Goal: Task Accomplishment & Management: Complete application form

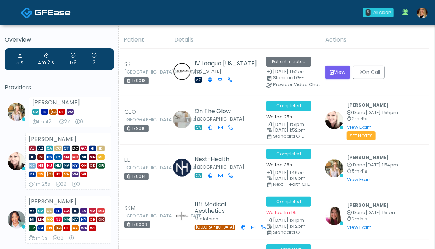
click at [422, 14] on img at bounding box center [422, 13] width 11 height 11
click at [421, 12] on img at bounding box center [422, 13] width 11 height 11
click at [52, 14] on img at bounding box center [53, 12] width 36 height 7
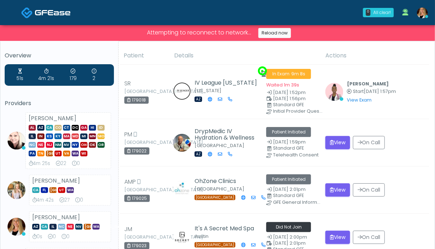
click at [38, 13] on img at bounding box center [53, 12] width 36 height 7
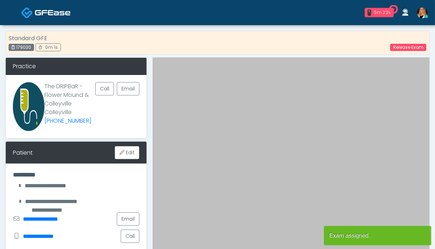
scroll to position [179, 0]
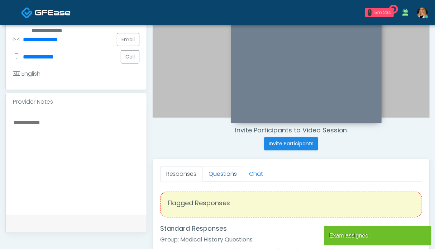
click at [218, 172] on link "Questions" at bounding box center [223, 173] width 40 height 15
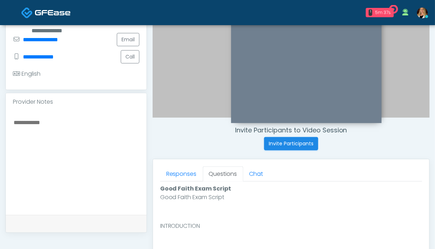
scroll to position [287, 0]
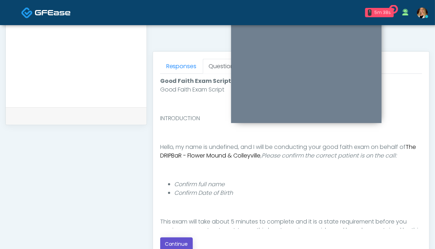
click at [174, 239] on button "Continue" at bounding box center [176, 243] width 33 height 13
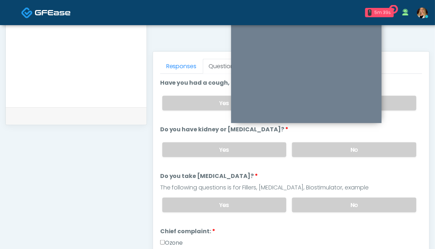
scroll to position [394, 0]
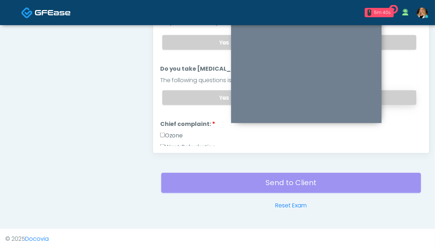
click at [386, 95] on label "No" at bounding box center [354, 97] width 124 height 15
click at [395, 43] on label "No" at bounding box center [354, 42] width 124 height 15
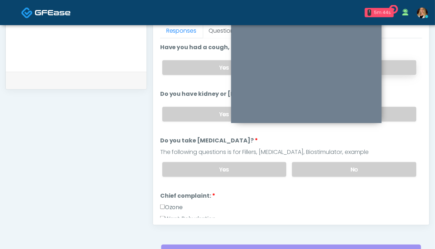
click at [395, 65] on label "No" at bounding box center [354, 67] width 124 height 15
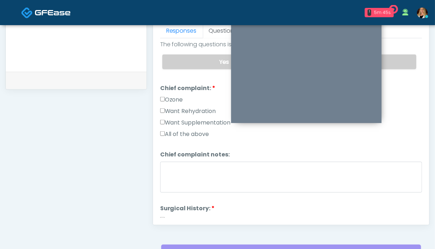
click at [176, 107] on label "Want Rehydration" at bounding box center [188, 111] width 56 height 9
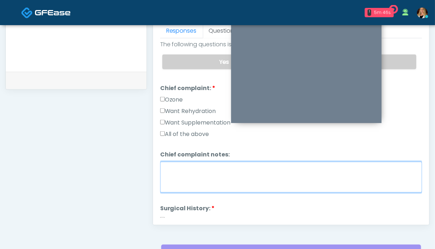
click at [189, 174] on textarea "Chief complaint notes:" at bounding box center [291, 177] width 262 height 31
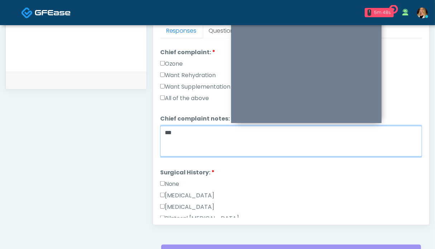
type textarea "**"
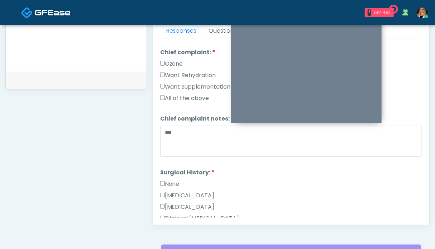
click at [172, 180] on label "None" at bounding box center [169, 183] width 19 height 9
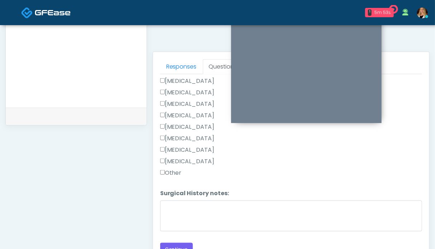
scroll to position [358, 0]
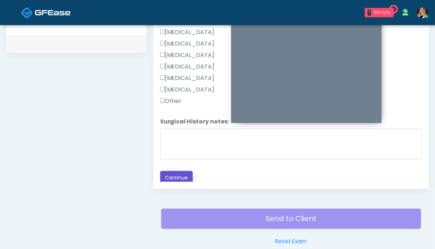
click at [181, 175] on button "Continue" at bounding box center [176, 177] width 33 height 13
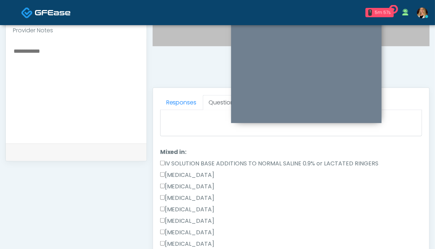
scroll to position [77, 0]
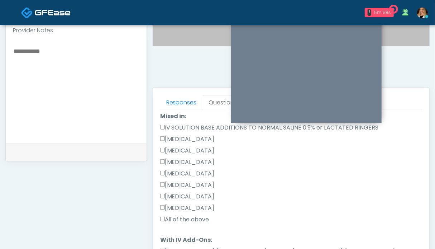
click at [179, 215] on label "All of the above" at bounding box center [184, 219] width 49 height 9
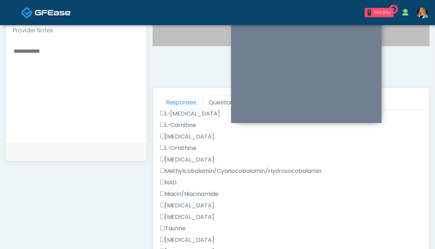
scroll to position [471, 0]
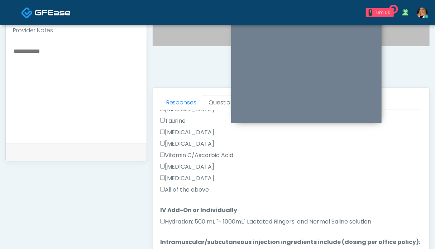
click at [181, 190] on label "All of the above" at bounding box center [184, 189] width 49 height 9
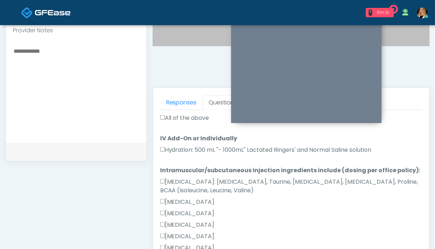
click at [181, 115] on label "All of the above" at bounding box center [184, 118] width 49 height 9
click at [176, 149] on label "Hydration: 500 mL "- 1000mL" Lactated Ringers' and Normal Saline solution" at bounding box center [265, 149] width 211 height 9
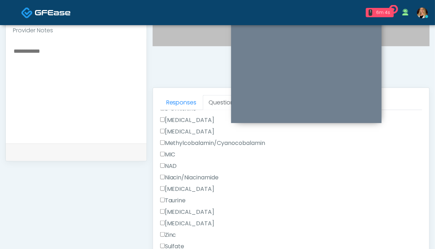
scroll to position [322, 0]
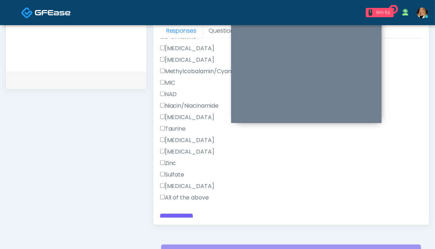
drag, startPoint x: 177, startPoint y: 189, endPoint x: 177, endPoint y: 203, distance: 14.3
click at [177, 193] on label "All of the above" at bounding box center [184, 197] width 49 height 9
drag, startPoint x: 177, startPoint y: 212, endPoint x: 182, endPoint y: 212, distance: 4.3
click at [177, 213] on button "Continue" at bounding box center [176, 219] width 33 height 13
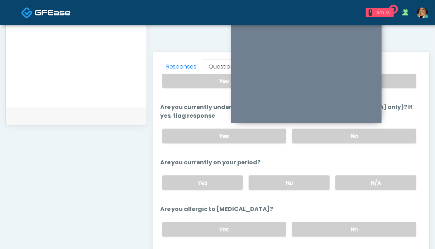
scroll to position [250, 0]
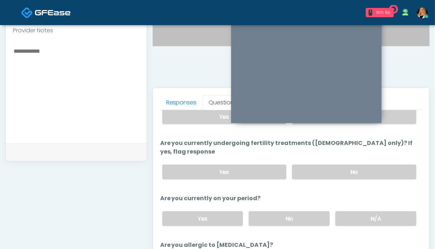
click at [367, 172] on div "Yes No" at bounding box center [289, 172] width 265 height 26
click at [380, 164] on label "No" at bounding box center [354, 171] width 124 height 15
click at [393, 117] on label "No" at bounding box center [354, 116] width 124 height 15
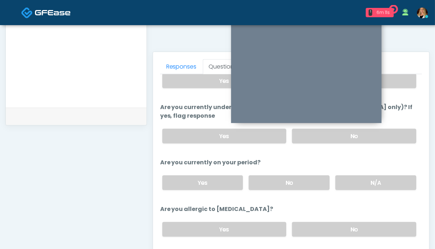
click at [356, 175] on label "N/A" at bounding box center [375, 182] width 81 height 15
drag, startPoint x: 351, startPoint y: 213, endPoint x: 344, endPoint y: 219, distance: 9.2
click at [351, 222] on label "No" at bounding box center [354, 229] width 124 height 15
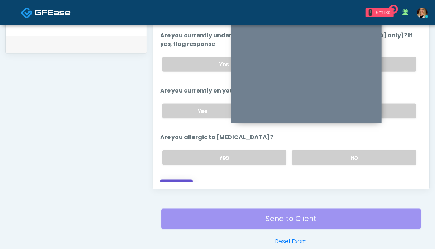
click at [189, 179] on button "Continue" at bounding box center [176, 185] width 33 height 13
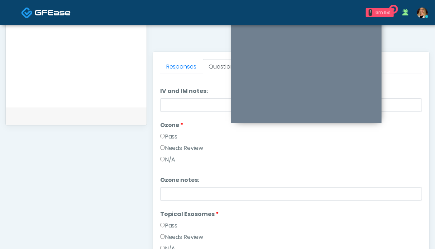
scroll to position [0, 0]
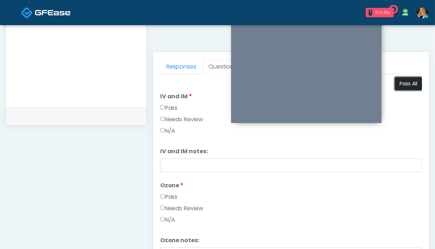
click at [395, 80] on button "Pass All" at bounding box center [408, 83] width 27 height 13
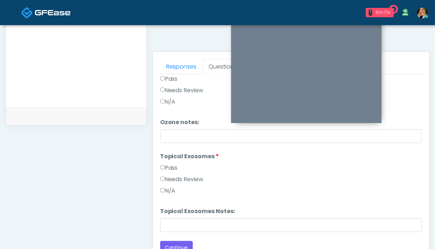
scroll to position [394, 0]
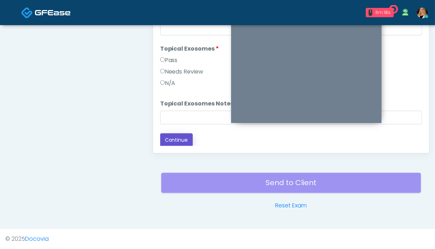
click at [177, 138] on button "Continue" at bounding box center [176, 139] width 33 height 13
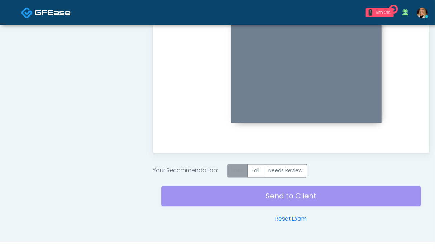
click at [237, 169] on label "Pass" at bounding box center [237, 170] width 20 height 13
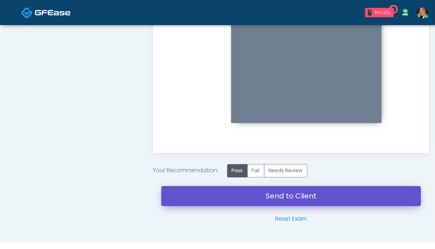
click at [284, 198] on link "Send to Client" at bounding box center [291, 196] width 260 height 20
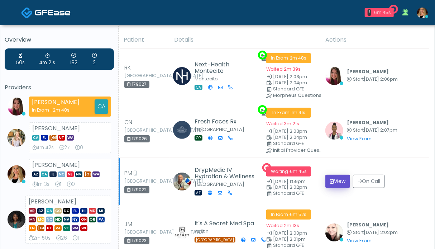
click at [335, 180] on button "View" at bounding box center [337, 180] width 25 height 13
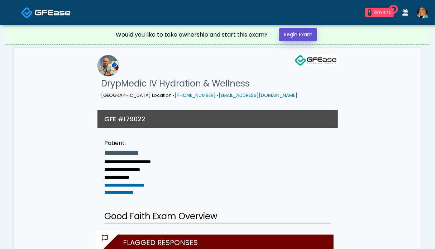
click at [308, 36] on link "Begin Exam" at bounding box center [298, 34] width 38 height 13
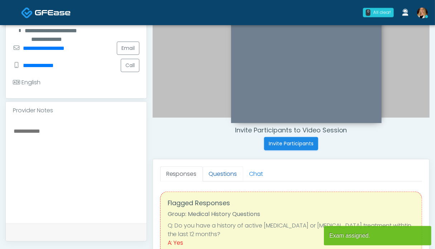
scroll to position [179, 0]
click at [213, 177] on link "Questions" at bounding box center [223, 173] width 40 height 15
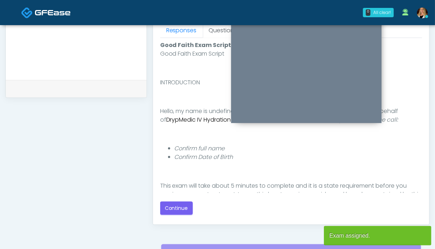
scroll to position [358, 0]
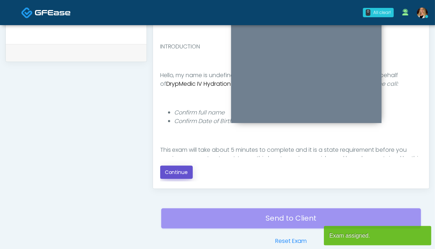
click at [166, 171] on button "Continue" at bounding box center [176, 171] width 33 height 13
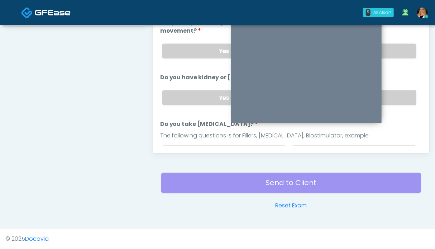
scroll to position [322, 0]
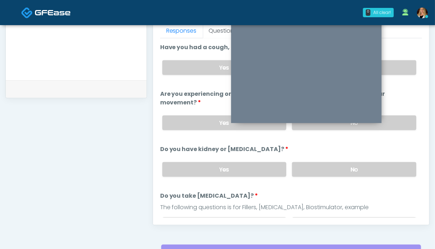
drag, startPoint x: 365, startPoint y: 168, endPoint x: 384, endPoint y: 149, distance: 26.1
click at [366, 168] on label "No" at bounding box center [354, 169] width 124 height 15
click at [399, 122] on label "No" at bounding box center [354, 122] width 124 height 15
click at [397, 62] on label "No" at bounding box center [354, 67] width 124 height 15
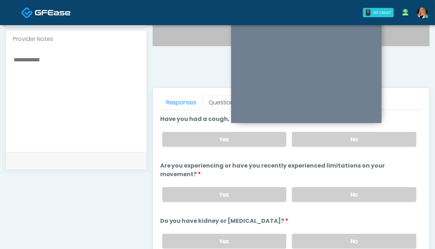
scroll to position [179, 0]
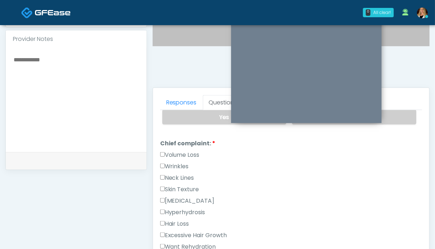
click at [171, 152] on label "Volume Loss" at bounding box center [179, 154] width 39 height 9
click at [170, 162] on label "Wrinkles" at bounding box center [174, 166] width 29 height 9
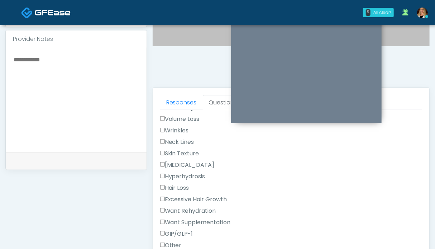
scroll to position [107, 0]
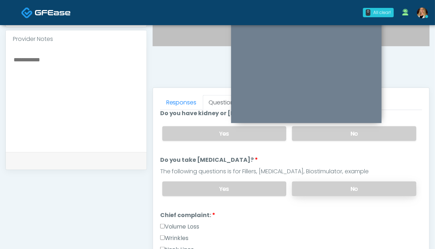
drag, startPoint x: 377, startPoint y: 188, endPoint x: 371, endPoint y: 187, distance: 6.2
click at [376, 188] on label "No" at bounding box center [354, 188] width 124 height 15
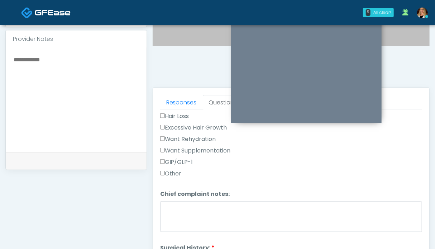
scroll to position [358, 0]
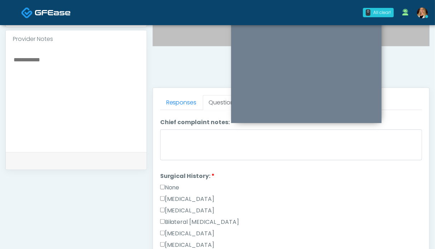
click at [170, 183] on label "None" at bounding box center [169, 187] width 19 height 9
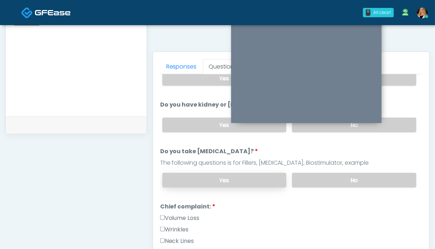
scroll to position [0, 0]
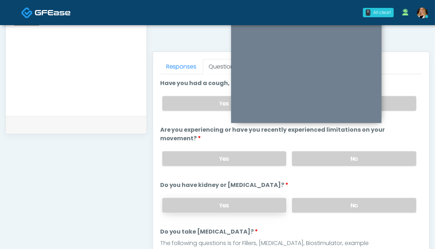
click at [236, 204] on label "Yes" at bounding box center [224, 205] width 124 height 15
click at [63, 84] on textarea at bounding box center [76, 62] width 126 height 87
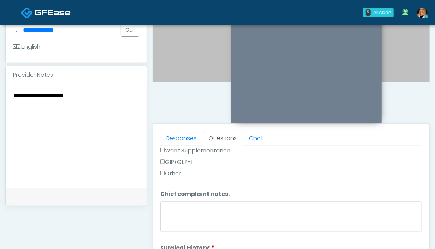
scroll to position [287, 0]
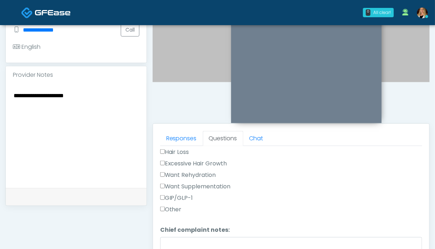
type textarea "**********"
click at [190, 171] on label "Want Rehydration" at bounding box center [188, 174] width 56 height 9
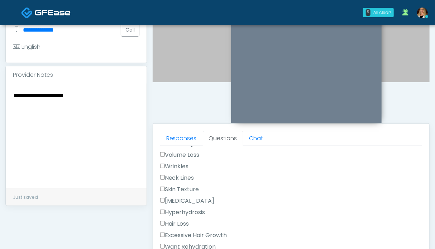
click at [177, 164] on label "Wrinkles" at bounding box center [174, 166] width 29 height 9
click at [181, 153] on label "Volume Loss" at bounding box center [179, 154] width 39 height 9
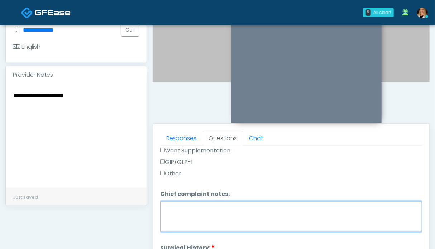
click at [206, 211] on textarea "Chief complaint notes:" at bounding box center [291, 216] width 262 height 31
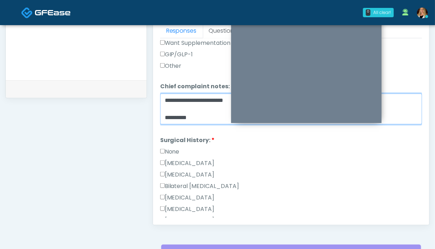
scroll to position [466, 0]
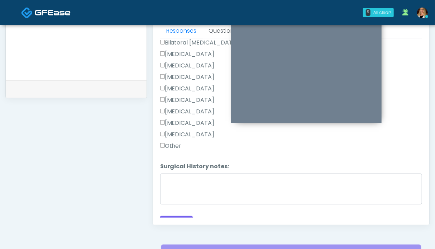
type textarea "**********"
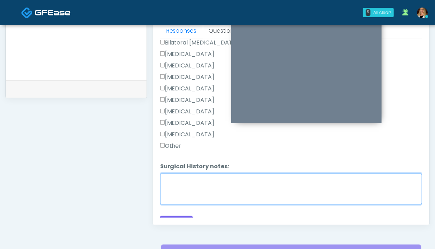
click at [186, 189] on textarea "Surgical History notes:" at bounding box center [291, 188] width 262 height 31
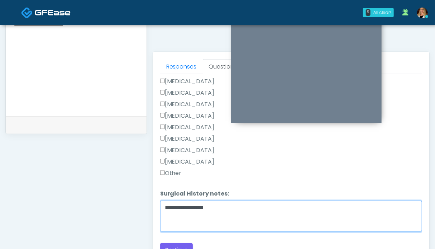
scroll to position [215, 0]
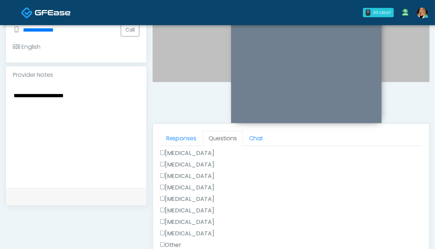
type textarea "**********"
click at [85, 95] on textarea "**********" at bounding box center [76, 134] width 126 height 87
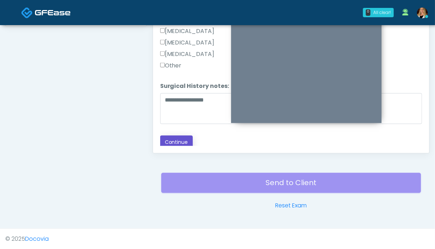
click at [179, 135] on button "Continue" at bounding box center [176, 141] width 33 height 13
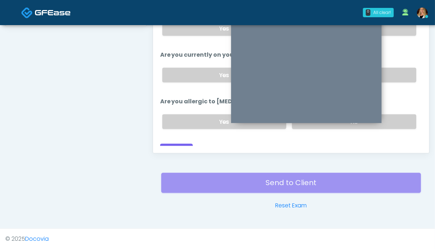
scroll to position [322, 0]
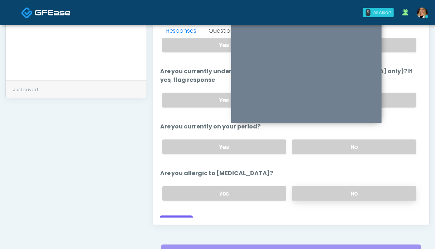
click at [343, 186] on label "No" at bounding box center [354, 193] width 124 height 15
click at [384, 139] on label "No" at bounding box center [354, 146] width 124 height 15
click at [396, 93] on label "No" at bounding box center [354, 100] width 124 height 15
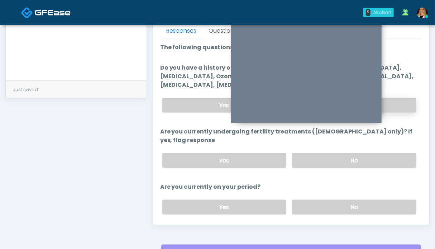
drag, startPoint x: 399, startPoint y: 106, endPoint x: 393, endPoint y: 106, distance: 6.1
click at [399, 106] on label "No" at bounding box center [354, 105] width 124 height 15
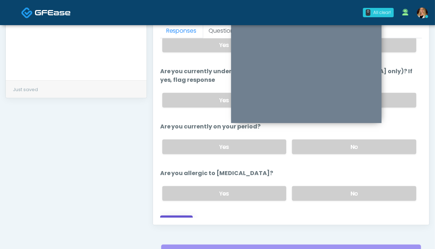
click at [179, 215] on button "Continue" at bounding box center [176, 221] width 33 height 13
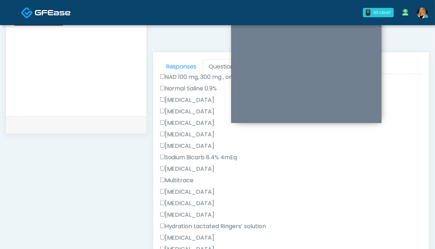
scroll to position [311, 0]
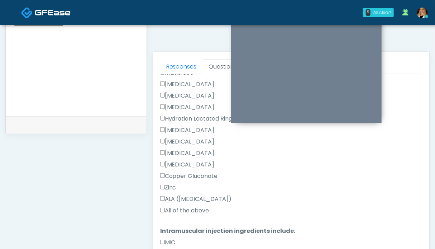
click at [181, 211] on label "All of the above" at bounding box center [184, 210] width 49 height 9
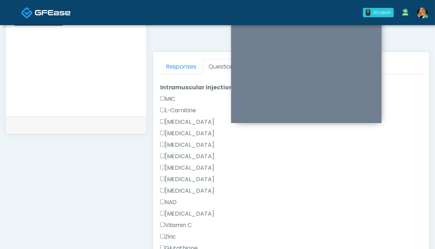
scroll to position [512, 0]
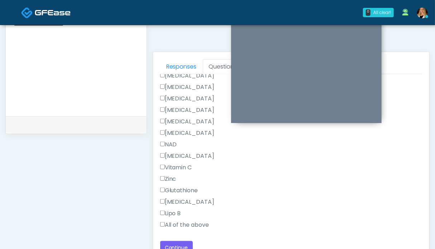
click at [182, 223] on label "All of the above" at bounding box center [184, 224] width 49 height 9
click at [180, 242] on button "Continue" at bounding box center [176, 247] width 33 height 13
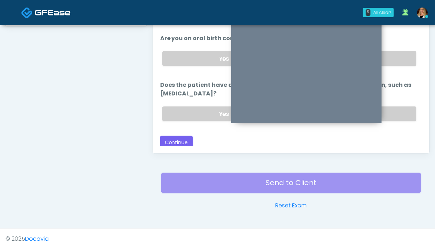
scroll to position [322, 0]
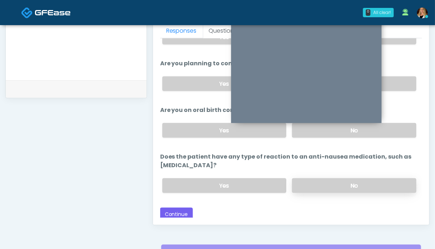
click at [327, 183] on label "No" at bounding box center [354, 185] width 124 height 15
click at [182, 207] on button "Continue" at bounding box center [176, 213] width 33 height 13
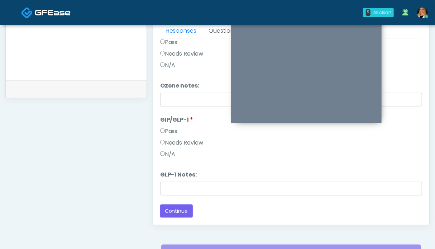
scroll to position [118, 0]
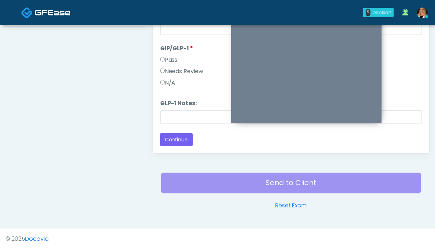
click at [169, 83] on label "N/A" at bounding box center [167, 82] width 15 height 9
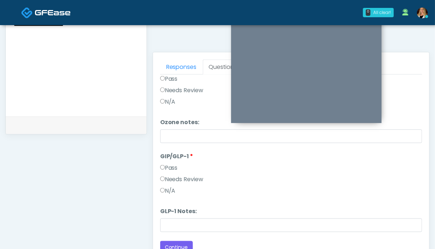
scroll to position [0, 0]
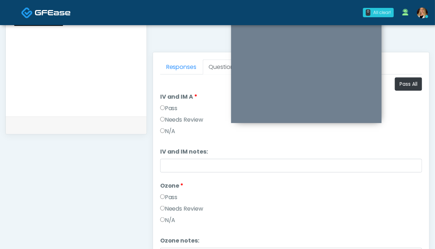
click at [173, 218] on label "N/A" at bounding box center [167, 220] width 15 height 9
click at [175, 109] on label "Pass" at bounding box center [169, 108] width 18 height 9
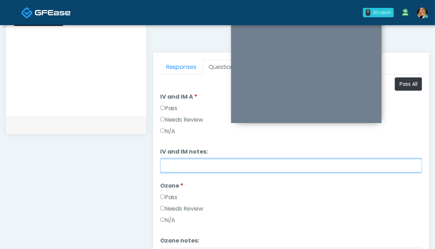
click at [178, 165] on input "IV and IM notes:" at bounding box center [291, 166] width 262 height 14
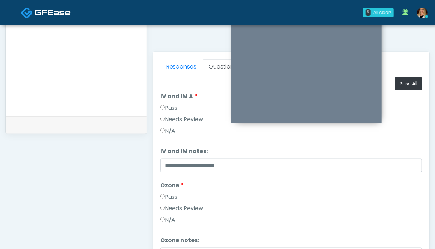
click at [190, 116] on label "Needs Review" at bounding box center [181, 119] width 43 height 9
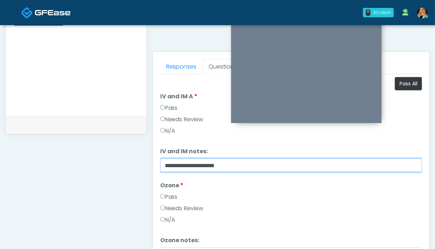
click at [230, 164] on input "**********" at bounding box center [291, 165] width 262 height 14
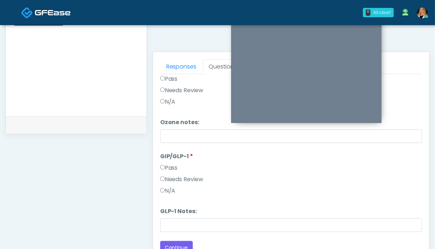
scroll to position [358, 0]
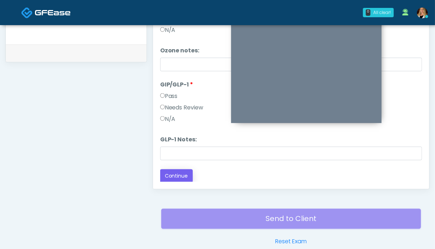
type input "**********"
click at [184, 177] on button "Continue" at bounding box center [176, 175] width 33 height 13
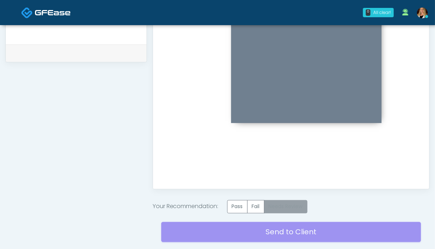
click at [281, 206] on label "Needs Review" at bounding box center [285, 206] width 43 height 13
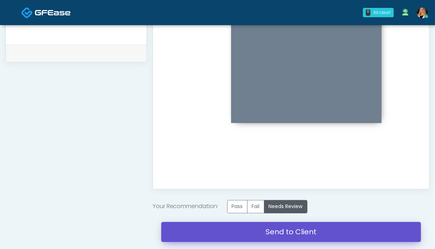
click at [276, 234] on link "Send to Client" at bounding box center [291, 232] width 260 height 20
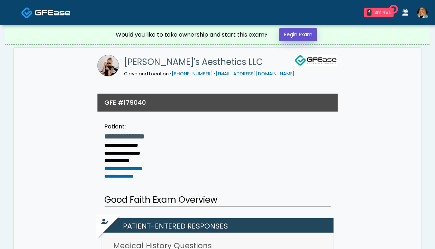
click at [290, 34] on link "Begin Exam" at bounding box center [298, 34] width 38 height 13
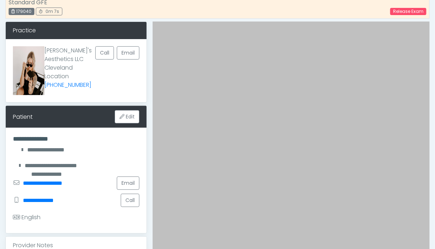
scroll to position [179, 0]
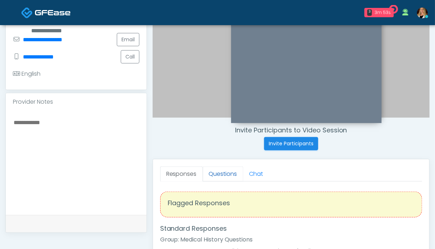
click at [220, 173] on link "Questions" at bounding box center [223, 173] width 40 height 15
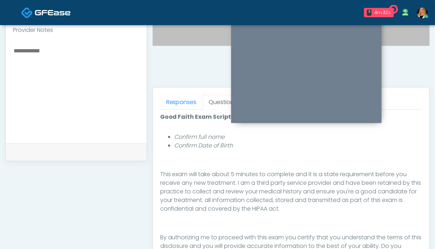
scroll to position [322, 0]
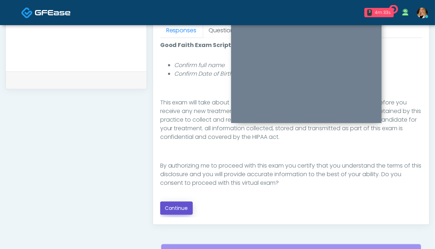
click at [181, 208] on button "Continue" at bounding box center [176, 207] width 33 height 13
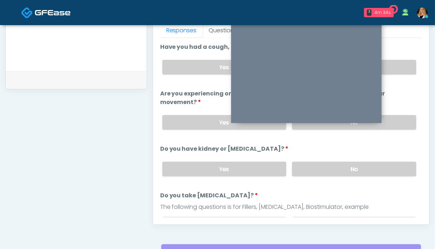
scroll to position [394, 0]
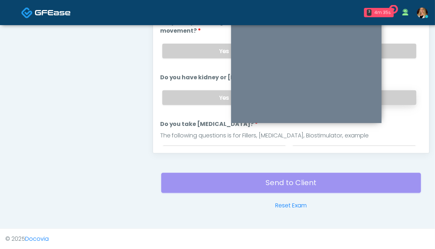
click at [402, 93] on label "No" at bounding box center [354, 97] width 124 height 15
click at [393, 51] on label "No" at bounding box center [354, 51] width 124 height 15
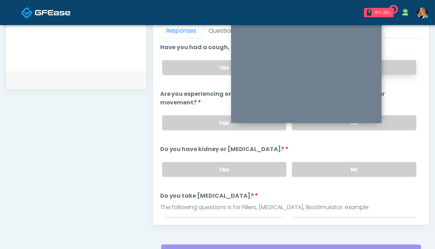
click at [394, 68] on label "No" at bounding box center [354, 67] width 124 height 15
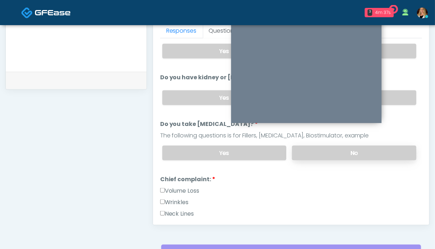
drag, startPoint x: 371, startPoint y: 153, endPoint x: 354, endPoint y: 152, distance: 17.2
click at [371, 152] on label "No" at bounding box center [354, 152] width 124 height 15
drag, startPoint x: 180, startPoint y: 198, endPoint x: 180, endPoint y: 190, distance: 8.6
click at [180, 198] on label "Wrinkles" at bounding box center [174, 202] width 29 height 9
drag, startPoint x: 181, startPoint y: 188, endPoint x: 184, endPoint y: 187, distance: 4.0
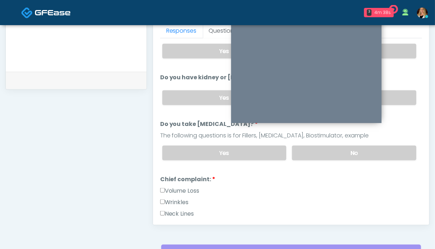
click at [181, 188] on label "Volume Loss" at bounding box center [179, 190] width 39 height 9
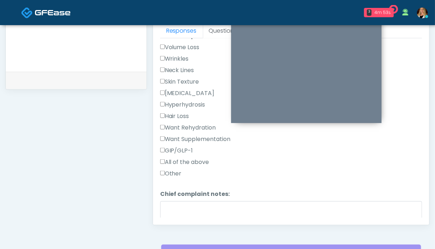
scroll to position [322, 0]
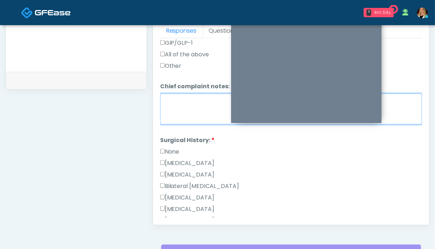
click at [180, 102] on textarea "Chief complaint notes:" at bounding box center [291, 108] width 262 height 31
type textarea "*****"
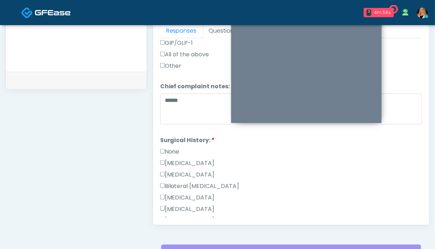
click at [168, 150] on label "None" at bounding box center [169, 151] width 19 height 9
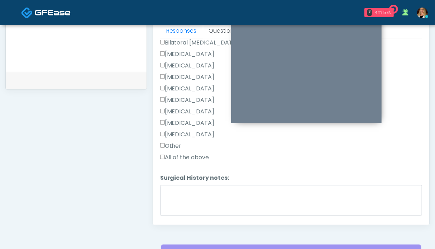
scroll to position [358, 0]
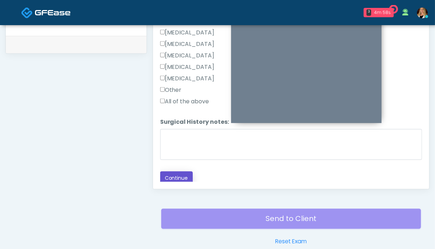
click at [176, 171] on button "Continue" at bounding box center [176, 177] width 33 height 13
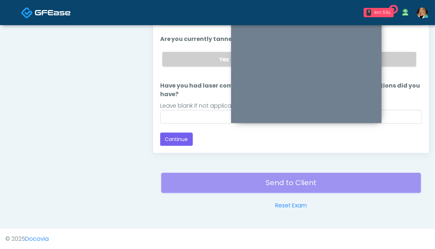
scroll to position [76, 0]
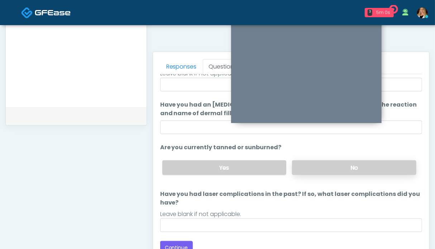
click at [371, 169] on label "No" at bounding box center [354, 167] width 124 height 15
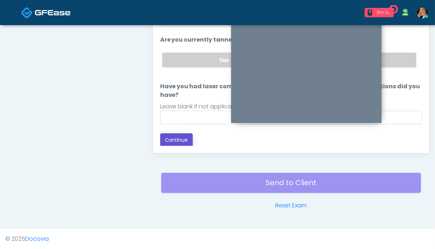
click at [180, 138] on button "Continue" at bounding box center [176, 139] width 33 height 13
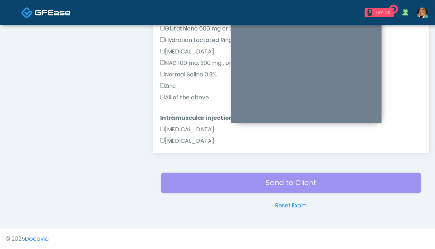
scroll to position [286, 0]
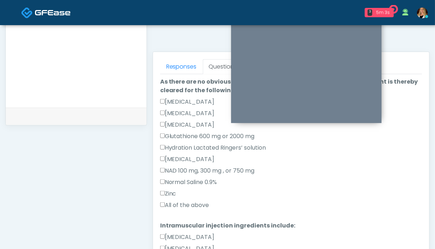
click at [173, 204] on label "All of the above" at bounding box center [184, 205] width 49 height 9
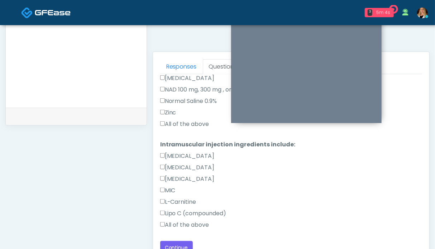
click at [185, 224] on label "All of the above" at bounding box center [184, 224] width 49 height 9
click at [180, 246] on button "Continue" at bounding box center [176, 247] width 33 height 13
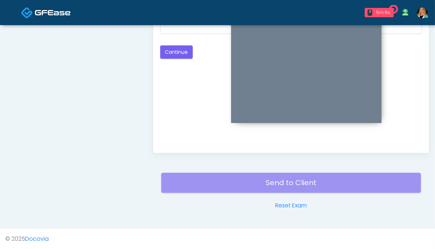
scroll to position [286, 0]
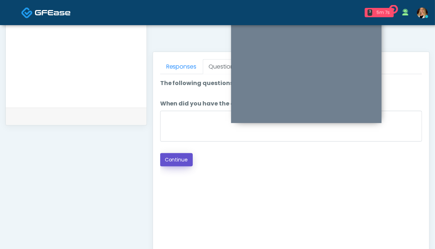
click at [182, 157] on button "Continue" at bounding box center [176, 159] width 33 height 13
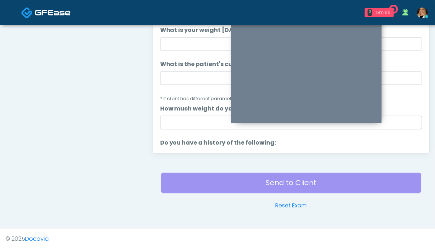
scroll to position [322, 0]
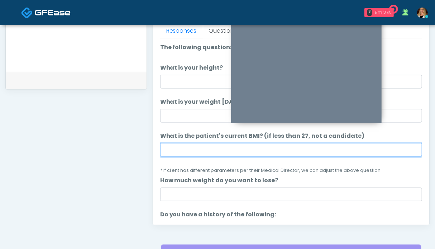
click at [254, 145] on input "What is the patient's current BMI? (if less than 27, not a candidate)" at bounding box center [291, 150] width 262 height 14
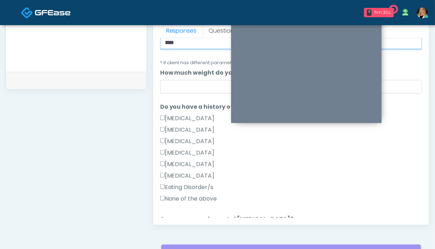
type input "****"
drag, startPoint x: 187, startPoint y: 198, endPoint x: 191, endPoint y: 196, distance: 4.7
click at [187, 198] on label "None of the above" at bounding box center [188, 198] width 57 height 9
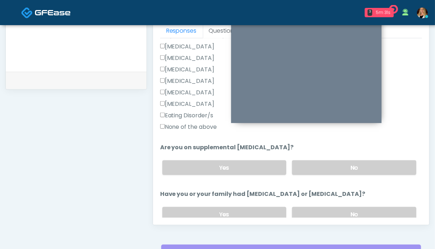
drag, startPoint x: 343, startPoint y: 165, endPoint x: 344, endPoint y: 194, distance: 29.4
click at [343, 165] on label "No" at bounding box center [354, 167] width 124 height 15
click at [342, 210] on label "No" at bounding box center [354, 214] width 124 height 15
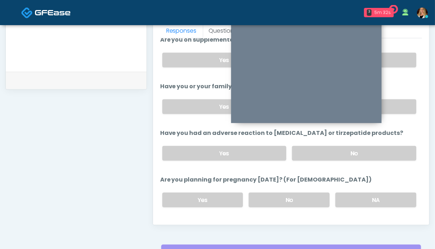
drag, startPoint x: 354, startPoint y: 153, endPoint x: 354, endPoint y: 140, distance: 12.5
click at [354, 152] on label "No" at bounding box center [354, 153] width 124 height 15
drag, startPoint x: 374, startPoint y: 195, endPoint x: 370, endPoint y: 180, distance: 15.7
click at [374, 195] on label "NA" at bounding box center [375, 199] width 81 height 15
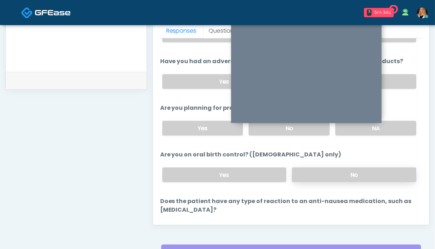
click at [371, 176] on label "No" at bounding box center [354, 174] width 124 height 15
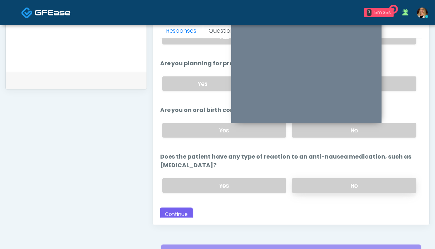
drag, startPoint x: 322, startPoint y: 179, endPoint x: 296, endPoint y: 179, distance: 26.1
click at [322, 179] on label "No" at bounding box center [354, 185] width 124 height 15
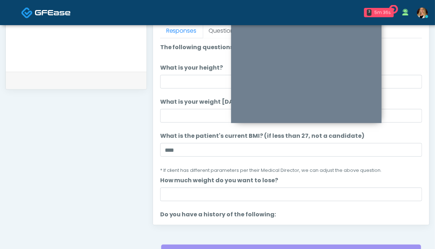
scroll to position [215, 0]
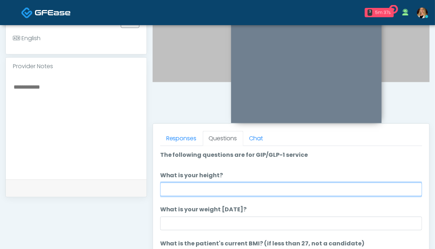
click at [216, 194] on input "What is your height?" at bounding box center [291, 189] width 262 height 14
type input "***"
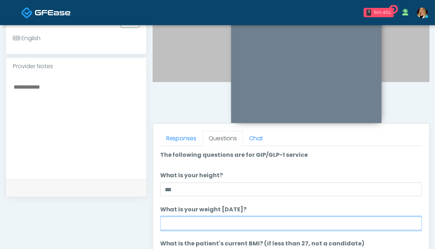
click at [229, 223] on input "What is your weight today?" at bounding box center [291, 223] width 262 height 14
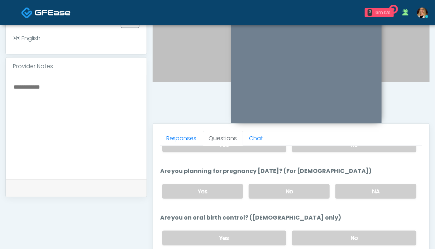
scroll to position [358, 0]
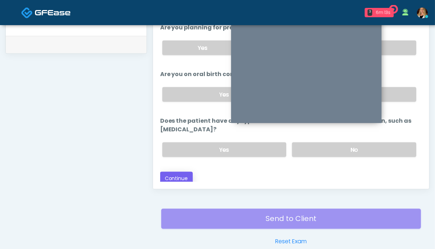
type input "*******"
click at [173, 177] on button "Continue" at bounding box center [176, 178] width 33 height 13
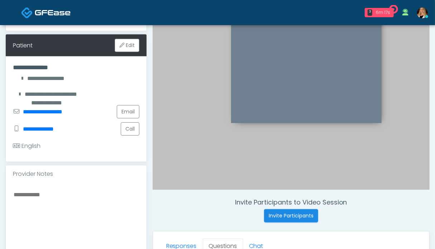
scroll to position [179, 0]
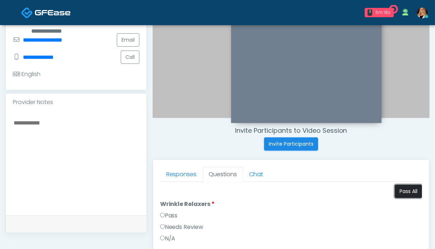
click at [395, 188] on button "Pass All" at bounding box center [408, 190] width 27 height 13
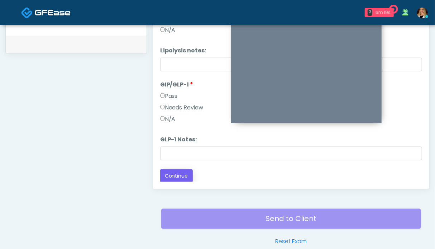
scroll to position [394, 0]
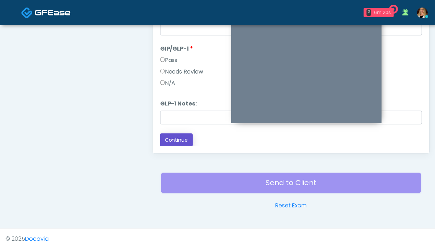
click at [183, 142] on button "Continue" at bounding box center [176, 139] width 33 height 13
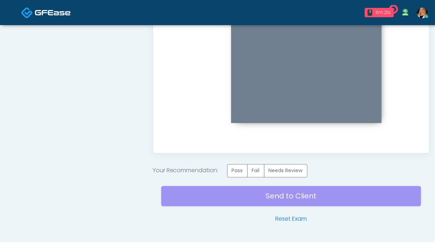
scroll to position [0, 0]
click at [244, 170] on label "Pass" at bounding box center [237, 170] width 20 height 13
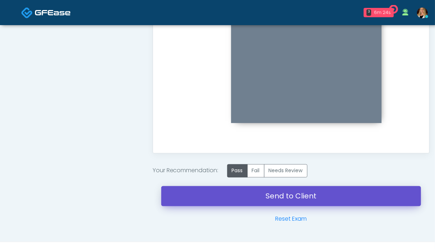
click at [287, 194] on link "Send to Client" at bounding box center [291, 196] width 260 height 20
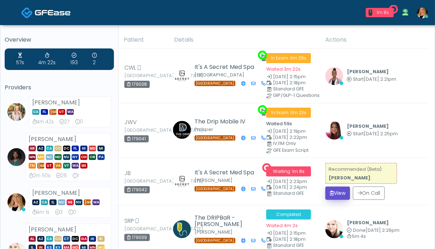
click at [338, 191] on button "View" at bounding box center [337, 192] width 25 height 13
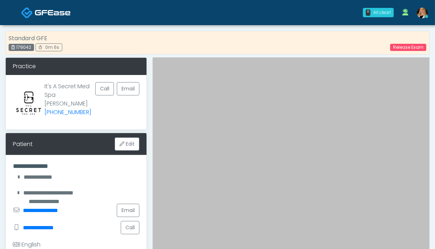
scroll to position [143, 0]
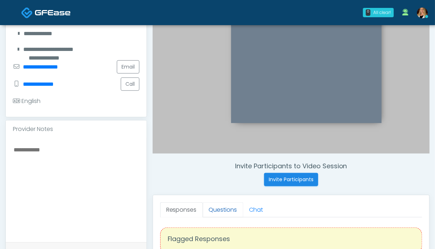
click at [224, 210] on link "Questions" at bounding box center [223, 209] width 40 height 15
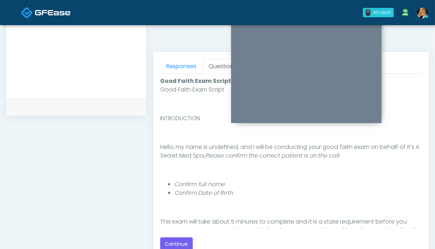
scroll to position [322, 0]
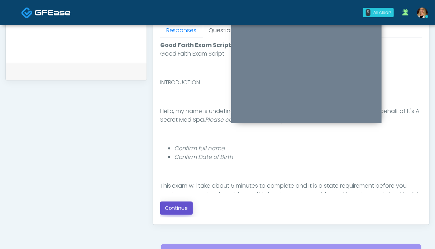
click at [169, 205] on button "Continue" at bounding box center [176, 207] width 33 height 13
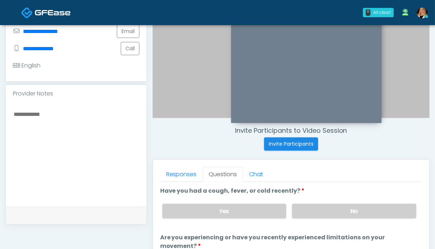
scroll to position [143, 0]
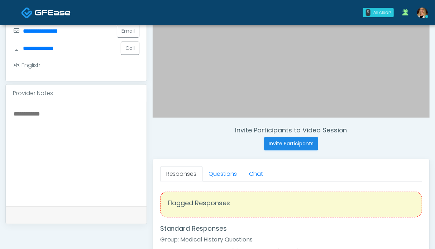
scroll to position [215, 0]
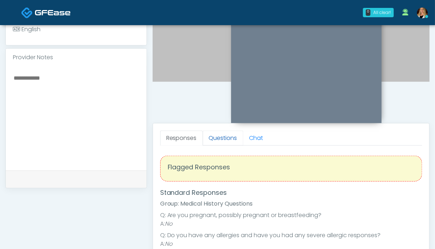
click at [221, 136] on link "Questions" at bounding box center [223, 137] width 40 height 15
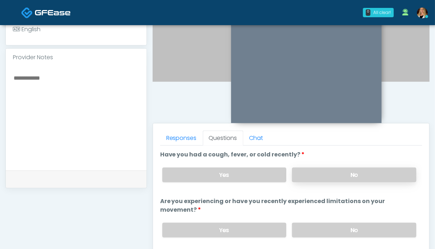
click at [309, 174] on label "No" at bounding box center [354, 174] width 124 height 15
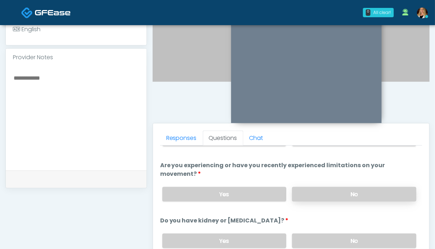
click at [335, 193] on label "No" at bounding box center [354, 194] width 124 height 15
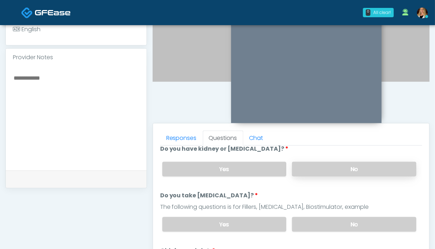
click at [358, 162] on label "No" at bounding box center [354, 169] width 124 height 15
click at [355, 220] on label "No" at bounding box center [354, 224] width 124 height 15
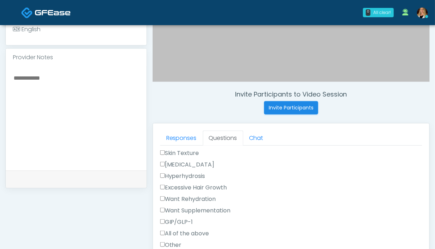
scroll to position [322, 0]
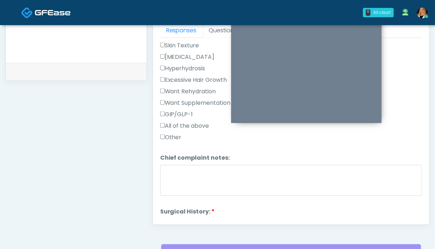
click at [180, 89] on label "Want Rehydration" at bounding box center [188, 91] width 56 height 9
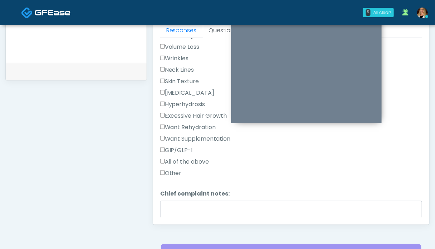
drag, startPoint x: 178, startPoint y: 59, endPoint x: 181, endPoint y: 51, distance: 9.0
click at [178, 59] on label "Wrinkles" at bounding box center [174, 58] width 29 height 9
click at [181, 45] on label "Volume Loss" at bounding box center [179, 47] width 39 height 9
click at [183, 212] on textarea "Chief complaint notes:" at bounding box center [291, 216] width 262 height 31
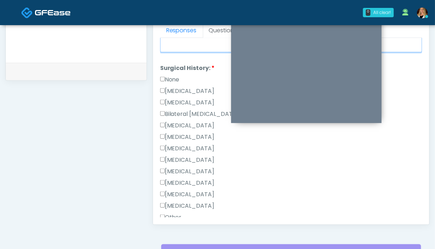
type textarea "*****"
click at [173, 77] on label "None" at bounding box center [169, 79] width 19 height 9
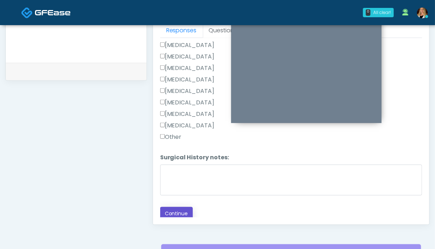
click at [175, 211] on button "Continue" at bounding box center [176, 213] width 33 height 13
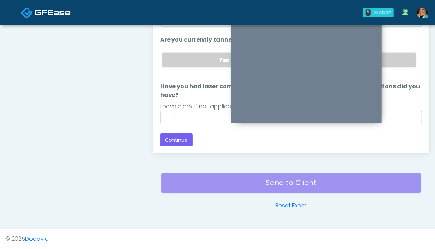
scroll to position [358, 0]
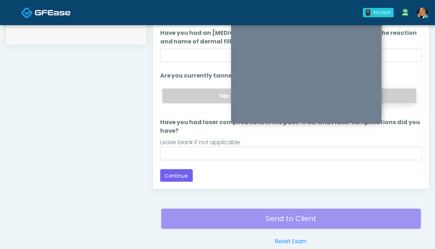
click at [391, 95] on label "No" at bounding box center [354, 95] width 124 height 15
click at [174, 174] on button "Continue" at bounding box center [176, 175] width 33 height 13
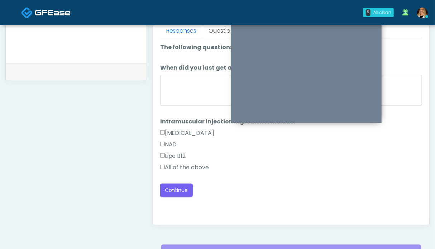
scroll to position [286, 0]
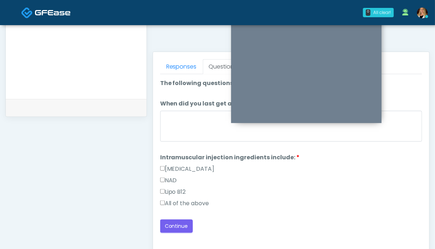
click at [195, 200] on label "All of the above" at bounding box center [184, 203] width 49 height 9
click at [183, 222] on button "Continue" at bounding box center [176, 225] width 33 height 13
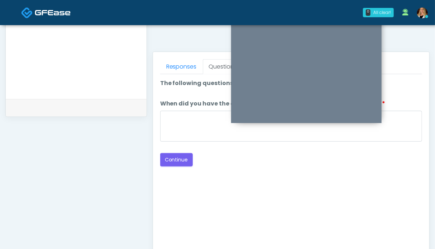
scroll to position [250, 0]
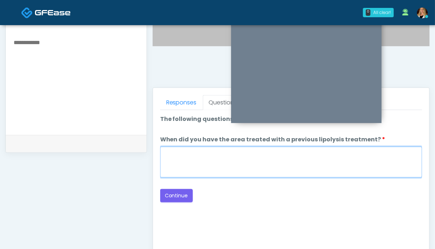
click at [198, 158] on textarea "When did you have the area treated with a previous lipolysis treatment?" at bounding box center [291, 161] width 262 height 31
type textarea "**"
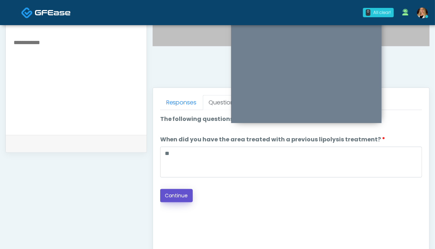
click at [177, 193] on button "Continue" at bounding box center [176, 195] width 33 height 13
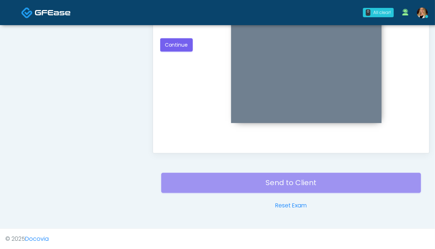
scroll to position [322, 0]
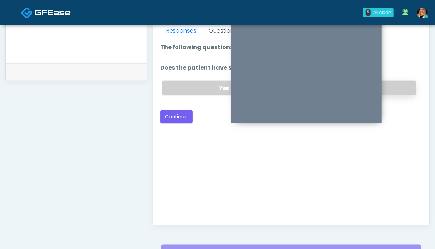
drag, startPoint x: 405, startPoint y: 89, endPoint x: 394, endPoint y: 89, distance: 11.1
click at [404, 89] on label "No" at bounding box center [354, 88] width 124 height 15
click at [188, 114] on button "Continue" at bounding box center [176, 116] width 33 height 13
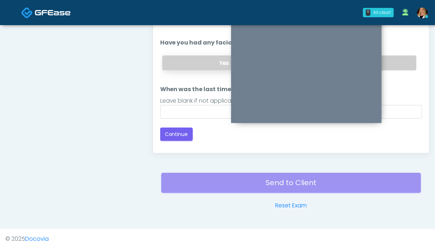
scroll to position [286, 0]
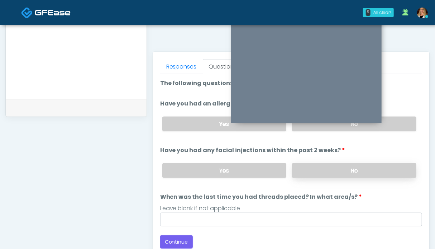
click at [385, 165] on label "No" at bounding box center [354, 170] width 124 height 15
click at [403, 123] on label "No" at bounding box center [354, 123] width 124 height 15
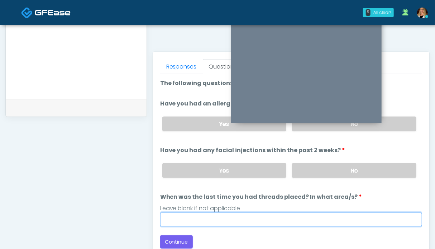
click at [241, 218] on input "When was the last time you had threads placed? In what area/s?" at bounding box center [291, 219] width 262 height 14
type input "**"
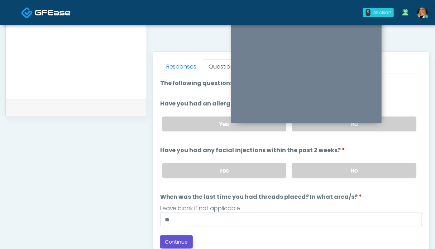
click at [174, 237] on button "Continue" at bounding box center [176, 241] width 33 height 13
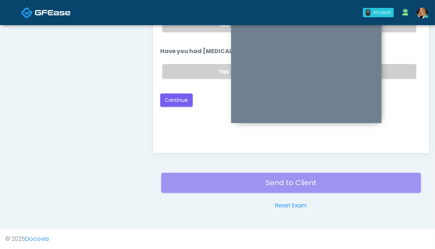
scroll to position [322, 0]
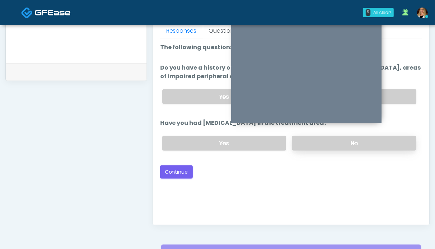
click at [375, 143] on label "No" at bounding box center [354, 143] width 124 height 15
click at [398, 94] on label "No" at bounding box center [354, 96] width 124 height 15
click at [179, 168] on button "Continue" at bounding box center [176, 171] width 33 height 13
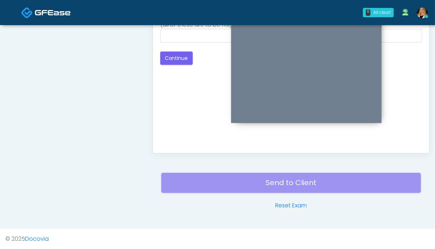
scroll to position [286, 0]
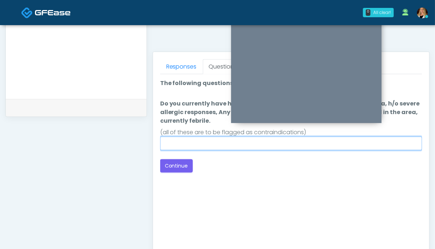
click at [202, 142] on input "Do you currently have h/o keloids, skin infection in the treatment area, h/o se…" at bounding box center [291, 143] width 262 height 14
type input "**"
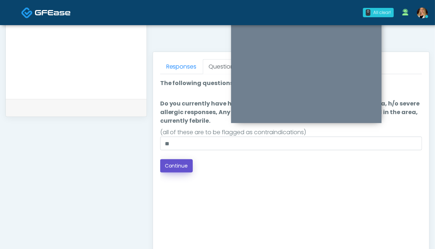
drag, startPoint x: 181, startPoint y: 164, endPoint x: 193, endPoint y: 162, distance: 12.1
click at [181, 164] on button "Continue" at bounding box center [176, 165] width 33 height 13
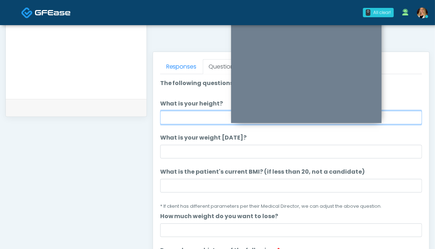
click at [195, 115] on input "What is your height?" at bounding box center [291, 118] width 262 height 14
type input "***"
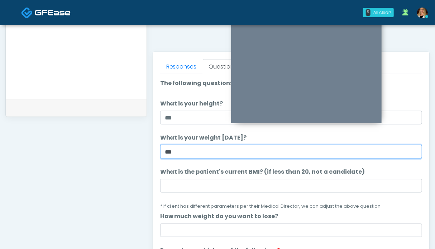
type input "***"
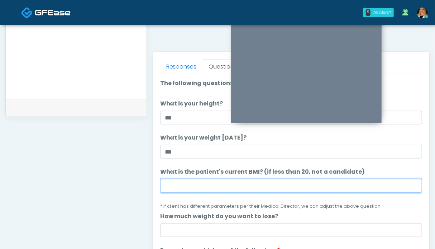
click at [251, 185] on input "What is the patient's current BMI? (if less than 20, not a candidate)" at bounding box center [291, 186] width 262 height 14
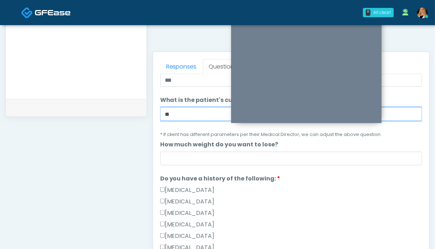
scroll to position [107, 0]
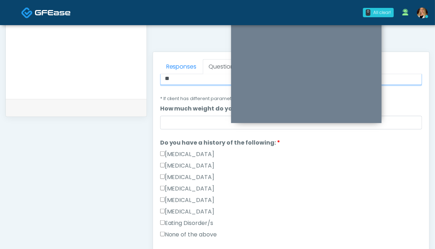
type input "**"
click at [309, 174] on div "Multiple Endocrine Neoplasia Syndrome" at bounding box center [291, 178] width 262 height 11
click at [186, 234] on label "None of the above" at bounding box center [188, 234] width 57 height 9
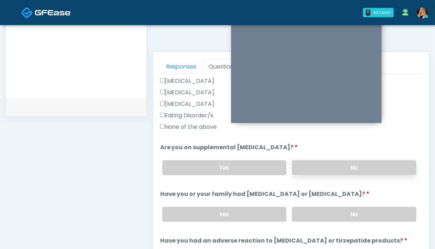
click at [366, 164] on label "No" at bounding box center [354, 167] width 124 height 15
click at [363, 210] on label "No" at bounding box center [354, 214] width 124 height 15
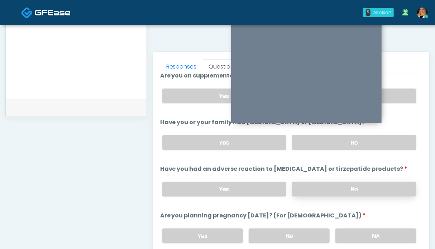
click at [373, 187] on label "No" at bounding box center [354, 189] width 124 height 15
click at [368, 237] on label "NA" at bounding box center [375, 235] width 81 height 15
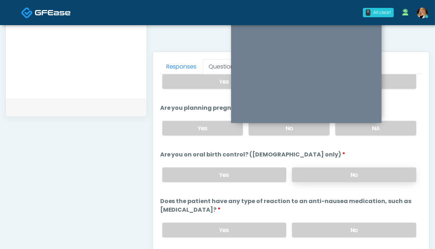
click at [372, 176] on label "No" at bounding box center [354, 174] width 124 height 15
click at [366, 223] on label "No" at bounding box center [354, 229] width 124 height 15
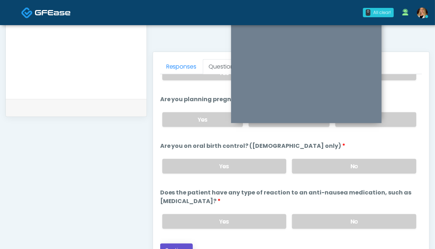
click at [165, 243] on button "Continue" at bounding box center [176, 249] width 33 height 13
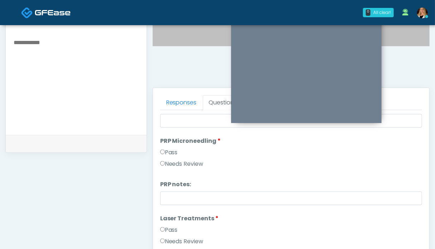
scroll to position [0, 0]
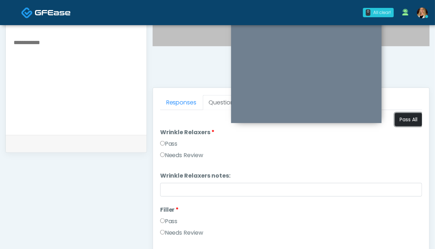
click at [408, 121] on button "Pass All" at bounding box center [408, 119] width 27 height 13
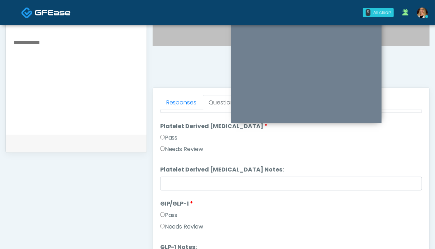
scroll to position [394, 0]
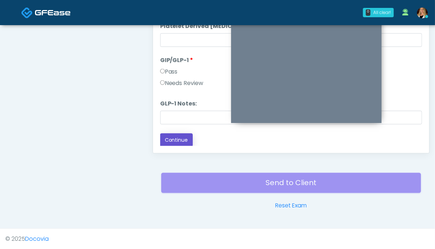
click at [187, 138] on button "Continue" at bounding box center [176, 139] width 33 height 13
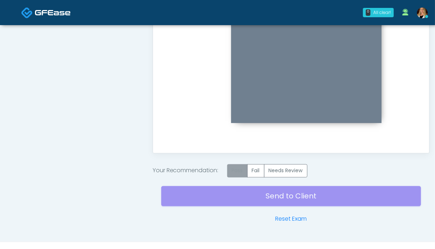
click at [238, 169] on label "Pass" at bounding box center [237, 170] width 20 height 13
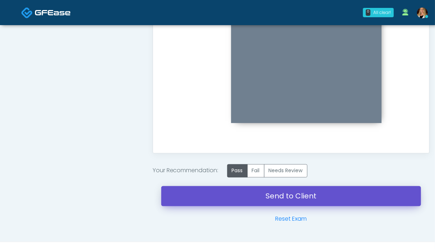
click at [297, 198] on link "Send to Client" at bounding box center [291, 196] width 260 height 20
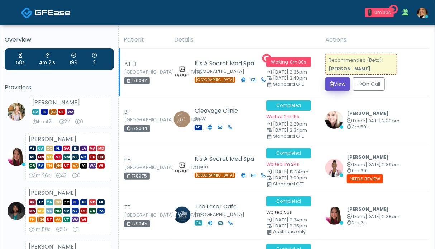
click at [344, 84] on button "View" at bounding box center [337, 83] width 25 height 13
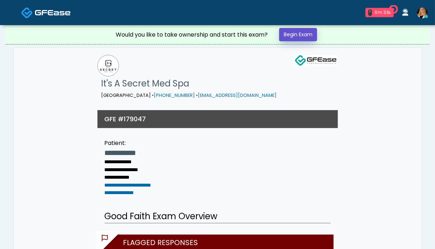
click at [290, 32] on link "Begin Exam" at bounding box center [298, 34] width 38 height 13
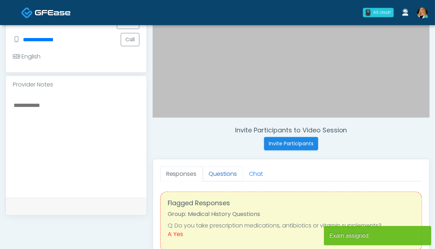
scroll to position [179, 0]
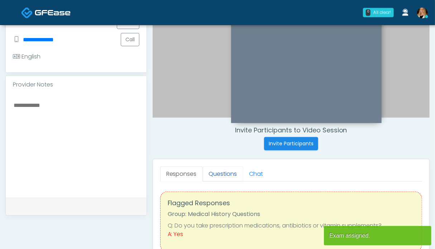
click at [211, 175] on link "Questions" at bounding box center [223, 173] width 40 height 15
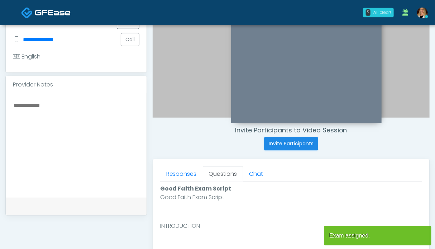
scroll to position [358, 0]
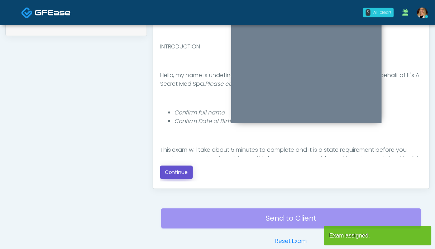
click at [184, 171] on button "Continue" at bounding box center [176, 171] width 33 height 13
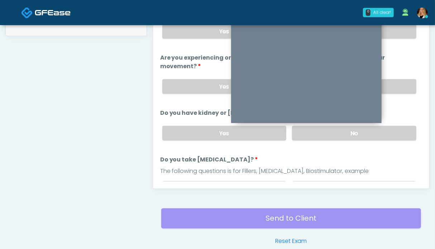
scroll to position [394, 0]
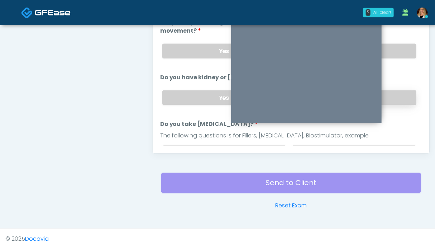
click at [393, 92] on label "No" at bounding box center [354, 97] width 124 height 15
click at [393, 51] on label "No" at bounding box center [354, 51] width 124 height 15
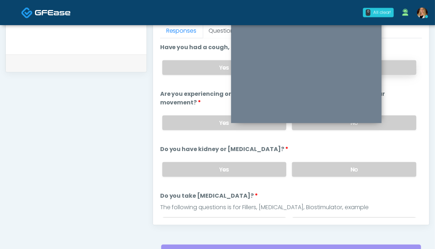
click at [392, 70] on label "No" at bounding box center [354, 67] width 124 height 15
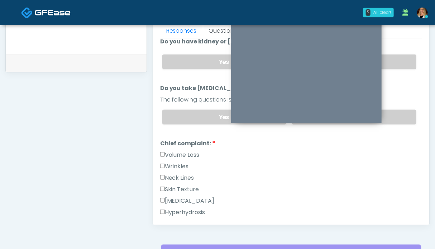
drag, startPoint x: 392, startPoint y: 111, endPoint x: 323, endPoint y: 136, distance: 74.1
click at [392, 110] on label "No" at bounding box center [354, 117] width 124 height 15
drag, startPoint x: 182, startPoint y: 153, endPoint x: 179, endPoint y: 158, distance: 6.3
click at [182, 153] on label "Volume Loss" at bounding box center [179, 154] width 39 height 9
click at [178, 162] on label "Wrinkles" at bounding box center [174, 166] width 29 height 9
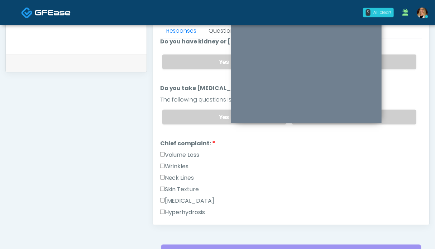
scroll to position [287, 0]
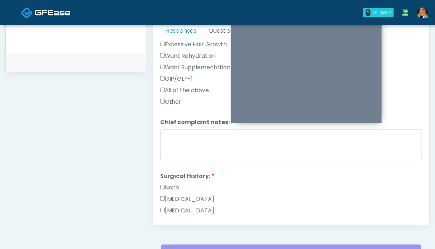
click at [173, 184] on label "None" at bounding box center [169, 187] width 19 height 9
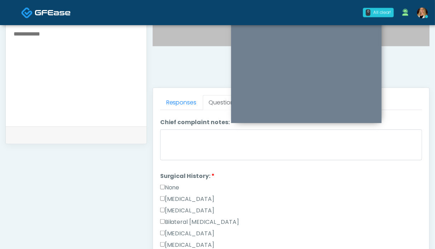
scroll to position [394, 0]
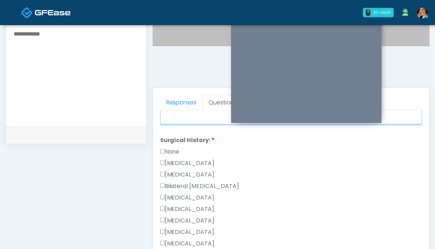
click at [188, 119] on textarea "Chief complaint notes:" at bounding box center [291, 108] width 262 height 31
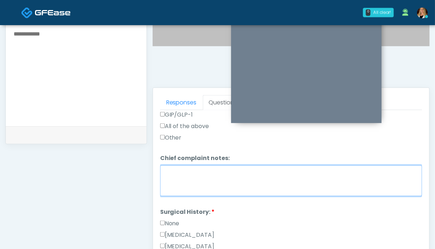
click at [172, 177] on textarea "Chief complaint notes:" at bounding box center [291, 180] width 262 height 31
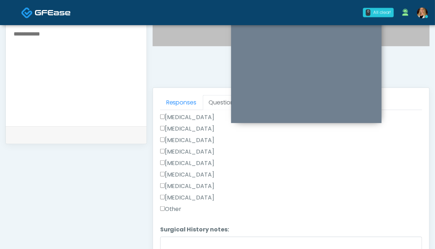
scroll to position [358, 0]
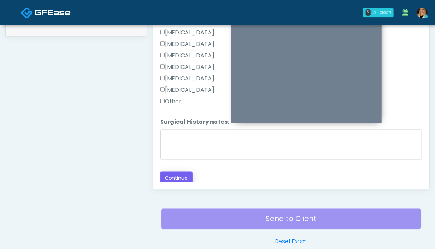
type textarea "******"
click at [174, 178] on button "Continue" at bounding box center [176, 177] width 33 height 13
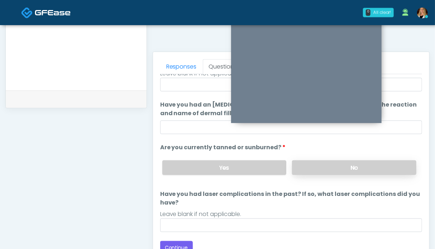
click at [364, 168] on label "No" at bounding box center [354, 167] width 124 height 15
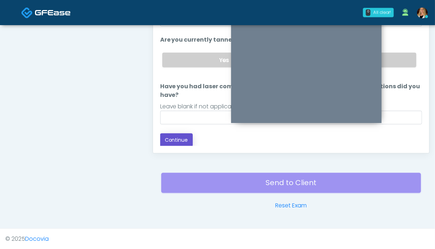
click at [183, 141] on button "Continue" at bounding box center [176, 139] width 33 height 13
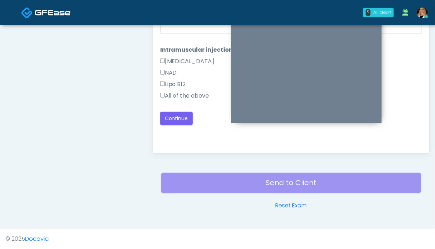
scroll to position [0, 0]
drag, startPoint x: 194, startPoint y: 93, endPoint x: 182, endPoint y: 107, distance: 18.0
click at [194, 93] on label "All of the above" at bounding box center [184, 95] width 49 height 9
click at [178, 114] on button "Continue" at bounding box center [176, 118] width 33 height 13
drag, startPoint x: 179, startPoint y: 94, endPoint x: 178, endPoint y: 112, distance: 18.3
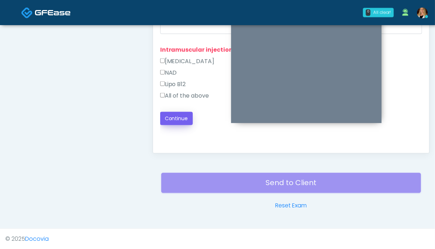
click at [179, 94] on label "All of the above" at bounding box center [184, 95] width 49 height 9
click at [178, 114] on button "Continue" at bounding box center [176, 118] width 33 height 13
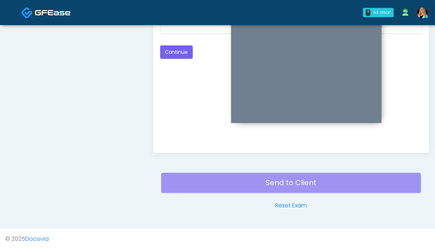
scroll to position [286, 0]
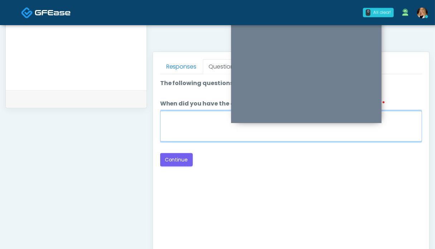
click at [195, 125] on textarea "When did you have the area treated with a previous lipolysis treatment?" at bounding box center [291, 126] width 262 height 31
type textarea "**"
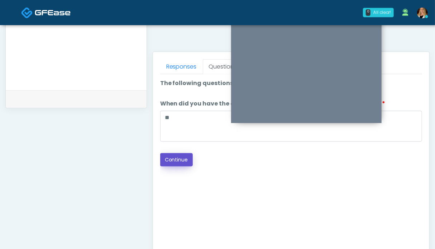
click at [180, 157] on button "Continue" at bounding box center [176, 159] width 33 height 13
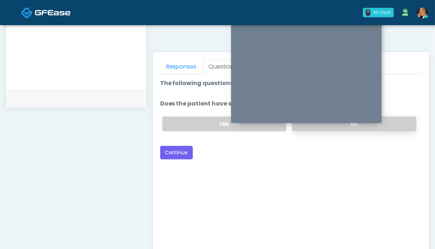
click at [388, 125] on label "No" at bounding box center [354, 123] width 124 height 15
click at [176, 149] on button "Continue" at bounding box center [176, 152] width 33 height 13
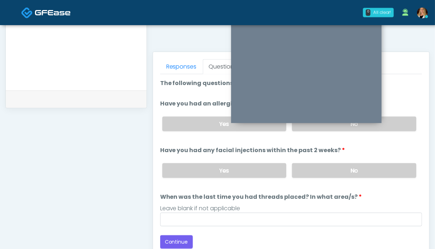
drag, startPoint x: 365, startPoint y: 164, endPoint x: 370, endPoint y: 161, distance: 5.2
click at [366, 164] on label "No" at bounding box center [354, 170] width 124 height 15
drag, startPoint x: 400, startPoint y: 121, endPoint x: 354, endPoint y: 152, distance: 55.4
click at [398, 121] on label "No" at bounding box center [354, 123] width 124 height 15
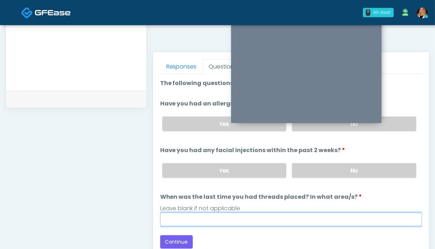
click at [270, 218] on input "When was the last time you had threads placed? In what area/s?" at bounding box center [291, 219] width 262 height 14
type input "**"
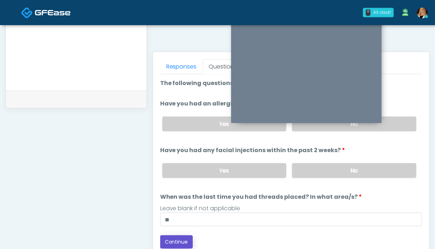
click at [176, 240] on button "Continue" at bounding box center [176, 241] width 33 height 13
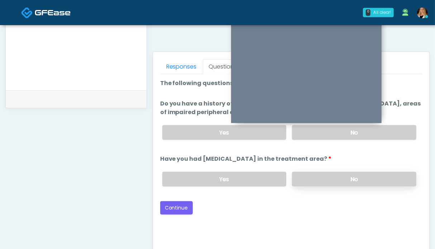
drag, startPoint x: 380, startPoint y: 177, endPoint x: 381, endPoint y: 172, distance: 4.8
click at [380, 177] on label "No" at bounding box center [354, 179] width 124 height 15
drag, startPoint x: 389, startPoint y: 132, endPoint x: 380, endPoint y: 132, distance: 9.3
click at [389, 131] on label "No" at bounding box center [354, 132] width 124 height 15
click at [181, 205] on button "Continue" at bounding box center [176, 207] width 33 height 13
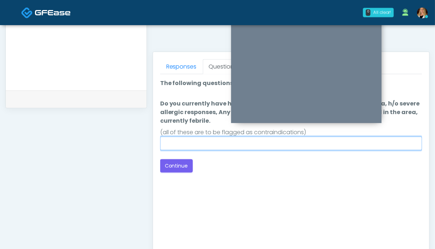
click at [202, 139] on input "Do you currently have h/o keloids, skin infection in the treatment area, h/o se…" at bounding box center [291, 143] width 262 height 14
type input "**"
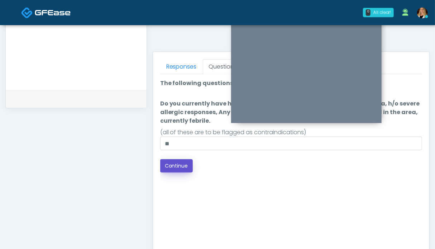
click at [178, 162] on button "Continue" at bounding box center [176, 165] width 33 height 13
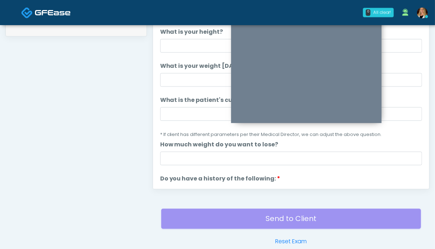
scroll to position [322, 0]
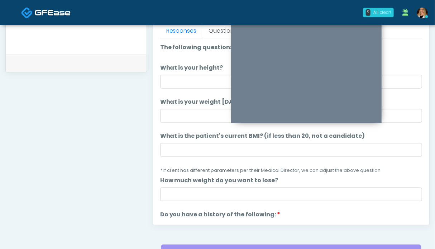
click at [192, 81] on input "What is your height?" at bounding box center [291, 82] width 262 height 14
type input "***"
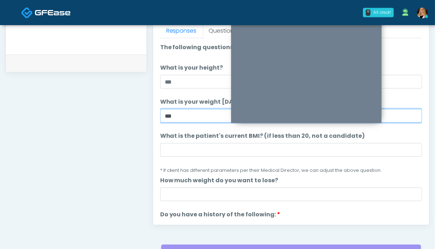
type input "***"
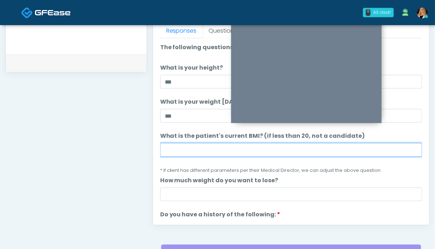
click at [176, 148] on input "What is the patient's current BMI? (if less than 20, not a candidate)" at bounding box center [291, 150] width 262 height 14
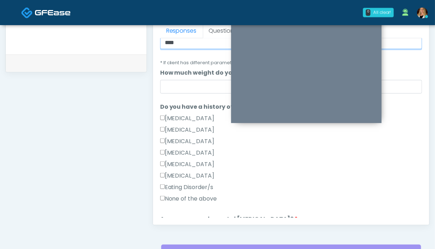
scroll to position [179, 0]
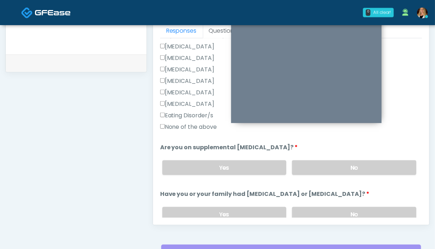
type input "****"
click at [188, 126] on label "None of the above" at bounding box center [188, 127] width 57 height 9
click at [337, 164] on label "No" at bounding box center [354, 167] width 124 height 15
click at [343, 209] on label "No" at bounding box center [354, 214] width 124 height 15
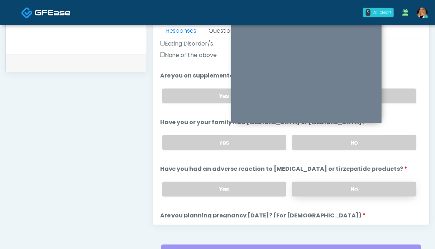
click at [355, 187] on label "No" at bounding box center [354, 189] width 124 height 15
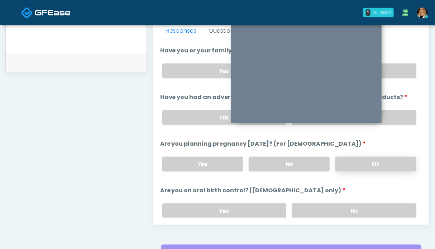
click at [359, 163] on label "NA" at bounding box center [375, 164] width 81 height 15
click at [349, 205] on label "No" at bounding box center [354, 210] width 124 height 15
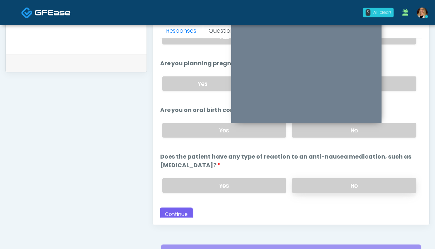
drag, startPoint x: 340, startPoint y: 185, endPoint x: 303, endPoint y: 188, distance: 36.6
click at [340, 185] on label "No" at bounding box center [354, 185] width 124 height 15
click at [182, 207] on button "Continue" at bounding box center [176, 213] width 33 height 13
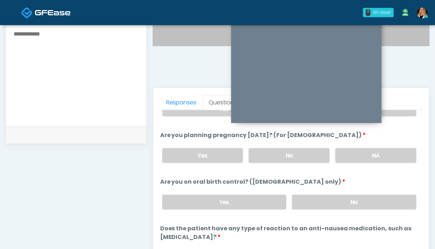
click at [46, 101] on textarea at bounding box center [76, 72] width 126 height 87
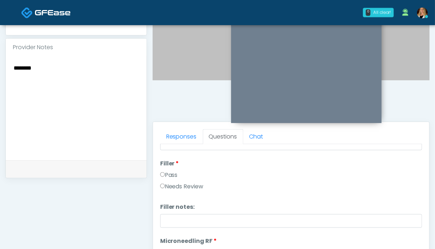
scroll to position [0, 0]
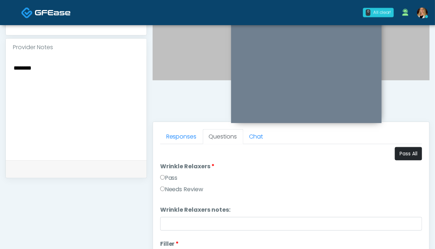
type textarea "*******"
click at [410, 149] on button "Pass All" at bounding box center [408, 153] width 27 height 13
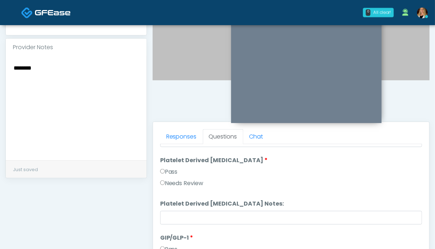
scroll to position [394, 0]
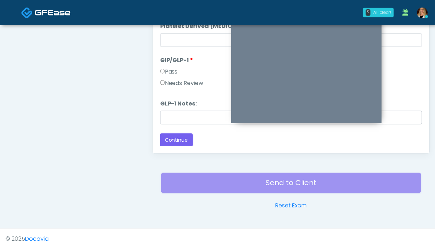
click at [172, 82] on label "Needs Review" at bounding box center [181, 83] width 43 height 9
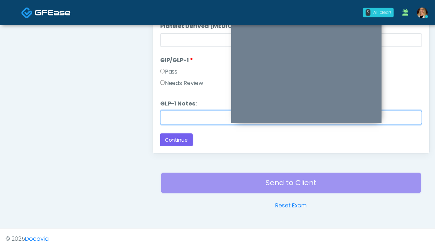
click at [170, 117] on input "GLP-1 Notes:" at bounding box center [291, 118] width 262 height 14
type input "*******"
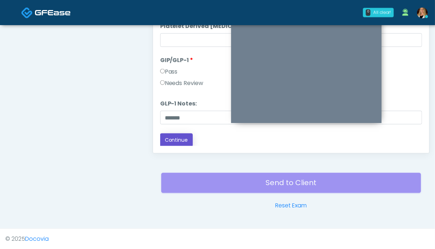
click at [176, 138] on button "Continue" at bounding box center [176, 139] width 33 height 13
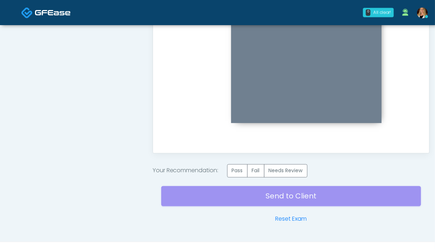
scroll to position [0, 0]
click at [296, 169] on label "Needs Review" at bounding box center [285, 170] width 43 height 13
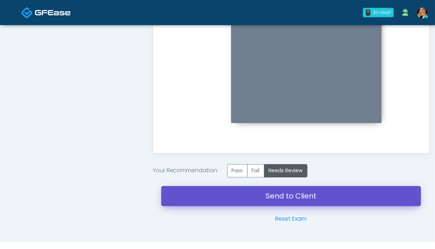
click at [305, 198] on link "Send to Client" at bounding box center [291, 196] width 260 height 20
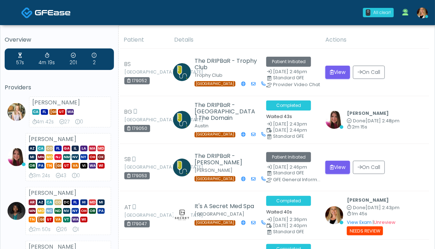
click at [35, 10] on img at bounding box center [53, 12] width 36 height 7
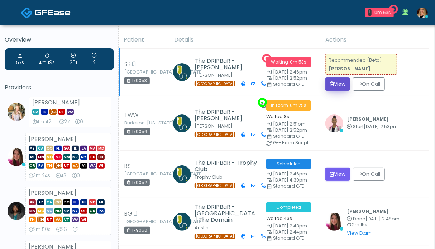
click at [337, 85] on button "View" at bounding box center [337, 83] width 25 height 13
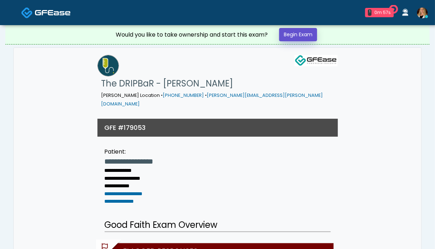
click at [309, 36] on link "Begin Exam" at bounding box center [298, 34] width 38 height 13
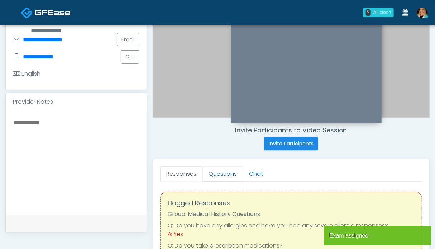
click at [211, 172] on link "Questions" at bounding box center [223, 173] width 40 height 15
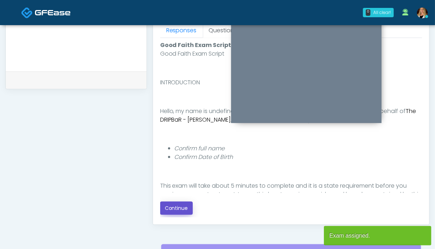
click at [172, 208] on button "Continue" at bounding box center [176, 207] width 33 height 13
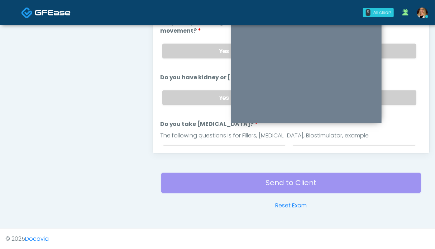
drag, startPoint x: 405, startPoint y: 93, endPoint x: 399, endPoint y: 61, distance: 32.4
click at [404, 92] on label "No" at bounding box center [354, 97] width 124 height 15
click at [398, 51] on label "No" at bounding box center [354, 51] width 124 height 15
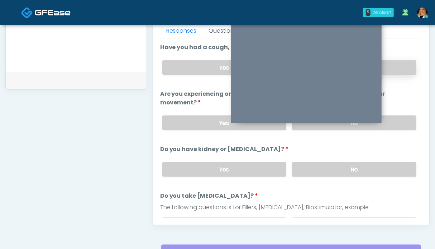
click at [401, 66] on label "No" at bounding box center [354, 67] width 124 height 15
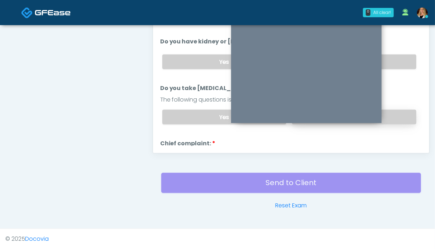
click at [398, 110] on label "No" at bounding box center [354, 117] width 124 height 15
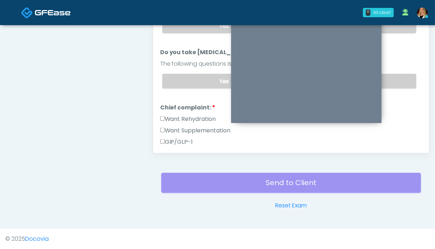
click at [203, 115] on label "Want Rehydration" at bounding box center [188, 119] width 56 height 9
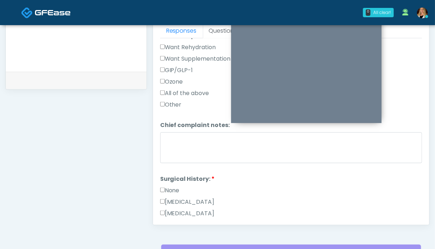
scroll to position [287, 0]
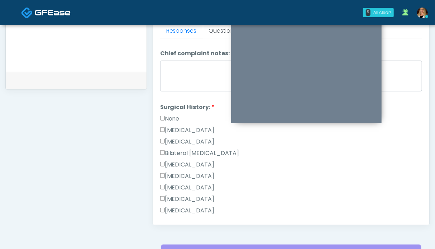
click at [173, 117] on label "None" at bounding box center [169, 118] width 19 height 9
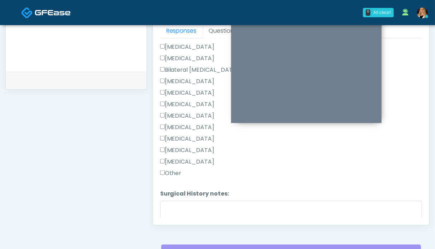
scroll to position [298, 0]
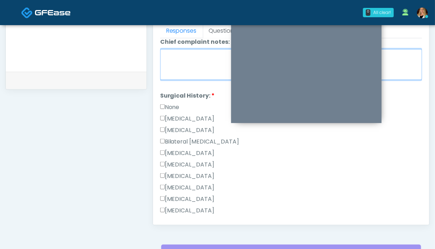
click at [194, 64] on textarea "Chief complaint notes:" at bounding box center [291, 64] width 262 height 31
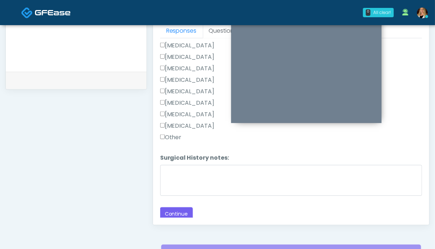
scroll to position [358, 0]
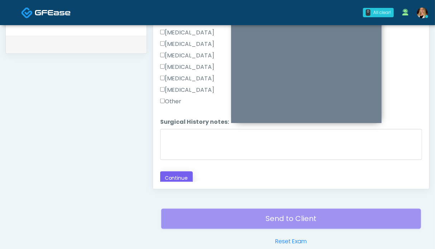
type textarea "**"
click at [178, 176] on button "Continue" at bounding box center [176, 177] width 33 height 13
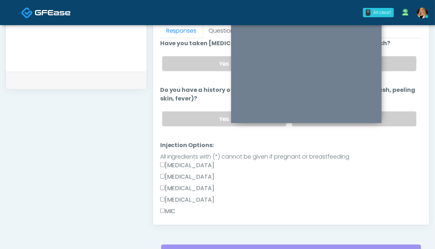
scroll to position [155, 0]
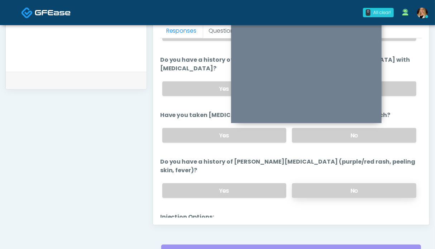
click at [385, 186] on label "No" at bounding box center [354, 190] width 124 height 15
click at [395, 122] on div "Yes No" at bounding box center [289, 135] width 265 height 26
click at [396, 130] on label "No" at bounding box center [354, 135] width 124 height 15
click at [396, 92] on label "No" at bounding box center [354, 88] width 124 height 15
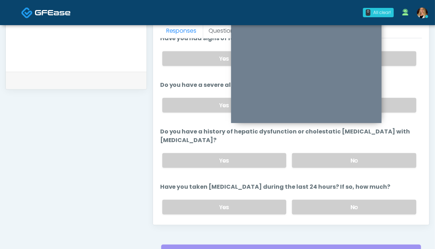
scroll to position [47, 0]
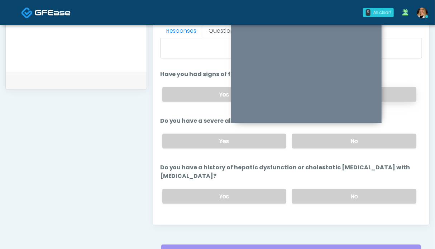
drag, startPoint x: 396, startPoint y: 135, endPoint x: 396, endPoint y: 95, distance: 39.8
click at [396, 135] on label "No" at bounding box center [354, 141] width 124 height 15
click at [396, 87] on label "No" at bounding box center [354, 94] width 124 height 15
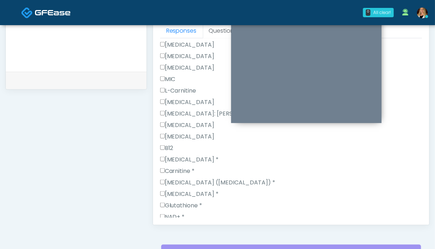
scroll to position [466, 0]
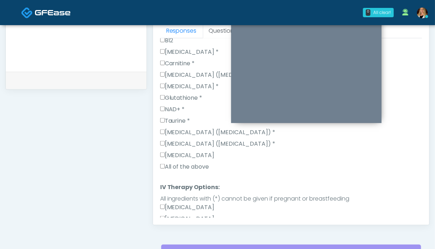
click at [188, 163] on label "All of the above" at bounding box center [184, 166] width 49 height 9
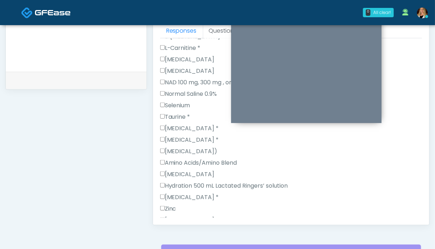
scroll to position [768, 0]
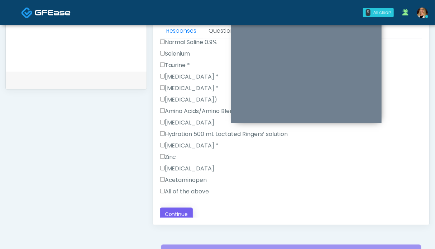
drag, startPoint x: 184, startPoint y: 187, endPoint x: 178, endPoint y: 212, distance: 26.2
click at [184, 187] on label "All of the above" at bounding box center [184, 191] width 49 height 9
click at [178, 213] on button "Continue" at bounding box center [176, 213] width 33 height 13
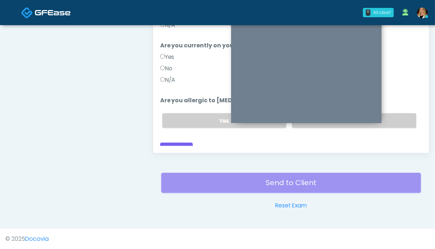
scroll to position [286, 0]
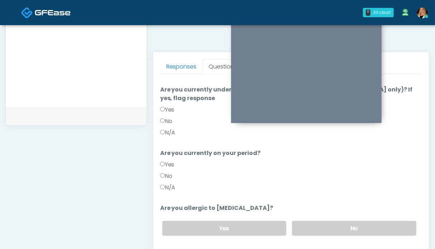
click at [173, 183] on label "N/A" at bounding box center [167, 187] width 15 height 9
click at [173, 128] on label "N/A" at bounding box center [167, 132] width 15 height 9
click at [344, 221] on label "No" at bounding box center [354, 228] width 124 height 15
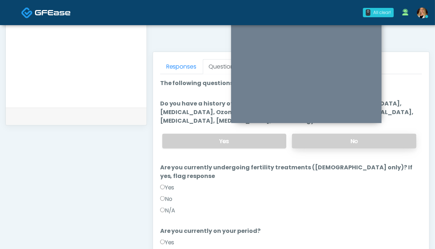
click at [389, 142] on label "No" at bounding box center [354, 141] width 124 height 15
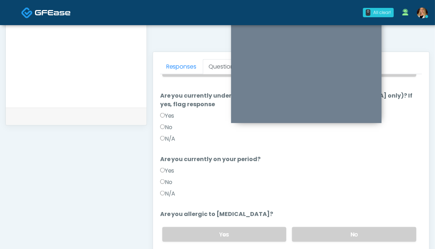
scroll to position [78, 0]
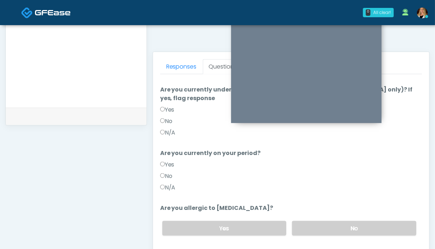
click at [90, 63] on textarea at bounding box center [76, 53] width 126 height 87
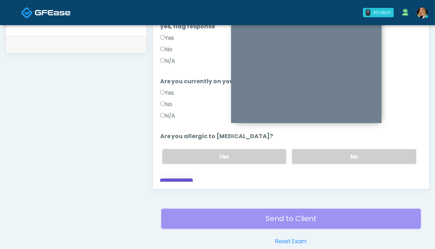
click at [184, 178] on button "Continue" at bounding box center [176, 184] width 33 height 13
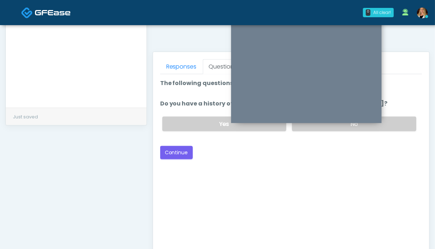
scroll to position [250, 0]
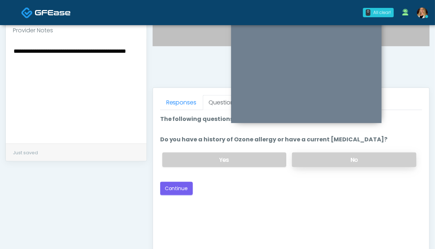
click at [374, 156] on label "No" at bounding box center [354, 159] width 124 height 15
click at [183, 185] on button "Continue" at bounding box center [176, 188] width 33 height 13
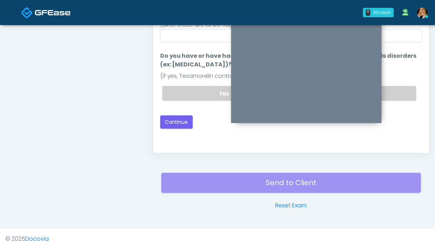
scroll to position [286, 0]
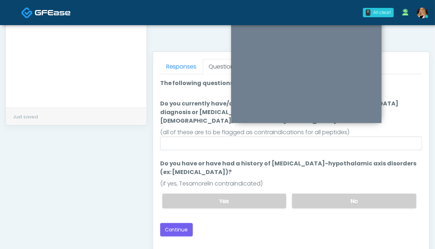
click at [342, 198] on div "Yes No" at bounding box center [289, 201] width 265 height 26
click at [343, 193] on label "No" at bounding box center [354, 200] width 124 height 15
click at [178, 223] on button "Continue" at bounding box center [176, 229] width 33 height 13
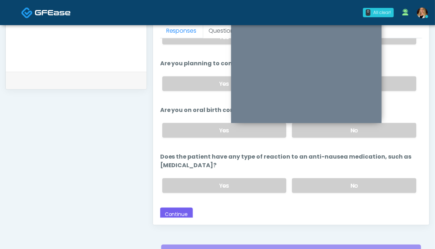
scroll to position [215, 0]
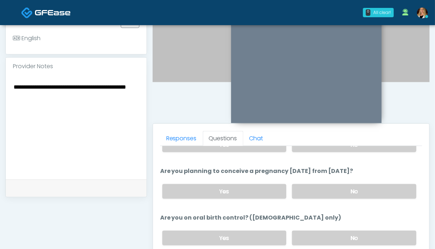
click at [60, 90] on textarea "**********" at bounding box center [76, 125] width 126 height 87
click at [73, 135] on textarea "**********" at bounding box center [76, 125] width 126 height 87
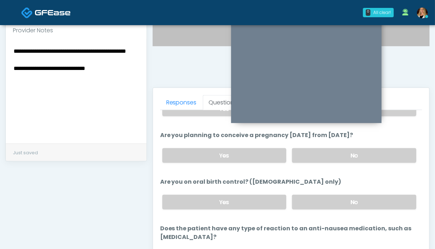
scroll to position [394, 0]
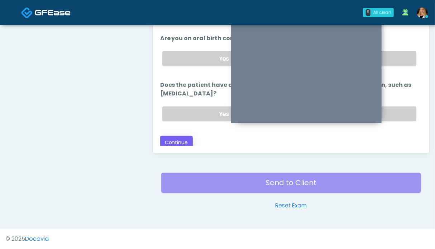
type textarea "**********"
click at [178, 141] on button "Continue" at bounding box center [176, 142] width 33 height 13
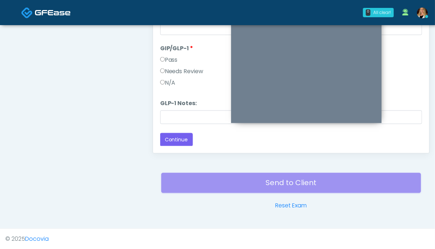
scroll to position [322, 0]
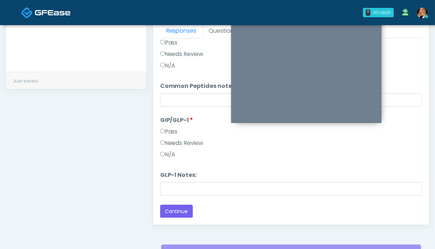
click at [169, 153] on label "N/A" at bounding box center [167, 154] width 15 height 9
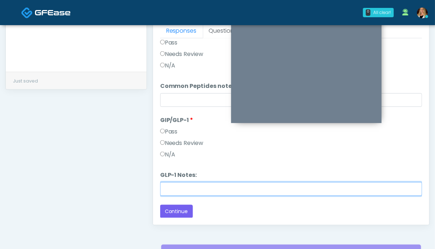
click at [179, 187] on input "GLP-1 Notes:" at bounding box center [291, 189] width 262 height 14
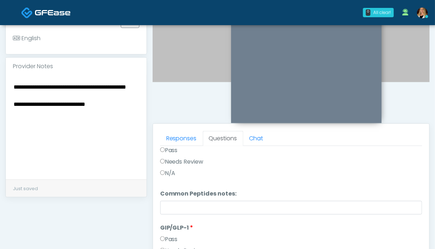
drag, startPoint x: 63, startPoint y: 149, endPoint x: 114, endPoint y: 124, distance: 56.7
click at [63, 148] on textarea "**********" at bounding box center [76, 125] width 126 height 87
drag, startPoint x: 120, startPoint y: 101, endPoint x: 8, endPoint y: 105, distance: 112.9
click at [11, 105] on div "**********" at bounding box center [76, 127] width 141 height 104
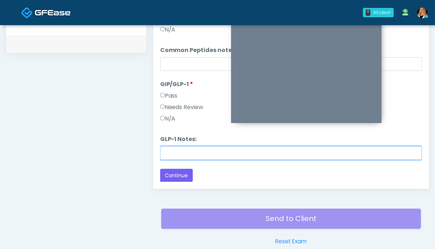
click at [204, 153] on input "GLP-1 Notes:" at bounding box center [291, 153] width 262 height 14
paste input "**********"
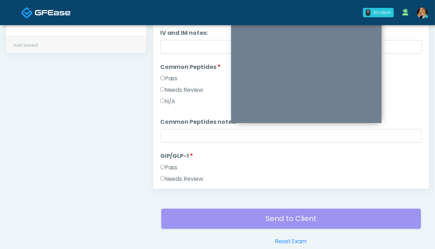
type input "**********"
click at [173, 78] on label "Pass" at bounding box center [169, 78] width 18 height 9
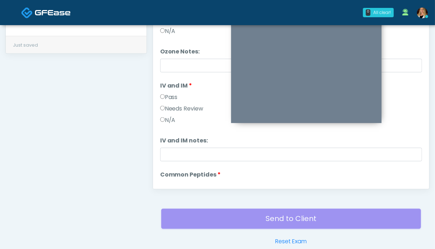
click at [168, 96] on label "Pass" at bounding box center [169, 97] width 18 height 9
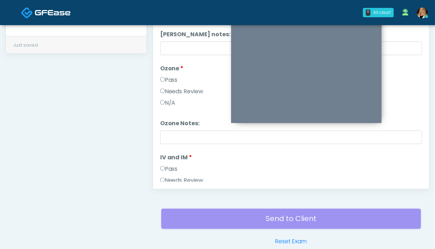
click at [172, 76] on label "Pass" at bounding box center [169, 80] width 18 height 9
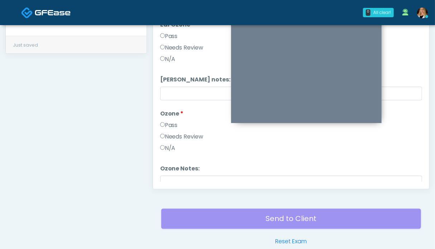
click at [175, 37] on label "Pass" at bounding box center [169, 36] width 18 height 9
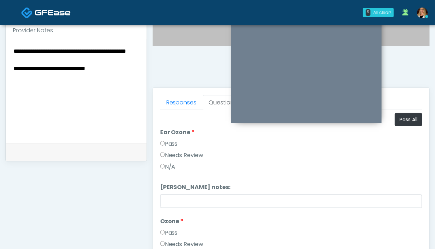
drag, startPoint x: 40, startPoint y: 49, endPoint x: 11, endPoint y: 42, distance: 29.5
click at [11, 42] on div "**********" at bounding box center [76, 91] width 141 height 104
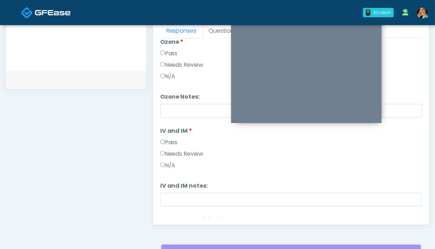
scroll to position [143, 0]
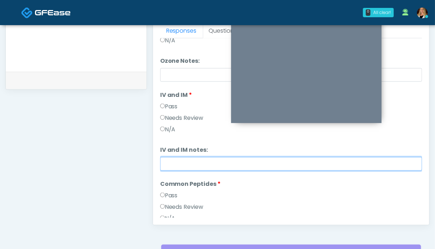
click at [183, 161] on input "IV and IM notes:" at bounding box center [291, 164] width 262 height 14
paste input "**********"
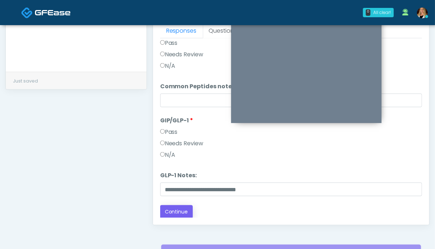
type input "**********"
click at [175, 212] on button "Continue" at bounding box center [176, 211] width 33 height 13
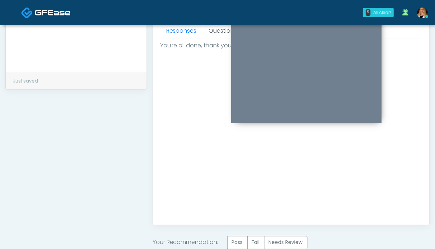
scroll to position [358, 0]
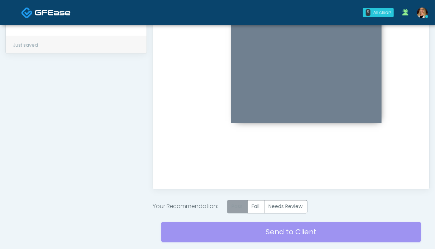
click at [243, 206] on label "Pass" at bounding box center [237, 206] width 20 height 13
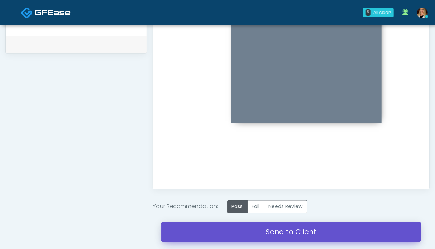
click at [288, 230] on link "Send to Client" at bounding box center [291, 232] width 260 height 20
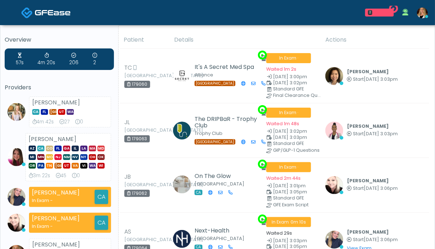
click at [46, 13] on img at bounding box center [53, 12] width 36 height 7
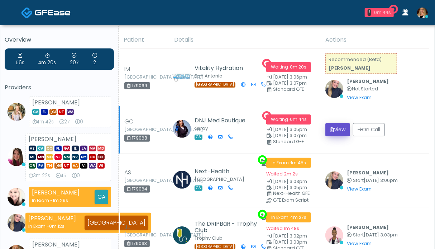
click at [339, 128] on button "View" at bounding box center [337, 129] width 25 height 13
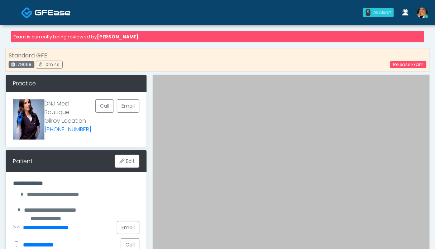
click at [40, 14] on img at bounding box center [53, 12] width 36 height 7
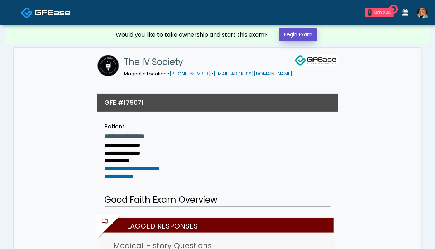
click at [292, 35] on link "Begin Exam" at bounding box center [298, 34] width 38 height 13
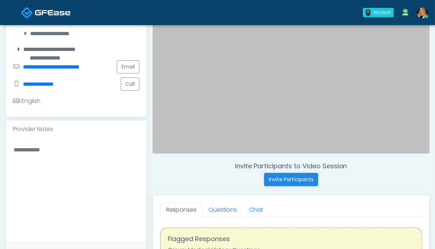
scroll to position [215, 0]
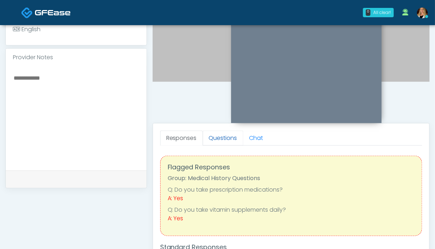
click at [228, 141] on link "Questions" at bounding box center [223, 137] width 40 height 15
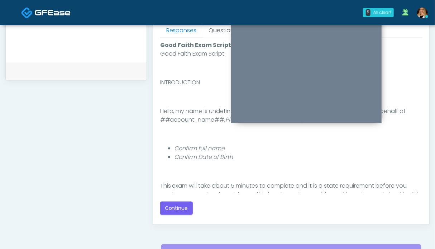
scroll to position [394, 0]
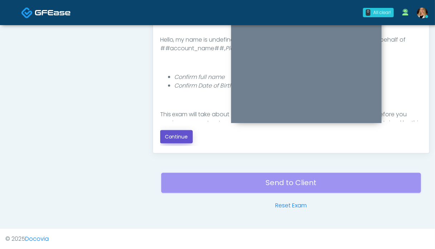
click at [170, 138] on button "Continue" at bounding box center [176, 136] width 33 height 13
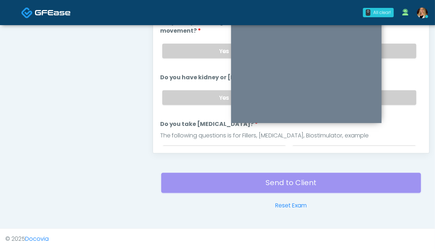
drag, startPoint x: 404, startPoint y: 97, endPoint x: 397, endPoint y: 83, distance: 15.7
click at [404, 96] on label "No" at bounding box center [354, 97] width 124 height 15
click at [391, 55] on label "No" at bounding box center [354, 51] width 124 height 15
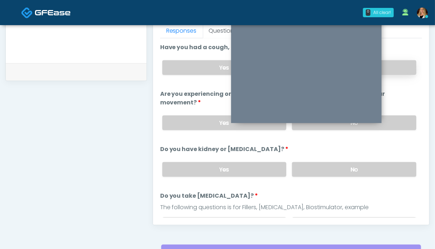
click at [394, 65] on label "No" at bounding box center [354, 67] width 124 height 15
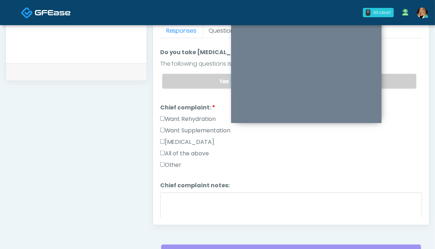
drag, startPoint x: 398, startPoint y: 76, endPoint x: 378, endPoint y: 76, distance: 20.8
click at [398, 76] on label "No" at bounding box center [354, 81] width 124 height 15
click at [173, 118] on label "Want Rehydration" at bounding box center [188, 119] width 56 height 9
click at [207, 207] on textarea "Chief complaint notes:" at bounding box center [291, 207] width 262 height 31
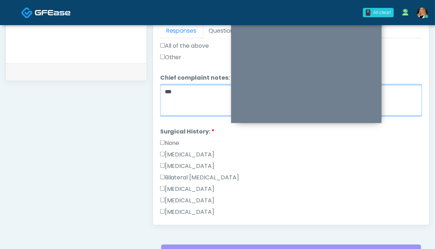
type textarea "**"
click at [166, 141] on label "None" at bounding box center [169, 143] width 19 height 9
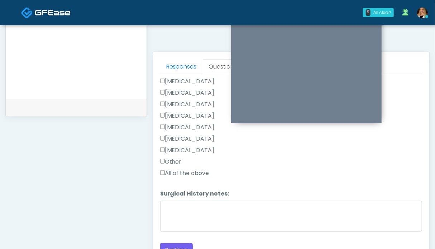
scroll to position [358, 0]
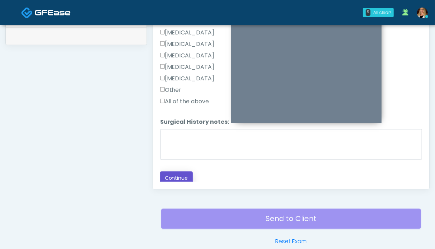
click at [179, 173] on button "Continue" at bounding box center [176, 177] width 33 height 13
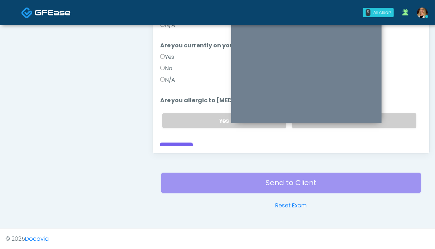
scroll to position [286, 0]
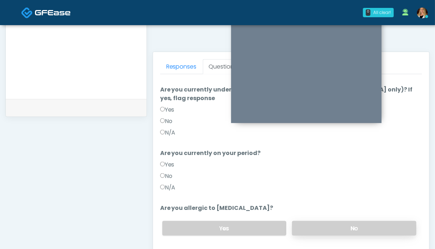
click at [338, 221] on label "No" at bounding box center [354, 228] width 124 height 15
click at [170, 183] on label "N/A" at bounding box center [167, 187] width 15 height 9
click at [168, 128] on label "N/A" at bounding box center [167, 132] width 15 height 9
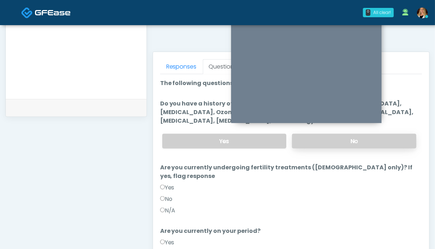
drag, startPoint x: 369, startPoint y: 138, endPoint x: 291, endPoint y: 143, distance: 77.9
click at [368, 138] on label "No" at bounding box center [354, 141] width 124 height 15
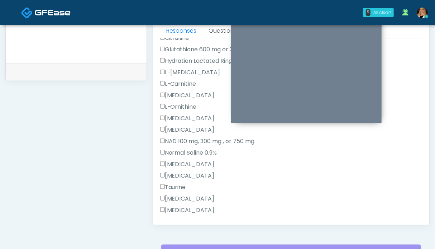
scroll to position [257, 0]
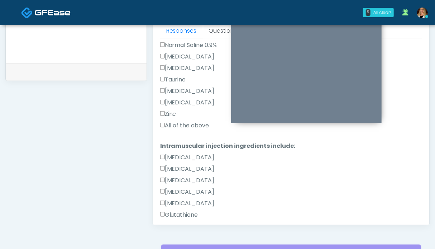
click at [189, 125] on label "All of the above" at bounding box center [184, 125] width 49 height 9
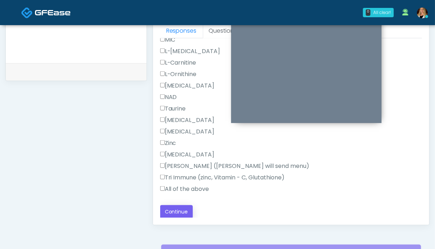
scroll to position [358, 0]
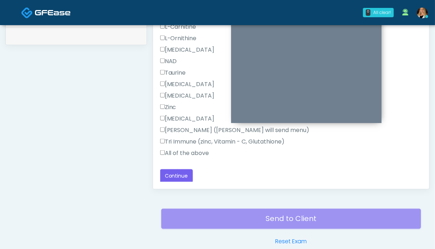
drag, startPoint x: 190, startPoint y: 151, endPoint x: 185, endPoint y: 161, distance: 11.2
click at [190, 151] on label "All of the above" at bounding box center [184, 153] width 49 height 9
click at [180, 172] on button "Continue" at bounding box center [176, 175] width 33 height 13
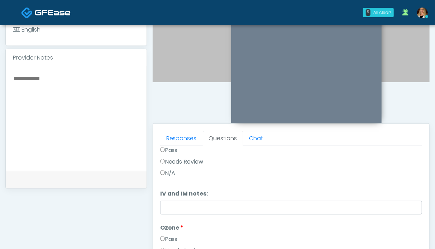
scroll to position [0, 0]
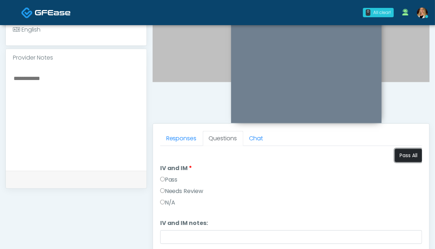
click at [398, 153] on button "Pass All" at bounding box center [408, 155] width 27 height 13
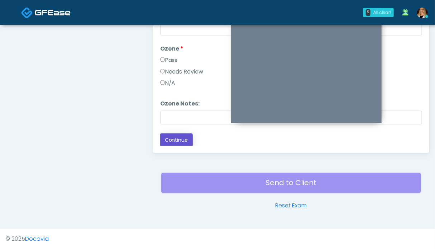
click at [175, 139] on button "Continue" at bounding box center [176, 139] width 33 height 13
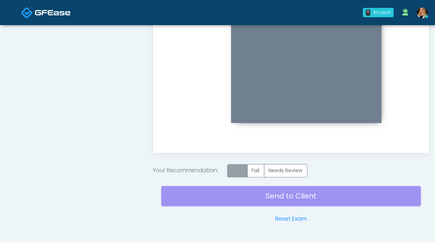
click at [240, 171] on label "Pass" at bounding box center [237, 170] width 20 height 13
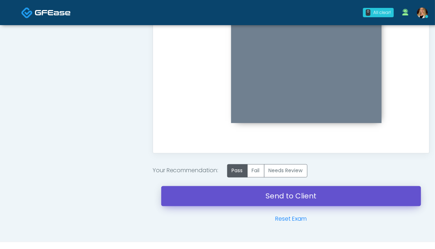
click at [300, 197] on link "Send to Client" at bounding box center [291, 196] width 260 height 20
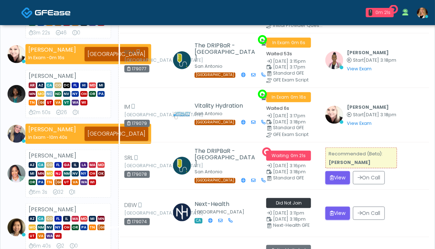
click at [43, 14] on img at bounding box center [53, 12] width 36 height 7
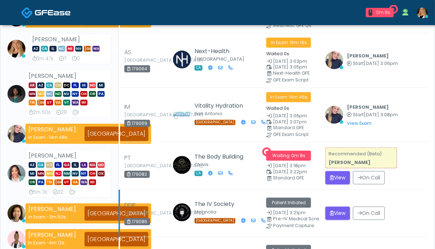
scroll to position [215, 0]
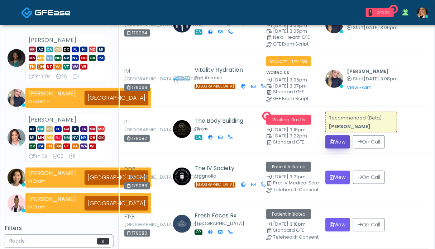
click at [341, 136] on button "View" at bounding box center [337, 141] width 25 height 13
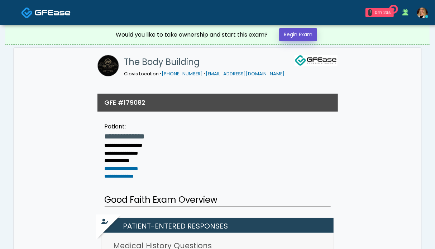
click at [292, 32] on link "Begin Exam" at bounding box center [298, 34] width 38 height 13
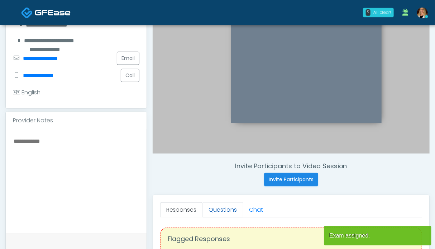
click at [225, 212] on link "Questions" at bounding box center [223, 209] width 40 height 15
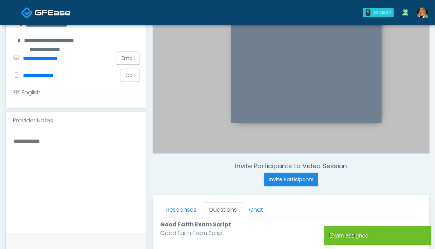
scroll to position [322, 0]
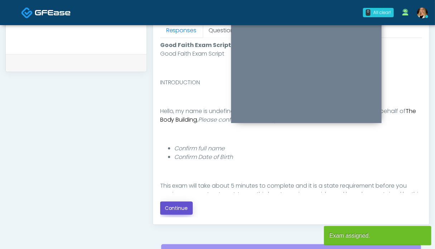
click at [176, 208] on button "Continue" at bounding box center [176, 207] width 33 height 13
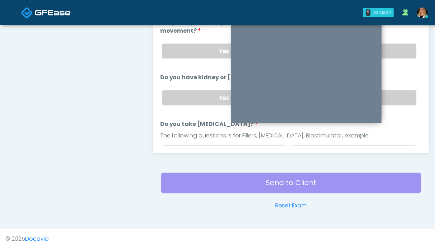
scroll to position [250, 0]
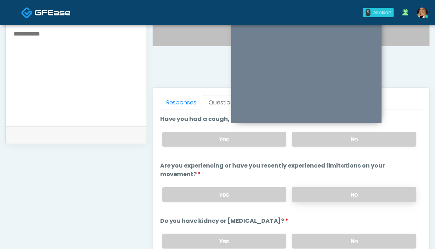
click at [337, 192] on label "No" at bounding box center [354, 194] width 124 height 15
click at [378, 139] on label "No" at bounding box center [354, 139] width 124 height 15
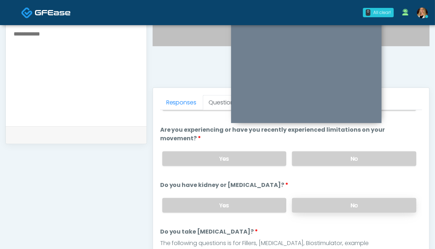
click at [381, 198] on label "No" at bounding box center [354, 205] width 124 height 15
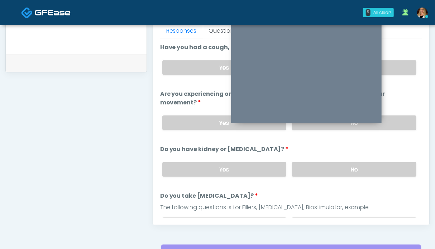
scroll to position [72, 0]
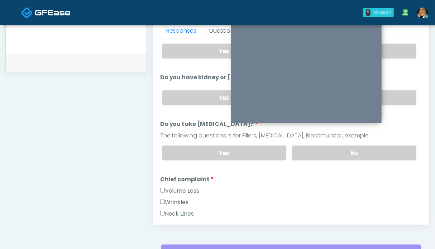
click at [368, 154] on label "No" at bounding box center [354, 152] width 124 height 15
click at [181, 187] on label "Volume Loss" at bounding box center [179, 190] width 39 height 9
click at [177, 198] on label "Wrinkles" at bounding box center [174, 202] width 29 height 9
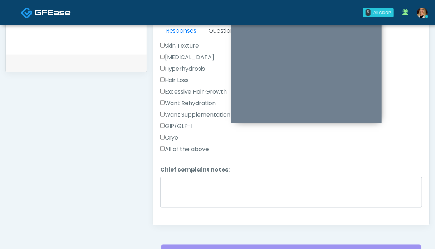
scroll to position [322, 0]
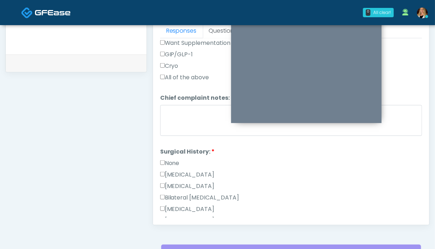
click at [165, 161] on label "None" at bounding box center [169, 163] width 19 height 9
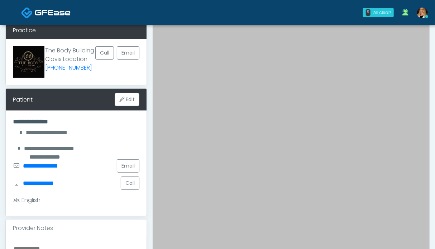
scroll to position [251, 0]
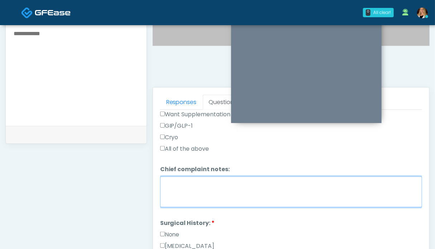
click at [208, 187] on textarea "Chief complaint notes:" at bounding box center [291, 191] width 262 height 31
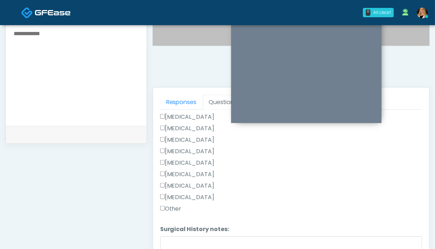
scroll to position [358, 0]
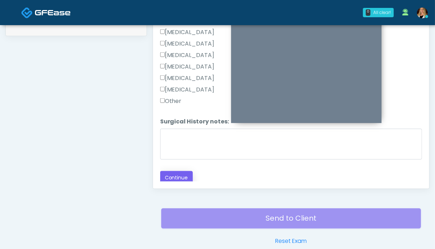
type textarea "*****"
click at [181, 174] on button "Continue" at bounding box center [176, 177] width 33 height 13
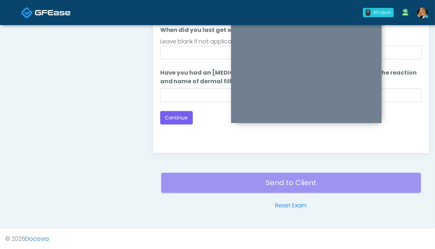
scroll to position [286, 0]
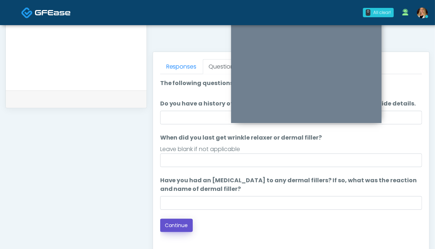
click at [173, 226] on button "Continue" at bounding box center [176, 224] width 33 height 13
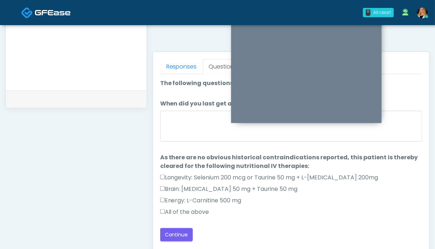
click at [190, 212] on label "All of the above" at bounding box center [184, 211] width 49 height 9
click at [183, 232] on button "Continue" at bounding box center [176, 234] width 33 height 13
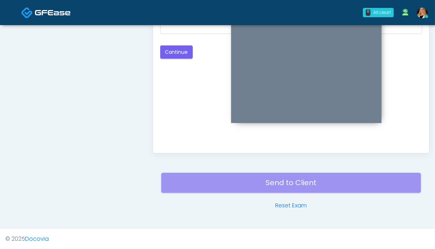
scroll to position [250, 0]
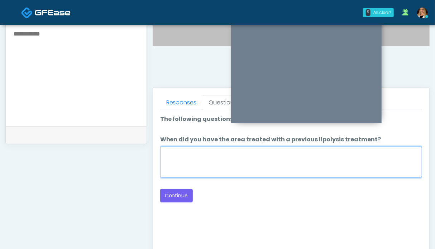
click at [238, 164] on textarea "When did you have the area treated with a previous lipolysis treatment?" at bounding box center [291, 161] width 262 height 31
type textarea "**"
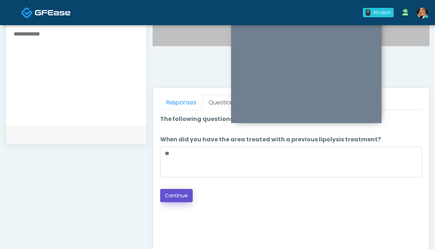
click at [173, 194] on button "Continue" at bounding box center [176, 195] width 33 height 13
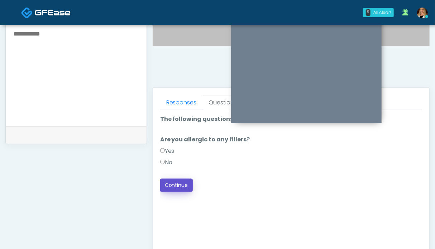
click at [176, 186] on button "Continue" at bounding box center [176, 184] width 33 height 13
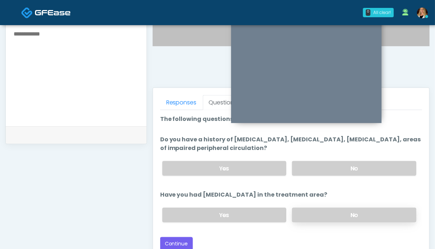
click at [359, 208] on label "No" at bounding box center [354, 214] width 124 height 15
click at [364, 163] on label "No" at bounding box center [354, 168] width 124 height 15
click at [170, 240] on button "Continue" at bounding box center [176, 243] width 33 height 13
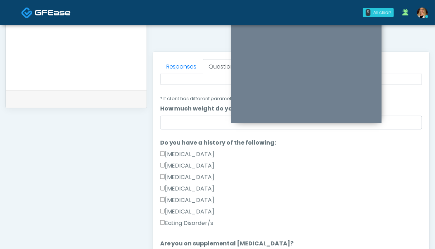
scroll to position [215, 0]
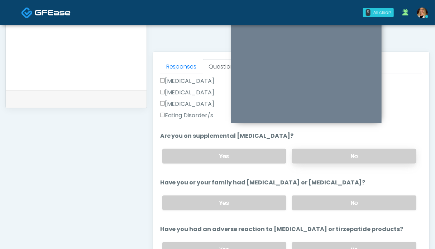
click at [364, 152] on label "No" at bounding box center [354, 156] width 124 height 15
click at [370, 205] on label "No" at bounding box center [354, 202] width 124 height 15
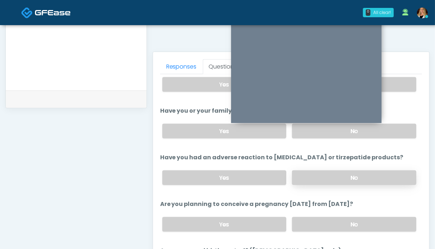
click at [373, 176] on label "No" at bounding box center [354, 177] width 124 height 15
click at [361, 220] on label "No" at bounding box center [354, 224] width 124 height 15
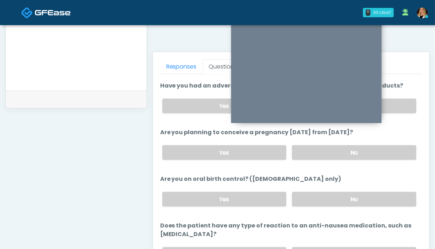
scroll to position [391, 0]
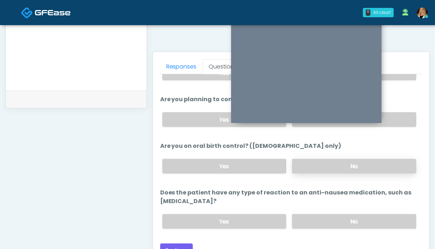
click at [361, 168] on label "No" at bounding box center [354, 166] width 124 height 15
click at [362, 218] on label "No" at bounding box center [354, 221] width 124 height 15
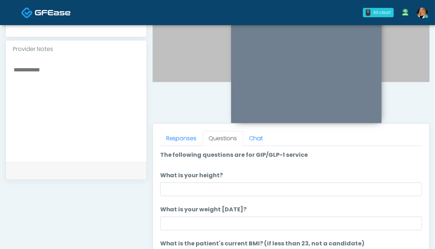
scroll to position [250, 0]
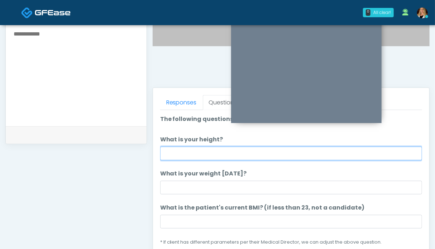
click at [202, 153] on input "What is your height?" at bounding box center [291, 153] width 262 height 14
type input "***"
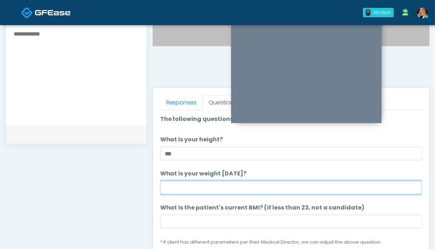
click at [208, 183] on input "What is your weight today?" at bounding box center [291, 188] width 262 height 14
type input "*******"
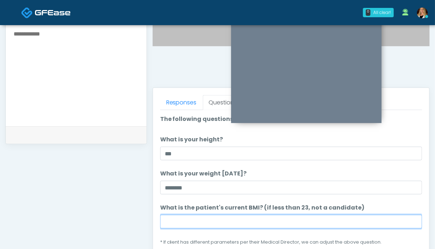
click at [218, 220] on input "What is the patient's current BMI? (if less than 23, not a candidate)" at bounding box center [291, 222] width 262 height 14
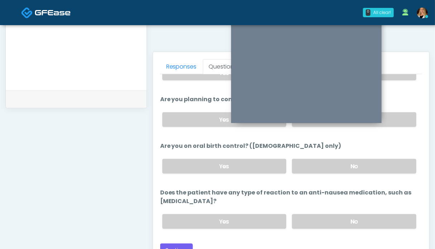
scroll to position [394, 0]
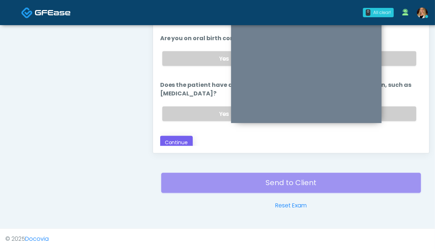
type input "****"
click at [179, 141] on button "Continue" at bounding box center [176, 142] width 33 height 13
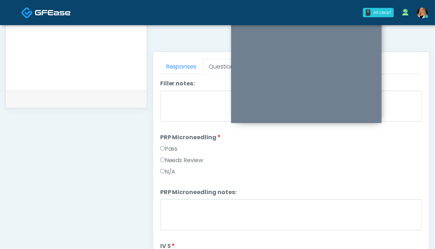
scroll to position [0, 0]
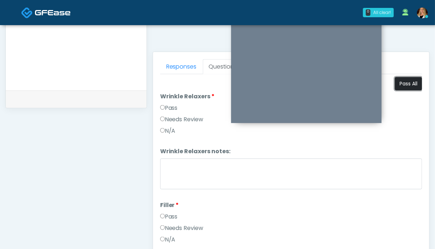
click at [409, 86] on button "Pass All" at bounding box center [408, 83] width 27 height 13
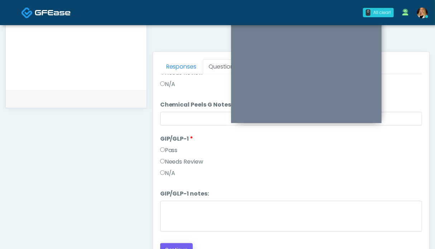
scroll to position [358, 0]
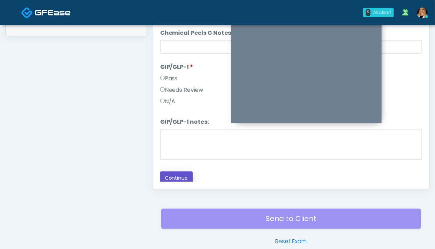
click at [183, 173] on button "Continue" at bounding box center [176, 177] width 33 height 13
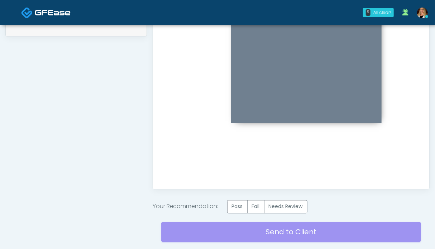
scroll to position [394, 0]
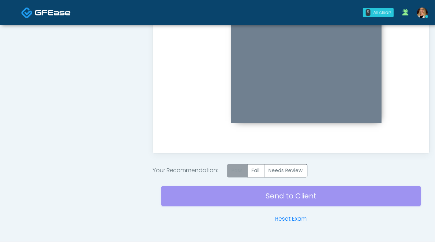
click at [236, 169] on label "Pass" at bounding box center [237, 170] width 20 height 13
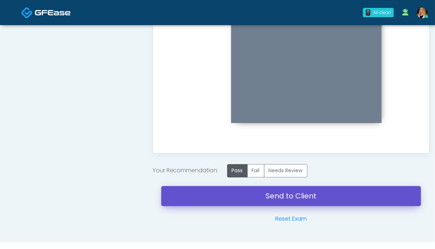
click at [289, 198] on link "Send to Client" at bounding box center [291, 196] width 260 height 20
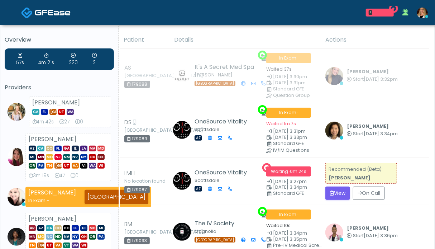
click at [48, 11] on img at bounding box center [53, 12] width 36 height 7
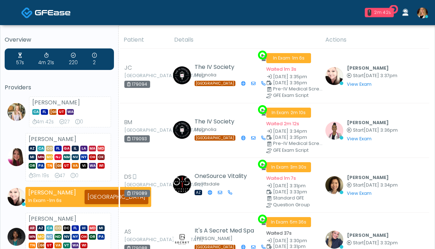
drag, startPoint x: 0, startPoint y: 0, endPoint x: 249, endPoint y: 3, distance: 249.3
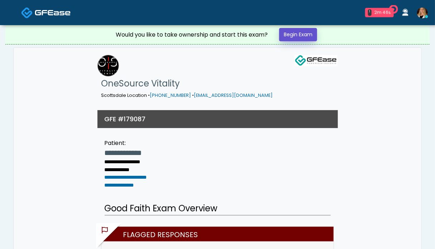
click at [297, 32] on link "Begin Exam" at bounding box center [298, 34] width 38 height 13
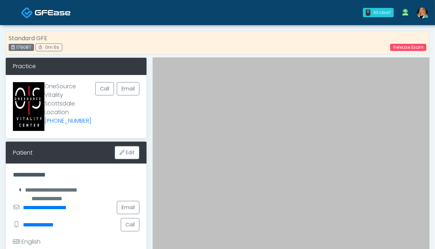
scroll to position [179, 0]
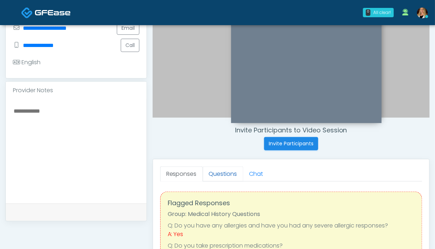
click at [219, 173] on link "Questions" at bounding box center [223, 173] width 40 height 15
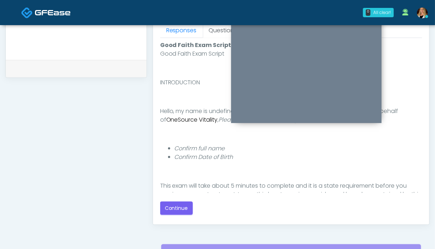
scroll to position [358, 0]
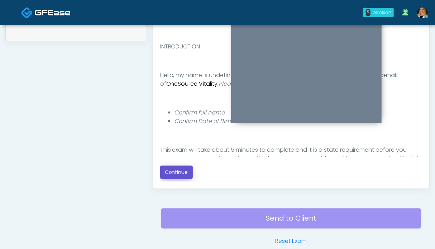
click at [178, 173] on button "Continue" at bounding box center [176, 171] width 33 height 13
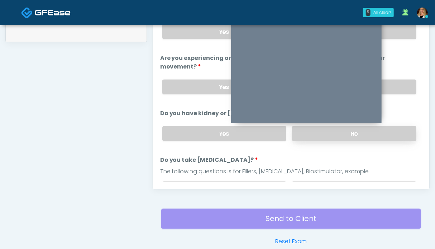
scroll to position [322, 0]
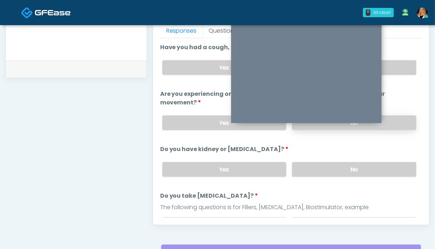
click at [387, 121] on label "No" at bounding box center [354, 122] width 124 height 15
click at [387, 167] on label "No" at bounding box center [354, 169] width 124 height 15
click at [402, 61] on label "No" at bounding box center [354, 67] width 124 height 15
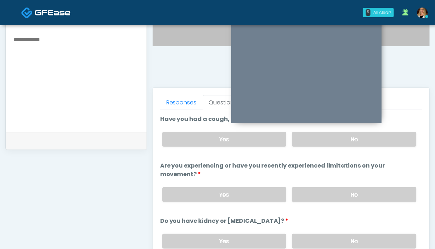
scroll to position [72, 0]
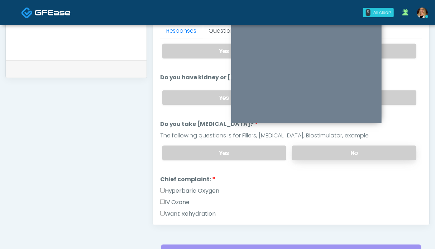
click at [363, 153] on label "No" at bounding box center [354, 152] width 124 height 15
click at [185, 211] on label "Want Rehydration" at bounding box center [188, 213] width 56 height 9
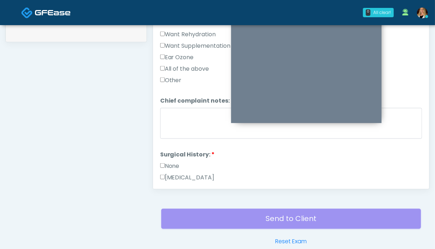
scroll to position [251, 0]
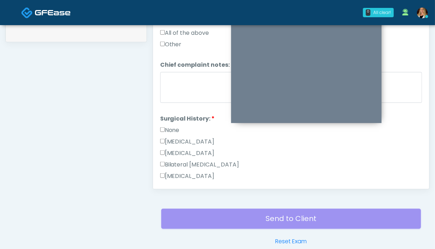
click at [172, 126] on label "None" at bounding box center [169, 130] width 19 height 9
click at [203, 83] on textarea "Chief complaint notes:" at bounding box center [291, 87] width 262 height 31
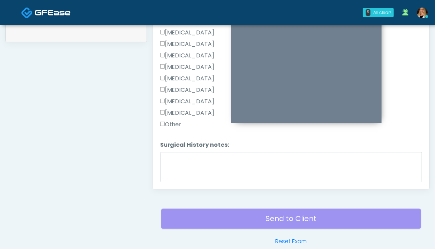
scroll to position [417, 0]
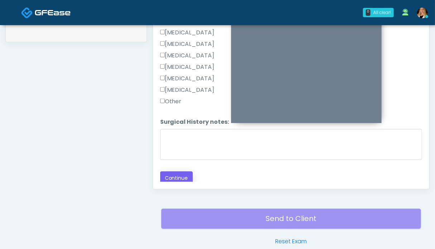
type textarea "*****"
click at [177, 174] on button "Continue" at bounding box center [176, 177] width 33 height 13
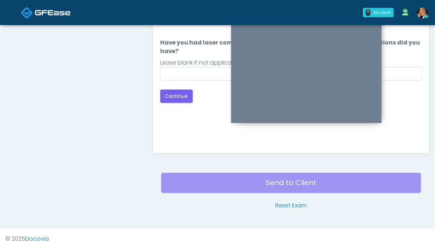
scroll to position [286, 0]
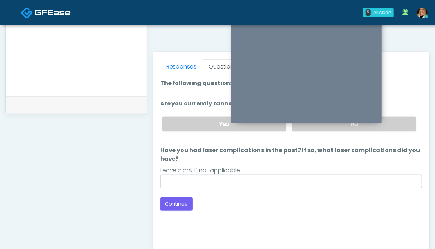
drag, startPoint x: 399, startPoint y: 123, endPoint x: 328, endPoint y: 144, distance: 74.1
click at [399, 123] on label "No" at bounding box center [354, 123] width 124 height 15
click at [171, 202] on button "Continue" at bounding box center [176, 203] width 33 height 13
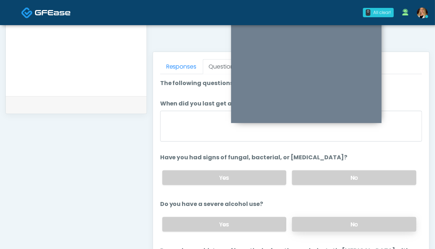
click at [364, 220] on label "No" at bounding box center [354, 224] width 124 height 15
click at [369, 178] on label "No" at bounding box center [354, 177] width 124 height 15
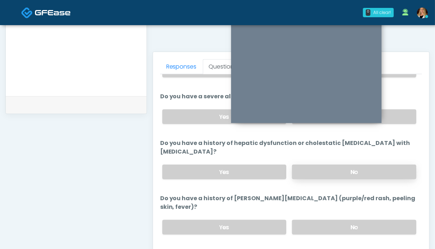
click at [384, 169] on label "No" at bounding box center [354, 171] width 124 height 15
click at [363, 226] on label "No" at bounding box center [354, 227] width 124 height 15
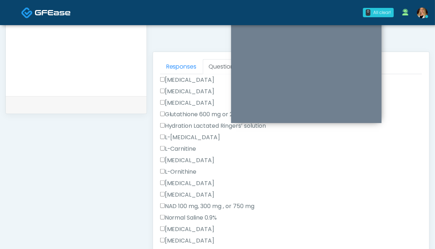
scroll to position [466, 0]
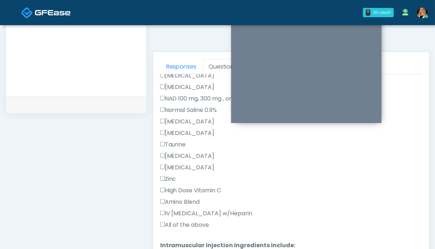
click at [180, 220] on label "All of the above" at bounding box center [184, 224] width 49 height 9
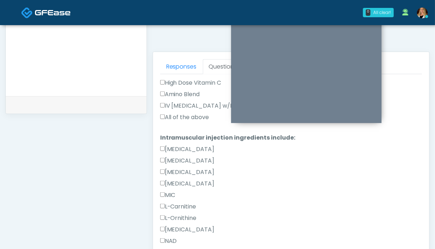
scroll to position [752, 0]
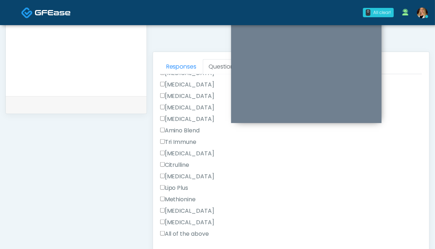
click at [191, 230] on label "All of the above" at bounding box center [184, 233] width 49 height 9
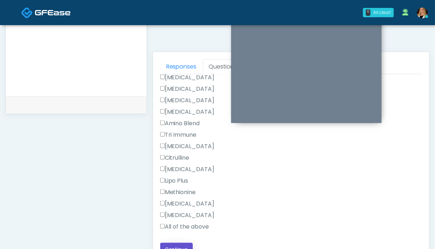
click at [181, 242] on button "Continue" at bounding box center [176, 248] width 33 height 13
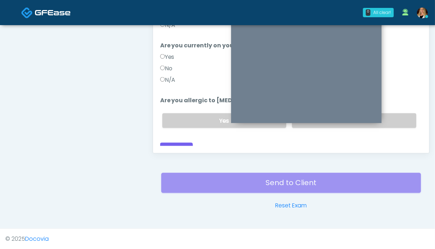
scroll to position [286, 0]
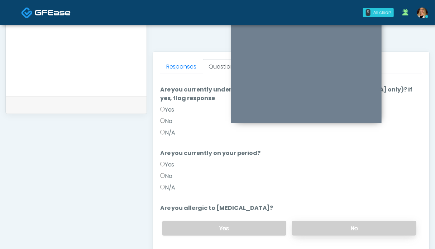
click at [334, 221] on label "No" at bounding box center [354, 228] width 124 height 15
click at [171, 183] on label "N/A" at bounding box center [167, 187] width 15 height 9
drag, startPoint x: 168, startPoint y: 125, endPoint x: 238, endPoint y: 142, distance: 71.5
click at [168, 128] on label "N/A" at bounding box center [167, 132] width 15 height 9
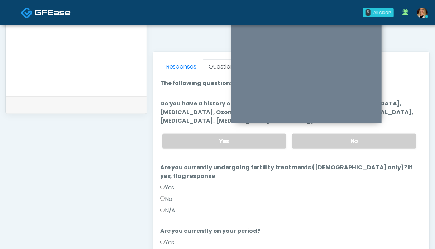
drag, startPoint x: 385, startPoint y: 139, endPoint x: 301, endPoint y: 153, distance: 85.3
click at [385, 139] on label "No" at bounding box center [354, 141] width 124 height 15
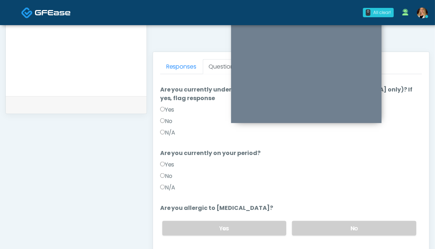
scroll to position [322, 0]
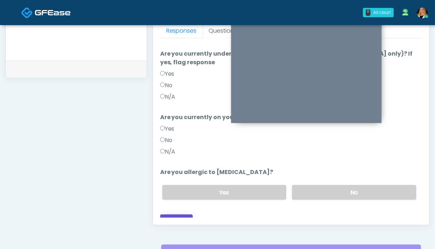
click at [181, 214] on button "Continue" at bounding box center [176, 220] width 33 height 13
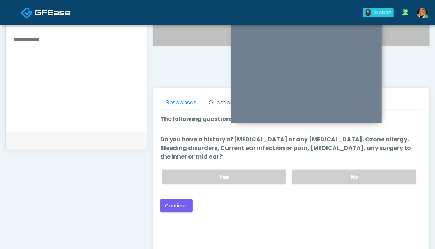
scroll to position [215, 0]
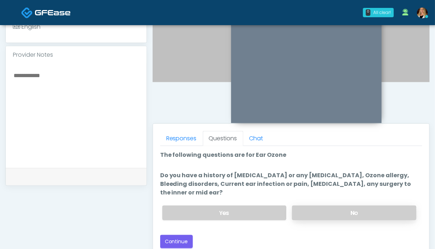
click at [333, 212] on label "No" at bounding box center [354, 212] width 124 height 15
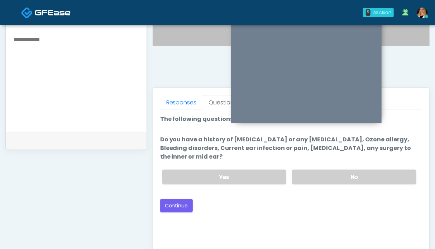
scroll to position [179, 0]
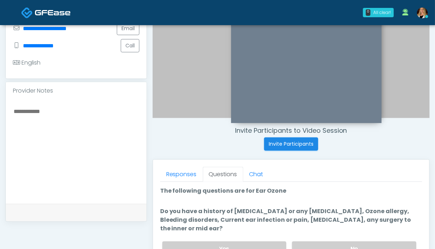
click at [51, 131] on textarea at bounding box center [76, 149] width 126 height 87
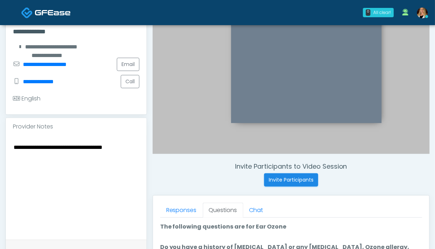
type textarea "**********"
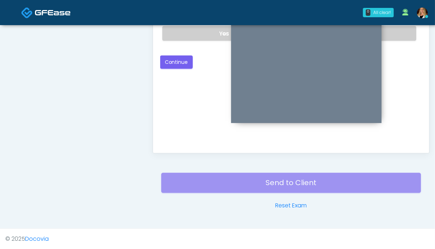
scroll to position [250, 0]
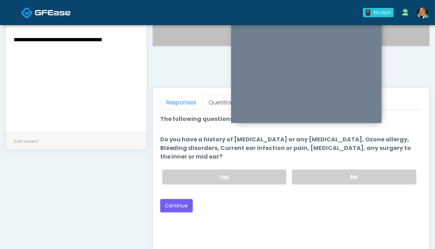
drag, startPoint x: 133, startPoint y: 42, endPoint x: 0, endPoint y: 41, distance: 133.3
click at [0, 41] on div "**********" at bounding box center [217, 73] width 435 height 596
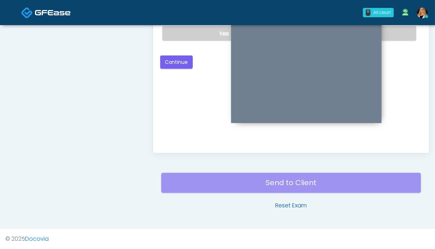
click at [288, 209] on link "Reset Exam" at bounding box center [291, 205] width 32 height 9
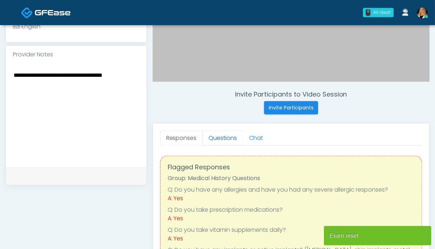
scroll to position [215, 0]
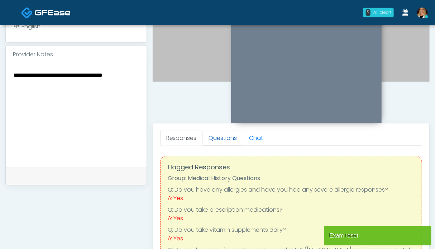
click at [226, 135] on link "Questions" at bounding box center [223, 137] width 40 height 15
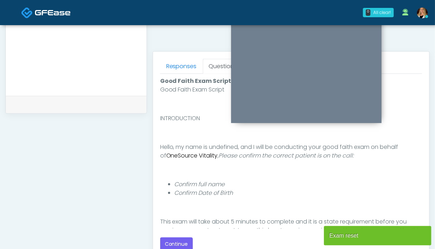
scroll to position [394, 0]
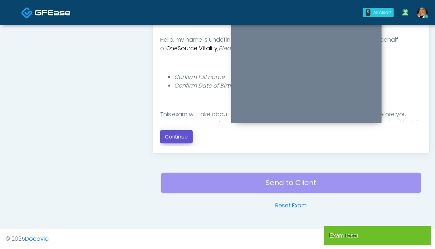
click at [170, 137] on button "Continue" at bounding box center [176, 136] width 33 height 13
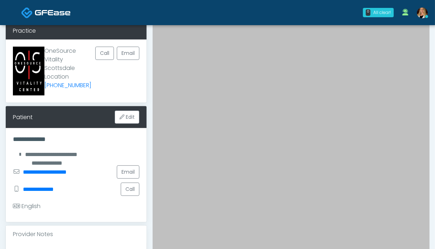
scroll to position [0, 0]
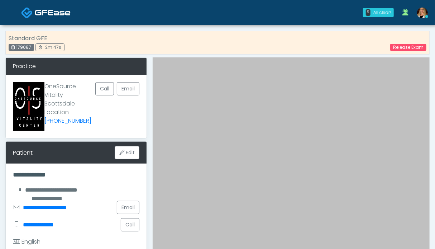
drag, startPoint x: 33, startPoint y: 48, endPoint x: 12, endPoint y: 48, distance: 20.8
click at [12, 48] on div "179087" at bounding box center [21, 47] width 25 height 7
copy div "179087"
click at [412, 45] on link "Release Exam" at bounding box center [408, 47] width 36 height 7
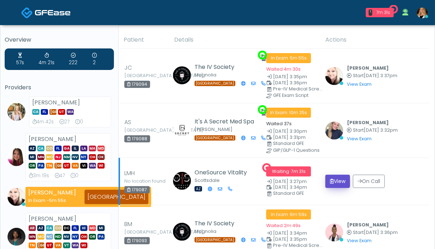
click at [338, 179] on button "View" at bounding box center [337, 180] width 25 height 13
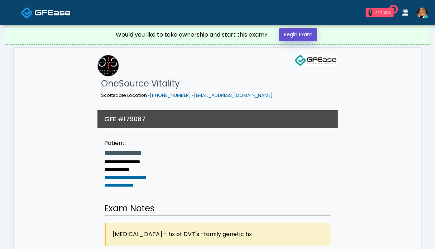
click at [301, 35] on link "Begin Exam" at bounding box center [298, 34] width 38 height 13
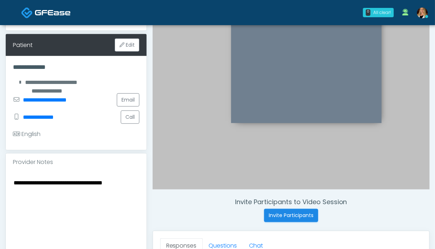
scroll to position [215, 0]
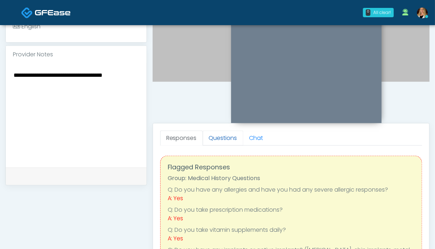
click at [212, 139] on link "Questions" at bounding box center [223, 137] width 40 height 15
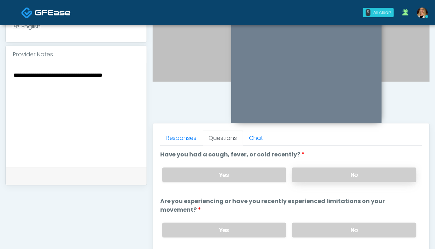
click at [342, 177] on label "No" at bounding box center [354, 174] width 124 height 15
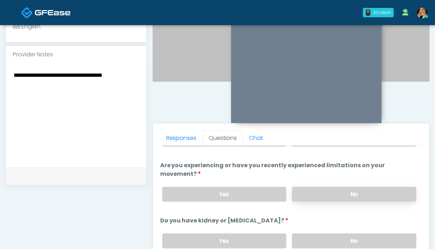
click at [350, 190] on label "No" at bounding box center [354, 194] width 124 height 15
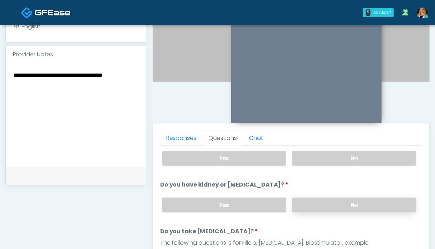
click at [352, 204] on label "No" at bounding box center [354, 204] width 124 height 15
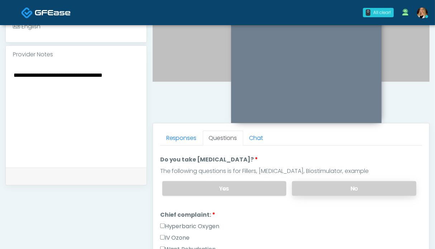
click at [337, 181] on label "No" at bounding box center [354, 188] width 124 height 15
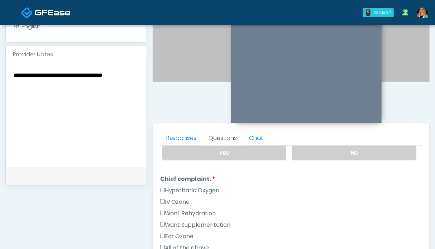
click at [177, 188] on label "Hyperbaric Oxygen" at bounding box center [189, 190] width 59 height 9
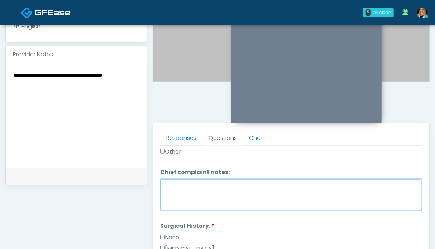
click at [197, 191] on textarea "Chief complaint notes:" at bounding box center [291, 194] width 262 height 31
type textarea "*****"
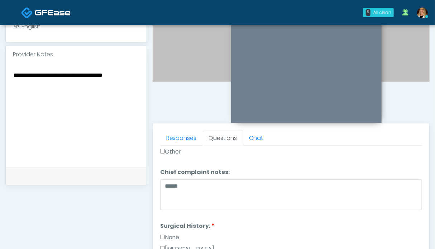
click at [174, 235] on label "None" at bounding box center [169, 237] width 19 height 9
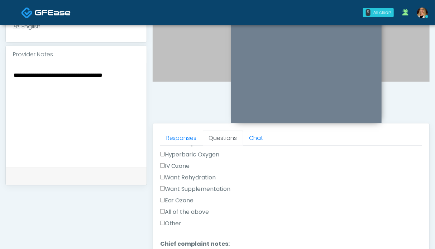
scroll to position [107, 0]
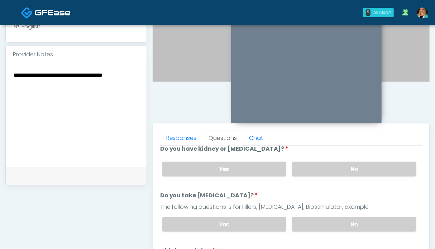
click at [221, 224] on label "Yes" at bounding box center [224, 224] width 124 height 15
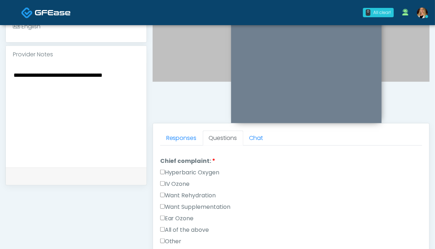
scroll to position [179, 0]
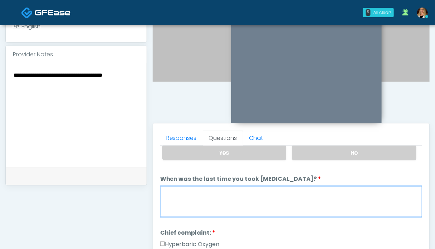
click at [256, 205] on textarea "When was the last time you took [MEDICAL_DATA]?" at bounding box center [291, 201] width 262 height 31
paste textarea "******"
type textarea "*"
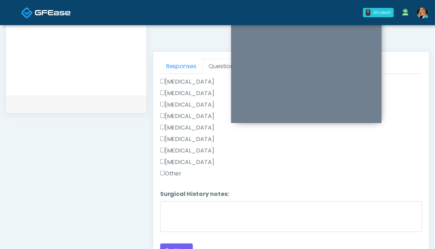
scroll to position [322, 0]
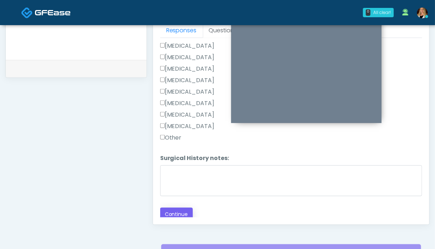
type textarea "**********"
click at [179, 209] on button "Continue" at bounding box center [176, 213] width 33 height 13
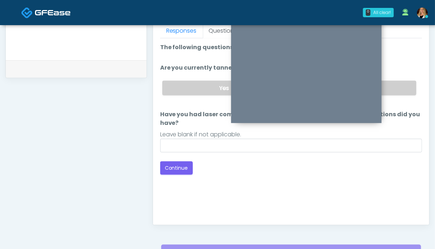
scroll to position [286, 0]
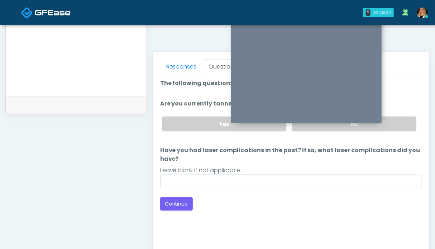
drag, startPoint x: 391, startPoint y: 124, endPoint x: 292, endPoint y: 168, distance: 108.4
click at [391, 124] on label "No" at bounding box center [354, 123] width 124 height 15
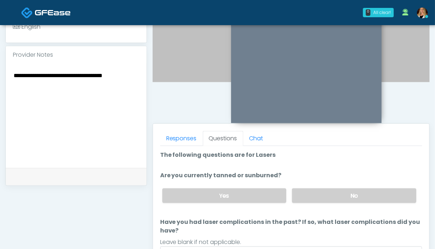
scroll to position [322, 0]
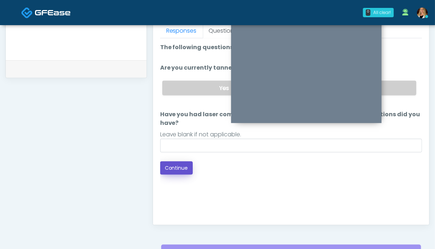
click at [175, 165] on button "Continue" at bounding box center [176, 167] width 33 height 13
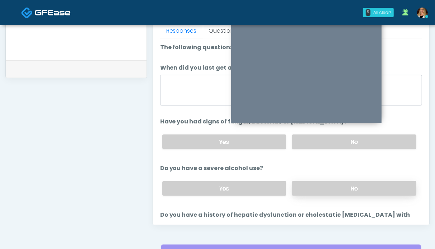
click at [362, 184] on label "No" at bounding box center [354, 188] width 124 height 15
click at [375, 144] on label "No" at bounding box center [354, 141] width 124 height 15
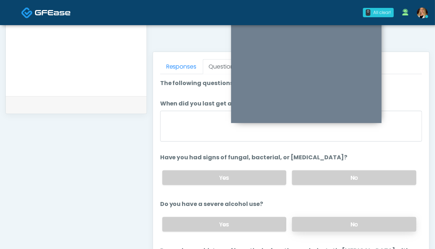
scroll to position [107, 0]
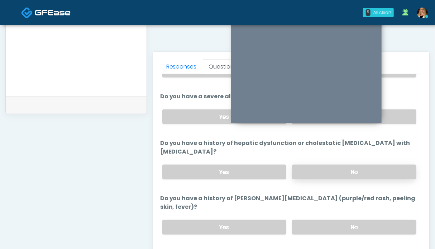
click at [356, 172] on label "No" at bounding box center [354, 171] width 124 height 15
click at [357, 220] on label "No" at bounding box center [354, 227] width 124 height 15
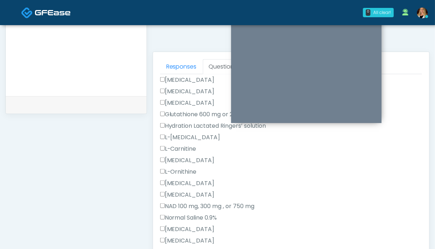
scroll to position [466, 0]
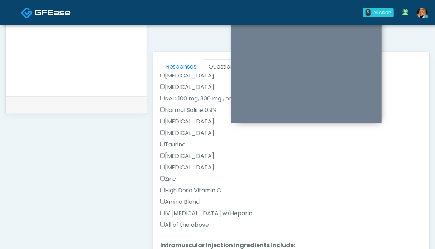
click at [183, 223] on label "All of the above" at bounding box center [184, 224] width 49 height 9
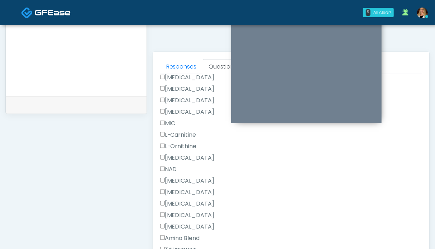
scroll to position [759, 0]
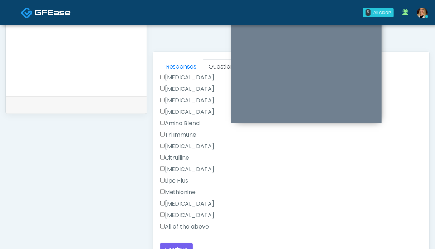
click at [185, 225] on label "All of the above" at bounding box center [184, 226] width 49 height 9
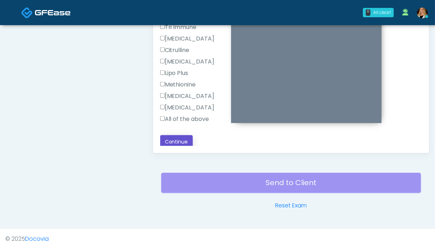
click at [174, 139] on button "Continue" at bounding box center [176, 141] width 33 height 13
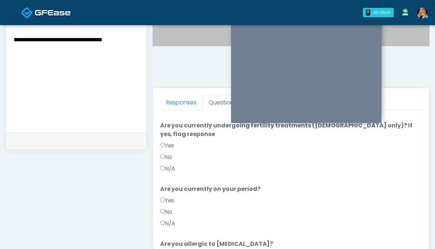
scroll to position [42, 0]
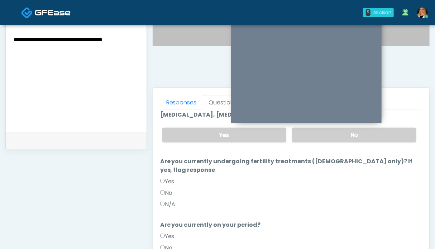
click at [168, 200] on label "N/A" at bounding box center [167, 204] width 15 height 9
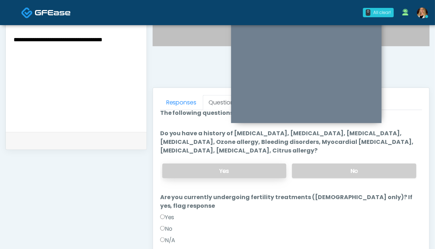
click at [248, 169] on label "Yes" at bounding box center [224, 170] width 124 height 15
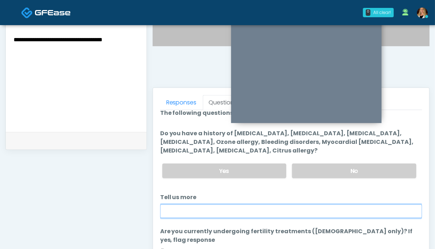
click at [228, 208] on input "Tell us more" at bounding box center [291, 211] width 262 height 14
click at [182, 211] on input "Tell us more" at bounding box center [291, 211] width 262 height 14
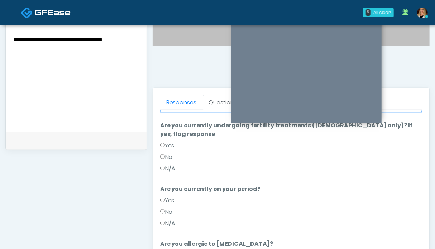
type input "**********"
click at [174, 219] on label "N/A" at bounding box center [167, 223] width 15 height 9
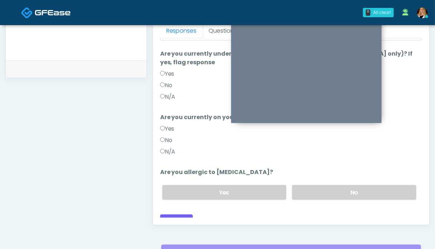
scroll to position [358, 0]
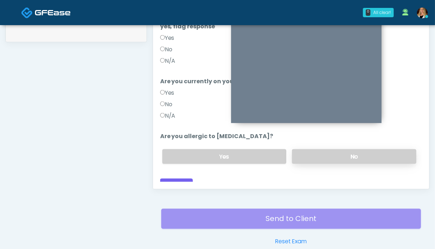
drag, startPoint x: 346, startPoint y: 148, endPoint x: 340, endPoint y: 147, distance: 5.8
click at [345, 149] on label "No" at bounding box center [354, 156] width 124 height 15
click at [177, 179] on button "Continue" at bounding box center [176, 184] width 33 height 13
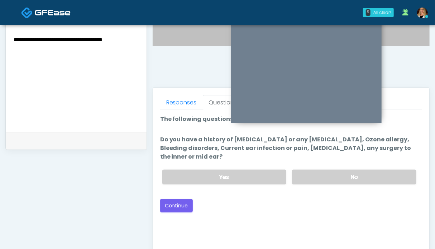
scroll to position [215, 0]
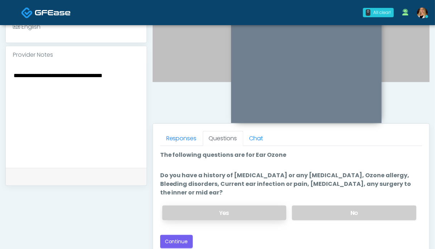
click at [242, 207] on label "Yes" at bounding box center [224, 212] width 124 height 15
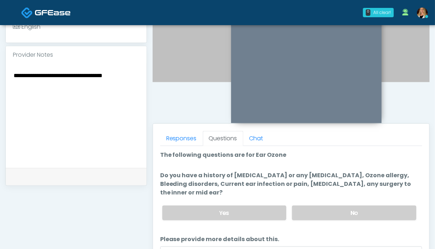
scroll to position [286, 0]
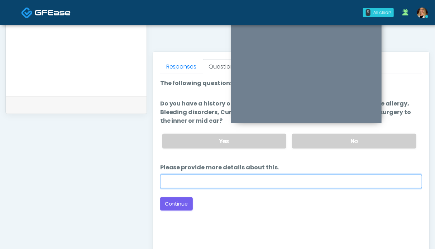
click at [231, 183] on input "Please provide more details about this." at bounding box center [291, 181] width 262 height 14
type input "********"
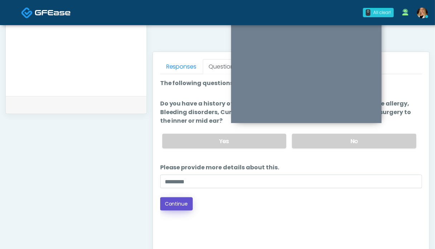
click at [180, 201] on button "Continue" at bounding box center [176, 203] width 33 height 13
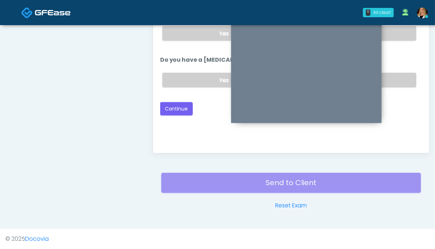
scroll to position [322, 0]
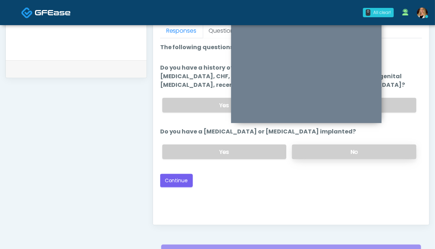
click at [326, 150] on label "No" at bounding box center [354, 151] width 124 height 15
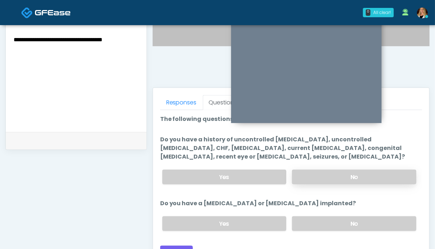
click at [365, 177] on label "No" at bounding box center [354, 176] width 124 height 15
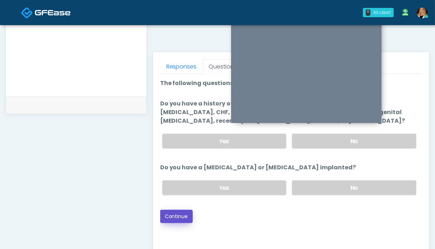
click at [180, 217] on button "Continue" at bounding box center [176, 216] width 33 height 13
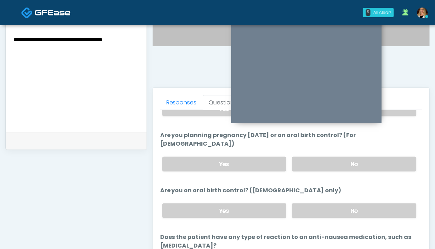
scroll to position [0, 0]
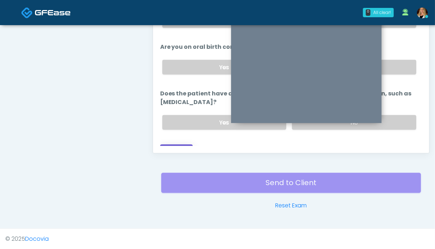
click at [185, 144] on button "Continue" at bounding box center [176, 150] width 33 height 13
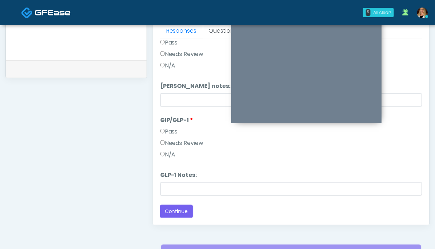
click at [168, 152] on label "N/A" at bounding box center [167, 154] width 15 height 9
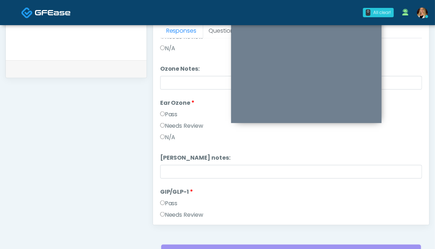
click at [176, 125] on label "Needs Review" at bounding box center [181, 125] width 43 height 9
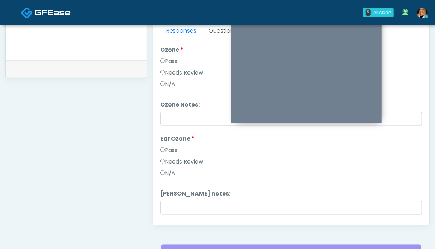
click at [187, 70] on label "Needs Review" at bounding box center [181, 72] width 43 height 9
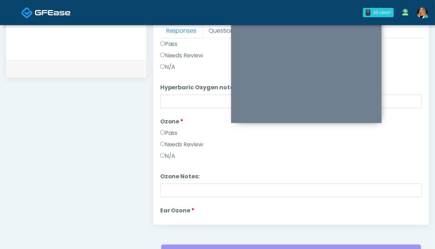
click at [186, 55] on label "Needs Review" at bounding box center [181, 55] width 43 height 9
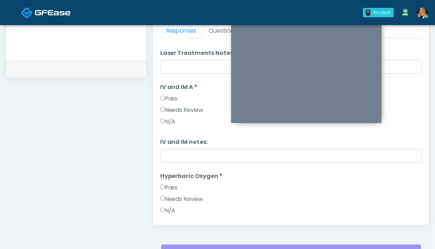
click at [168, 98] on label "Pass" at bounding box center [169, 98] width 18 height 9
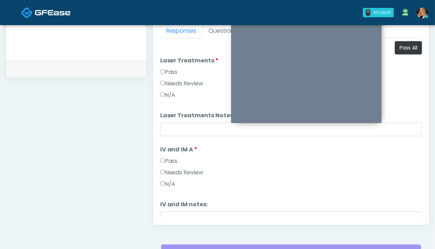
click at [170, 72] on label "Pass" at bounding box center [169, 72] width 18 height 9
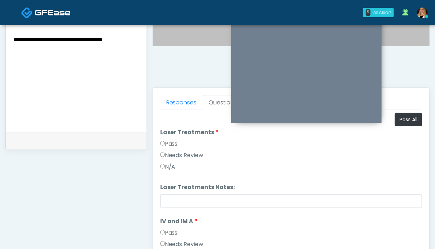
drag, startPoint x: 136, startPoint y: 39, endPoint x: 13, endPoint y: 42, distance: 123.6
click at [13, 42] on textarea "**********" at bounding box center [76, 78] width 126 height 87
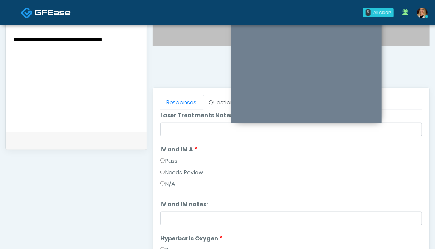
scroll to position [143, 0]
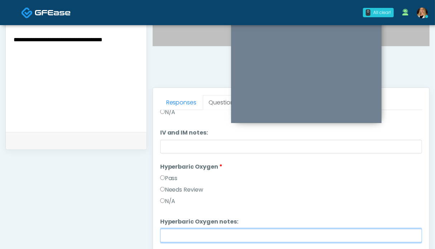
click at [187, 231] on input "Hyperbaric Oxygen notes:" at bounding box center [291, 236] width 262 height 14
paste input "**********"
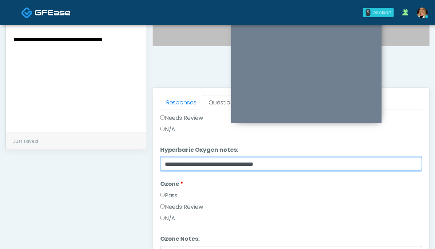
scroll to position [251, 0]
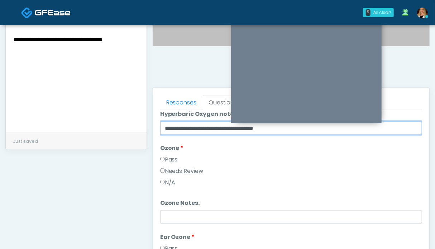
type input "**********"
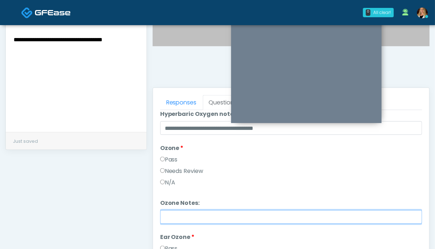
click at [188, 212] on input "Ozone Notes:" at bounding box center [291, 217] width 262 height 14
paste input "**********"
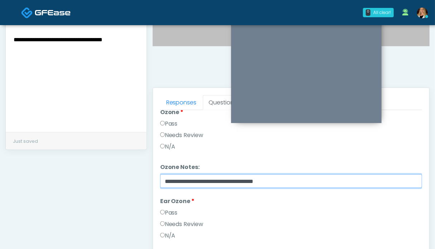
scroll to position [322, 0]
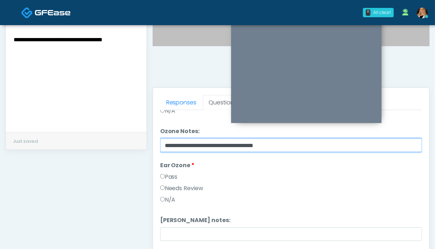
type input "**********"
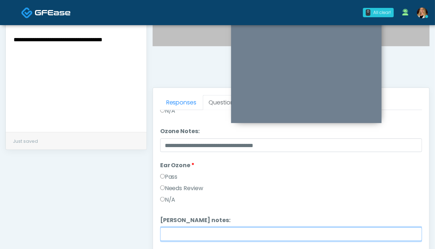
click at [186, 231] on input "Ear Ozone notes:" at bounding box center [291, 234] width 262 height 14
paste input "**********"
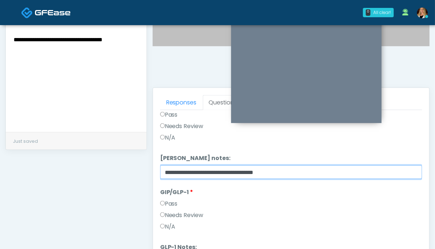
scroll to position [322, 0]
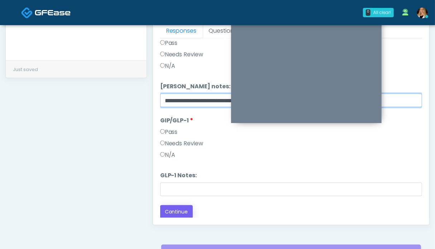
type input "**********"
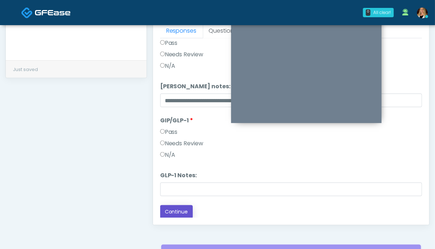
click at [186, 210] on button "Continue" at bounding box center [176, 211] width 33 height 13
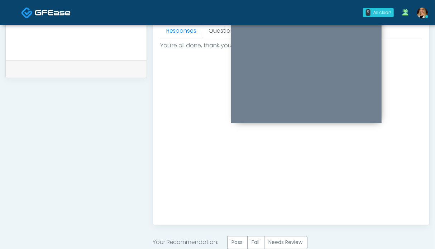
scroll to position [394, 0]
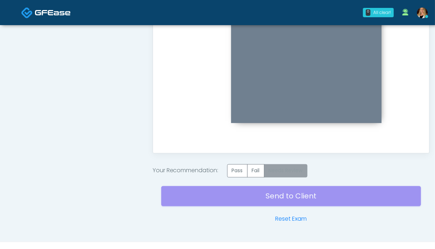
click at [283, 171] on label "Needs Review" at bounding box center [285, 170] width 43 height 13
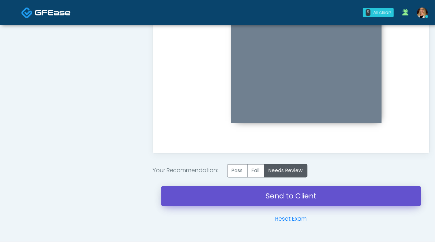
click at [278, 199] on link "Send to Client" at bounding box center [291, 196] width 260 height 20
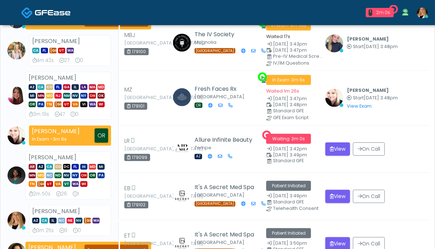
scroll to position [72, 0]
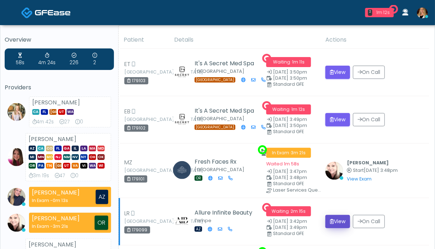
click at [344, 222] on button "View" at bounding box center [337, 221] width 25 height 13
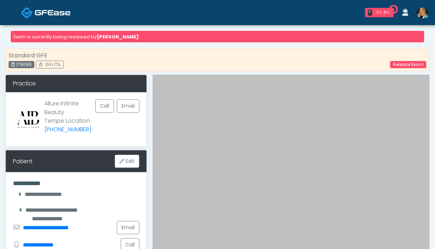
click at [49, 13] on img at bounding box center [53, 12] width 36 height 7
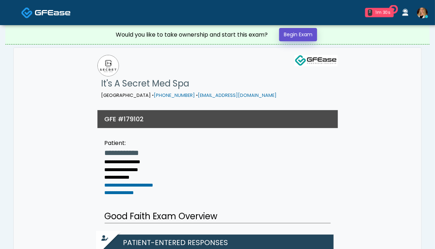
click at [296, 30] on link "Begin Exam" at bounding box center [298, 34] width 38 height 13
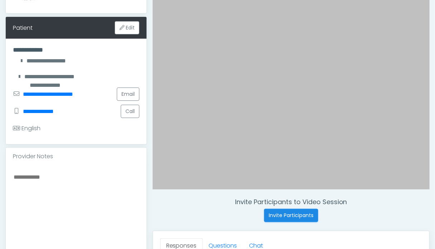
scroll to position [215, 0]
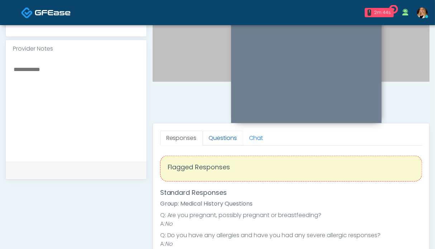
click at [225, 136] on link "Questions" at bounding box center [223, 137] width 40 height 15
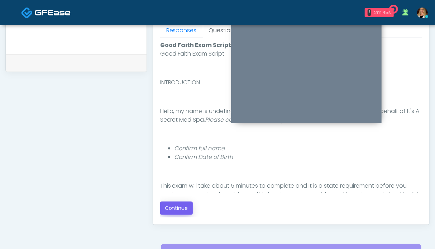
scroll to position [358, 0]
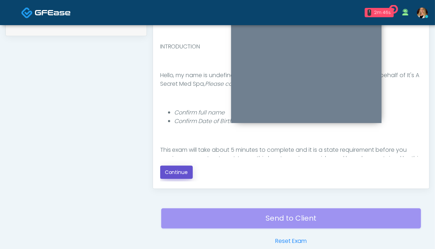
click at [182, 172] on button "Continue" at bounding box center [176, 171] width 33 height 13
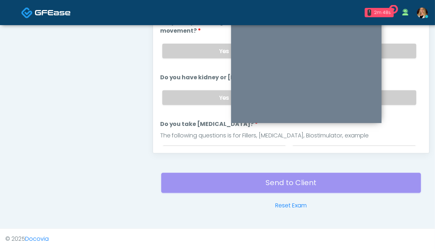
scroll to position [322, 0]
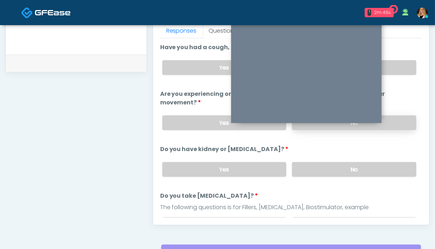
click at [395, 124] on label "No" at bounding box center [354, 122] width 124 height 15
click at [389, 165] on label "No" at bounding box center [354, 169] width 124 height 15
click at [396, 67] on label "No" at bounding box center [354, 67] width 124 height 15
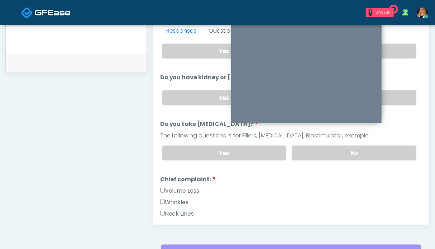
drag, startPoint x: 381, startPoint y: 155, endPoint x: 331, endPoint y: 162, distance: 51.0
click at [381, 155] on label "No" at bounding box center [354, 152] width 124 height 15
click at [178, 193] on div "Volume Loss" at bounding box center [291, 191] width 262 height 11
click at [178, 200] on label "Wrinkles" at bounding box center [174, 202] width 29 height 9
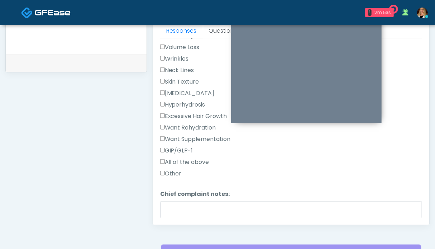
scroll to position [287, 0]
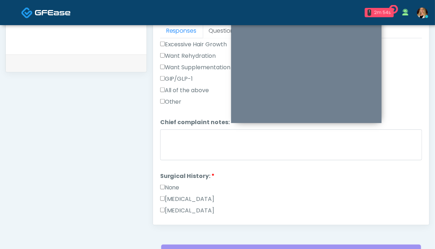
click at [167, 185] on label "None" at bounding box center [169, 187] width 19 height 9
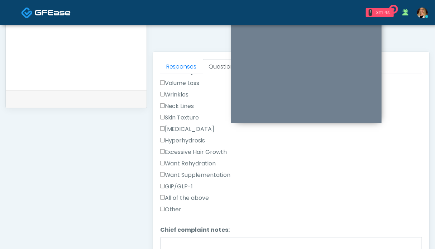
scroll to position [251, 0]
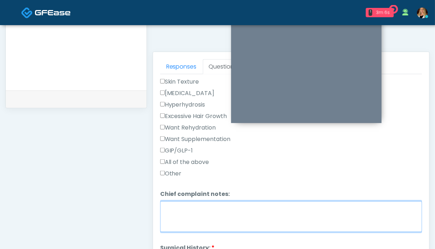
click at [196, 220] on textarea "Chief complaint notes:" at bounding box center [291, 216] width 262 height 31
drag, startPoint x: 178, startPoint y: 205, endPoint x: 173, endPoint y: 205, distance: 4.3
click at [173, 205] on textarea "**********" at bounding box center [291, 216] width 262 height 31
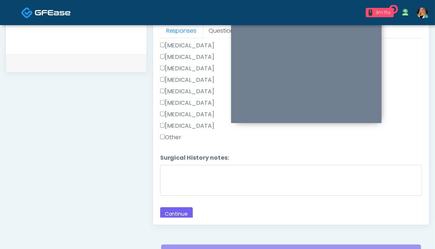
scroll to position [358, 0]
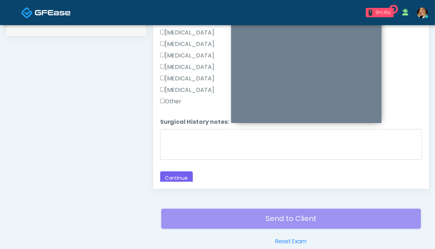
type textarea "**********"
click at [182, 182] on div "Responses Questions Chat Good Faith Exam Script Good Faith Exam Script INTRODUC…" at bounding box center [291, 84] width 276 height 208
click at [182, 175] on button "Continue" at bounding box center [176, 177] width 33 height 13
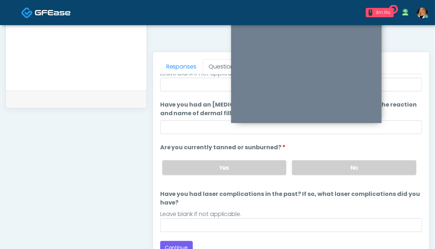
scroll to position [250, 0]
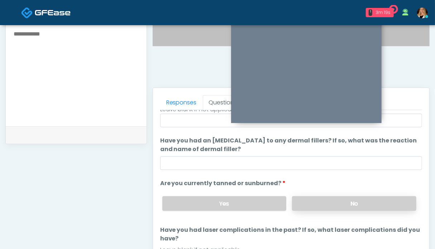
drag, startPoint x: 331, startPoint y: 203, endPoint x: 297, endPoint y: 197, distance: 35.3
click at [330, 203] on label "No" at bounding box center [354, 203] width 124 height 15
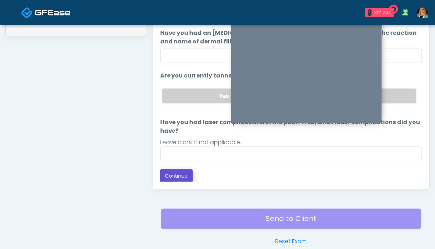
click at [168, 174] on button "Continue" at bounding box center [176, 175] width 33 height 13
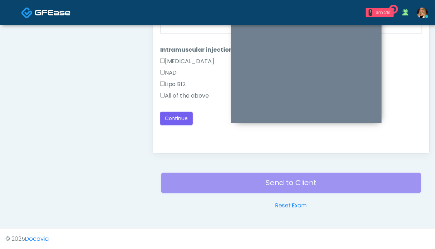
scroll to position [322, 0]
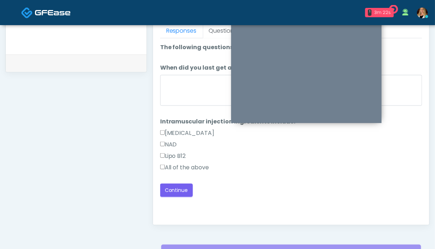
click at [182, 168] on label "All of the above" at bounding box center [184, 167] width 49 height 9
click at [178, 186] on button "Continue" at bounding box center [176, 189] width 33 height 13
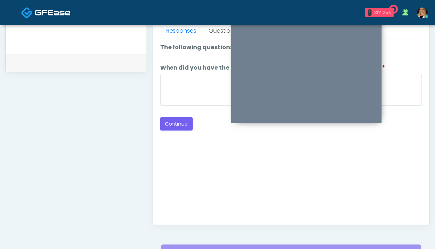
scroll to position [250, 0]
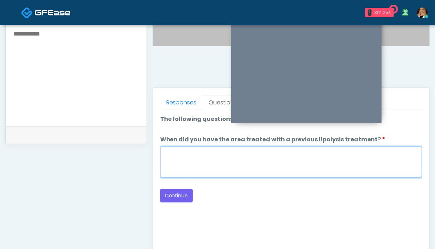
click at [191, 154] on textarea "When did you have the area treated with a previous lipolysis treatment?" at bounding box center [291, 161] width 262 height 31
type textarea "**"
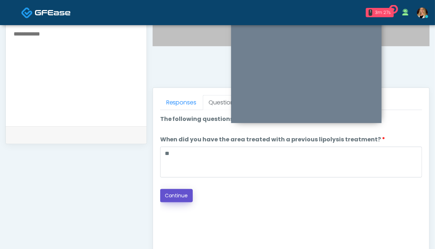
click at [178, 199] on button "Continue" at bounding box center [176, 195] width 33 height 13
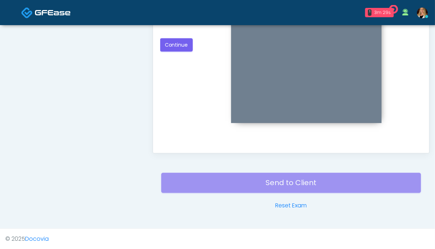
scroll to position [322, 0]
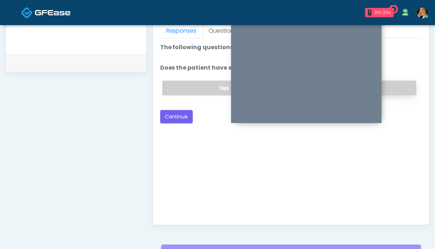
click at [405, 91] on label "No" at bounding box center [354, 88] width 124 height 15
click at [179, 119] on button "Continue" at bounding box center [176, 116] width 33 height 13
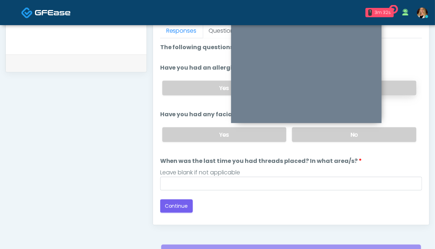
drag, startPoint x: 388, startPoint y: 131, endPoint x: 393, endPoint y: 85, distance: 46.8
click at [389, 131] on label "No" at bounding box center [354, 134] width 124 height 15
click at [393, 79] on div "Yes No" at bounding box center [289, 88] width 265 height 26
click at [393, 92] on label "No" at bounding box center [354, 88] width 124 height 15
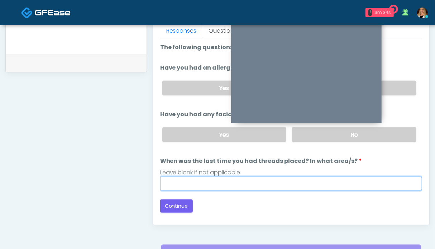
click at [254, 181] on input "When was the last time you had threads placed? In what area/s?" at bounding box center [291, 184] width 262 height 14
type input "**"
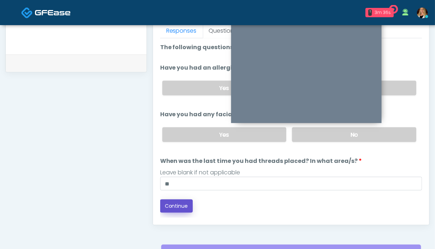
click at [179, 205] on button "Continue" at bounding box center [176, 205] width 33 height 13
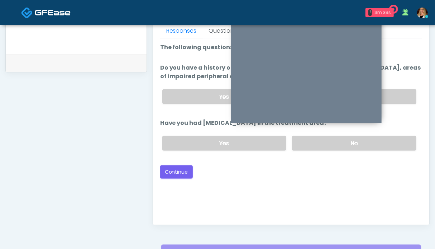
drag, startPoint x: 402, startPoint y: 144, endPoint x: 400, endPoint y: 111, distance: 33.7
click at [402, 144] on label "No" at bounding box center [354, 143] width 124 height 15
click at [400, 93] on label "No" at bounding box center [354, 96] width 124 height 15
click at [175, 174] on button "Continue" at bounding box center [176, 171] width 33 height 13
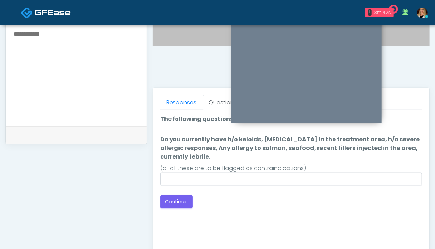
scroll to position [215, 0]
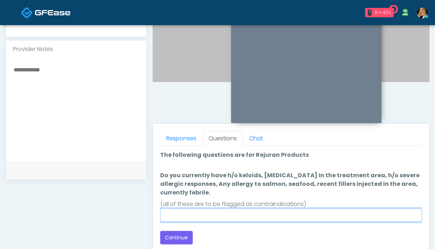
click at [210, 214] on input "Do you currently have h/o keloids, skin infection in the treatment area, h/o se…" at bounding box center [291, 215] width 262 height 14
type input "**"
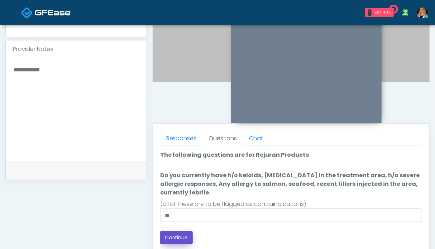
click at [181, 237] on button "Continue" at bounding box center [176, 237] width 33 height 13
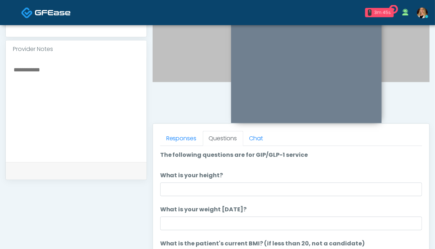
scroll to position [394, 0]
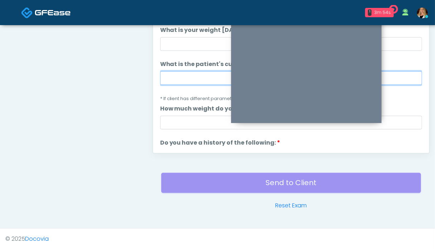
click at [174, 79] on input "What is the patient's current BMI? (if less than 20, not a candidate)" at bounding box center [291, 78] width 262 height 14
type input "****"
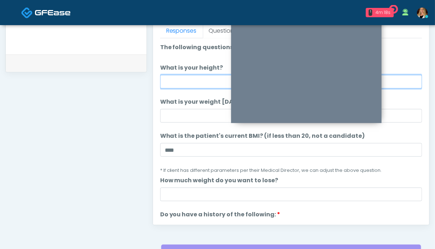
click at [174, 82] on input "What is your height?" at bounding box center [291, 82] width 262 height 14
type input "***"
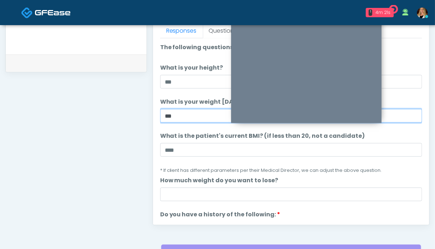
type input "***"
click at [109, 110] on div "**********" at bounding box center [75, 8] width 141 height 546
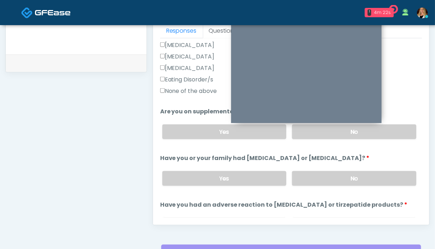
scroll to position [287, 0]
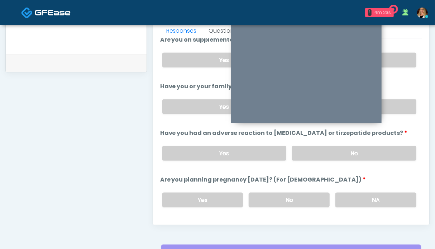
drag, startPoint x: 378, startPoint y: 195, endPoint x: 378, endPoint y: 189, distance: 5.4
click at [378, 194] on label "NA" at bounding box center [375, 199] width 81 height 15
drag, startPoint x: 379, startPoint y: 148, endPoint x: 395, endPoint y: 117, distance: 35.3
click at [379, 148] on label "No" at bounding box center [354, 153] width 124 height 15
drag, startPoint x: 397, startPoint y: 103, endPoint x: 397, endPoint y: 66, distance: 36.9
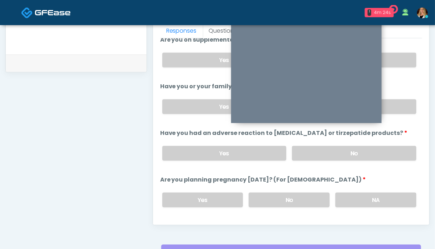
click at [397, 102] on label "No" at bounding box center [354, 106] width 124 height 15
click at [397, 58] on label "No" at bounding box center [354, 60] width 124 height 15
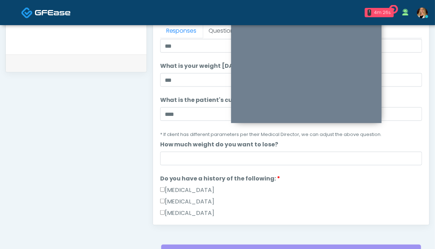
scroll to position [143, 0]
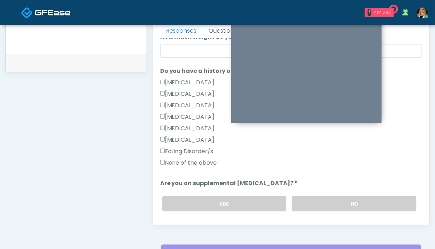
click at [186, 162] on label "None of the above" at bounding box center [188, 162] width 57 height 9
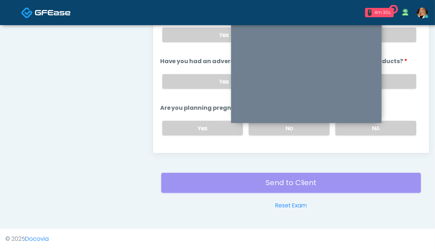
scroll to position [394, 0]
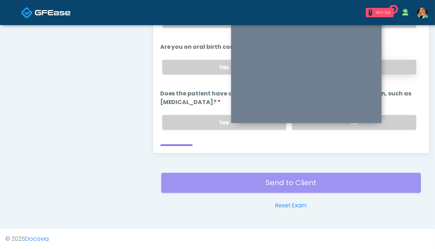
click at [400, 63] on label "No" at bounding box center [354, 67] width 124 height 15
drag, startPoint x: 398, startPoint y: 109, endPoint x: 398, endPoint y: 115, distance: 5.4
click at [398, 110] on div "Yes No" at bounding box center [289, 122] width 265 height 26
click at [398, 116] on label "No" at bounding box center [354, 122] width 124 height 15
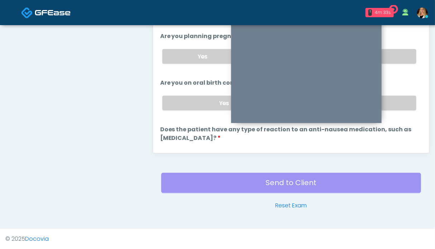
scroll to position [403, 0]
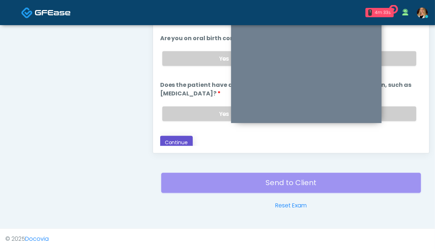
click at [165, 139] on button "Continue" at bounding box center [176, 142] width 33 height 13
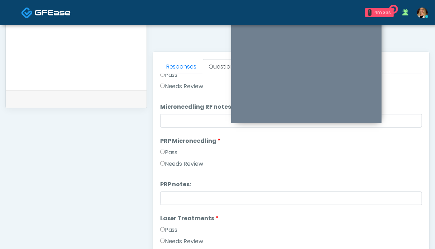
scroll to position [9, 0]
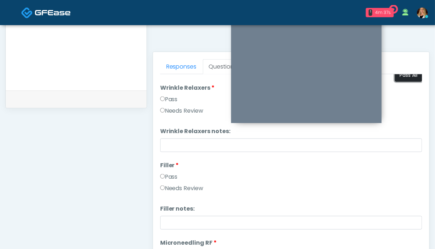
click at [401, 76] on button "Pass All" at bounding box center [408, 74] width 27 height 13
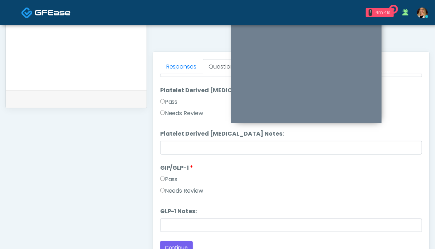
scroll to position [394, 0]
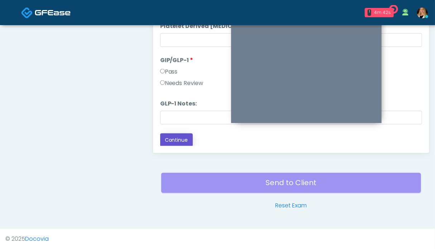
click at [175, 139] on button "Continue" at bounding box center [176, 139] width 33 height 13
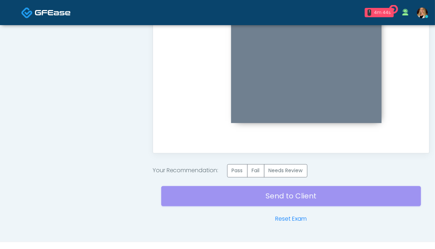
scroll to position [0, 0]
click at [238, 169] on label "Pass" at bounding box center [237, 170] width 20 height 13
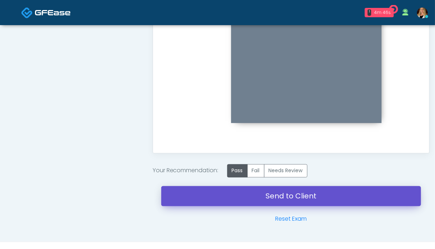
click at [265, 196] on link "Send to Client" at bounding box center [291, 196] width 260 height 20
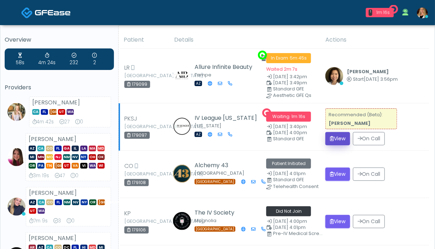
click at [334, 136] on icon "submit" at bounding box center [332, 138] width 4 height 5
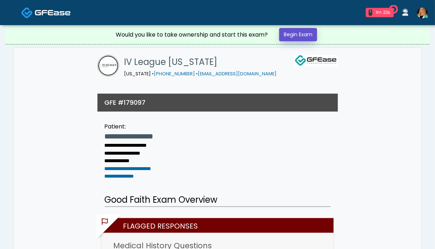
click at [287, 35] on link "Begin Exam" at bounding box center [298, 34] width 38 height 13
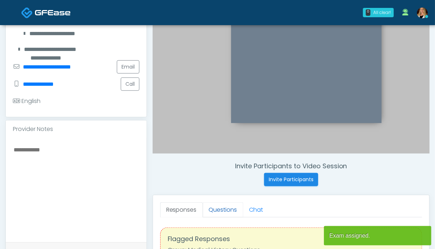
click at [211, 212] on link "Questions" at bounding box center [223, 209] width 40 height 15
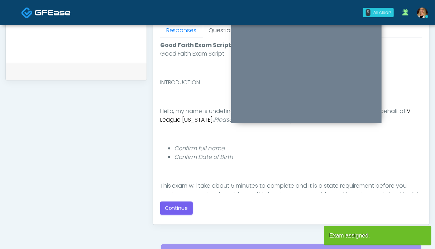
scroll to position [358, 0]
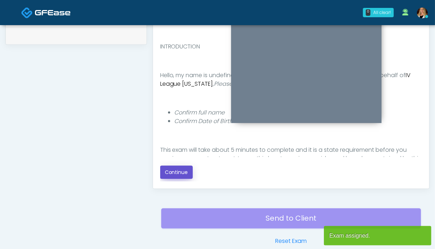
click at [170, 171] on button "Continue" at bounding box center [176, 171] width 33 height 13
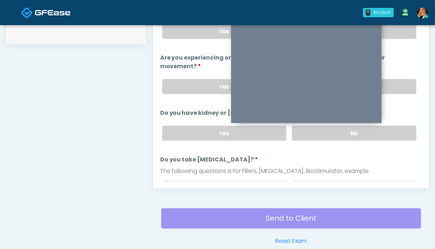
scroll to position [394, 0]
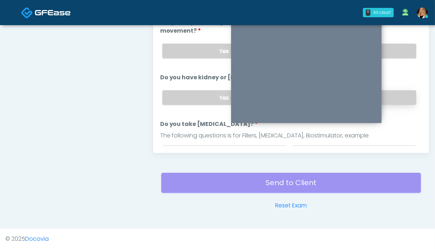
click at [391, 96] on label "No" at bounding box center [354, 97] width 124 height 15
click at [391, 52] on label "No" at bounding box center [354, 51] width 124 height 15
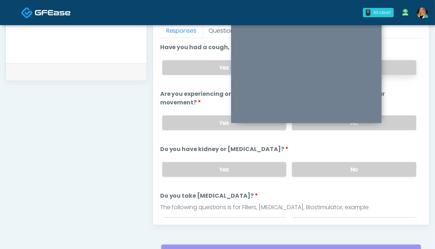
click at [402, 67] on label "No" at bounding box center [354, 67] width 124 height 15
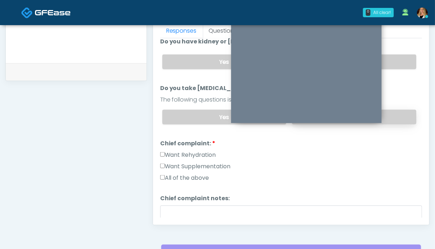
click at [392, 118] on label "No" at bounding box center [354, 117] width 124 height 15
click at [185, 151] on label "Want Rehydration" at bounding box center [188, 154] width 56 height 9
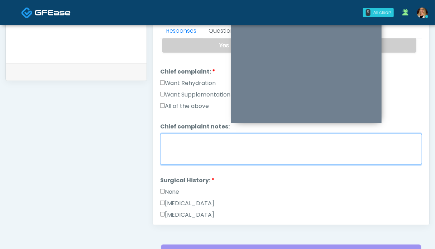
click at [208, 153] on textarea "Chief complaint notes:" at bounding box center [291, 149] width 262 height 31
type textarea "**"
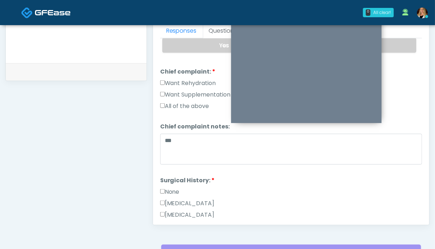
click at [174, 187] on label "None" at bounding box center [169, 191] width 19 height 9
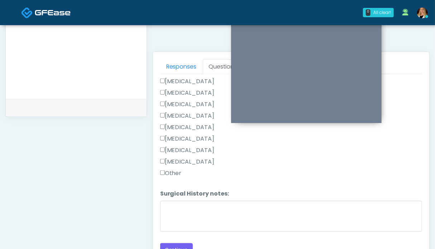
scroll to position [322, 0]
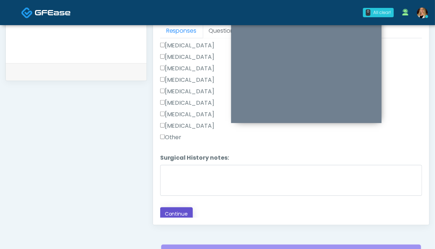
click at [181, 212] on button "Continue" at bounding box center [176, 213] width 33 height 13
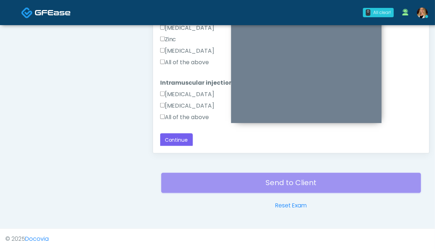
drag, startPoint x: 179, startPoint y: 118, endPoint x: 179, endPoint y: 97, distance: 20.8
click at [179, 117] on label "All of the above" at bounding box center [184, 117] width 49 height 9
click at [182, 64] on label "All of the above" at bounding box center [184, 62] width 49 height 9
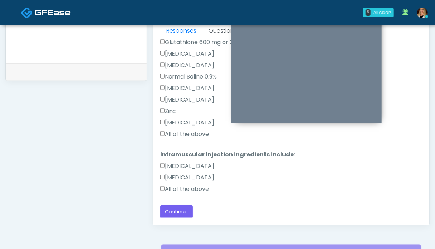
scroll to position [394, 0]
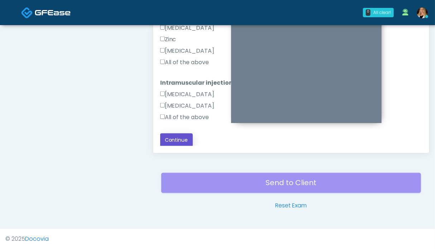
click at [183, 137] on button "Continue" at bounding box center [176, 139] width 33 height 13
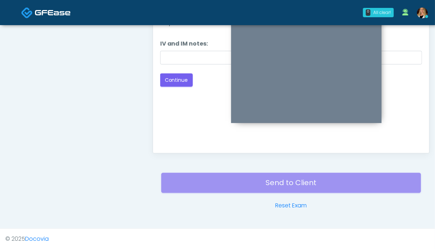
scroll to position [286, 0]
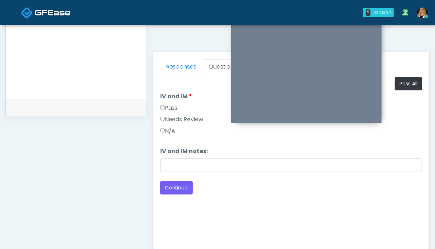
click at [172, 104] on label "Pass" at bounding box center [169, 108] width 18 height 9
click at [183, 187] on button "Continue" at bounding box center [176, 187] width 33 height 13
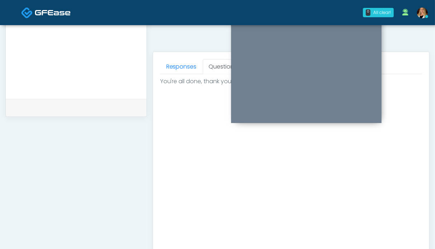
scroll to position [394, 0]
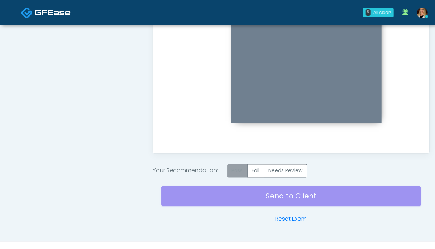
click at [239, 169] on label "Pass" at bounding box center [237, 170] width 20 height 13
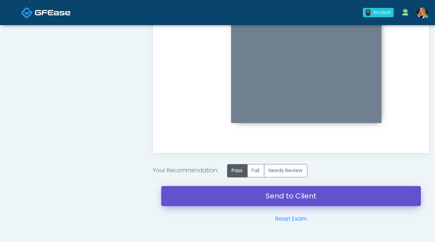
click at [325, 194] on link "Send to Client" at bounding box center [291, 196] width 260 height 20
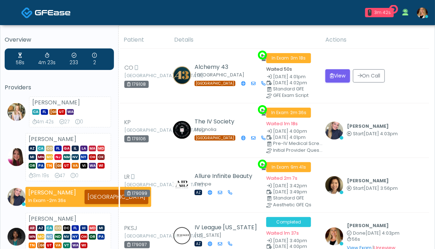
click at [37, 11] on img at bounding box center [53, 12] width 36 height 7
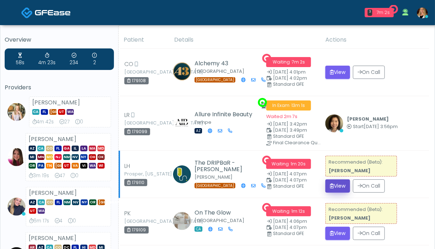
click at [337, 184] on button "View" at bounding box center [337, 185] width 25 height 13
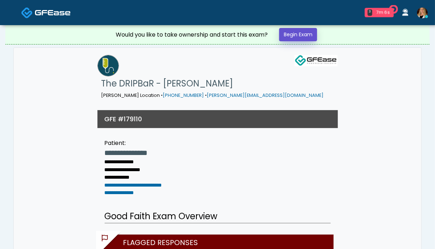
click at [306, 31] on link "Begin Exam" at bounding box center [298, 34] width 38 height 13
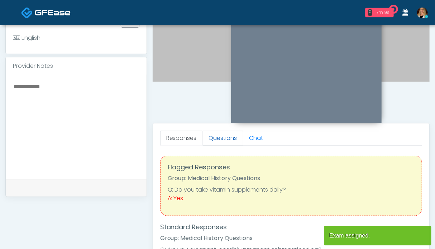
scroll to position [215, 0]
click at [216, 135] on link "Questions" at bounding box center [223, 137] width 40 height 15
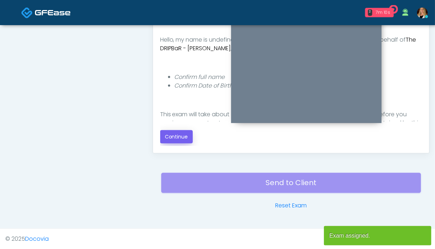
scroll to position [0, 0]
click at [175, 133] on button "Continue" at bounding box center [176, 136] width 33 height 13
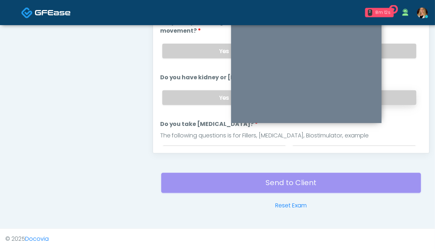
click at [388, 95] on label "No" at bounding box center [354, 97] width 124 height 15
click at [395, 53] on label "No" at bounding box center [354, 51] width 124 height 15
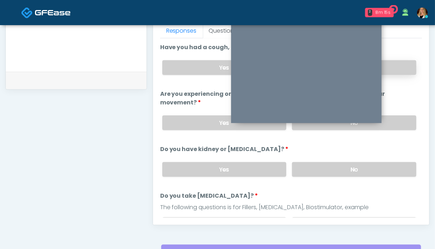
click at [394, 67] on label "No" at bounding box center [354, 67] width 124 height 15
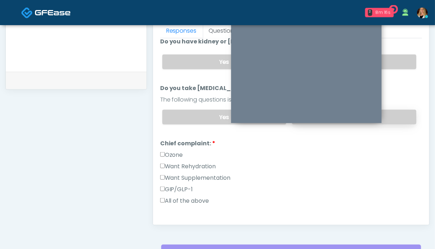
click at [392, 114] on label "No" at bounding box center [354, 117] width 124 height 15
click at [181, 163] on label "Want Rehydration" at bounding box center [188, 166] width 56 height 9
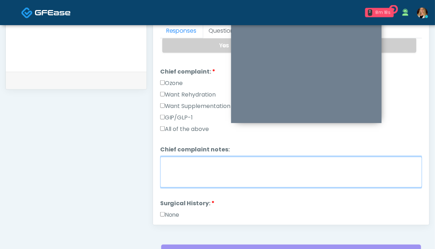
click at [196, 175] on textarea "Chief complaint notes:" at bounding box center [291, 172] width 262 height 31
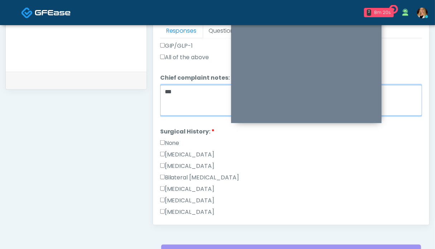
type textarea "**"
click at [166, 139] on label "None" at bounding box center [169, 143] width 19 height 9
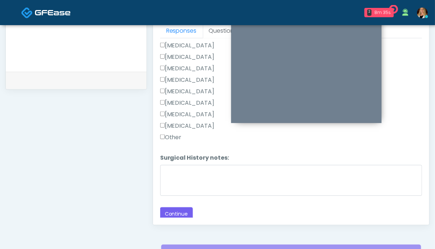
scroll to position [358, 0]
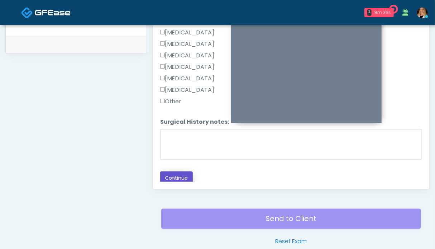
click at [182, 177] on button "Continue" at bounding box center [176, 177] width 33 height 13
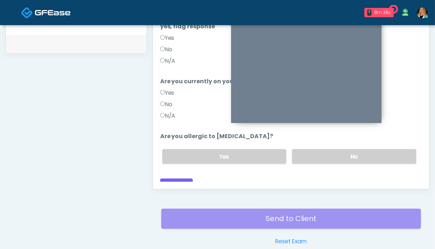
scroll to position [322, 0]
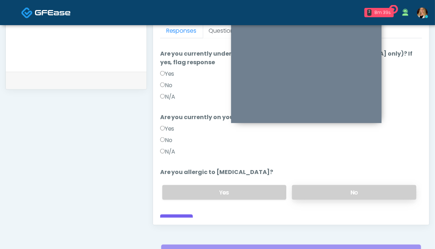
click at [353, 185] on label "No" at bounding box center [354, 192] width 124 height 15
drag, startPoint x: 169, startPoint y: 144, endPoint x: 174, endPoint y: 112, distance: 33.0
click at [169, 147] on label "N/A" at bounding box center [167, 151] width 15 height 9
click at [173, 92] on label "N/A" at bounding box center [167, 96] width 15 height 9
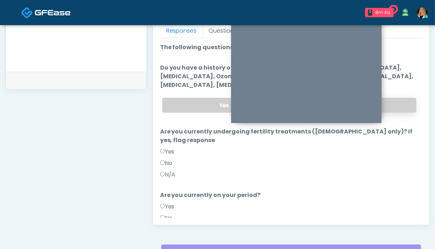
click at [397, 101] on label "No" at bounding box center [354, 105] width 124 height 15
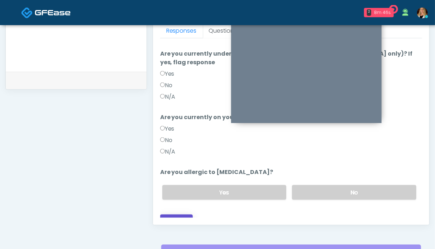
click at [184, 214] on button "Continue" at bounding box center [176, 220] width 33 height 13
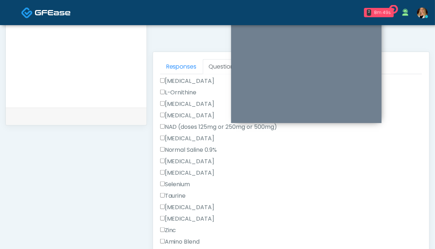
scroll to position [436, 0]
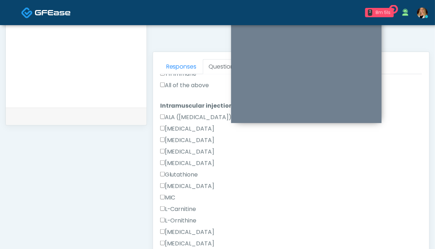
click at [188, 83] on label "All of the above" at bounding box center [184, 85] width 49 height 9
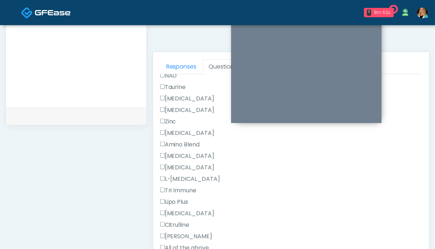
scroll to position [638, 0]
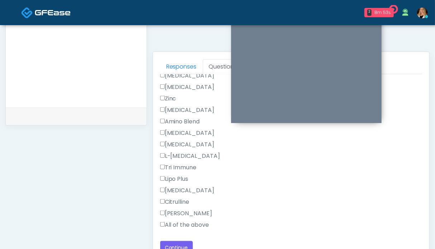
click at [192, 222] on label "All of the above" at bounding box center [184, 224] width 49 height 9
click at [188, 243] on button "Continue" at bounding box center [176, 247] width 33 height 13
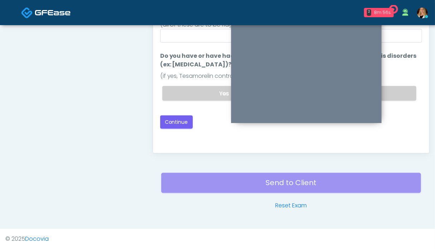
scroll to position [322, 0]
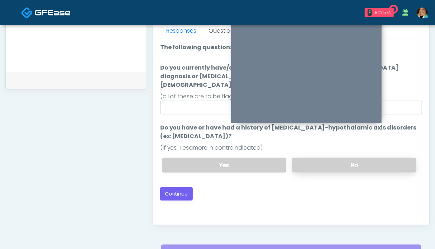
click at [395, 158] on label "No" at bounding box center [354, 165] width 124 height 15
click at [188, 187] on button "Continue" at bounding box center [176, 193] width 33 height 13
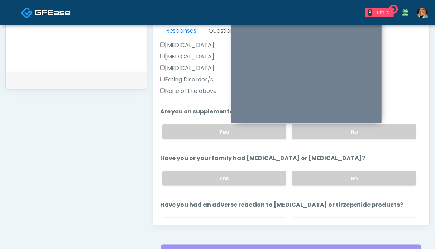
scroll to position [403, 0]
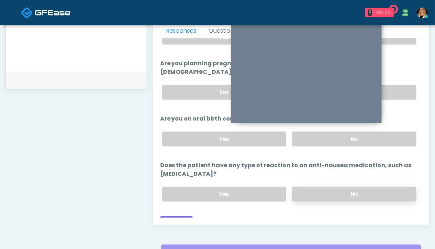
drag, startPoint x: 360, startPoint y: 183, endPoint x: 344, endPoint y: 184, distance: 16.2
click at [360, 187] on label "No" at bounding box center [354, 194] width 124 height 15
click at [185, 216] on button "Continue" at bounding box center [176, 222] width 33 height 13
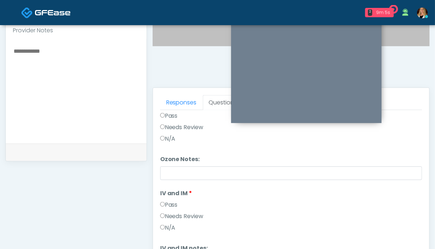
scroll to position [0, 0]
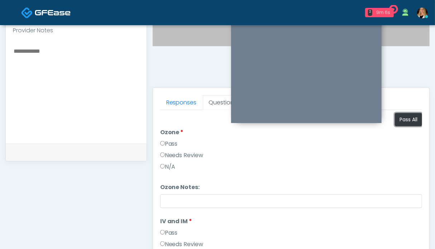
drag, startPoint x: 399, startPoint y: 122, endPoint x: 292, endPoint y: 162, distance: 114.4
click at [399, 122] on button "Pass All" at bounding box center [408, 119] width 27 height 13
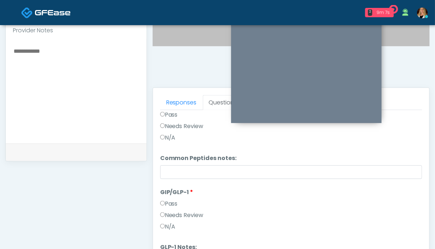
scroll to position [358, 0]
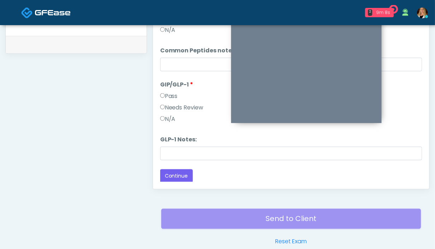
click at [170, 115] on label "N/A" at bounding box center [167, 119] width 15 height 9
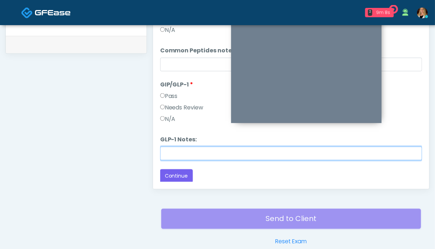
click at [175, 152] on input "GLP-1 Notes:" at bounding box center [291, 153] width 262 height 14
type input "**********"
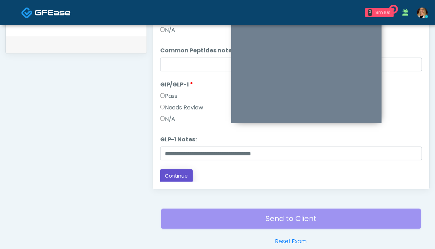
click at [180, 177] on button "Continue" at bounding box center [176, 175] width 33 height 13
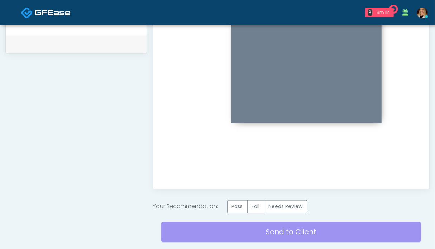
scroll to position [0, 0]
click at [239, 207] on label "Pass" at bounding box center [237, 206] width 20 height 13
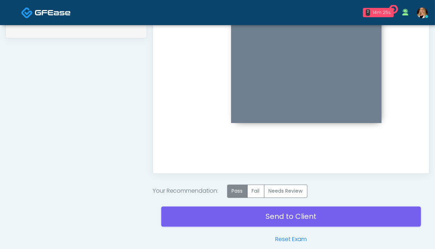
scroll to position [358, 0]
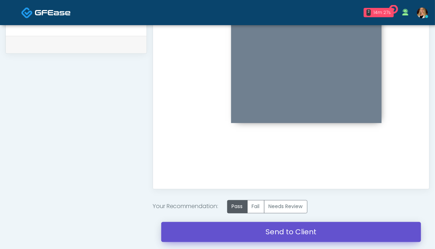
click at [271, 231] on link "Send to Client" at bounding box center [291, 232] width 260 height 20
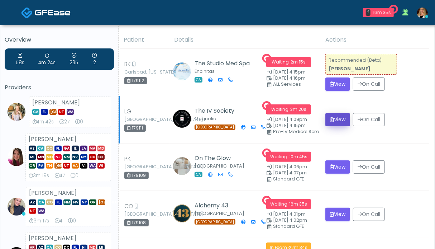
click at [338, 119] on button "View" at bounding box center [337, 119] width 25 height 13
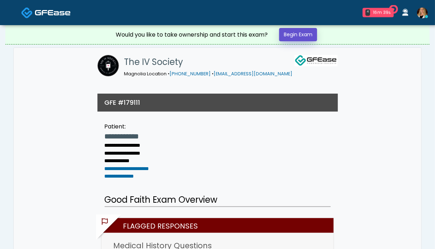
click at [294, 33] on link "Begin Exam" at bounding box center [298, 34] width 38 height 13
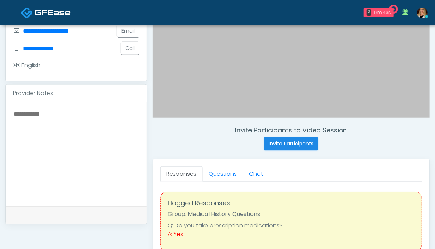
scroll to position [215, 0]
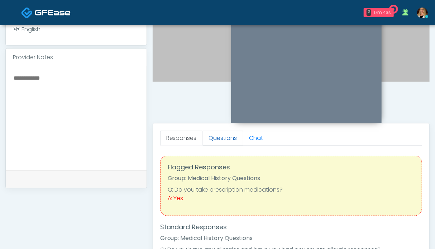
click at [229, 140] on link "Questions" at bounding box center [223, 137] width 40 height 15
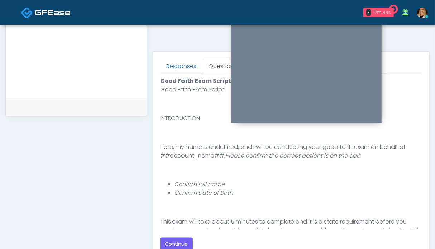
scroll to position [358, 0]
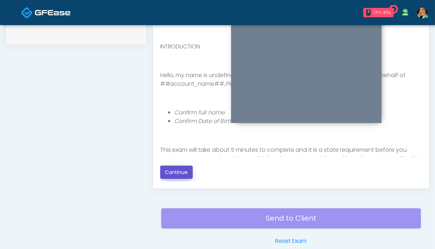
click at [174, 173] on button "Continue" at bounding box center [176, 171] width 33 height 13
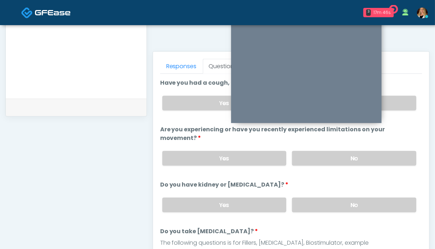
scroll to position [394, 0]
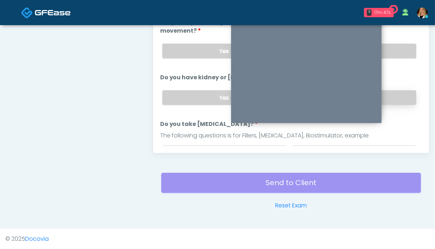
click at [401, 96] on label "No" at bounding box center [354, 97] width 124 height 15
click at [395, 59] on div "Yes No" at bounding box center [289, 51] width 265 height 26
click at [394, 53] on label "No" at bounding box center [354, 51] width 124 height 15
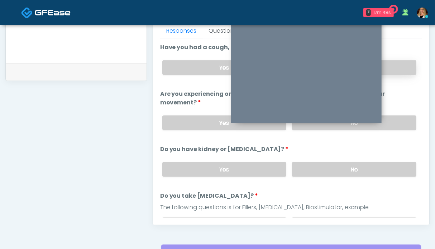
click at [397, 68] on label "No" at bounding box center [354, 67] width 124 height 15
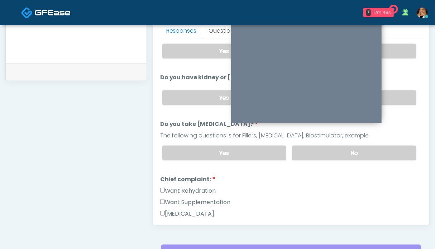
drag, startPoint x: 393, startPoint y: 151, endPoint x: 265, endPoint y: 182, distance: 131.3
click at [393, 151] on label "No" at bounding box center [354, 152] width 124 height 15
click at [201, 189] on label "Want Rehydration" at bounding box center [188, 190] width 56 height 9
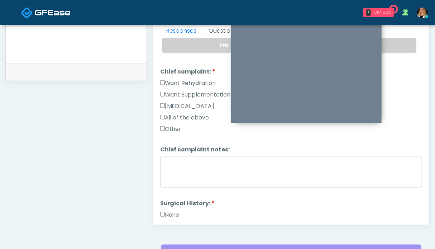
scroll to position [251, 0]
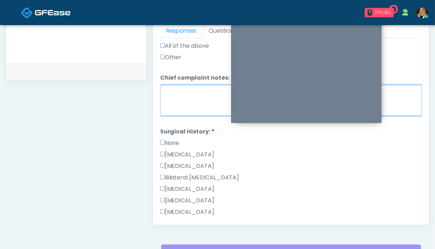
click at [184, 96] on textarea "Chief complaint notes:" at bounding box center [291, 100] width 262 height 31
type textarea "**"
click at [170, 140] on label "None" at bounding box center [169, 143] width 19 height 9
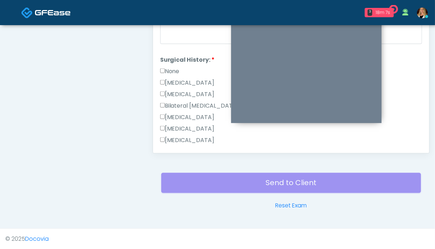
scroll to position [405, 0]
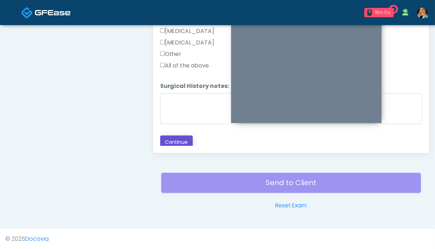
click at [172, 139] on button "Continue" at bounding box center [176, 141] width 33 height 13
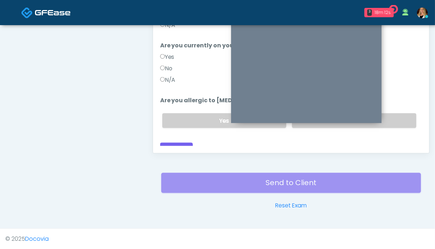
scroll to position [286, 0]
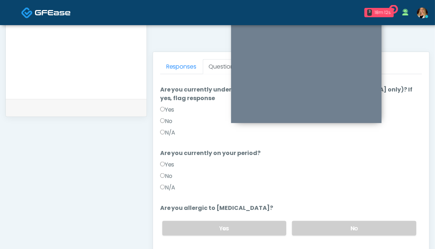
click at [171, 183] on label "N/A" at bounding box center [167, 187] width 15 height 9
click at [172, 128] on label "N/A" at bounding box center [167, 132] width 15 height 9
click at [362, 221] on label "No" at bounding box center [354, 228] width 124 height 15
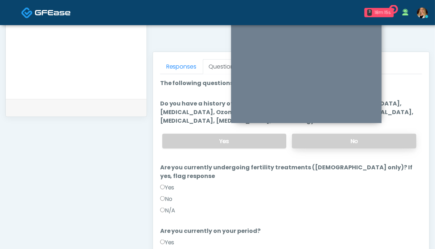
click at [368, 138] on label "No" at bounding box center [354, 141] width 124 height 15
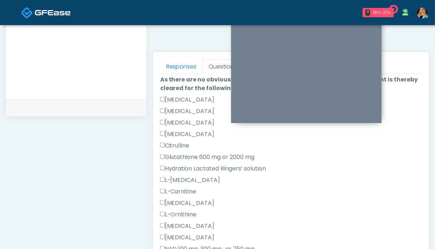
scroll to position [257, 0]
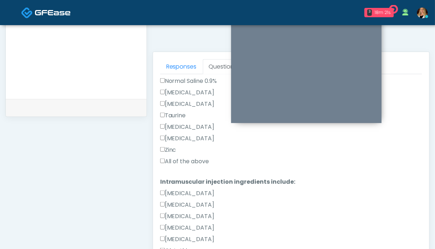
click at [202, 161] on label "All of the above" at bounding box center [184, 161] width 49 height 9
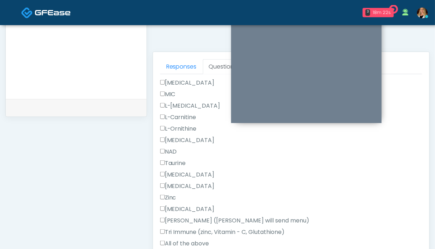
scroll to position [455, 0]
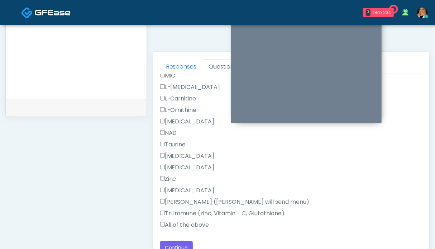
click at [195, 222] on label "All of the above" at bounding box center [184, 224] width 49 height 9
click at [179, 241] on button "Continue" at bounding box center [176, 247] width 33 height 13
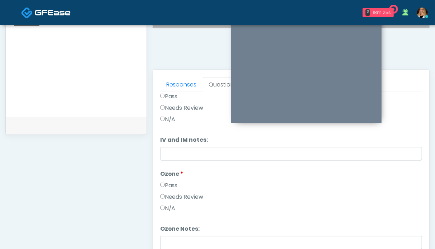
scroll to position [0, 0]
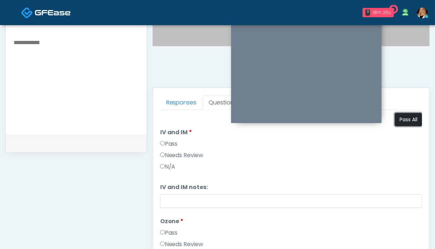
click at [403, 119] on button "Pass All" at bounding box center [408, 119] width 27 height 13
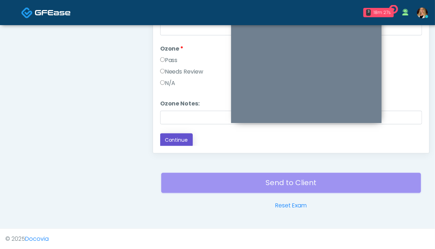
click at [182, 144] on button "Continue" at bounding box center [176, 139] width 33 height 13
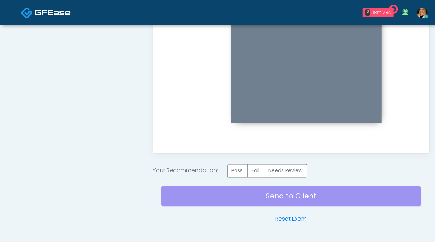
scroll to position [0, 0]
click at [241, 172] on label "Pass" at bounding box center [237, 170] width 20 height 13
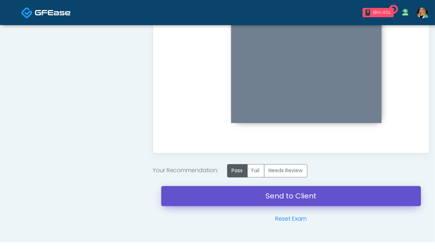
click at [289, 197] on link "Send to Client" at bounding box center [291, 196] width 260 height 20
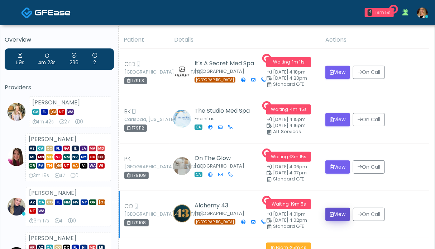
click at [342, 216] on button "View" at bounding box center [337, 213] width 25 height 13
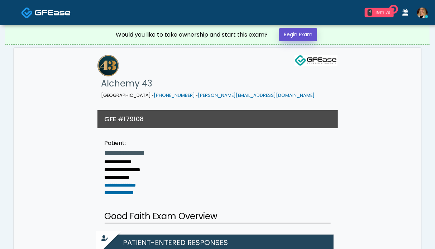
click at [296, 34] on link "Begin Exam" at bounding box center [298, 34] width 38 height 13
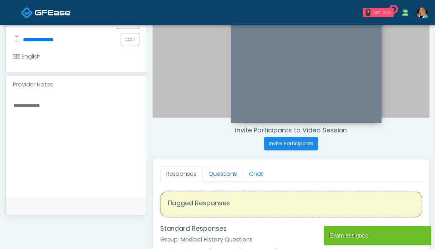
click at [217, 172] on link "Questions" at bounding box center [223, 173] width 40 height 15
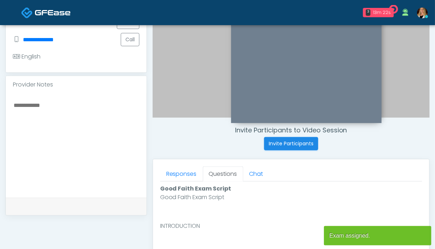
scroll to position [322, 0]
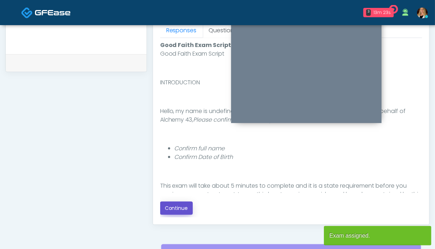
click at [179, 205] on button "Continue" at bounding box center [176, 207] width 33 height 13
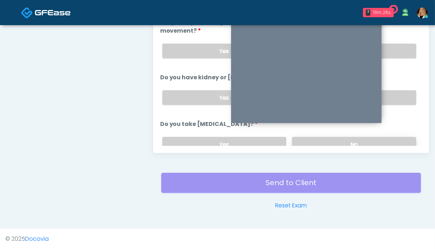
click at [362, 137] on label "No" at bounding box center [354, 144] width 124 height 15
click at [389, 95] on label "No" at bounding box center [354, 97] width 124 height 15
click at [392, 53] on label "No" at bounding box center [354, 51] width 124 height 15
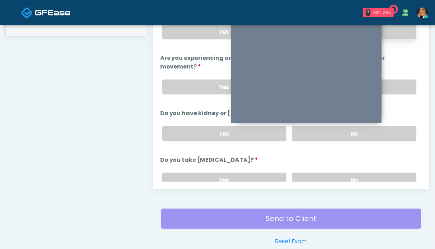
click at [399, 33] on label "No" at bounding box center [354, 31] width 124 height 15
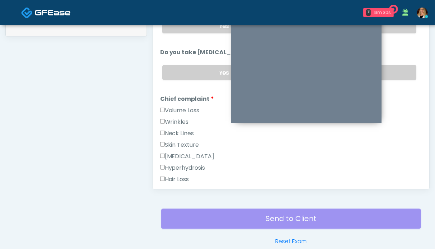
click at [173, 109] on label "Volume Loss" at bounding box center [179, 110] width 39 height 9
click at [171, 121] on label "Wrinkles" at bounding box center [174, 121] width 29 height 9
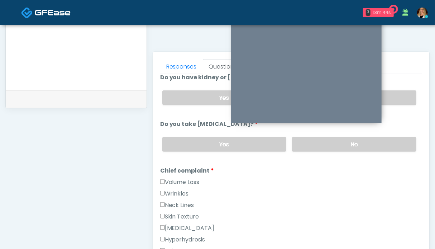
scroll to position [251, 0]
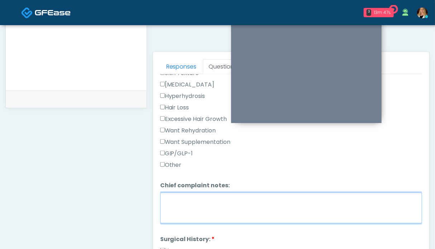
click at [205, 205] on textarea "Chief complaint notes:" at bounding box center [291, 207] width 262 height 31
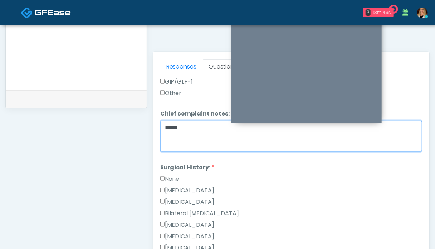
type textarea "*****"
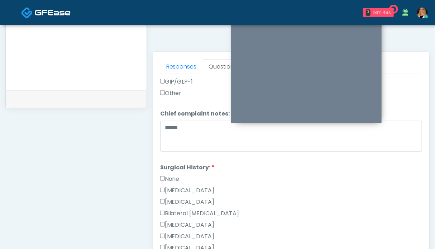
click at [174, 174] on label "None" at bounding box center [169, 178] width 19 height 9
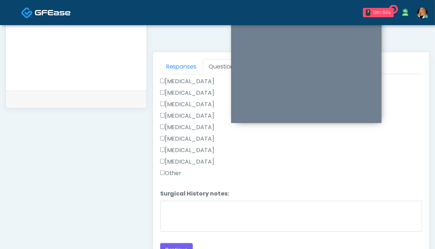
scroll to position [358, 0]
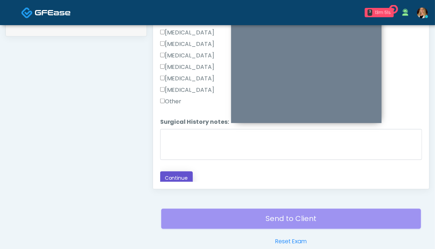
click at [177, 175] on button "Continue" at bounding box center [176, 177] width 33 height 13
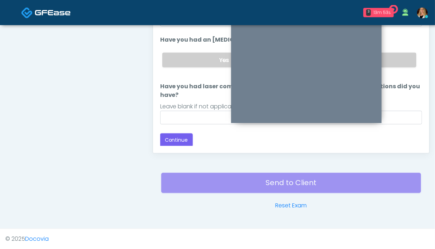
scroll to position [322, 0]
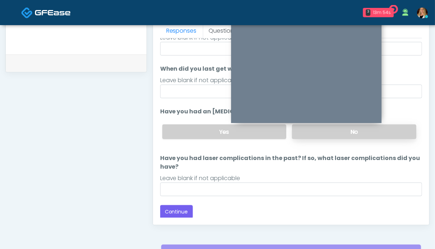
click at [398, 131] on label "No" at bounding box center [354, 131] width 124 height 15
click at [182, 211] on button "Continue" at bounding box center [176, 211] width 33 height 13
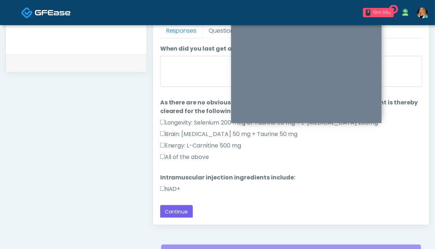
scroll to position [286, 0]
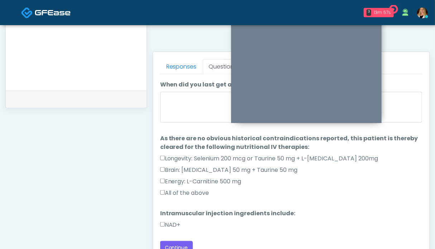
click at [173, 222] on label "NAD+" at bounding box center [170, 224] width 20 height 9
click at [186, 189] on label "All of the above" at bounding box center [184, 192] width 49 height 9
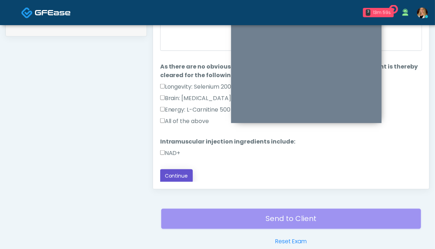
click at [173, 174] on button "Continue" at bounding box center [176, 175] width 33 height 13
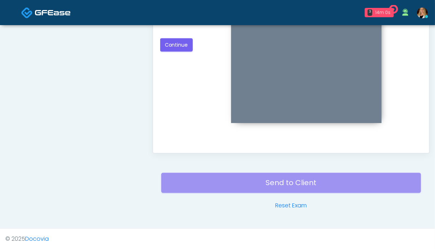
scroll to position [250, 0]
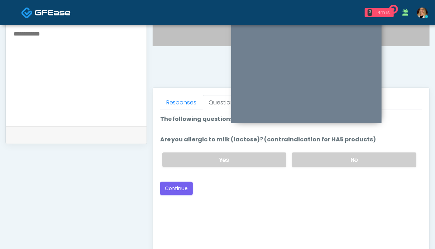
drag, startPoint x: 370, startPoint y: 154, endPoint x: 198, endPoint y: 178, distance: 172.9
click at [370, 154] on label "No" at bounding box center [354, 159] width 124 height 15
click at [176, 187] on button "Continue" at bounding box center [176, 188] width 33 height 13
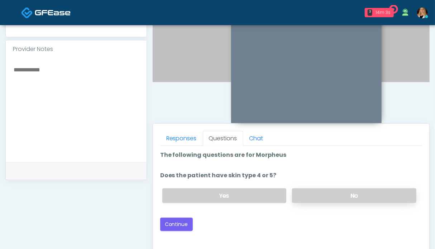
click at [327, 199] on label "No" at bounding box center [354, 195] width 124 height 15
click at [176, 221] on button "Continue" at bounding box center [176, 223] width 33 height 13
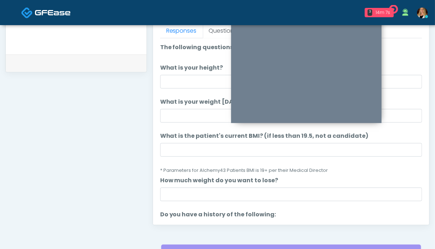
scroll to position [250, 0]
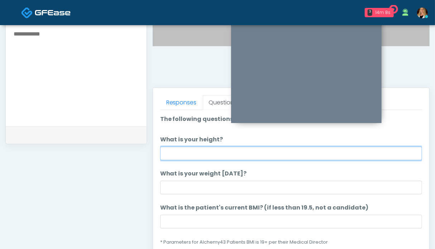
click at [184, 152] on input "What is your height?" at bounding box center [291, 153] width 262 height 14
type input "***"
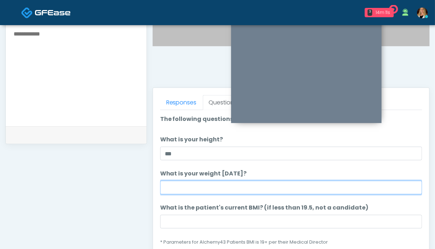
click at [182, 187] on input "What is your weight today?" at bounding box center [291, 188] width 262 height 14
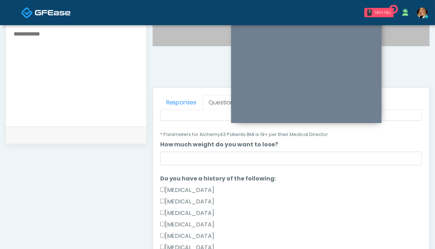
scroll to position [179, 0]
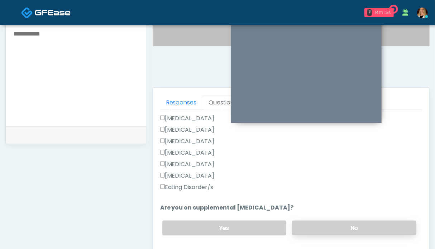
type input "*******"
click at [327, 227] on label "No" at bounding box center [354, 227] width 124 height 15
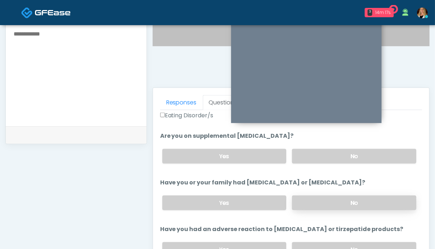
click at [347, 201] on label "No" at bounding box center [354, 202] width 124 height 15
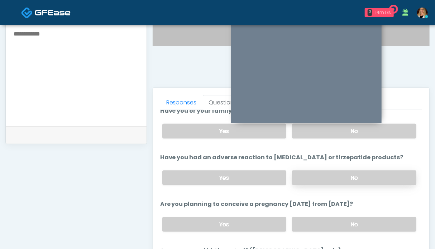
click at [346, 175] on label "No" at bounding box center [354, 177] width 124 height 15
click at [346, 224] on label "No" at bounding box center [354, 224] width 124 height 15
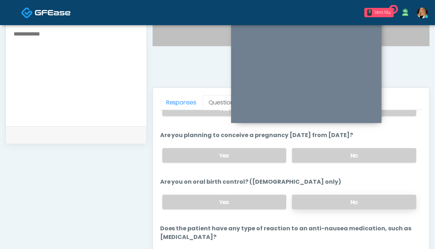
click at [357, 205] on label "No" at bounding box center [354, 201] width 124 height 15
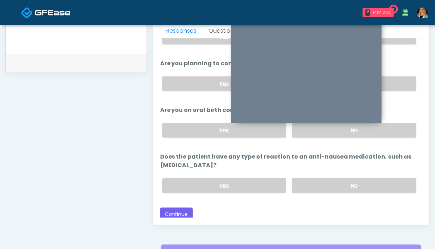
drag, startPoint x: 354, startPoint y: 184, endPoint x: 287, endPoint y: 194, distance: 67.4
click at [354, 184] on label "No" at bounding box center [354, 185] width 124 height 15
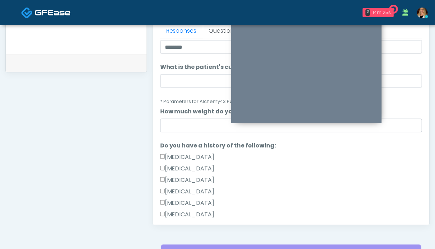
scroll to position [105, 0]
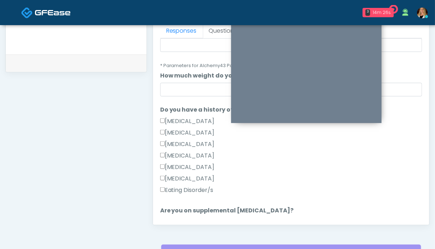
click at [112, 163] on div "**********" at bounding box center [75, 8] width 141 height 546
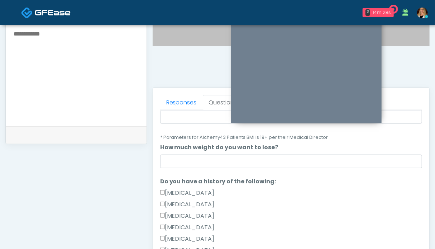
click at [86, 81] on textarea at bounding box center [76, 72] width 126 height 87
type textarea "**********"
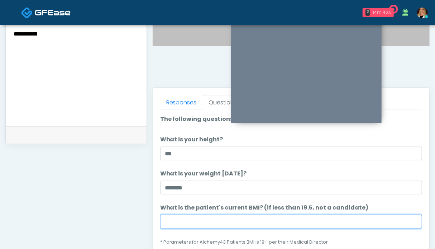
click at [249, 220] on input "What is the patient's current BMI? (if less than 19.5, not a candidate)" at bounding box center [291, 222] width 262 height 14
type input "****"
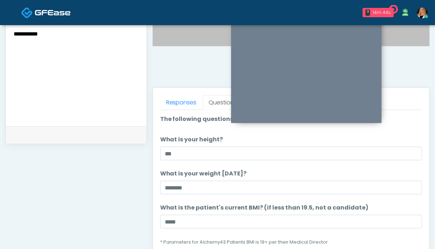
click at [102, 65] on textarea "**********" at bounding box center [76, 72] width 126 height 87
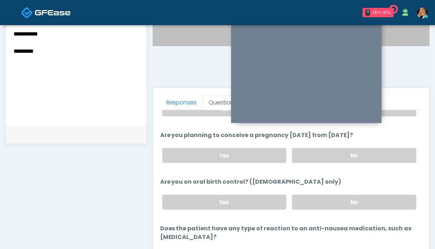
scroll to position [394, 0]
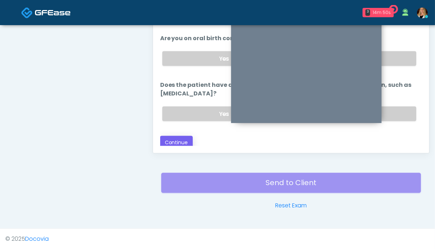
type textarea "**********"
click at [178, 136] on button "Continue" at bounding box center [176, 142] width 33 height 13
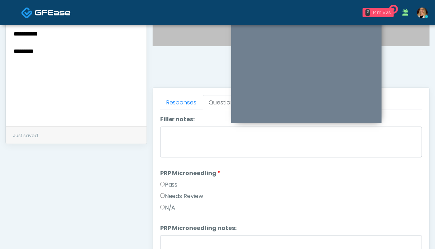
scroll to position [0, 0]
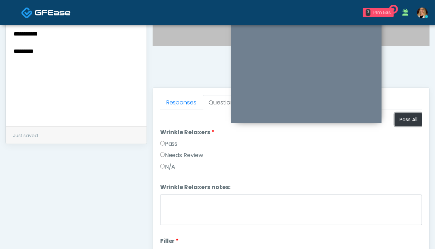
drag, startPoint x: 400, startPoint y: 122, endPoint x: 248, endPoint y: 189, distance: 166.6
click at [400, 122] on button "Pass All" at bounding box center [408, 119] width 27 height 13
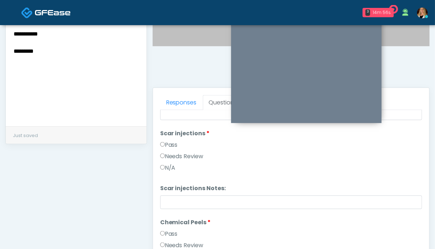
scroll to position [1300, 0]
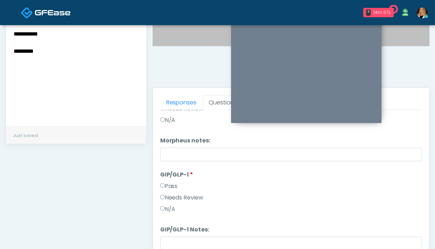
click at [188, 198] on label "Needs Review" at bounding box center [181, 197] width 43 height 9
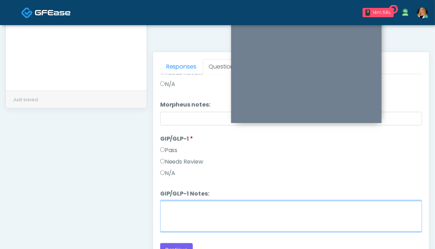
click at [203, 212] on textarea "GIP/GLP-1 Notes:" at bounding box center [291, 216] width 262 height 31
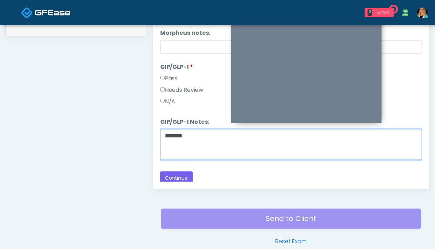
scroll to position [394, 0]
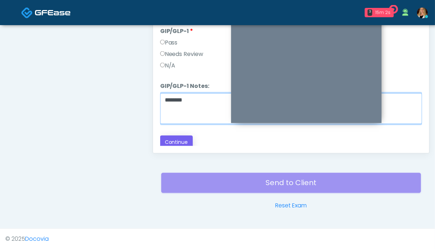
type textarea "*******"
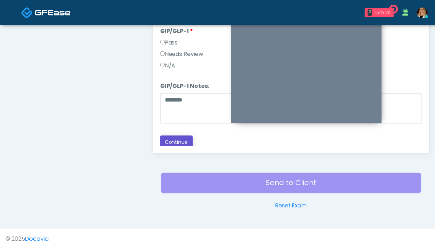
click at [183, 142] on button "Continue" at bounding box center [176, 141] width 33 height 13
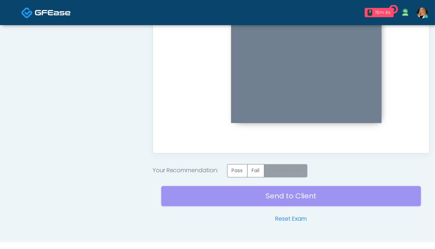
click at [286, 172] on label "Needs Review" at bounding box center [285, 170] width 43 height 13
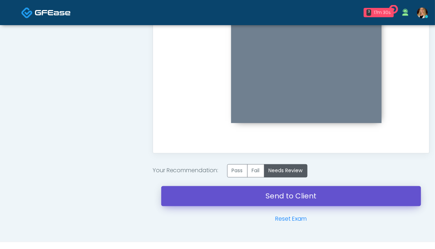
click at [297, 196] on link "Send to Client" at bounding box center [291, 196] width 260 height 20
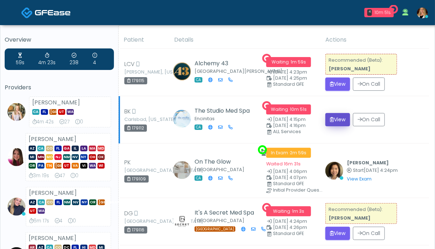
click at [336, 120] on button "View" at bounding box center [337, 119] width 25 height 13
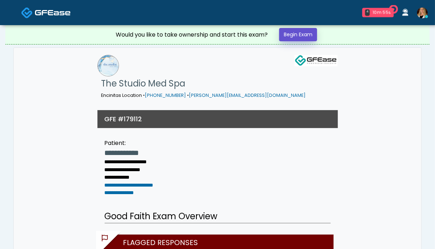
click at [308, 33] on link "Begin Exam" at bounding box center [298, 34] width 38 height 13
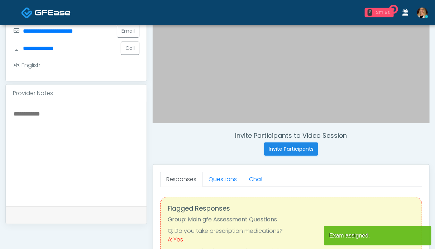
scroll to position [179, 0]
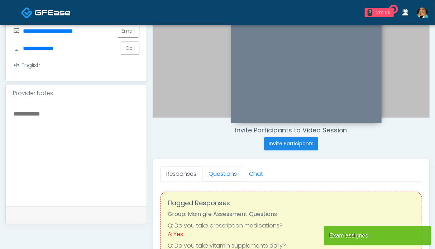
drag, startPoint x: 213, startPoint y: 174, endPoint x: 170, endPoint y: 169, distance: 42.8
click at [213, 173] on link "Questions" at bounding box center [223, 173] width 40 height 15
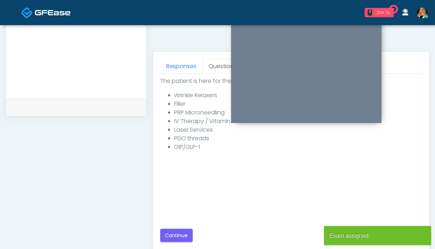
scroll to position [358, 0]
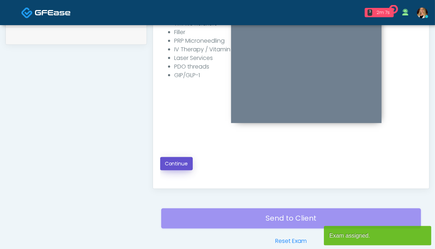
click at [174, 163] on button "Continue" at bounding box center [176, 163] width 33 height 13
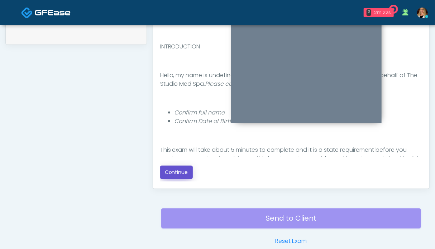
click at [176, 172] on button "Continue" at bounding box center [176, 171] width 33 height 13
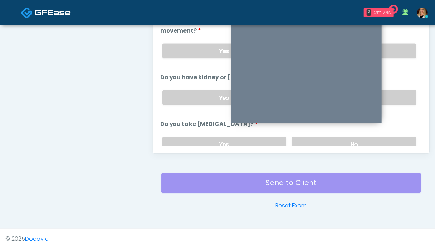
scroll to position [358, 0]
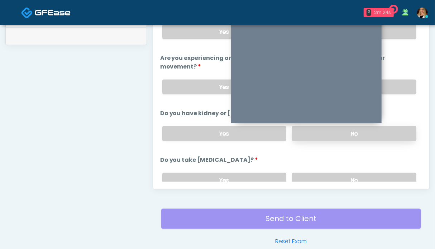
click at [395, 131] on label "No" at bounding box center [354, 133] width 124 height 15
drag, startPoint x: 398, startPoint y: 86, endPoint x: 397, endPoint y: 68, distance: 18.3
click at [398, 85] on label "No" at bounding box center [354, 87] width 124 height 15
click at [397, 29] on label "No" at bounding box center [354, 31] width 124 height 15
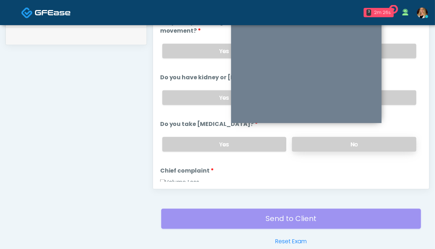
click at [391, 143] on label "No" at bounding box center [354, 144] width 124 height 15
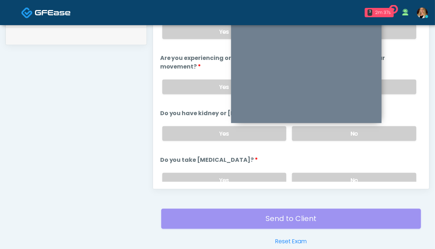
scroll to position [107, 0]
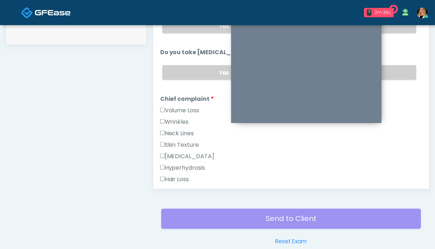
click at [176, 110] on label "Volume Loss" at bounding box center [179, 110] width 39 height 9
click at [176, 124] on div "Wrinkles" at bounding box center [291, 122] width 262 height 11
click at [180, 120] on label "Wrinkles" at bounding box center [174, 121] width 29 height 9
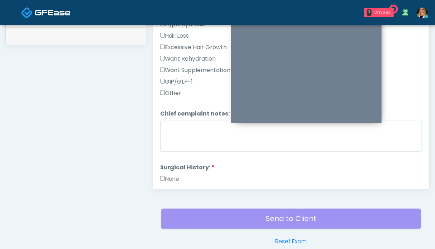
scroll to position [322, 0]
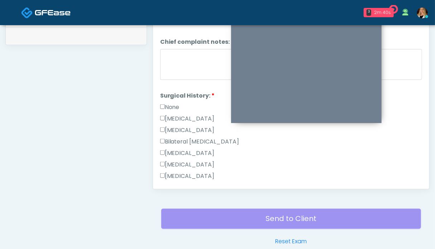
click at [172, 103] on label "None" at bounding box center [169, 107] width 19 height 9
click at [203, 57] on textarea "Chief complaint notes:" at bounding box center [291, 64] width 262 height 31
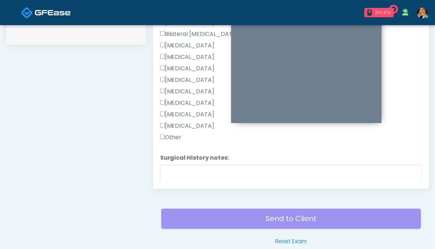
scroll to position [466, 0]
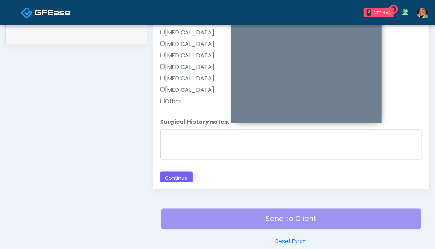
type textarea "******"
click at [176, 174] on button "Continue" at bounding box center [176, 177] width 33 height 13
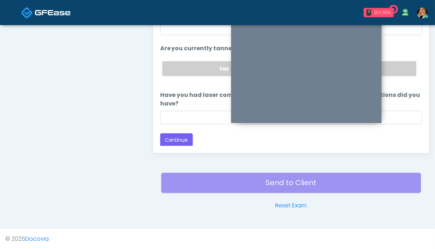
scroll to position [322, 0]
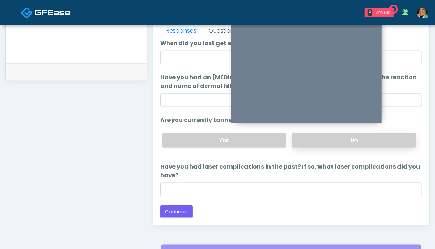
click at [385, 142] on label "No" at bounding box center [354, 140] width 124 height 15
click at [182, 207] on button "Continue" at bounding box center [176, 211] width 33 height 13
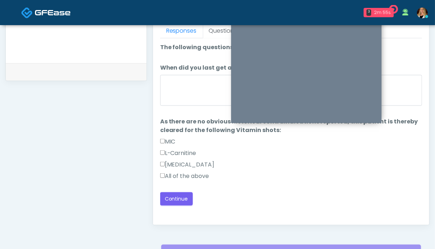
click at [188, 176] on label "All of the above" at bounding box center [184, 176] width 49 height 9
click at [185, 197] on button "Continue" at bounding box center [176, 198] width 33 height 13
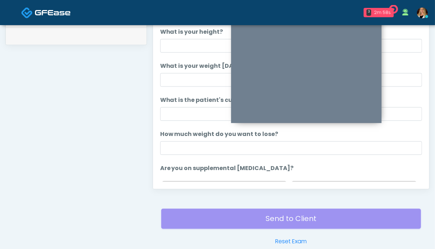
scroll to position [286, 0]
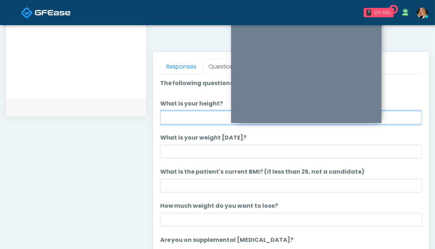
click at [207, 118] on input "What is your height?" at bounding box center [291, 118] width 262 height 14
type input "***"
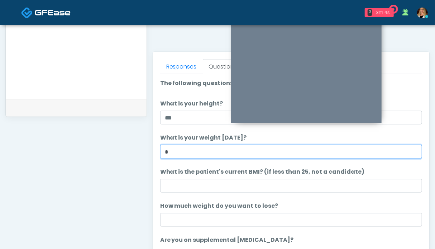
click at [187, 152] on input "*" at bounding box center [291, 152] width 262 height 14
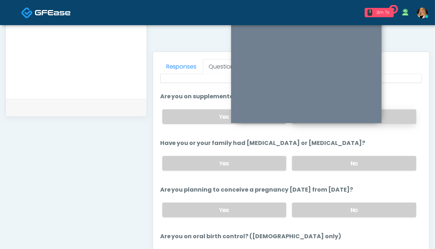
type input "*******"
click at [405, 119] on label "No" at bounding box center [354, 116] width 124 height 15
click at [385, 158] on label "No" at bounding box center [354, 163] width 124 height 15
click at [376, 207] on label "No" at bounding box center [354, 209] width 124 height 15
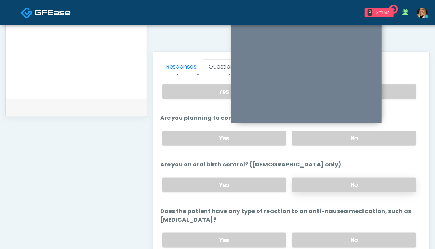
click at [375, 181] on label "No" at bounding box center [354, 184] width 124 height 15
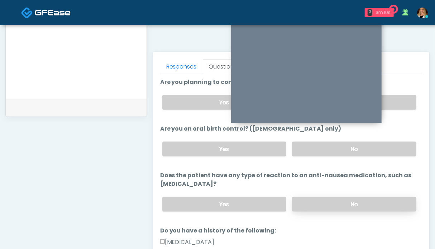
click at [366, 197] on label "No" at bounding box center [354, 204] width 124 height 15
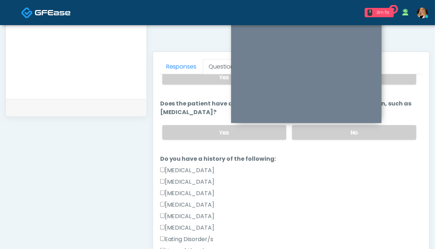
scroll to position [346, 0]
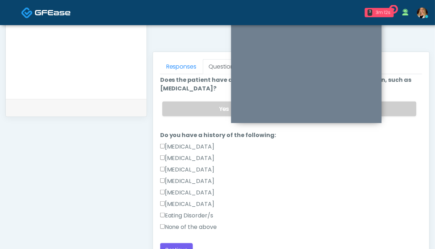
click at [191, 222] on label "None of the above" at bounding box center [188, 226] width 57 height 9
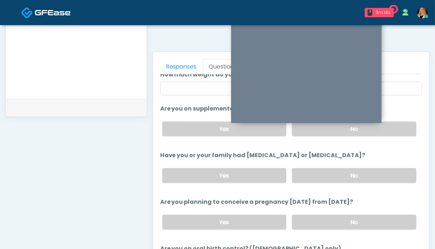
scroll to position [0, 0]
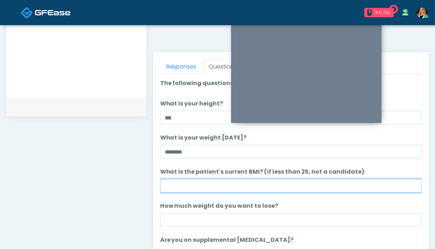
click at [190, 184] on input "What is the patient's current BMI? (if less than 25, not a candidate)" at bounding box center [291, 186] width 262 height 14
type input "****"
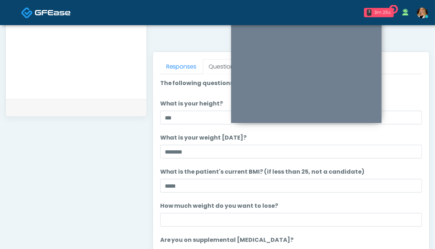
click at [120, 182] on div "**********" at bounding box center [75, 44] width 141 height 546
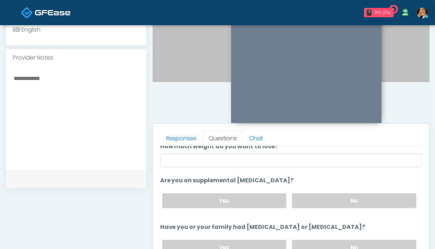
scroll to position [59, 0]
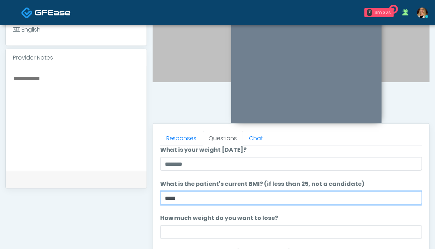
click at [186, 198] on input "****" at bounding box center [291, 198] width 262 height 14
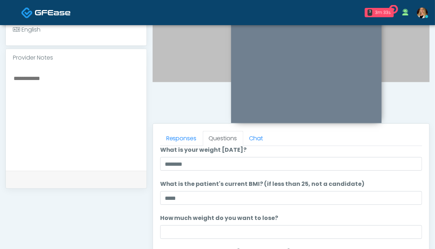
click at [50, 94] on textarea at bounding box center [76, 116] width 126 height 87
click at [20, 86] on textarea at bounding box center [76, 116] width 126 height 87
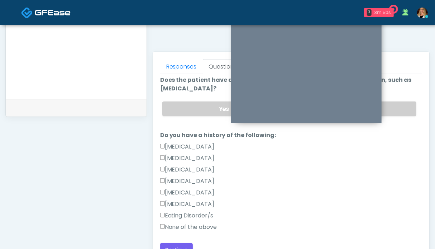
scroll to position [358, 0]
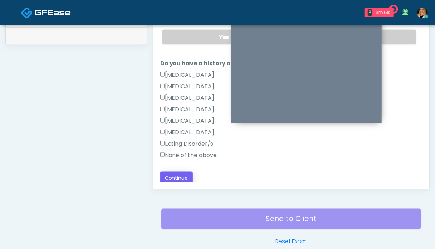
type textarea "**********"
click at [176, 178] on button "Continue" at bounding box center [176, 177] width 33 height 13
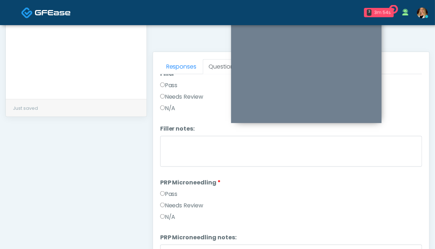
scroll to position [0, 0]
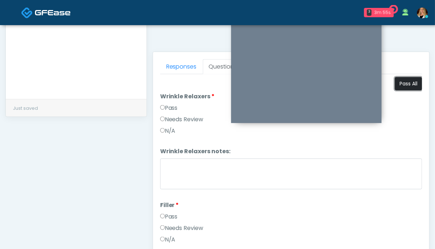
click at [399, 85] on button "Pass All" at bounding box center [408, 83] width 27 height 13
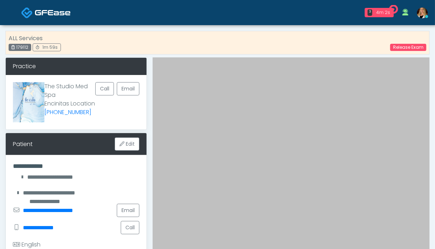
drag, startPoint x: 56, startPoint y: 93, endPoint x: 45, endPoint y: 85, distance: 13.3
click at [45, 85] on p "The Studio Med Spa Encinitas Location (858) 222-3262" at bounding box center [69, 99] width 51 height 34
copy p "The Studio Med Spa"
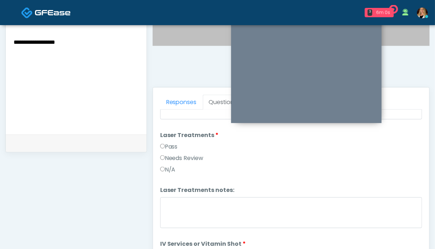
scroll to position [179, 0]
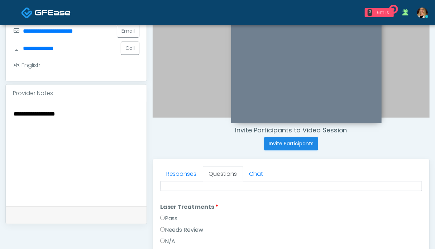
click at [70, 124] on textarea "**********" at bounding box center [76, 152] width 126 height 87
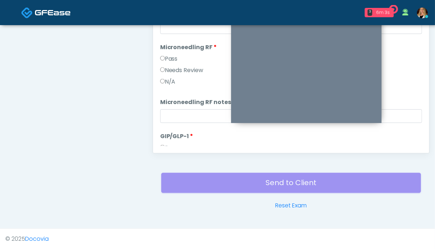
scroll to position [678, 0]
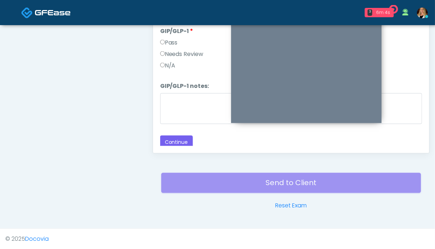
click at [182, 52] on label "Needs Review" at bounding box center [181, 54] width 43 height 9
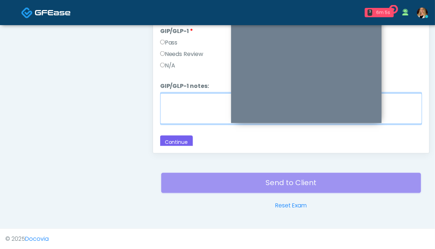
click at [181, 100] on textarea "GIP/GLP-1 notes:" at bounding box center [291, 108] width 262 height 31
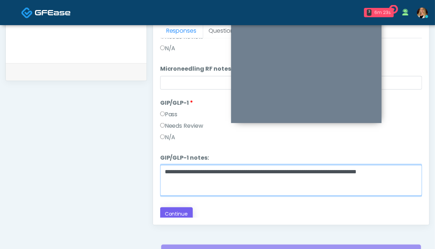
type textarea "**********"
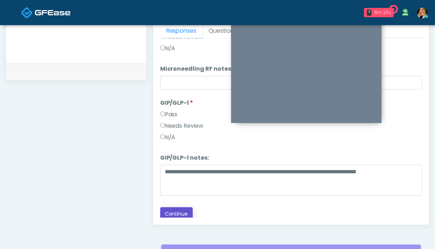
click at [174, 214] on button "Continue" at bounding box center [176, 213] width 33 height 13
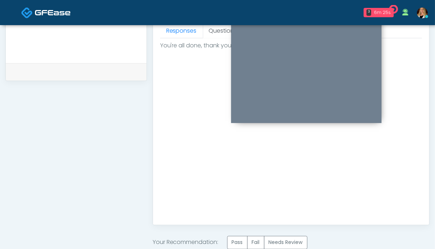
scroll to position [394, 0]
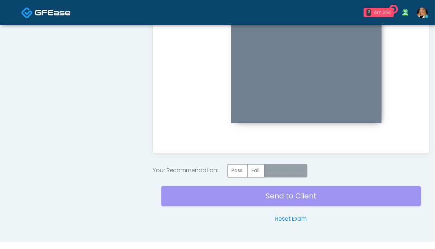
click at [292, 173] on label "Needs Review" at bounding box center [285, 170] width 43 height 13
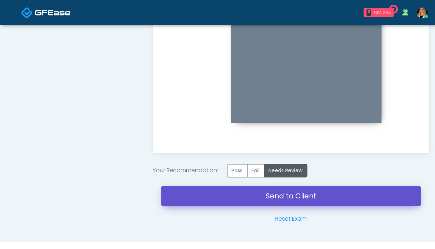
click at [255, 199] on link "Send to Client" at bounding box center [291, 196] width 260 height 20
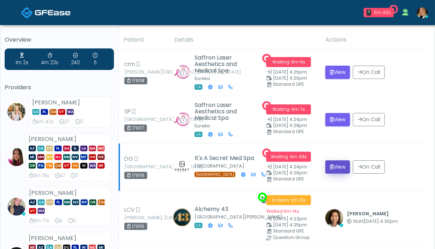
click at [332, 166] on icon "submit" at bounding box center [332, 166] width 4 height 5
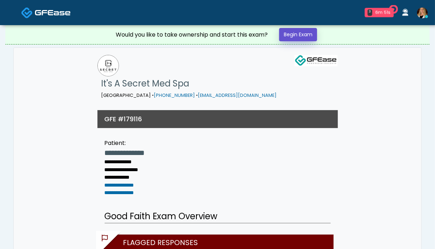
click at [287, 37] on link "Begin Exam" at bounding box center [298, 34] width 38 height 13
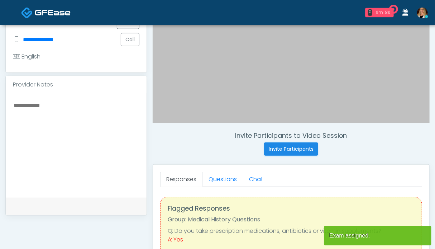
scroll to position [179, 0]
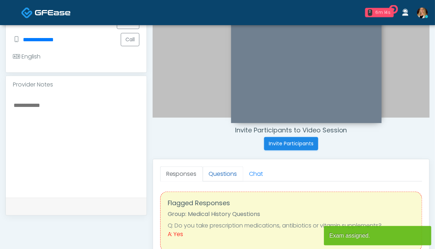
click at [205, 174] on link "Questions" at bounding box center [223, 173] width 40 height 15
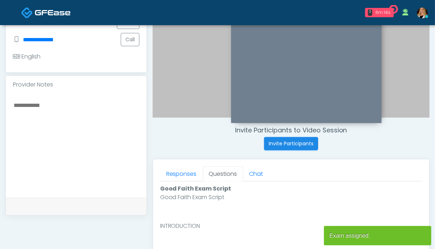
scroll to position [322, 0]
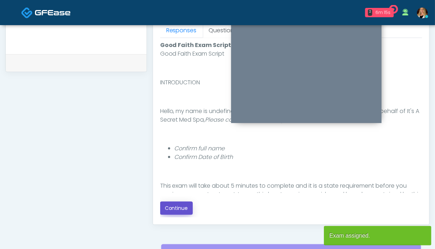
click at [179, 212] on button "Continue" at bounding box center [176, 207] width 33 height 13
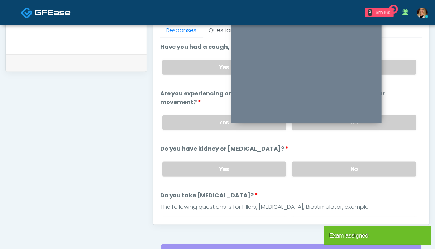
scroll to position [394, 0]
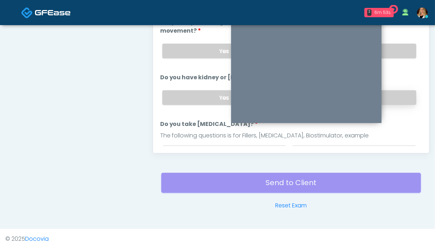
click at [400, 92] on label "No" at bounding box center [354, 97] width 124 height 15
click at [395, 53] on label "No" at bounding box center [354, 51] width 124 height 15
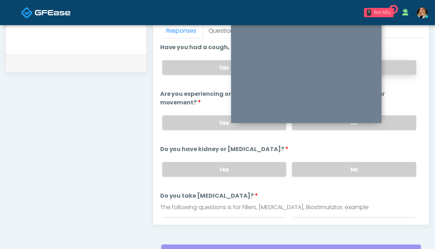
click at [401, 69] on label "No" at bounding box center [354, 67] width 124 height 15
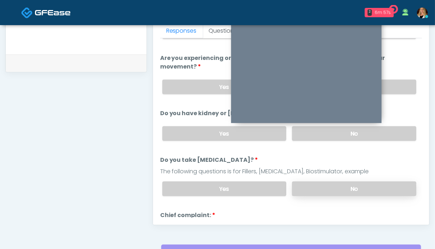
click at [376, 189] on label "No" at bounding box center [354, 188] width 124 height 15
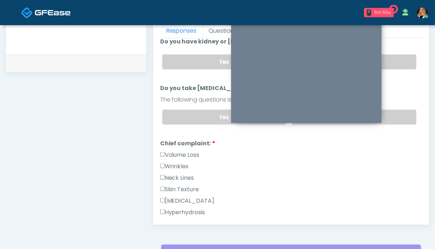
click at [174, 152] on label "Volume Loss" at bounding box center [179, 154] width 39 height 9
click at [174, 165] on label "Wrinkles" at bounding box center [174, 166] width 29 height 9
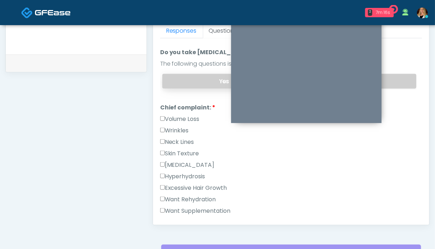
scroll to position [251, 0]
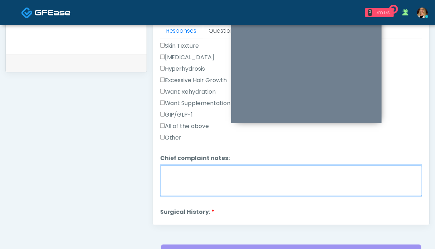
click at [197, 182] on textarea "Chief complaint notes:" at bounding box center [291, 180] width 262 height 31
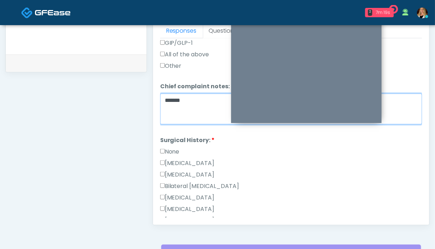
scroll to position [358, 0]
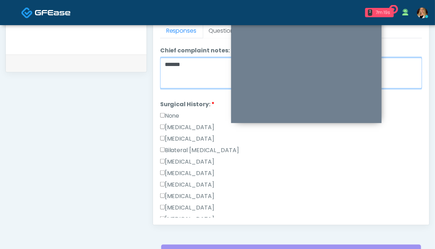
type textarea "******"
click at [170, 112] on label "None" at bounding box center [169, 115] width 19 height 9
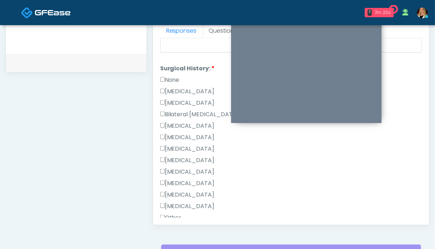
scroll to position [466, 0]
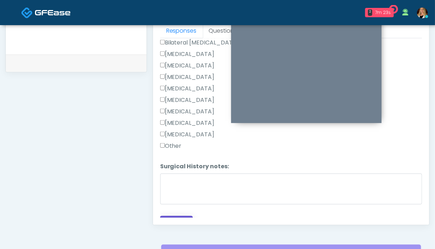
click at [185, 216] on button "Continue" at bounding box center [176, 222] width 33 height 13
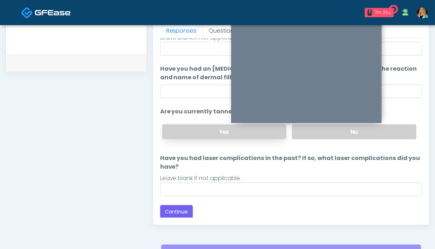
scroll to position [286, 0]
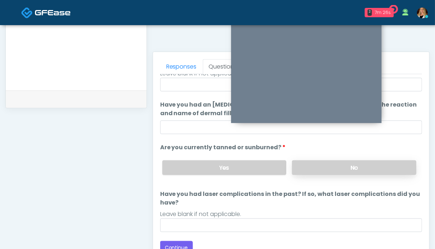
click at [346, 167] on label "No" at bounding box center [354, 167] width 124 height 15
click at [186, 243] on button "Continue" at bounding box center [176, 247] width 33 height 13
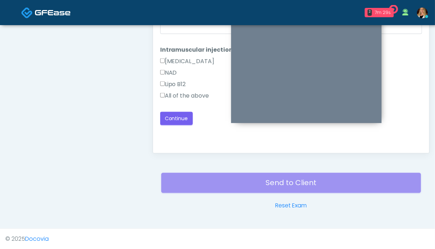
click at [180, 97] on label "All of the above" at bounding box center [184, 95] width 49 height 9
click at [175, 115] on button "Continue" at bounding box center [176, 118] width 33 height 13
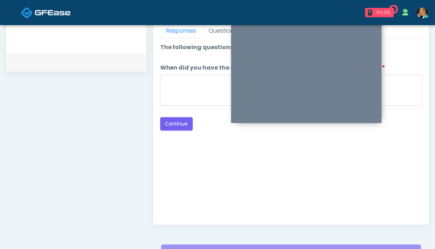
scroll to position [250, 0]
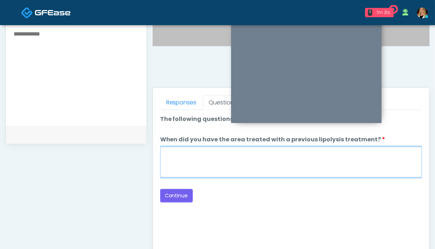
click at [200, 155] on textarea "When did you have the area treated with a previous lipolysis treatment?" at bounding box center [291, 161] width 262 height 31
type textarea "**"
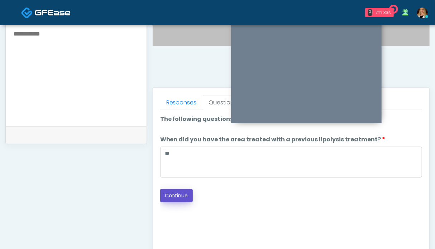
click at [169, 197] on button "Continue" at bounding box center [176, 195] width 33 height 13
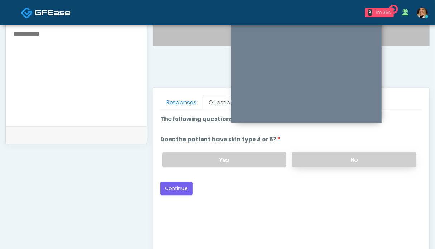
click at [337, 161] on label "No" at bounding box center [354, 159] width 124 height 15
click at [177, 188] on button "Continue" at bounding box center [176, 188] width 33 height 13
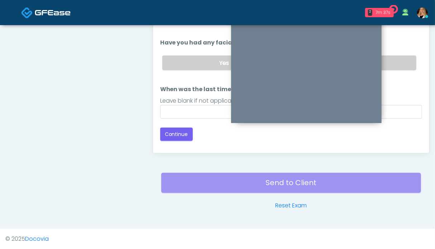
scroll to position [322, 0]
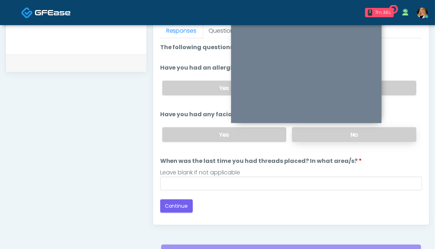
click at [370, 137] on label "No" at bounding box center [354, 134] width 124 height 15
click at [395, 85] on label "No" at bounding box center [354, 88] width 124 height 15
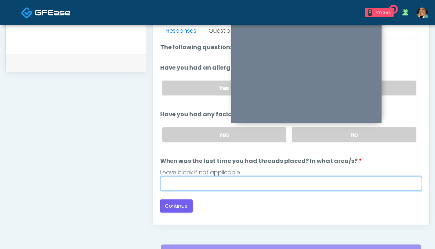
click at [328, 185] on input "When was the last time you had threads placed? In what area/s?" at bounding box center [291, 184] width 262 height 14
type input "**"
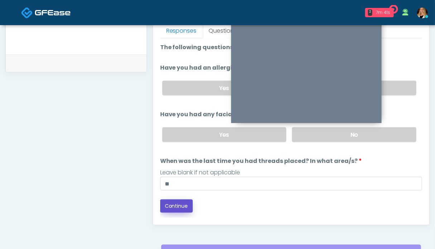
click at [177, 206] on button "Continue" at bounding box center [176, 205] width 33 height 13
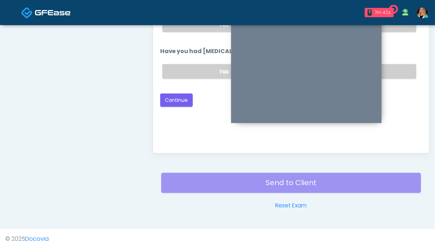
scroll to position [286, 0]
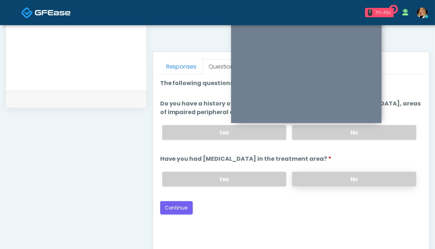
click at [347, 177] on label "No" at bounding box center [354, 179] width 124 height 15
drag, startPoint x: 394, startPoint y: 130, endPoint x: 370, endPoint y: 132, distance: 24.0
click at [393, 130] on label "No" at bounding box center [354, 132] width 124 height 15
click at [172, 204] on button "Continue" at bounding box center [176, 207] width 33 height 13
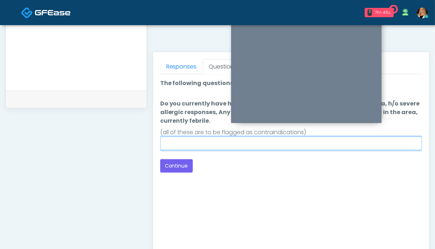
click at [271, 148] on input "Do you currently have h/o keloids, skin infection in the treatment area, h/o se…" at bounding box center [291, 143] width 262 height 14
type input "**"
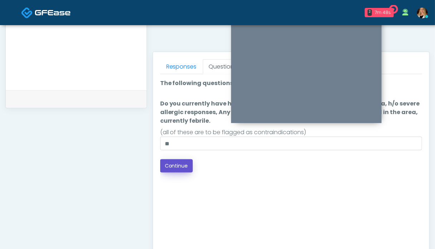
click at [176, 163] on button "Continue" at bounding box center [176, 165] width 33 height 13
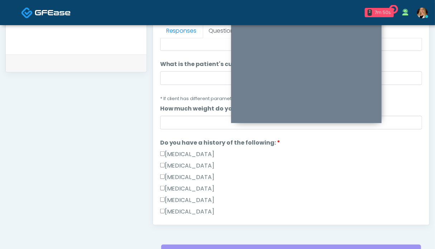
scroll to position [143, 0]
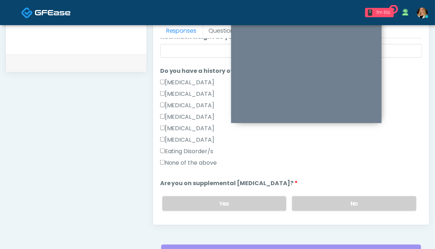
click at [192, 165] on label "None of the above" at bounding box center [188, 162] width 57 height 9
click at [325, 201] on label "No" at bounding box center [354, 203] width 124 height 15
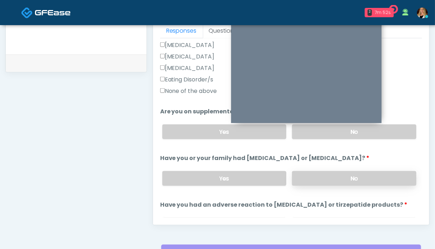
click at [357, 176] on label "No" at bounding box center [354, 178] width 124 height 15
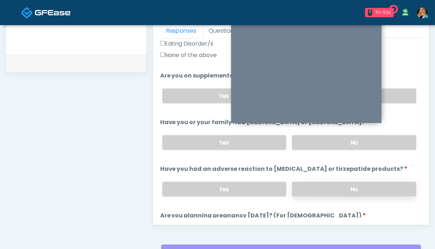
click at [348, 184] on label "No" at bounding box center [354, 189] width 124 height 15
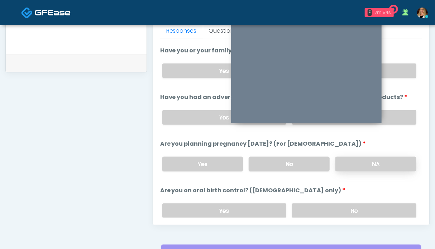
click at [352, 160] on label "NA" at bounding box center [375, 164] width 81 height 15
click at [354, 207] on label "No" at bounding box center [354, 210] width 124 height 15
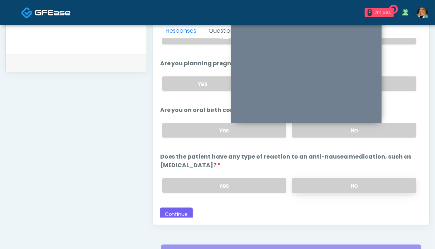
drag, startPoint x: 323, startPoint y: 182, endPoint x: 298, endPoint y: 184, distance: 24.8
click at [323, 181] on label "No" at bounding box center [354, 185] width 124 height 15
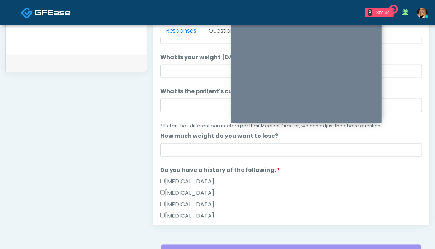
scroll to position [9, 0]
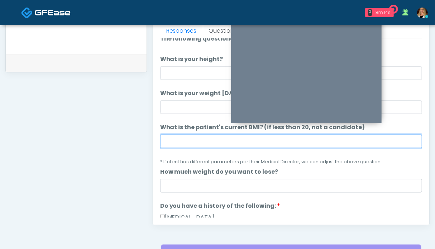
click at [241, 142] on input "What is the patient's current BMI? (if less than 20, not a candidate)" at bounding box center [291, 141] width 262 height 14
type input "****"
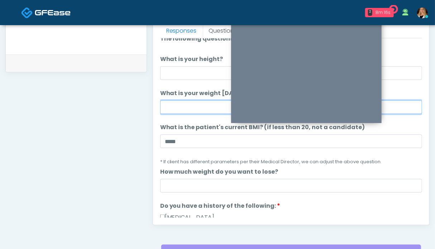
click at [209, 106] on input "What is your weight today?" at bounding box center [291, 107] width 262 height 14
click at [191, 102] on input "*" at bounding box center [291, 107] width 262 height 14
type input "***"
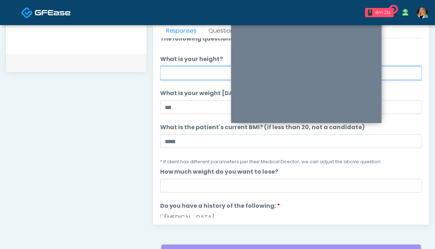
click at [189, 71] on input "What is your height?" at bounding box center [291, 73] width 262 height 14
type input "***"
click at [341, 161] on small "* If client has different parameters per their Medical Director, we can adjust …" at bounding box center [271, 161] width 222 height 6
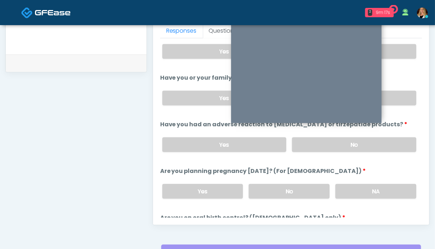
scroll to position [403, 0]
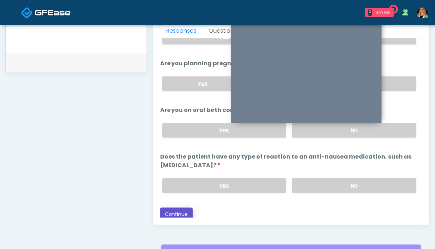
click at [179, 208] on button "Continue" at bounding box center [176, 213] width 33 height 13
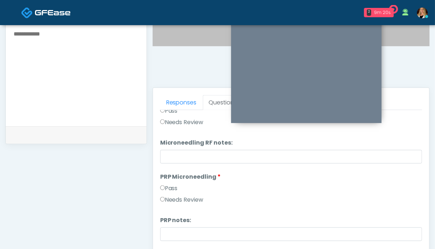
scroll to position [0, 0]
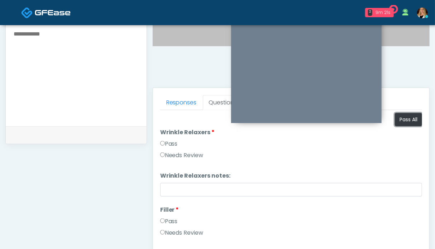
drag, startPoint x: 404, startPoint y: 115, endPoint x: 297, endPoint y: 149, distance: 112.6
click at [404, 115] on button "Pass All" at bounding box center [408, 119] width 27 height 13
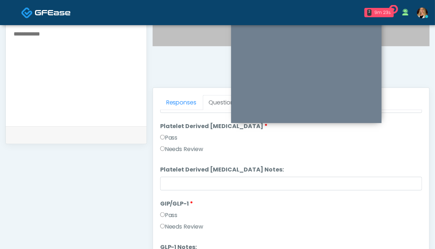
scroll to position [394, 0]
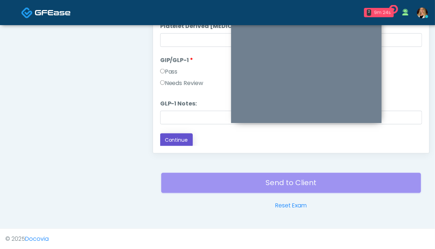
click at [176, 140] on button "Continue" at bounding box center [176, 139] width 33 height 13
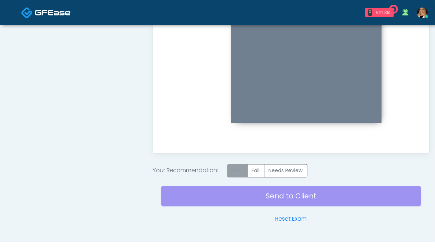
click at [242, 168] on label "Pass" at bounding box center [237, 170] width 20 height 13
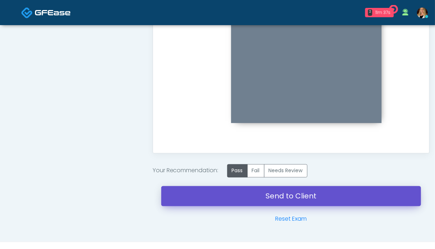
click at [300, 199] on link "Send to Client" at bounding box center [291, 196] width 260 height 20
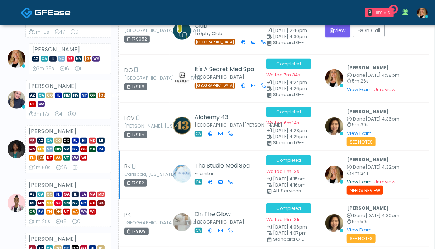
click at [365, 180] on link "View Exam" at bounding box center [359, 181] width 25 height 6
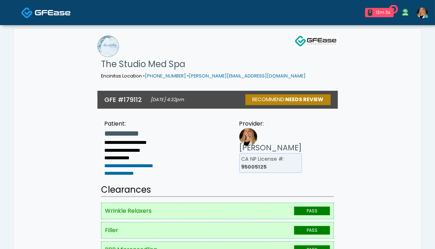
click at [290, 96] on strong "Needs Review" at bounding box center [304, 99] width 38 height 7
click at [175, 96] on small "[DATE] 4:32pm" at bounding box center [167, 99] width 33 height 6
click at [105, 91] on div "GFE #179112 [DATE] 4:32pm RECOMMEND: Needs Review" at bounding box center [217, 100] width 240 height 18
click at [256, 153] on li "CA NP License #: 95005125" at bounding box center [270, 163] width 63 height 20
click at [42, 13] on img at bounding box center [53, 12] width 36 height 7
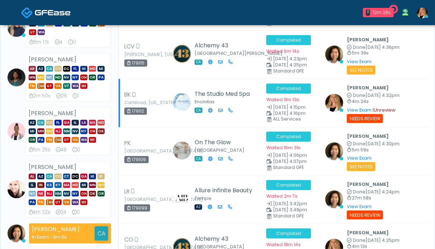
click at [385, 107] on link "Unreview" at bounding box center [385, 110] width 22 height 6
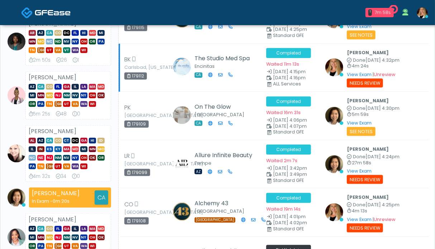
scroll to position [215, 0]
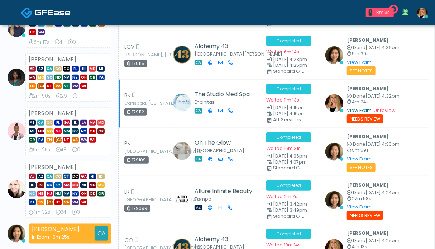
click at [361, 108] on link "View Exam" at bounding box center [359, 110] width 25 height 6
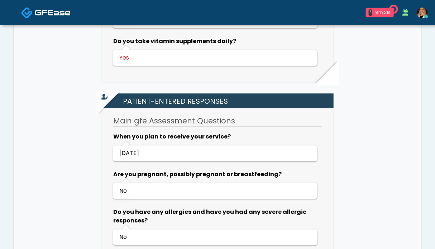
scroll to position [358, 0]
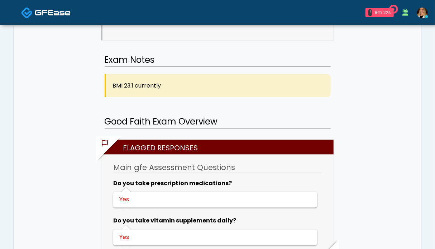
click at [47, 9] on img at bounding box center [53, 12] width 36 height 7
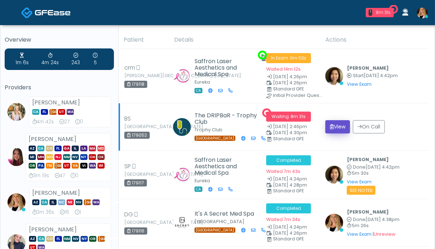
click at [340, 127] on button "View" at bounding box center [337, 126] width 25 height 13
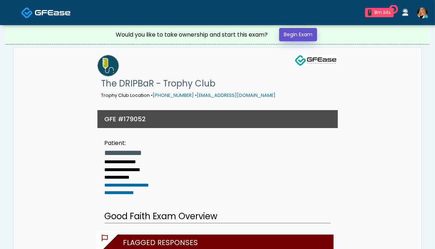
click at [299, 33] on link "Begin Exam" at bounding box center [298, 34] width 38 height 13
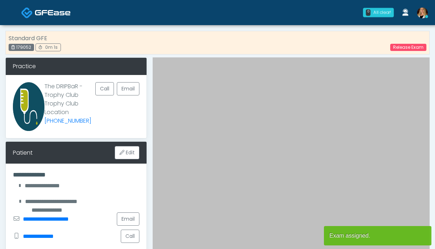
scroll to position [179, 0]
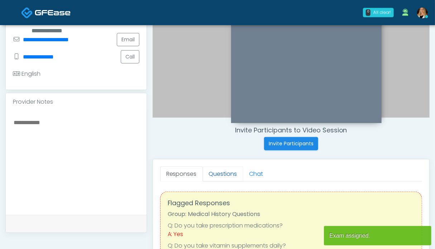
click at [215, 172] on link "Questions" at bounding box center [223, 173] width 40 height 15
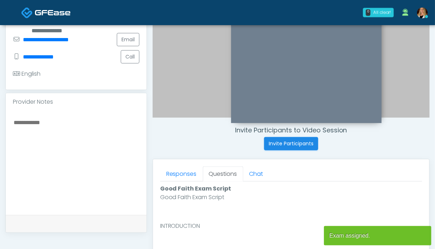
scroll to position [322, 0]
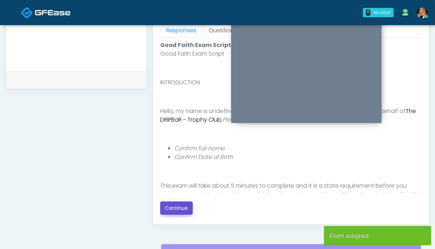
click at [179, 209] on button "Continue" at bounding box center [176, 207] width 33 height 13
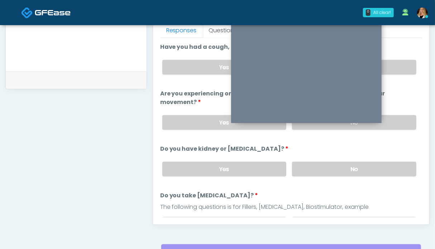
scroll to position [394, 0]
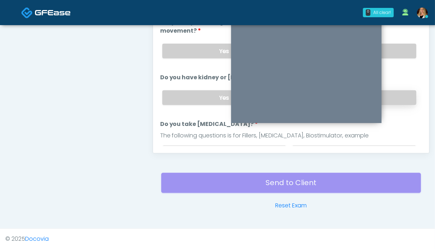
click at [397, 98] on label "No" at bounding box center [354, 97] width 124 height 15
click at [398, 54] on label "No" at bounding box center [354, 51] width 124 height 15
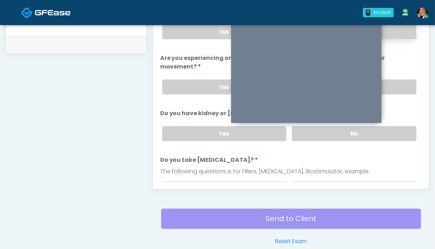
click at [398, 33] on label "No" at bounding box center [354, 31] width 124 height 15
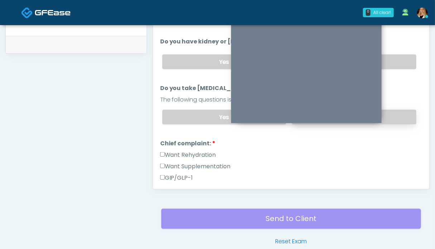
click at [387, 114] on label "No" at bounding box center [354, 117] width 124 height 15
click at [184, 151] on label "Want Rehydration" at bounding box center [188, 154] width 56 height 9
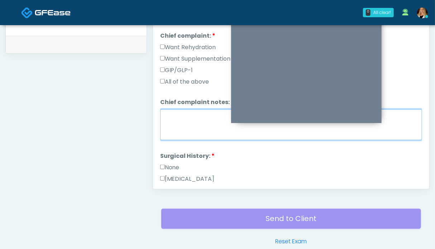
click at [187, 125] on textarea "Chief complaint notes:" at bounding box center [291, 124] width 262 height 31
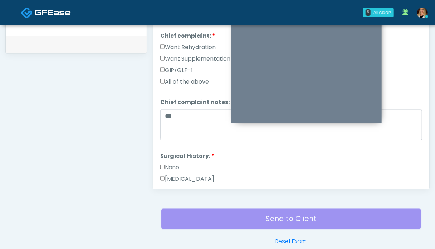
click at [176, 163] on label "None" at bounding box center [169, 167] width 19 height 9
click at [166, 163] on label "None" at bounding box center [169, 167] width 19 height 9
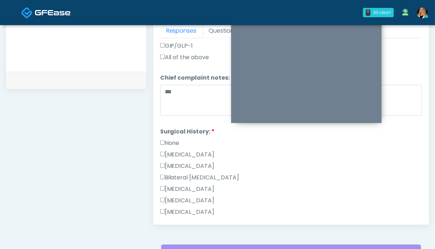
scroll to position [203, 0]
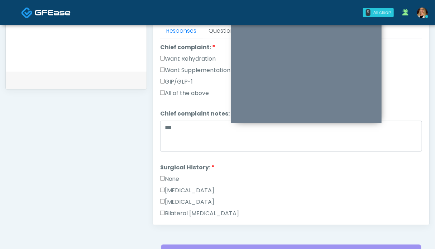
click at [181, 77] on label "GIP/GLP-1" at bounding box center [176, 81] width 33 height 9
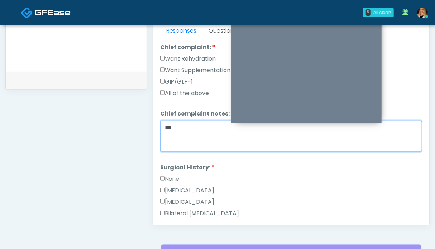
click at [179, 126] on textarea "**" at bounding box center [291, 136] width 262 height 31
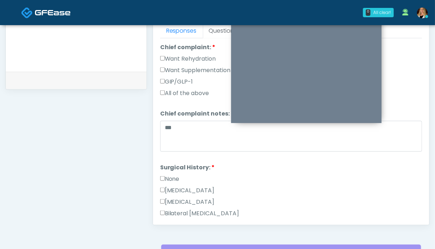
click at [173, 78] on label "GIP/GLP-1" at bounding box center [176, 81] width 33 height 9
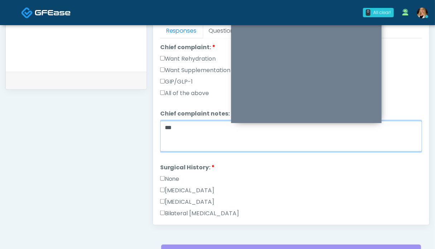
click at [179, 125] on textarea "**" at bounding box center [291, 136] width 262 height 31
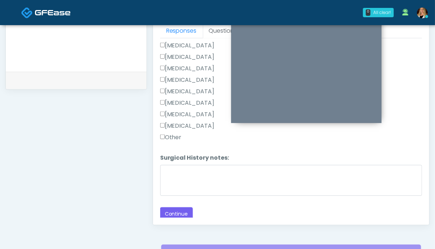
scroll to position [394, 0]
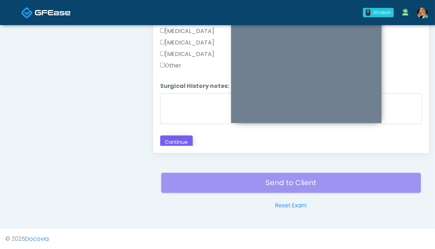
type textarea "**********"
click at [177, 139] on button "Continue" at bounding box center [176, 141] width 33 height 13
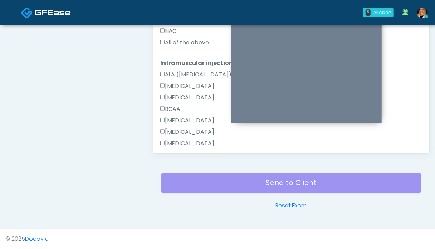
scroll to position [322, 0]
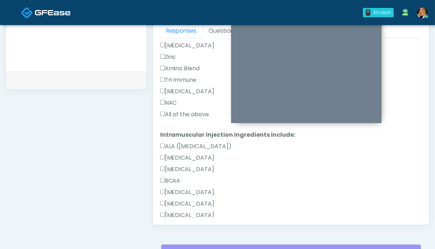
click at [182, 112] on label "All of the above" at bounding box center [184, 114] width 49 height 9
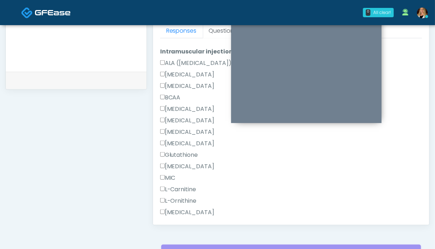
scroll to position [394, 0]
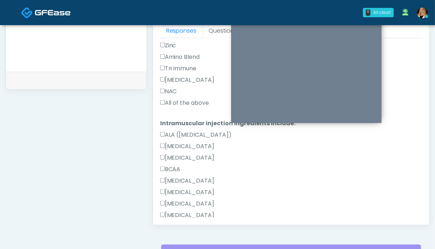
click at [179, 101] on label "All of the above" at bounding box center [184, 103] width 49 height 9
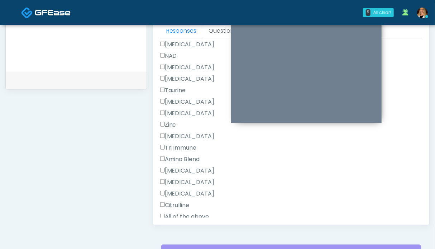
scroll to position [672, 0]
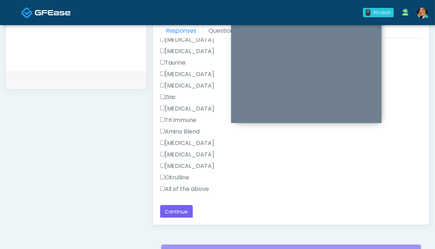
click at [194, 185] on label "All of the above" at bounding box center [184, 188] width 49 height 9
click at [185, 214] on button "Continue" at bounding box center [176, 211] width 33 height 13
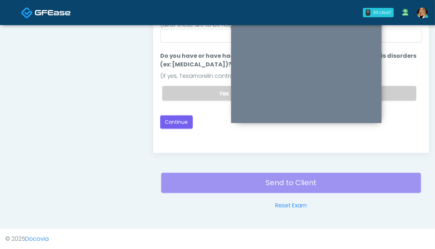
scroll to position [250, 0]
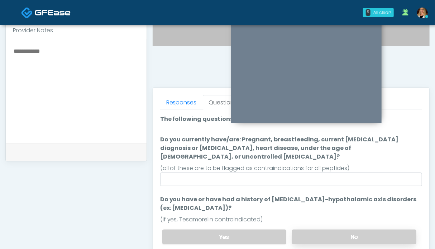
click at [375, 232] on label "No" at bounding box center [354, 236] width 124 height 15
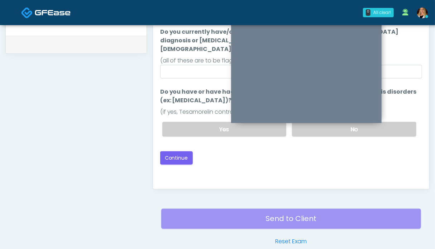
scroll to position [394, 0]
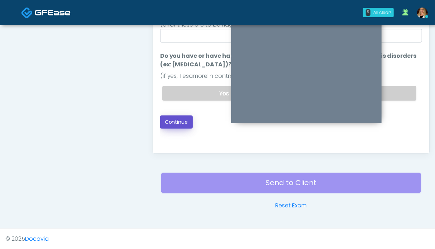
click at [175, 115] on button "Continue" at bounding box center [176, 121] width 33 height 13
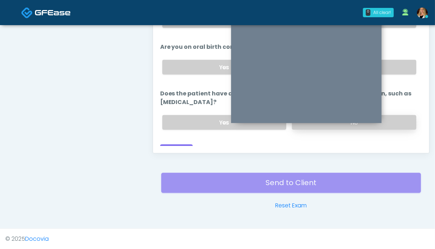
click at [397, 115] on label "No" at bounding box center [354, 122] width 124 height 15
click at [183, 146] on div "Responses Questions Chat Good Faith Exam Script Good Faith Exam Script INTRODUC…" at bounding box center [291, 48] width 276 height 208
click at [183, 144] on button "Continue" at bounding box center [176, 150] width 33 height 13
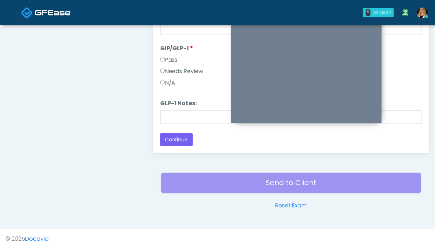
scroll to position [250, 0]
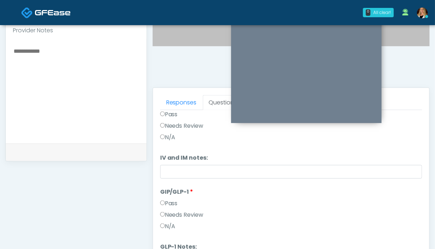
click at [170, 225] on label "N/A" at bounding box center [167, 226] width 15 height 9
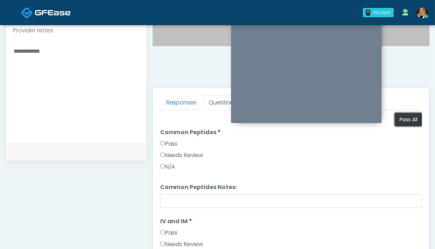
drag, startPoint x: 394, startPoint y: 118, endPoint x: 269, endPoint y: 161, distance: 131.7
click at [395, 118] on button "Pass All" at bounding box center [408, 119] width 27 height 13
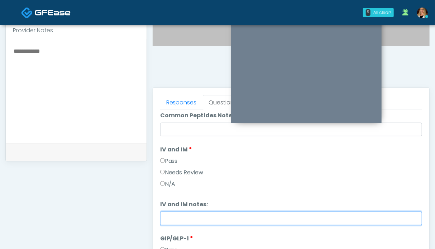
click at [184, 217] on input "IV and IM notes:" at bounding box center [291, 218] width 262 height 14
type input "**********"
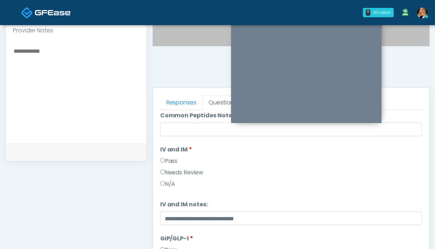
drag, startPoint x: 101, startPoint y: 99, endPoint x: 58, endPoint y: 64, distance: 55.7
click at [100, 99] on textarea at bounding box center [76, 89] width 126 height 87
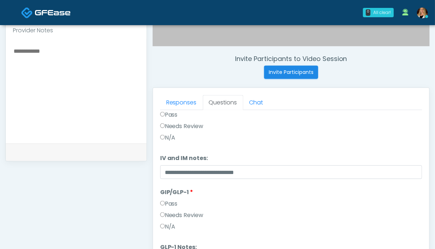
scroll to position [286, 0]
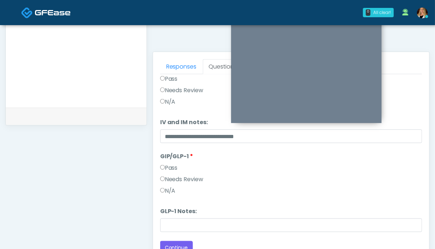
click at [85, 158] on div "**********" at bounding box center [75, 44] width 141 height 546
click at [165, 192] on label "N/A" at bounding box center [167, 190] width 15 height 9
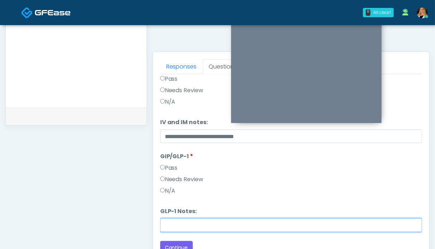
click at [177, 226] on input "GLP-1 Notes:" at bounding box center [291, 225] width 262 height 14
type input "**********"
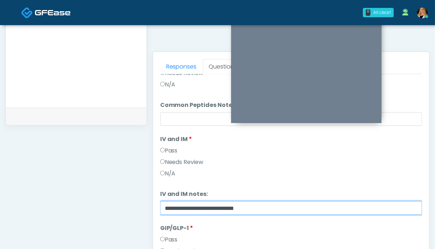
click at [263, 207] on input "**********" at bounding box center [291, 208] width 262 height 14
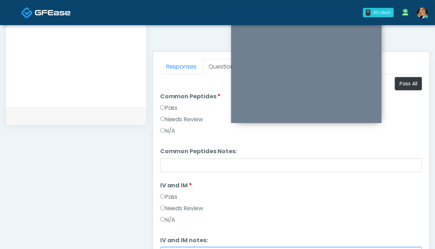
scroll to position [250, 0]
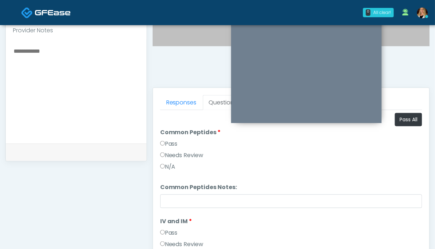
type input "**********"
click at [66, 91] on textarea at bounding box center [76, 89] width 126 height 87
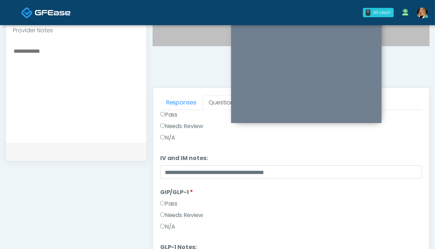
scroll to position [394, 0]
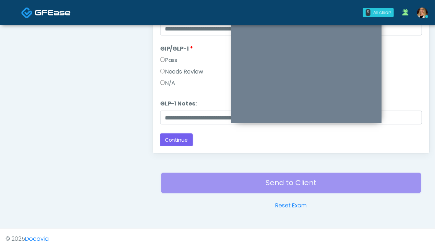
click at [171, 139] on button "Continue" at bounding box center [176, 139] width 33 height 13
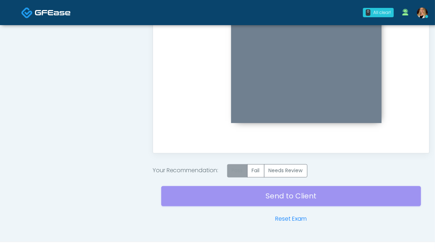
click at [237, 171] on label "Pass" at bounding box center [237, 170] width 20 height 13
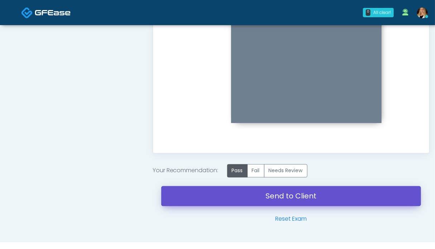
click at [297, 195] on link "Send to Client" at bounding box center [291, 196] width 260 height 20
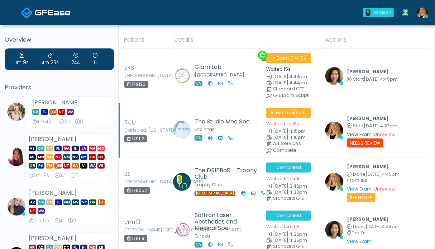
click at [366, 131] on link "View Exam" at bounding box center [359, 134] width 25 height 6
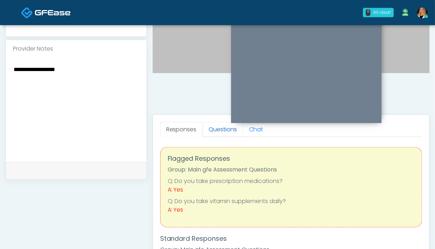
click at [222, 130] on link "Questions" at bounding box center [223, 129] width 40 height 15
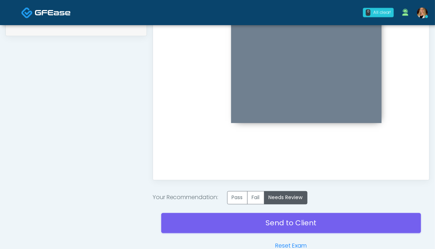
scroll to position [403, 0]
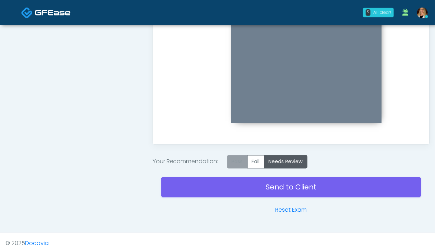
click at [236, 161] on label "Pass" at bounding box center [237, 161] width 20 height 13
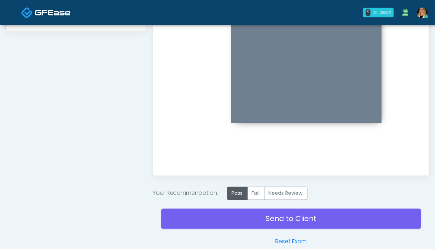
scroll to position [228, 0]
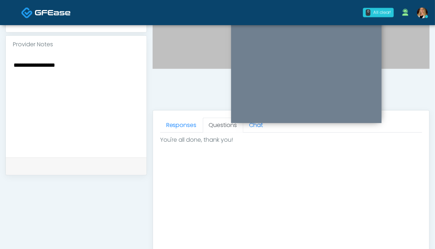
click at [86, 81] on textarea "**********" at bounding box center [76, 103] width 126 height 87
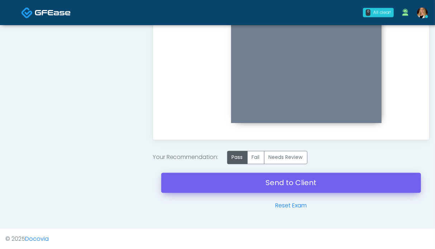
type textarea "**********"
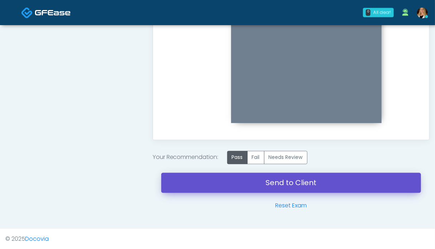
click at [287, 181] on link "Send to Client" at bounding box center [291, 183] width 260 height 20
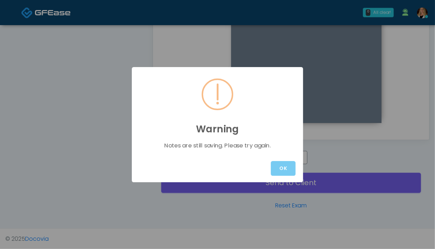
click at [279, 169] on button "OK" at bounding box center [283, 168] width 25 height 15
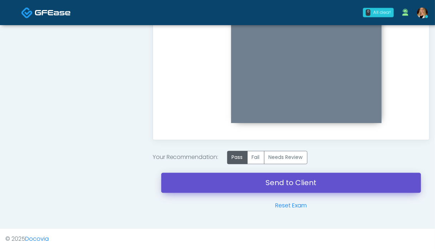
click at [293, 181] on link "Send to Client" at bounding box center [291, 183] width 260 height 20
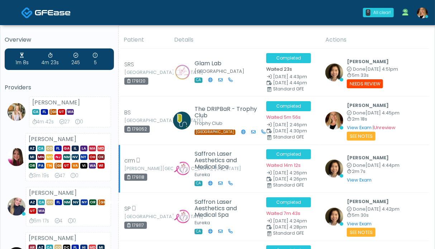
scroll to position [107, 0]
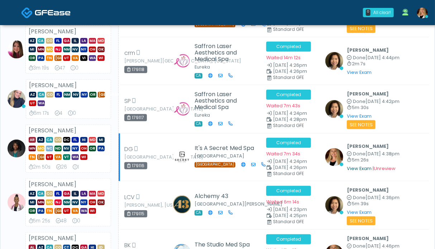
click at [364, 167] on link "View Exam" at bounding box center [359, 168] width 25 height 6
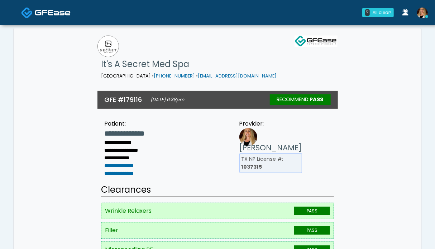
click at [38, 12] on img at bounding box center [53, 12] width 36 height 7
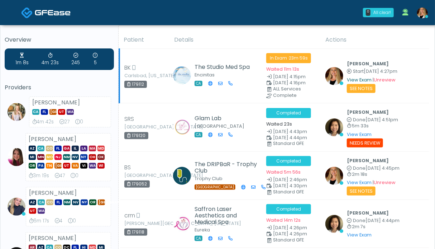
click at [355, 80] on link "View Exam" at bounding box center [359, 80] width 25 height 6
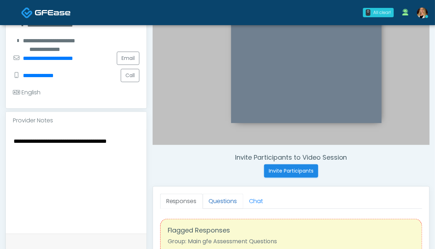
click at [224, 204] on link "Questions" at bounding box center [223, 200] width 40 height 15
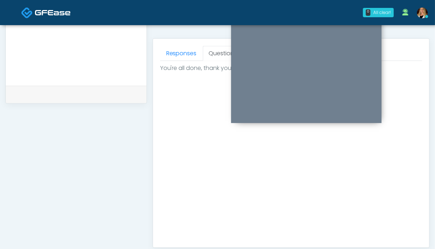
scroll to position [371, 0]
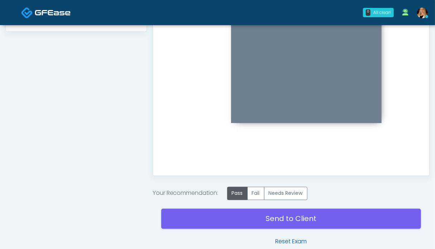
click at [298, 242] on link "Reset Exam" at bounding box center [291, 241] width 32 height 9
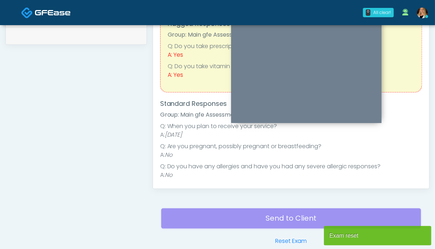
scroll to position [215, 0]
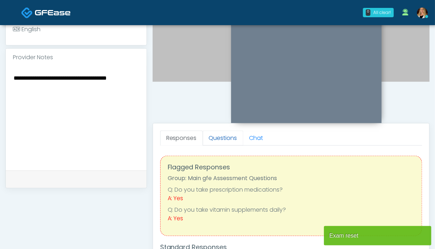
click at [214, 135] on link "Questions" at bounding box center [223, 137] width 40 height 15
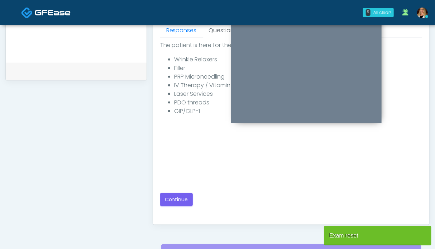
scroll to position [358, 0]
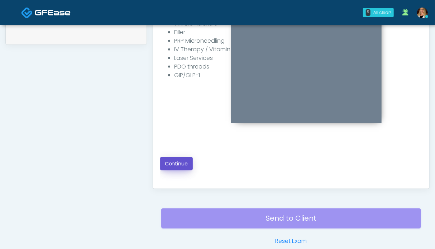
click at [179, 164] on button "Continue" at bounding box center [176, 163] width 33 height 13
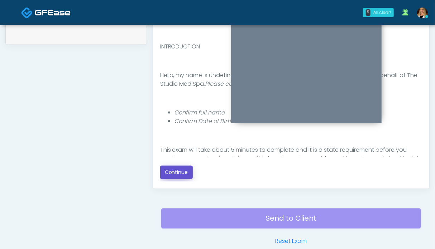
click at [170, 173] on button "Continue" at bounding box center [176, 171] width 33 height 13
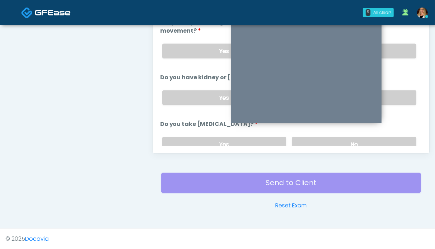
scroll to position [250, 0]
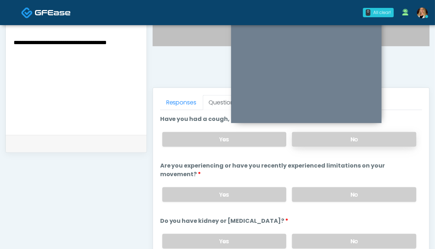
click at [346, 140] on label "No" at bounding box center [354, 139] width 124 height 15
click at [347, 191] on label "No" at bounding box center [354, 194] width 124 height 15
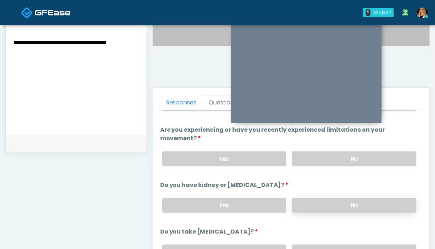
click at [365, 204] on label "No" at bounding box center [354, 205] width 124 height 15
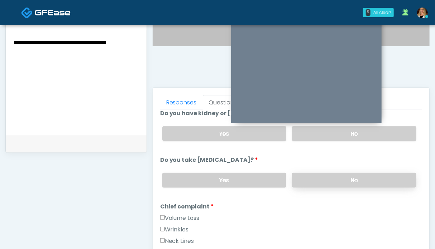
click at [363, 175] on label "No" at bounding box center [354, 180] width 124 height 15
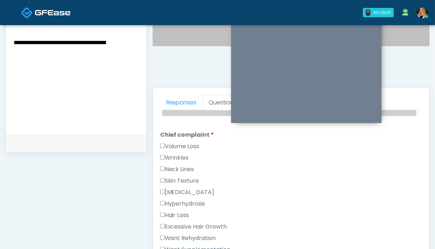
click at [179, 155] on label "Wrinkles" at bounding box center [174, 157] width 29 height 9
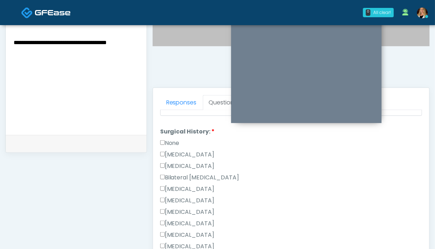
scroll to position [322, 0]
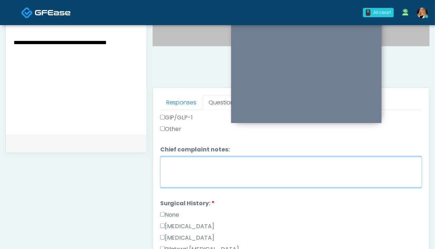
click at [183, 165] on textarea "Chief complaint notes:" at bounding box center [291, 172] width 262 height 31
type textarea "**********"
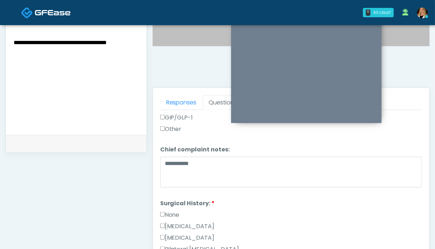
click at [170, 215] on div "None" at bounding box center [291, 215] width 262 height 11
click at [175, 212] on label "None" at bounding box center [169, 214] width 19 height 9
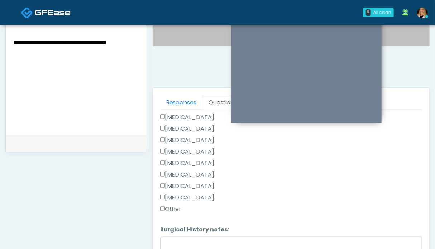
scroll to position [358, 0]
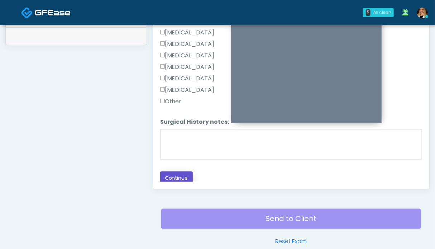
click at [184, 175] on button "Continue" at bounding box center [176, 177] width 33 height 13
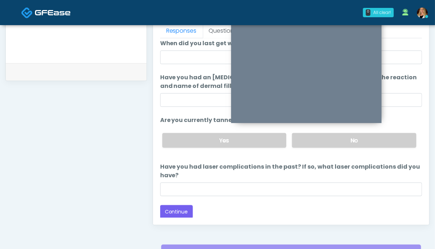
scroll to position [286, 0]
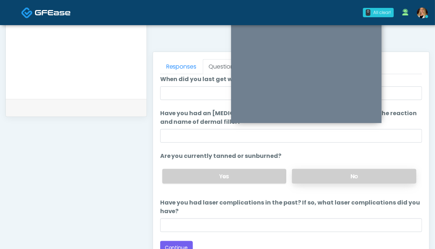
drag, startPoint x: 369, startPoint y: 177, endPoint x: 330, endPoint y: 182, distance: 38.7
click at [368, 177] on label "No" at bounding box center [354, 176] width 124 height 15
click at [173, 245] on button "Continue" at bounding box center [176, 247] width 33 height 13
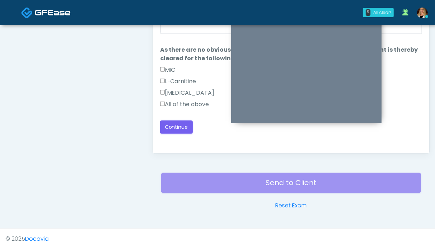
scroll to position [322, 0]
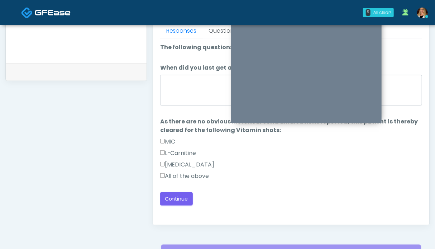
click at [172, 176] on label "All of the above" at bounding box center [184, 176] width 49 height 9
click at [174, 193] on button "Continue" at bounding box center [176, 198] width 33 height 13
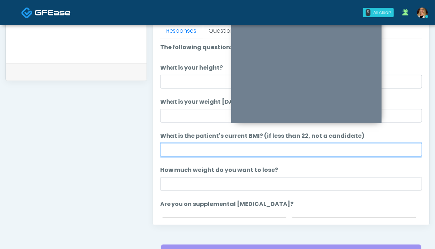
click at [202, 149] on input "What is the patient's current BMI? (if less than 22, not a candidate)" at bounding box center [291, 150] width 262 height 14
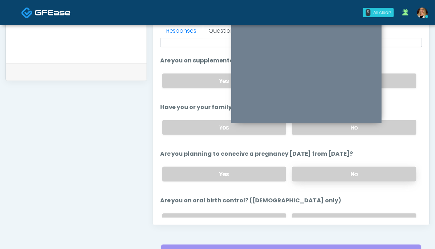
type input "****"
drag, startPoint x: 360, startPoint y: 166, endPoint x: 387, endPoint y: 134, distance: 42.5
click at [360, 167] on label "No" at bounding box center [354, 174] width 124 height 15
drag, startPoint x: 394, startPoint y: 119, endPoint x: 394, endPoint y: 96, distance: 22.6
click at [394, 120] on label "No" at bounding box center [354, 127] width 124 height 15
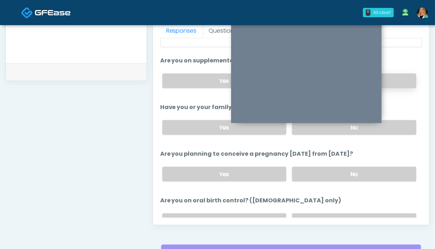
click at [395, 78] on label "No" at bounding box center [354, 80] width 124 height 15
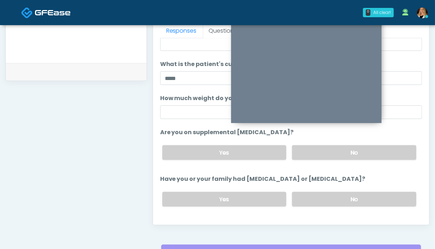
scroll to position [215, 0]
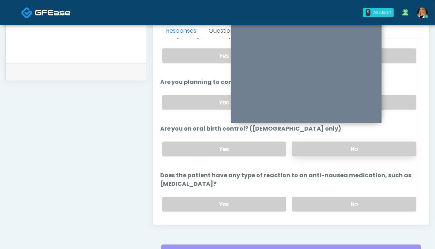
click at [392, 143] on label "No" at bounding box center [354, 148] width 124 height 15
click at [386, 197] on label "No" at bounding box center [354, 204] width 124 height 15
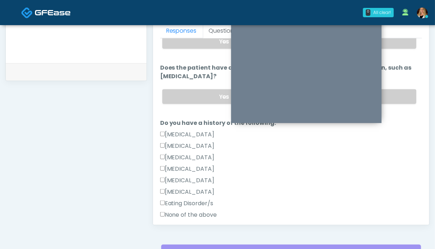
scroll to position [346, 0]
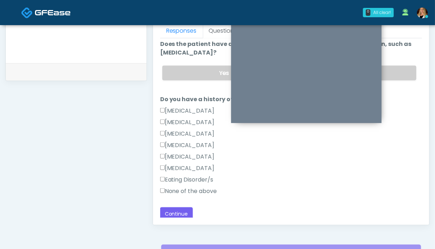
click at [185, 191] on label "None of the above" at bounding box center [188, 191] width 57 height 9
click at [178, 210] on button "Continue" at bounding box center [176, 213] width 33 height 13
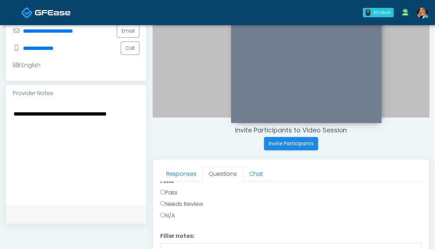
scroll to position [0, 0]
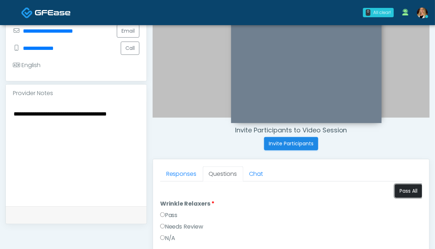
click at [401, 193] on button "Pass All" at bounding box center [408, 190] width 27 height 13
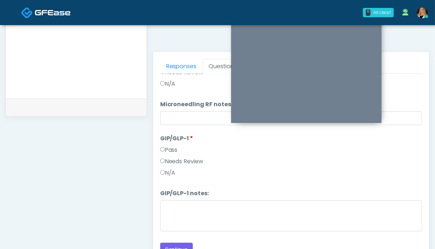
scroll to position [394, 0]
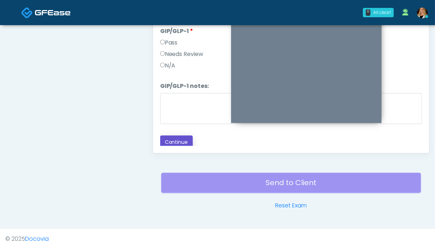
click at [179, 142] on button "Continue" at bounding box center [176, 141] width 33 height 13
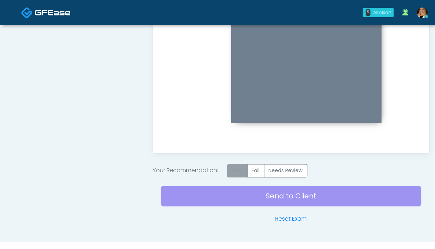
click at [236, 170] on label "Pass" at bounding box center [237, 170] width 20 height 13
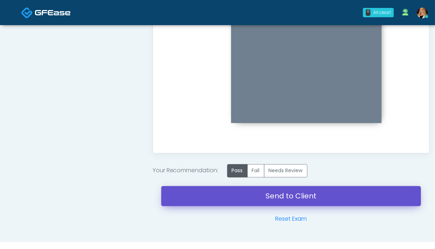
click at [297, 195] on link "Send to Client" at bounding box center [291, 196] width 260 height 20
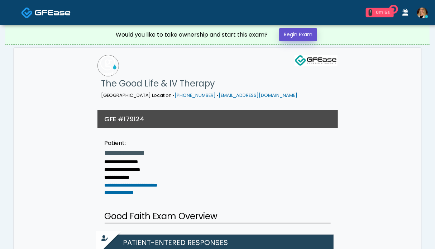
click at [288, 34] on link "Begin Exam" at bounding box center [298, 34] width 38 height 13
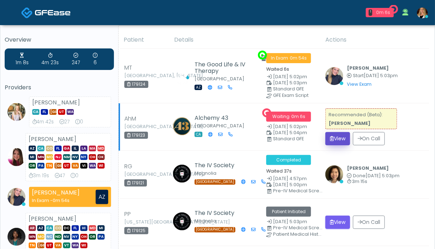
click at [337, 137] on button "View" at bounding box center [337, 138] width 25 height 13
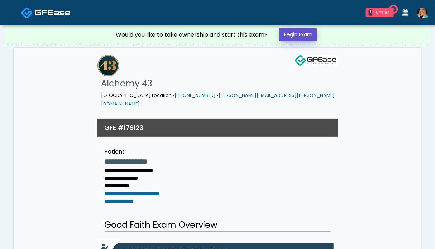
click at [290, 35] on link "Begin Exam" at bounding box center [298, 34] width 38 height 13
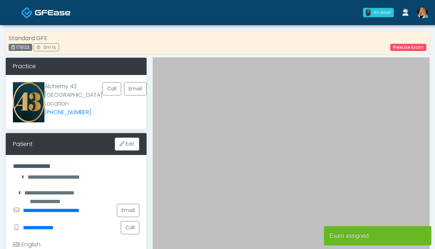
scroll to position [107, 0]
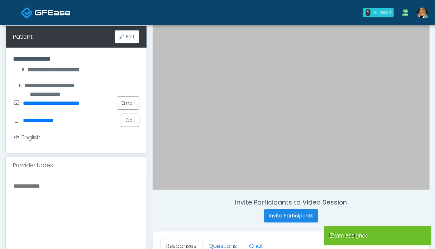
click at [214, 244] on link "Questions" at bounding box center [223, 245] width 40 height 15
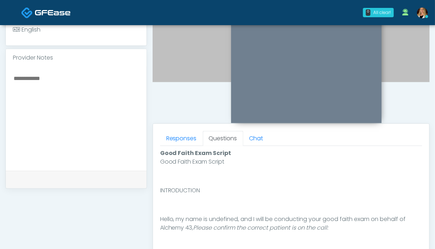
scroll to position [358, 0]
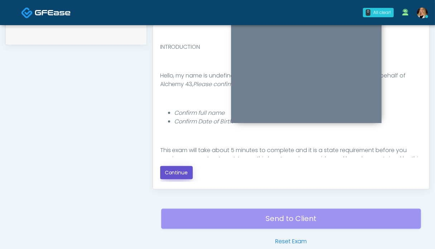
click at [179, 169] on button "Continue" at bounding box center [176, 172] width 33 height 13
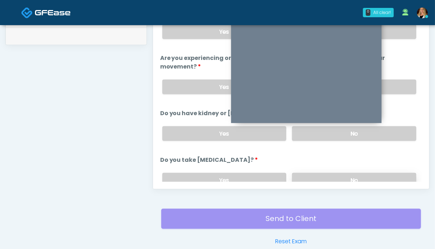
scroll to position [394, 0]
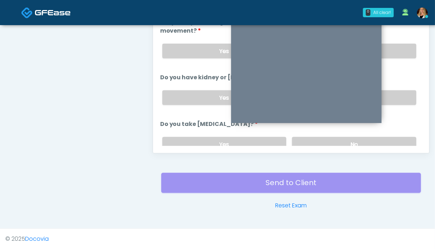
drag, startPoint x: 390, startPoint y: 95, endPoint x: 390, endPoint y: 69, distance: 26.5
click at [390, 94] on label "No" at bounding box center [354, 97] width 124 height 15
click at [391, 47] on label "No" at bounding box center [354, 51] width 124 height 15
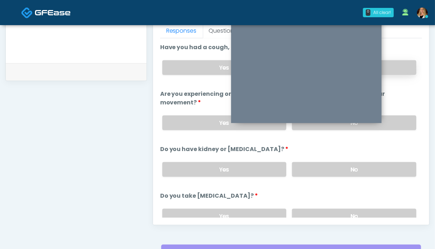
click at [398, 68] on label "No" at bounding box center [354, 67] width 124 height 15
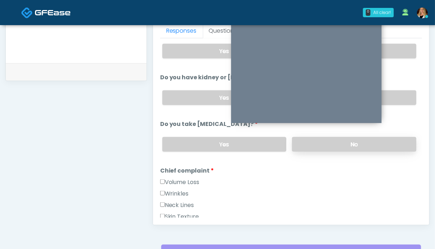
click at [394, 142] on label "No" at bounding box center [354, 144] width 124 height 15
click at [189, 178] on label "Volume Loss" at bounding box center [179, 182] width 39 height 9
click at [181, 189] on label "Wrinkles" at bounding box center [174, 193] width 29 height 9
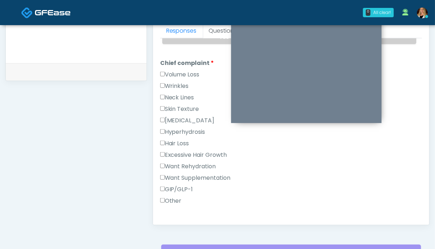
scroll to position [215, 0]
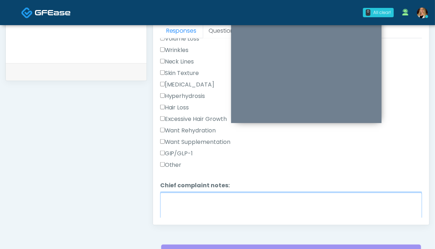
click at [205, 203] on textarea "Chief complaint notes:" at bounding box center [291, 207] width 262 height 31
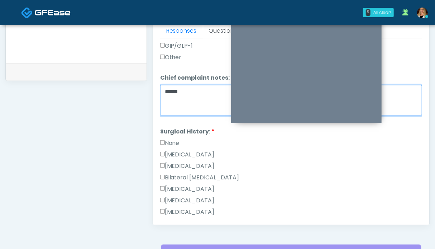
scroll to position [358, 0]
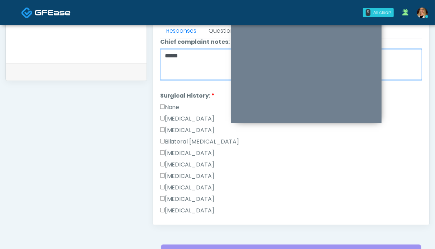
type textarea "*****"
click at [172, 104] on label "None" at bounding box center [169, 107] width 19 height 9
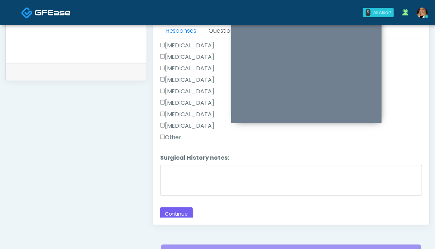
scroll to position [358, 0]
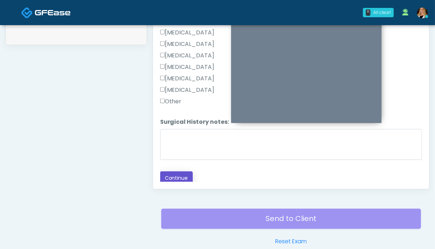
click at [181, 173] on button "Continue" at bounding box center [176, 177] width 33 height 13
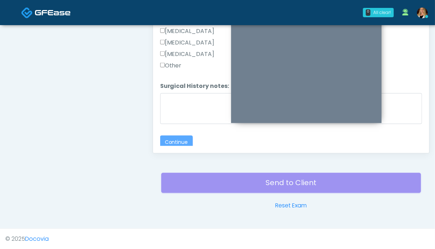
scroll to position [42, 0]
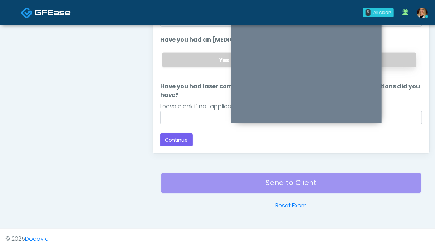
click at [391, 59] on label "No" at bounding box center [354, 60] width 124 height 15
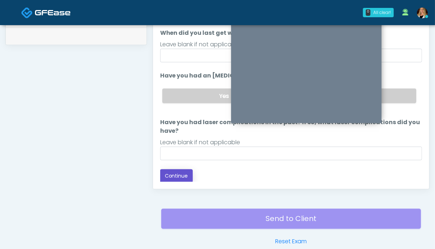
click at [179, 173] on button "Continue" at bounding box center [176, 175] width 33 height 13
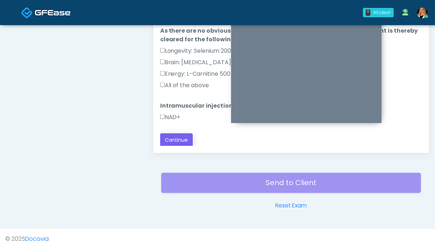
scroll to position [358, 0]
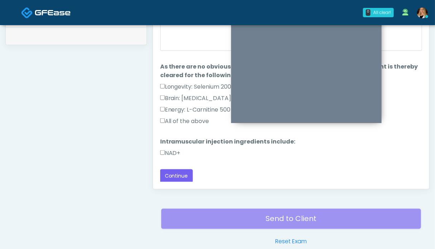
drag, startPoint x: 169, startPoint y: 151, endPoint x: 173, endPoint y: 140, distance: 11.4
click at [169, 151] on label "NAD+" at bounding box center [170, 153] width 20 height 9
click at [177, 117] on label "All of the above" at bounding box center [184, 121] width 49 height 9
click at [177, 174] on button "Continue" at bounding box center [176, 175] width 33 height 13
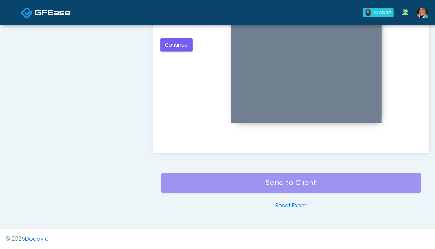
scroll to position [286, 0]
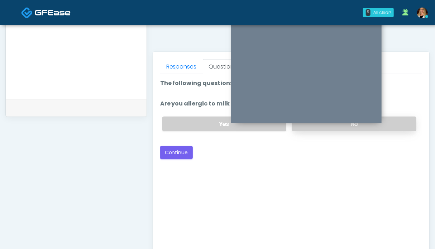
click at [394, 121] on label "No" at bounding box center [354, 123] width 124 height 15
click at [170, 153] on button "Continue" at bounding box center [176, 152] width 33 height 13
drag, startPoint x: 381, startPoint y: 126, endPoint x: 237, endPoint y: 145, distance: 144.8
click at [381, 126] on label "No" at bounding box center [354, 123] width 124 height 15
click at [174, 152] on button "Continue" at bounding box center [176, 152] width 33 height 13
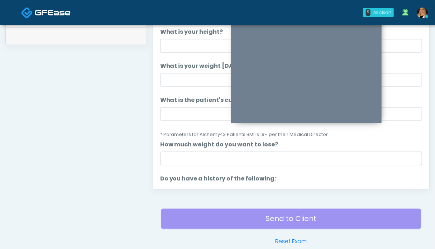
scroll to position [322, 0]
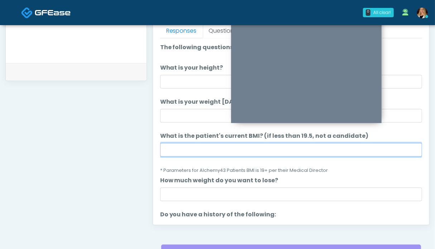
click at [175, 148] on input "What is the patient's current BMI? (if less than 19.5, not a candidate)" at bounding box center [291, 150] width 262 height 14
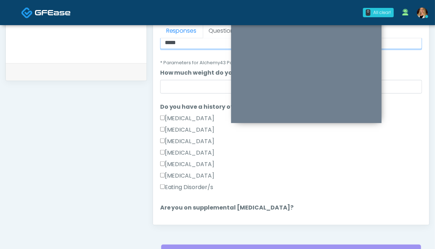
scroll to position [143, 0]
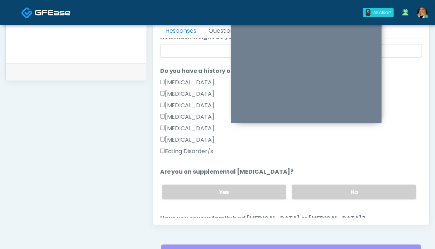
type input "****"
click at [191, 149] on label "Eating Disorder/s" at bounding box center [186, 151] width 53 height 9
click at [201, 148] on label "Eating Disorder/s" at bounding box center [186, 151] width 53 height 9
click at [336, 191] on label "No" at bounding box center [354, 191] width 124 height 15
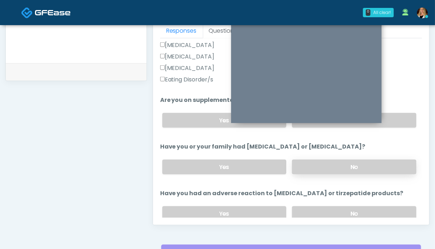
click at [350, 167] on label "No" at bounding box center [354, 166] width 124 height 15
click at [350, 210] on label "No" at bounding box center [354, 213] width 124 height 15
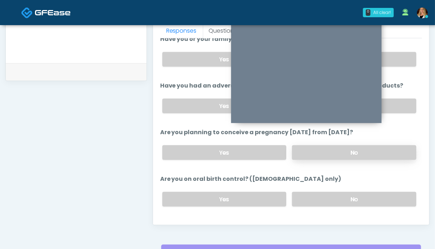
click at [376, 149] on label "No" at bounding box center [354, 152] width 124 height 15
click at [371, 186] on div "Yes No" at bounding box center [289, 199] width 265 height 26
click at [370, 192] on label "No" at bounding box center [354, 199] width 124 height 15
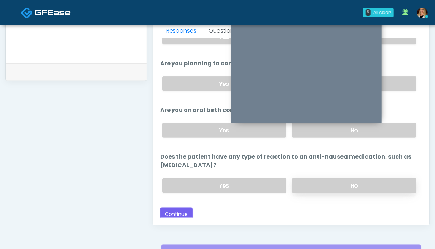
click at [359, 178] on label "No" at bounding box center [354, 185] width 124 height 15
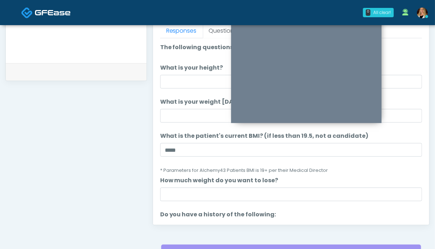
scroll to position [250, 0]
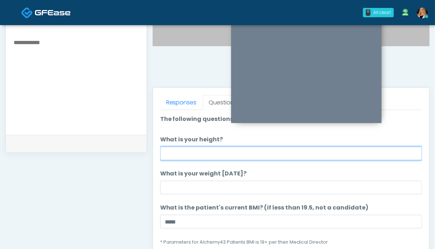
click at [185, 148] on input "What is your height?" at bounding box center [291, 153] width 262 height 14
type input "***"
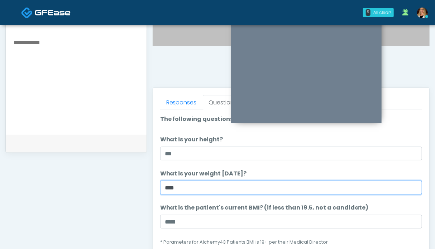
type input "***"
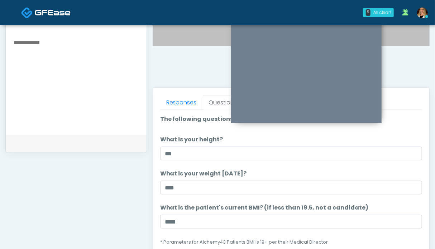
click at [129, 157] on div "**********" at bounding box center [75, 80] width 141 height 546
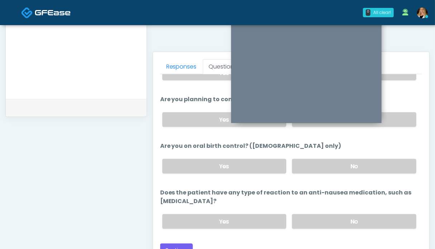
scroll to position [394, 0]
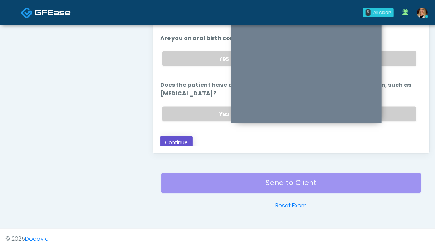
click at [170, 139] on button "Continue" at bounding box center [176, 142] width 33 height 13
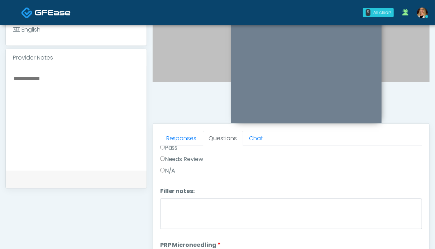
scroll to position [0, 0]
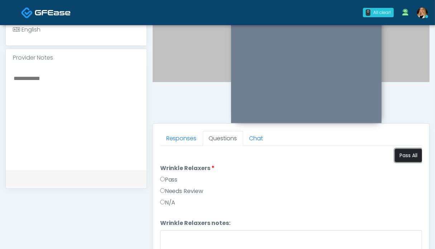
click at [397, 157] on button "Pass All" at bounding box center [408, 155] width 27 height 13
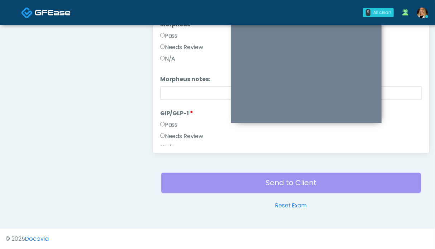
scroll to position [1300, 0]
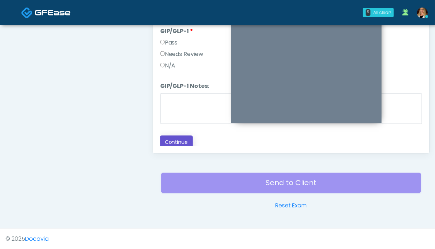
click at [181, 141] on button "Continue" at bounding box center [176, 141] width 33 height 13
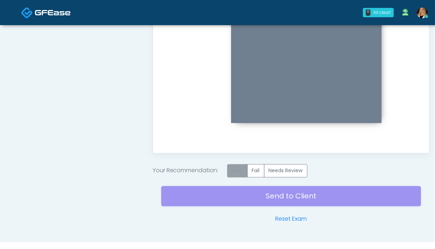
click at [240, 167] on label "Pass" at bounding box center [237, 170] width 20 height 13
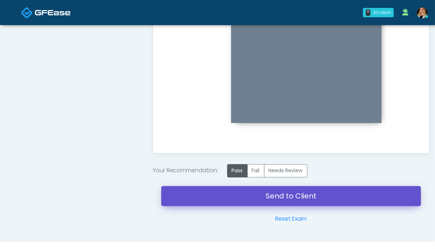
click at [292, 192] on link "Send to Client" at bounding box center [291, 196] width 260 height 20
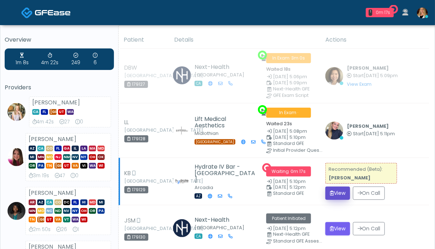
click at [338, 193] on button "View" at bounding box center [337, 192] width 25 height 13
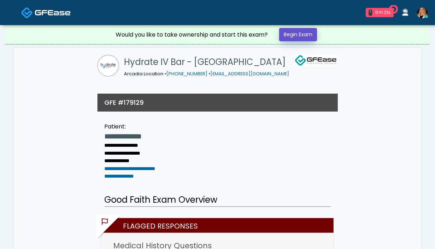
click at [288, 34] on link "Begin Exam" at bounding box center [298, 34] width 38 height 13
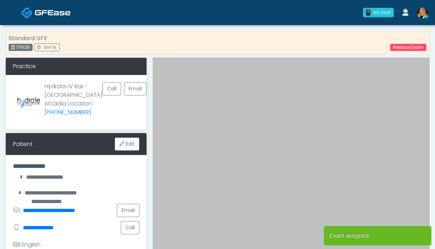
scroll to position [179, 0]
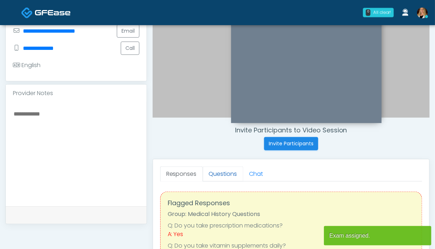
click at [216, 172] on link "Questions" at bounding box center [223, 173] width 40 height 15
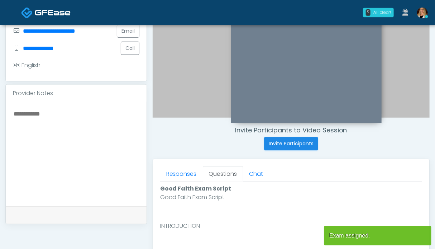
scroll to position [358, 0]
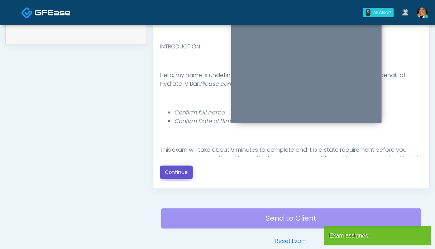
click at [178, 170] on button "Continue" at bounding box center [176, 171] width 33 height 13
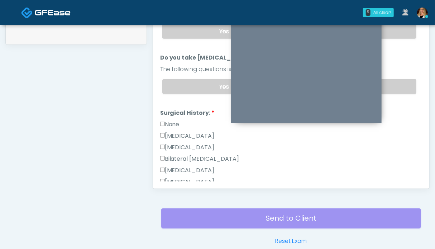
scroll to position [394, 0]
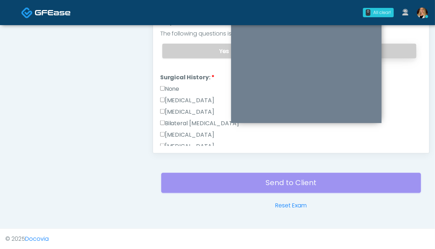
click at [392, 53] on label "No" at bounding box center [354, 51] width 124 height 15
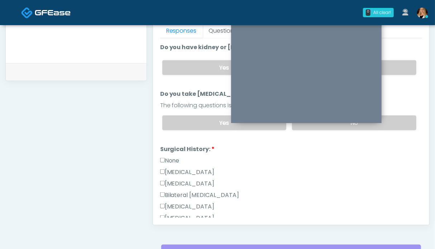
drag, startPoint x: 396, startPoint y: 66, endPoint x: 289, endPoint y: 148, distance: 135.1
click at [396, 66] on label "No" at bounding box center [354, 67] width 124 height 15
click at [168, 159] on label "None" at bounding box center [169, 160] width 19 height 9
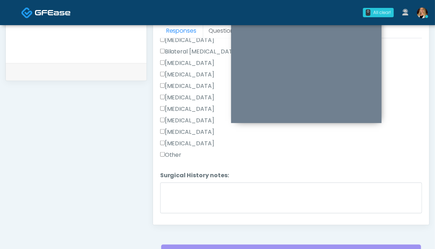
scroll to position [162, 0]
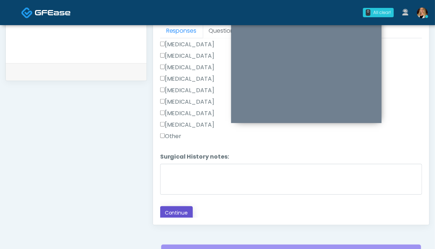
click at [179, 212] on button "Continue" at bounding box center [176, 212] width 33 height 13
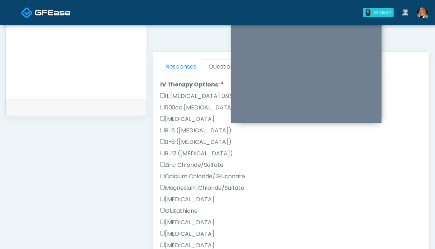
scroll to position [269, 0]
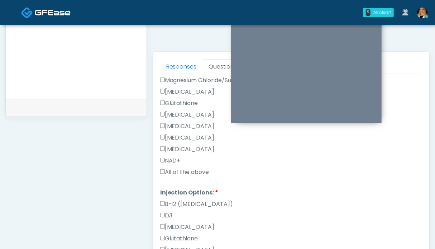
click at [186, 169] on label "All of the above" at bounding box center [184, 172] width 49 height 9
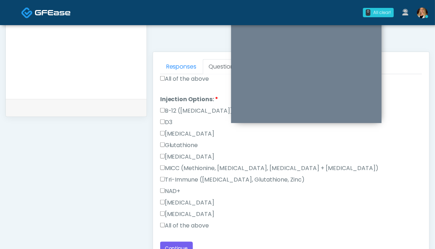
click at [182, 225] on label "All of the above" at bounding box center [184, 225] width 49 height 9
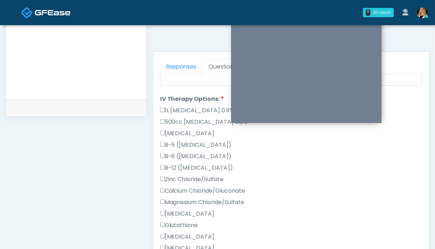
scroll to position [4, 0]
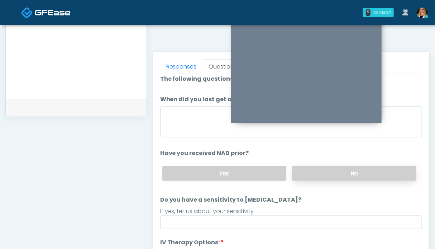
click at [340, 172] on label "No" at bounding box center [354, 173] width 124 height 15
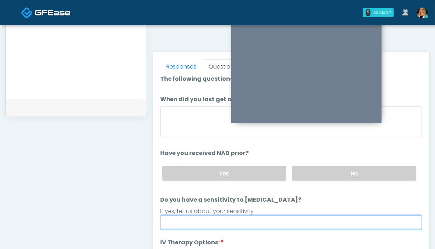
click at [220, 222] on input "Do you have a sensitivity to Niacin?" at bounding box center [291, 222] width 262 height 14
type input "**"
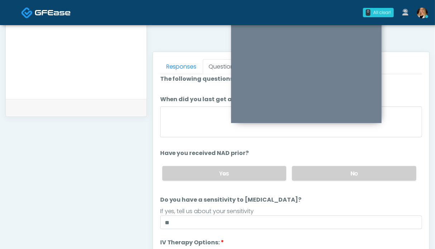
click at [73, 191] on div "**********" at bounding box center [75, 44] width 141 height 546
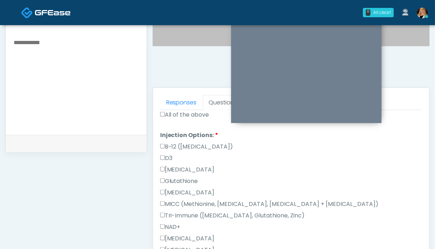
scroll to position [394, 0]
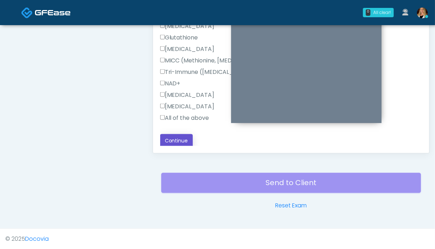
click at [177, 141] on button "Continue" at bounding box center [176, 140] width 33 height 13
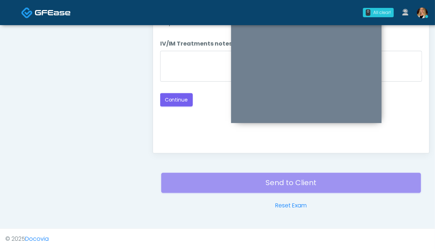
scroll to position [250, 0]
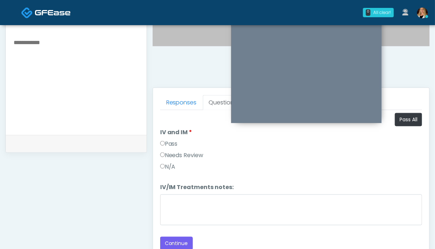
click at [171, 142] on label "Pass" at bounding box center [169, 143] width 18 height 9
click at [42, 72] on textarea at bounding box center [76, 81] width 126 height 87
click at [126, 112] on textarea at bounding box center [76, 81] width 126 height 87
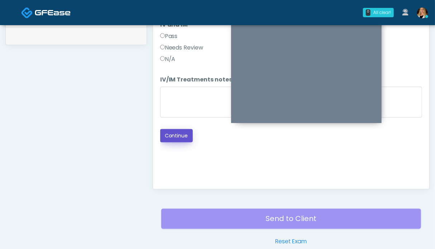
click at [182, 129] on button "Continue" at bounding box center [176, 135] width 33 height 13
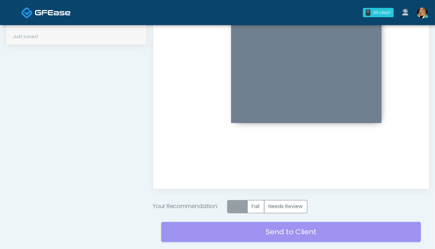
click at [241, 207] on label "Pass" at bounding box center [237, 206] width 20 height 13
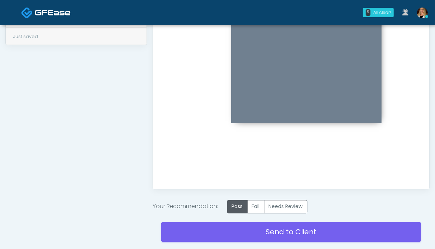
scroll to position [394, 0]
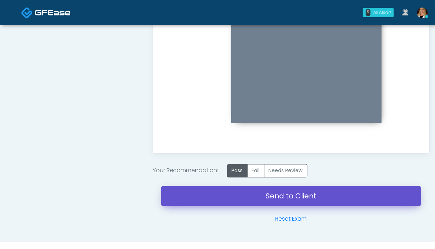
click at [290, 200] on link "Send to Client" at bounding box center [291, 196] width 260 height 20
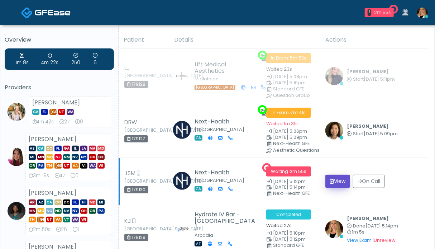
click at [335, 178] on button "View" at bounding box center [337, 180] width 25 height 13
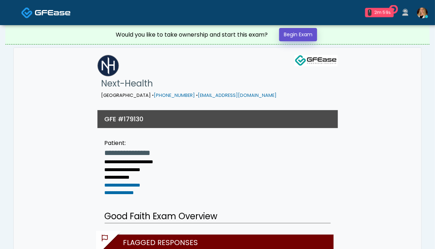
click at [312, 34] on link "Begin Exam" at bounding box center [298, 34] width 38 height 13
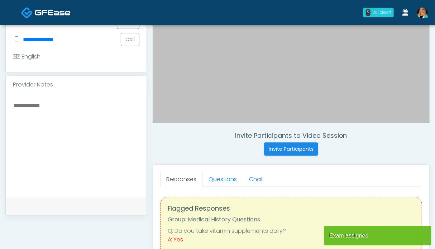
scroll to position [179, 0]
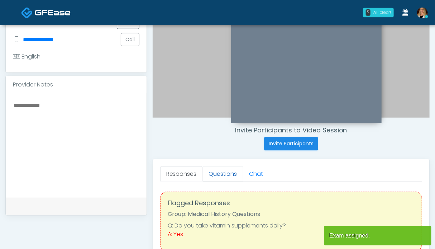
click at [226, 178] on link "Questions" at bounding box center [223, 173] width 40 height 15
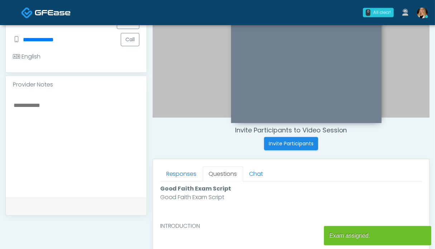
scroll to position [358, 0]
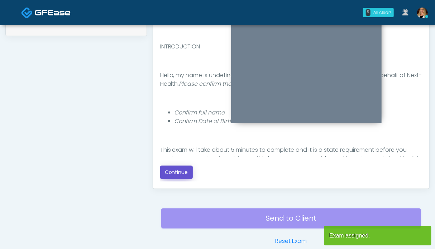
click at [166, 167] on button "Continue" at bounding box center [176, 171] width 33 height 13
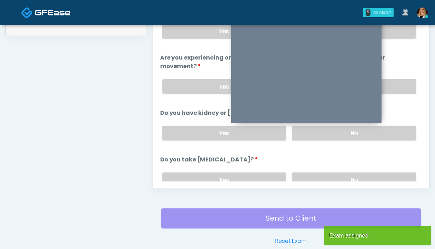
scroll to position [394, 0]
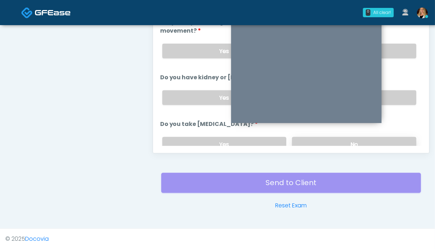
click at [400, 140] on label "No" at bounding box center [354, 144] width 124 height 15
drag, startPoint x: 394, startPoint y: 98, endPoint x: 394, endPoint y: 94, distance: 3.9
click at [394, 97] on label "No" at bounding box center [354, 97] width 124 height 15
click at [394, 55] on label "No" at bounding box center [354, 51] width 124 height 15
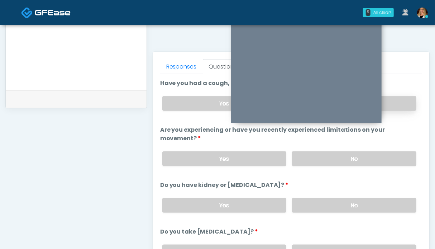
click at [398, 98] on label "No" at bounding box center [354, 103] width 124 height 15
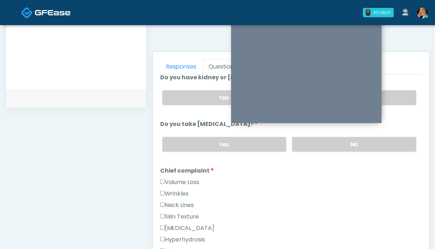
click at [182, 184] on div "Volume Loss" at bounding box center [291, 183] width 262 height 11
click at [177, 191] on label "Wrinkles" at bounding box center [174, 193] width 29 height 9
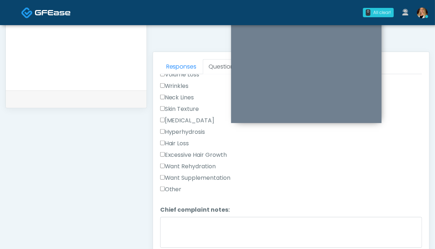
click at [186, 166] on label "Want Rehydration" at bounding box center [188, 166] width 56 height 9
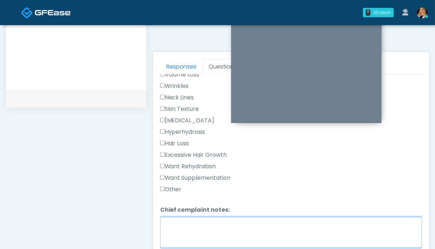
click at [198, 234] on textarea "Chief complaint notes:" at bounding box center [291, 232] width 262 height 31
type textarea "**"
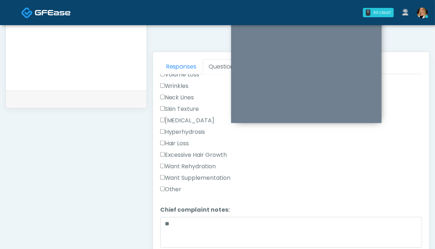
click at [123, 167] on div "**********" at bounding box center [75, 44] width 141 height 546
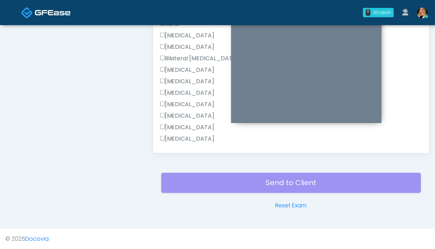
scroll to position [287, 0]
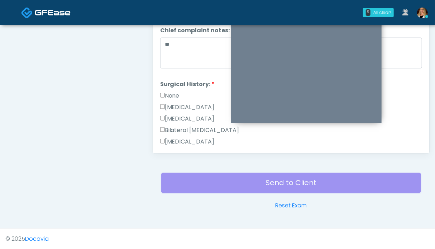
click at [169, 93] on label "None" at bounding box center [169, 95] width 19 height 9
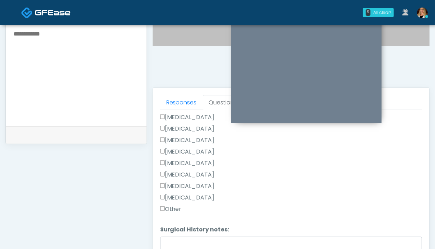
scroll to position [322, 0]
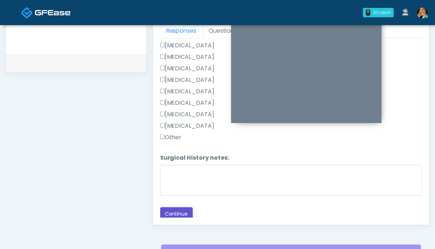
click at [178, 212] on button "Continue" at bounding box center [176, 213] width 33 height 13
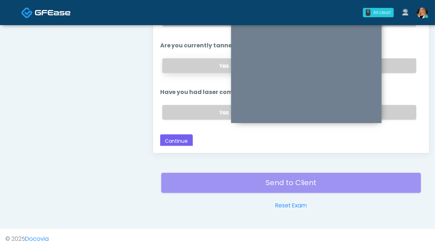
scroll to position [286, 0]
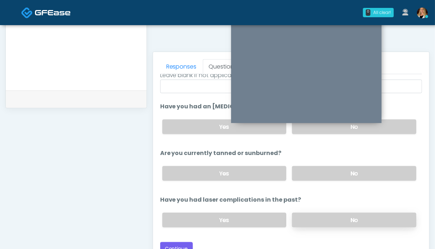
click at [320, 215] on label "No" at bounding box center [354, 219] width 124 height 15
click at [325, 172] on label "No" at bounding box center [354, 173] width 124 height 15
click at [377, 123] on div at bounding box center [306, 71] width 150 height 104
click at [392, 124] on label "No" at bounding box center [354, 126] width 124 height 15
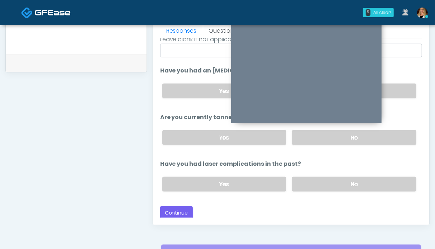
click at [177, 201] on div "Loading... Connecting to your agent... Please wait while we prepare your person…" at bounding box center [291, 90] width 262 height 259
click at [176, 212] on button "Continue" at bounding box center [176, 212] width 33 height 13
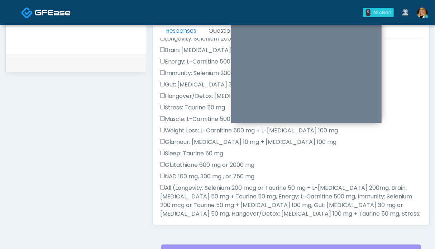
scroll to position [394, 0]
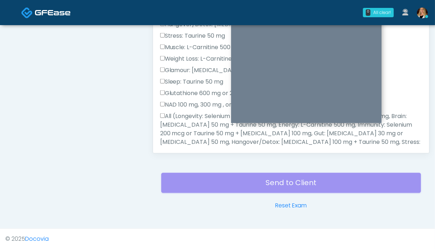
click at [191, 122] on label "All (Longevity: Selenium 200 mcg or Taurine 50 mg + L-Arginine 200mg, Brain: Gl…" at bounding box center [291, 142] width 262 height 60
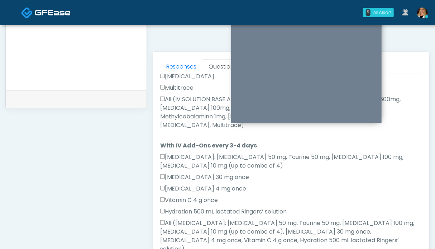
scroll to position [441, 0]
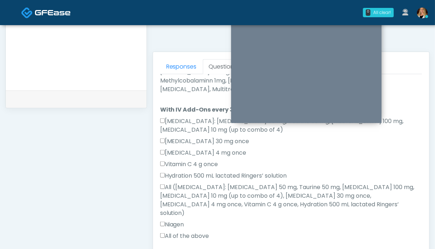
click at [188, 77] on label "All (IV SOLUTION BASE ADDITIONS TO NORMAL SALINE 0.9%, Magnesium Chloride 600mg…" at bounding box center [291, 76] width 262 height 34
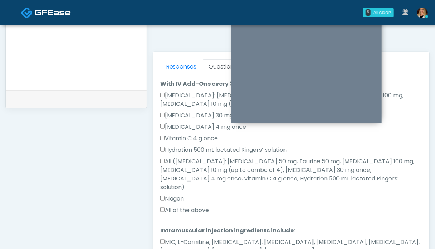
scroll to position [322, 0]
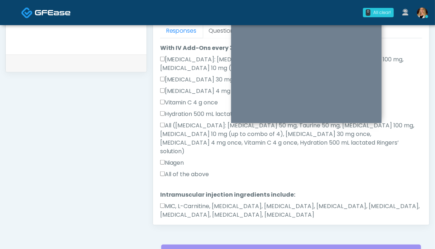
click at [196, 170] on label "All of the above" at bounding box center [184, 174] width 49 height 9
click at [198, 202] on label "MIC, L-Carnitine, Methylcobalamin, Glycine, B-Complex, Lycine, Biotin, Vitamin …" at bounding box center [291, 210] width 262 height 17
click at [179, 231] on button "Continue" at bounding box center [176, 237] width 33 height 13
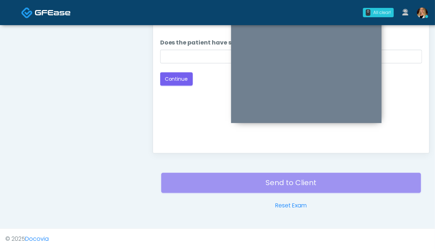
scroll to position [286, 0]
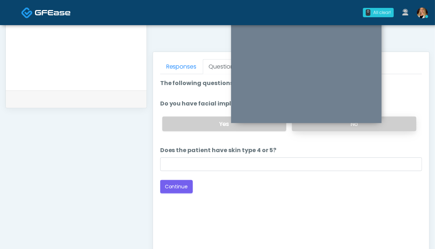
drag, startPoint x: 395, startPoint y: 121, endPoint x: 384, endPoint y: 121, distance: 11.1
click at [395, 121] on label "No" at bounding box center [354, 123] width 124 height 15
click at [191, 187] on button "Continue" at bounding box center [176, 186] width 33 height 13
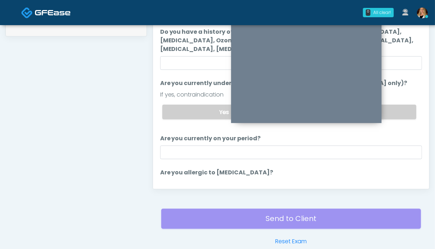
scroll to position [322, 0]
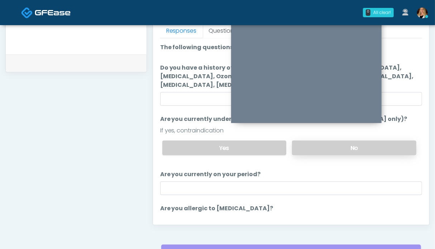
click at [374, 147] on label "No" at bounding box center [354, 147] width 124 height 15
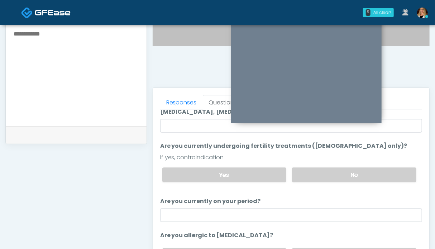
scroll to position [286, 0]
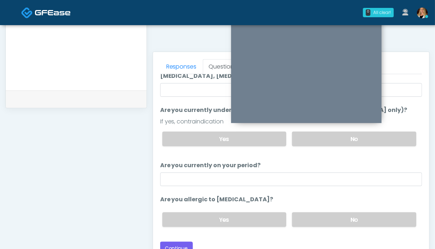
drag, startPoint x: 345, startPoint y: 215, endPoint x: 274, endPoint y: 200, distance: 72.6
click at [345, 215] on label "No" at bounding box center [354, 219] width 124 height 15
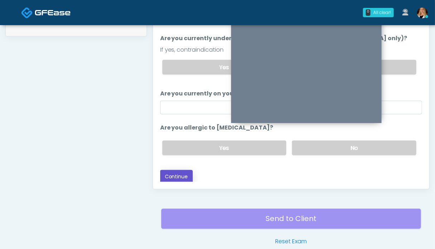
click at [176, 174] on button "Continue" at bounding box center [176, 176] width 33 height 13
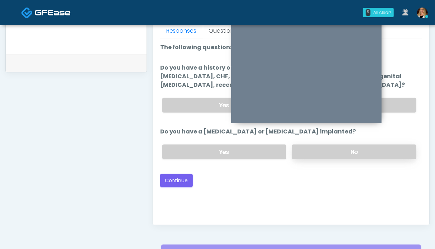
drag, startPoint x: 395, startPoint y: 149, endPoint x: 394, endPoint y: 145, distance: 4.3
click at [394, 149] on label "No" at bounding box center [354, 151] width 124 height 15
click at [396, 98] on label "No" at bounding box center [354, 105] width 124 height 15
click at [171, 174] on button "Continue" at bounding box center [176, 180] width 33 height 13
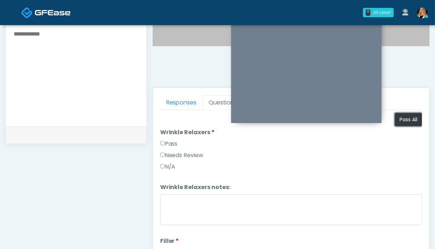
drag, startPoint x: 398, startPoint y: 118, endPoint x: 249, endPoint y: 151, distance: 152.6
click at [398, 117] on button "Pass All" at bounding box center [408, 119] width 27 height 13
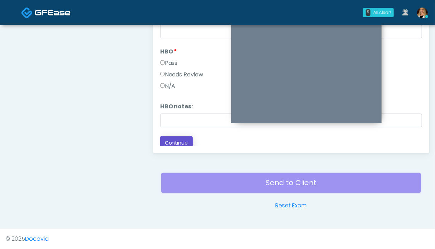
click at [175, 143] on button "Continue" at bounding box center [176, 142] width 33 height 13
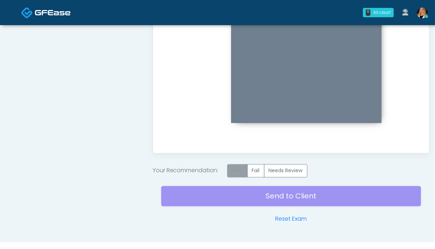
click at [238, 172] on label "Pass" at bounding box center [237, 170] width 20 height 13
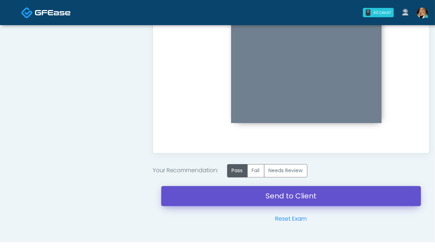
click at [305, 195] on link "Send to Client" at bounding box center [291, 196] width 260 height 20
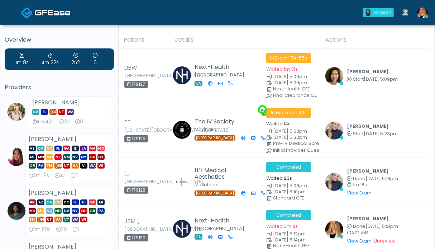
click at [40, 11] on img at bounding box center [53, 12] width 36 height 7
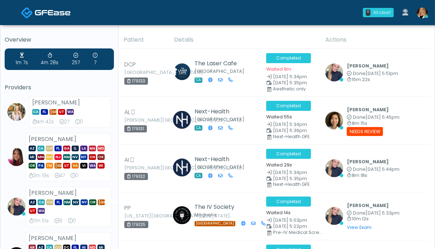
click at [52, 13] on img at bounding box center [53, 12] width 36 height 7
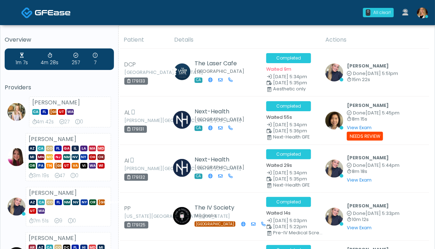
click at [40, 10] on img at bounding box center [53, 12] width 36 height 7
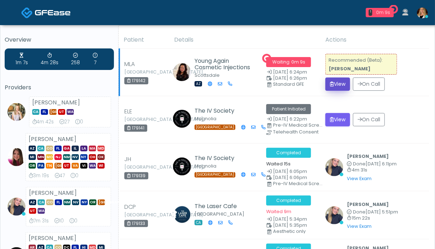
click at [341, 83] on button "View" at bounding box center [337, 83] width 25 height 13
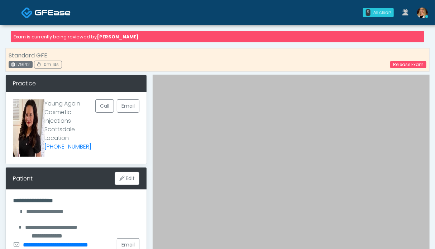
click at [38, 13] on img at bounding box center [53, 12] width 36 height 7
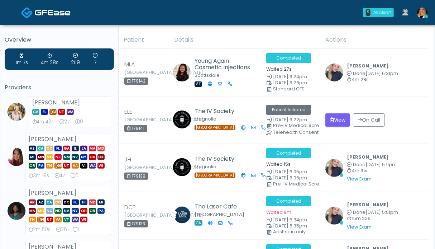
click at [32, 10] on img at bounding box center [27, 13] width 12 height 12
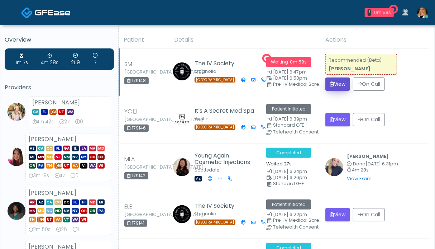
click at [340, 84] on button "View" at bounding box center [337, 83] width 25 height 13
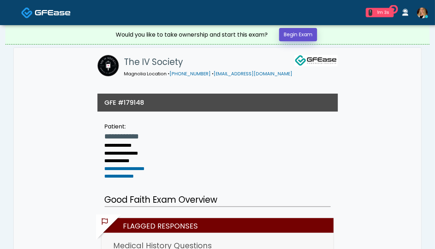
click at [307, 36] on link "Begin Exam" at bounding box center [298, 34] width 38 height 13
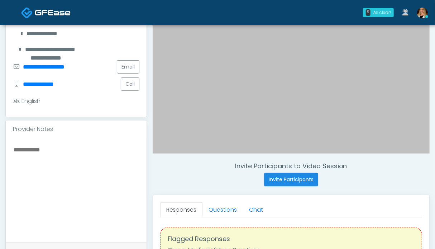
scroll to position [179, 0]
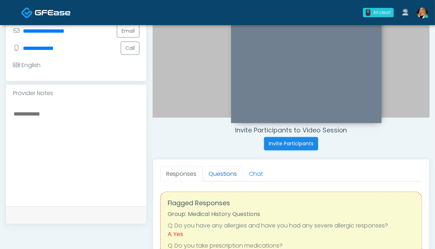
click at [213, 170] on link "Questions" at bounding box center [223, 173] width 40 height 15
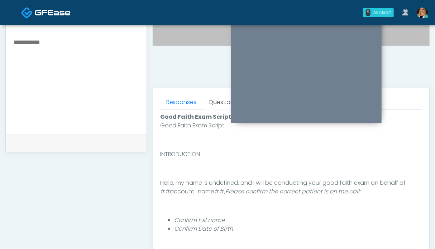
scroll to position [358, 0]
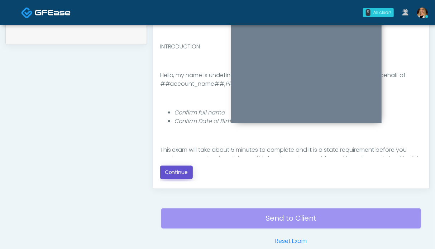
click at [183, 170] on button "Continue" at bounding box center [176, 171] width 33 height 13
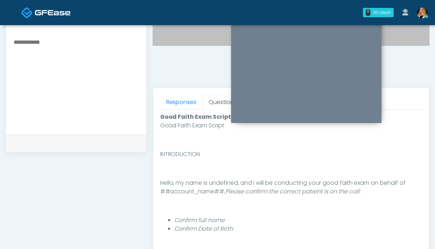
scroll to position [394, 0]
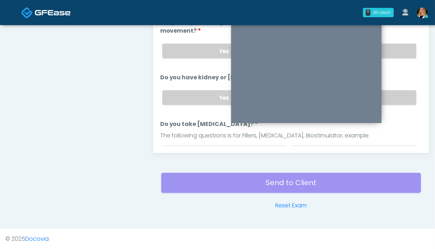
drag, startPoint x: 397, startPoint y: 99, endPoint x: 397, endPoint y: 87, distance: 12.5
click at [397, 99] on label "No" at bounding box center [354, 97] width 124 height 15
click at [401, 48] on label "No" at bounding box center [354, 51] width 124 height 15
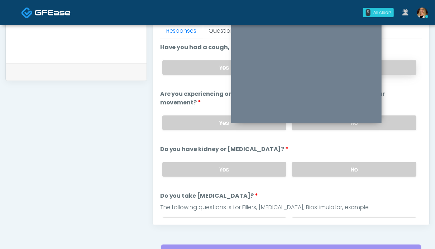
click at [398, 67] on label "No" at bounding box center [354, 67] width 124 height 15
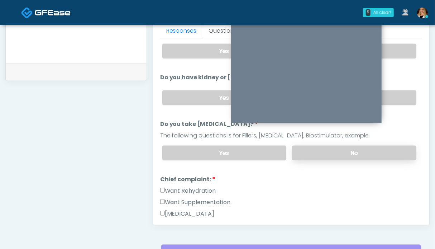
click at [389, 151] on label "No" at bounding box center [354, 152] width 124 height 15
click at [204, 186] on label "Want Rehydration" at bounding box center [188, 190] width 56 height 9
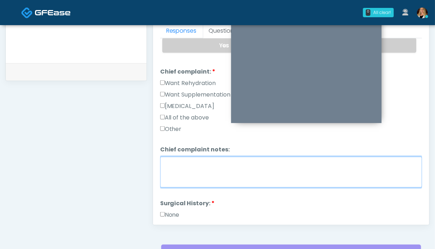
click at [194, 175] on textarea "Chief complaint notes:" at bounding box center [291, 172] width 262 height 31
type textarea "**"
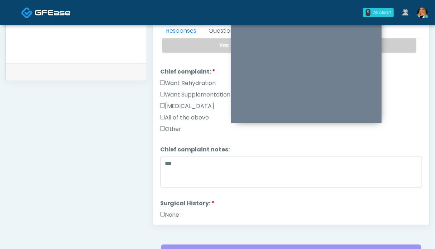
click at [176, 210] on label "None" at bounding box center [169, 214] width 19 height 9
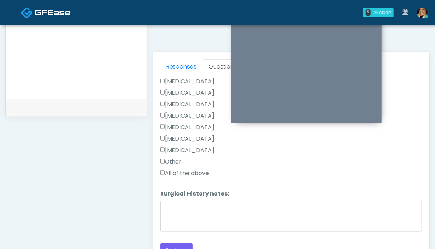
scroll to position [358, 0]
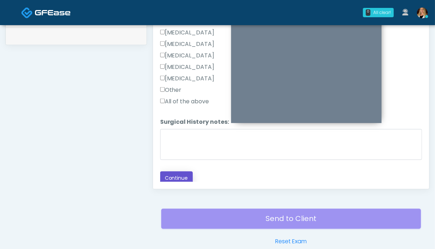
click at [179, 173] on button "Continue" at bounding box center [176, 177] width 33 height 13
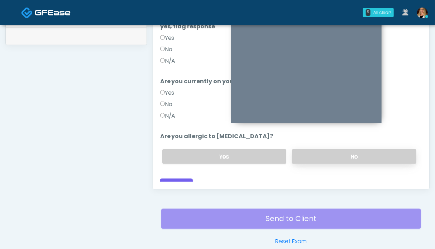
click at [344, 149] on label "No" at bounding box center [354, 156] width 124 height 15
click at [165, 111] on label "N/A" at bounding box center [167, 115] width 15 height 9
click at [172, 57] on label "N/A" at bounding box center [167, 61] width 15 height 9
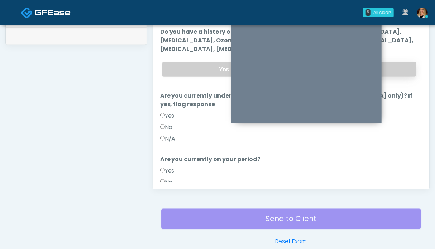
click at [399, 69] on label "No" at bounding box center [354, 69] width 124 height 15
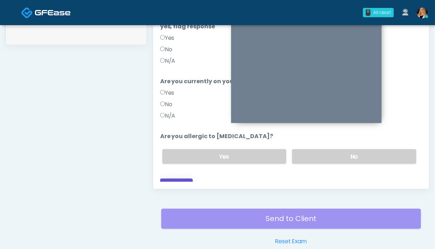
click at [168, 178] on button "Continue" at bounding box center [176, 184] width 33 height 13
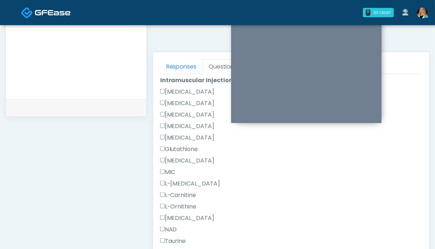
scroll to position [455, 0]
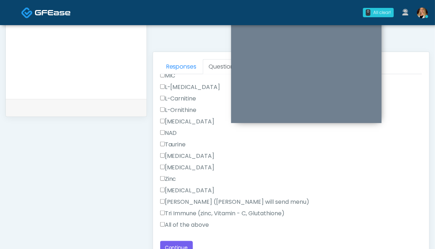
click at [185, 222] on label "All of the above" at bounding box center [184, 224] width 49 height 9
click at [183, 241] on button "Continue" at bounding box center [176, 247] width 33 height 13
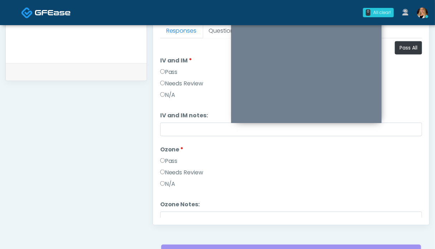
scroll to position [215, 0]
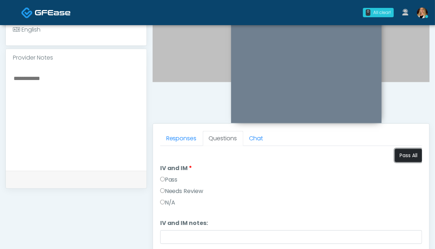
click at [399, 157] on button "Pass All" at bounding box center [408, 155] width 27 height 13
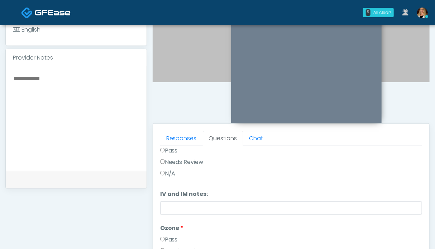
scroll to position [322, 0]
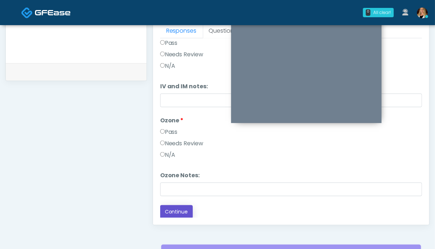
click at [182, 214] on button "Continue" at bounding box center [176, 211] width 33 height 13
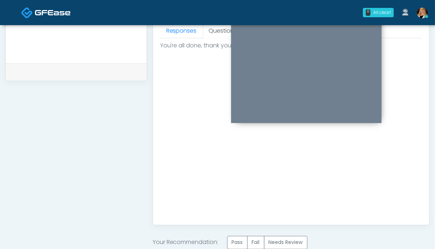
scroll to position [394, 0]
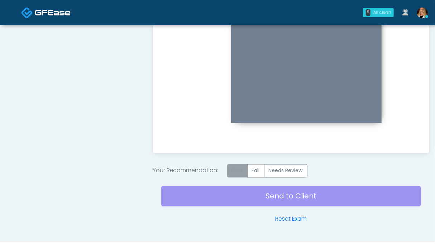
click at [236, 175] on label "Pass" at bounding box center [237, 170] width 20 height 13
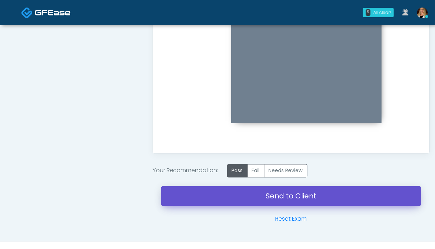
click at [295, 202] on link "Send to Client" at bounding box center [291, 196] width 260 height 20
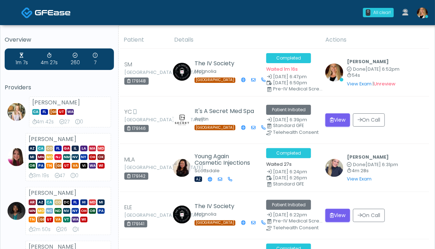
click at [35, 10] on img at bounding box center [53, 12] width 36 height 7
click at [30, 16] on img at bounding box center [27, 13] width 12 height 12
click at [423, 12] on img at bounding box center [422, 13] width 11 height 11
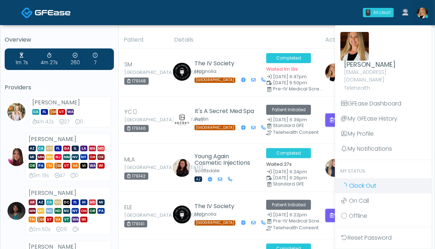
click at [368, 181] on span "Clock Out" at bounding box center [362, 185] width 27 height 8
